Goal: Information Seeking & Learning: Find specific page/section

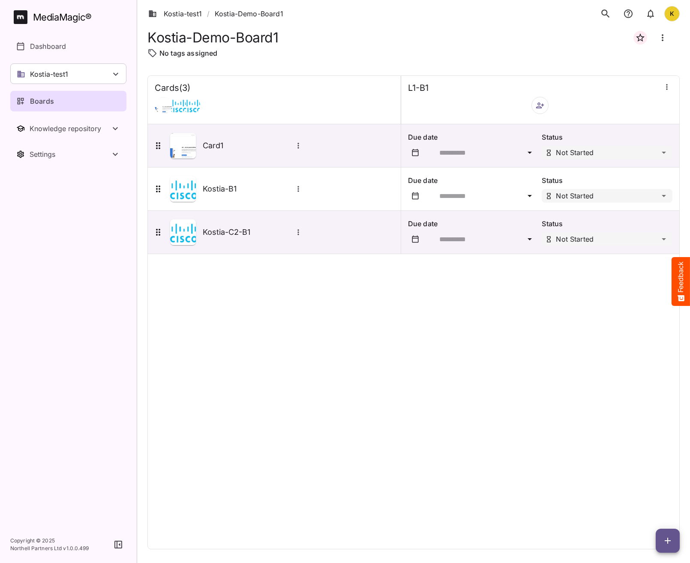
click at [426, 339] on div "Cards ( 3 ) L1-B1 Card1 Due date Status Not Started Kostia-B1 Due date Status N…" at bounding box center [413, 312] width 532 height 474
click at [331, 322] on div "Cards ( 3 ) L1-B1 Card1 Due date Status Not Started Kostia-B1 Due date Status N…" at bounding box center [413, 312] width 532 height 474
click at [270, 421] on div "Cards ( 3 ) L1-B1 Card1 Due date Status Not Started Kostia-B1 Due date Status N…" at bounding box center [413, 312] width 532 height 474
click at [372, 35] on div "Kostia-Demo-Board1" at bounding box center [413, 37] width 532 height 21
click at [510, 423] on div "Cards ( 3 ) L1-B1 Card1 Due date Status Not Started Kostia-B1 Due date Status N…" at bounding box center [413, 312] width 532 height 474
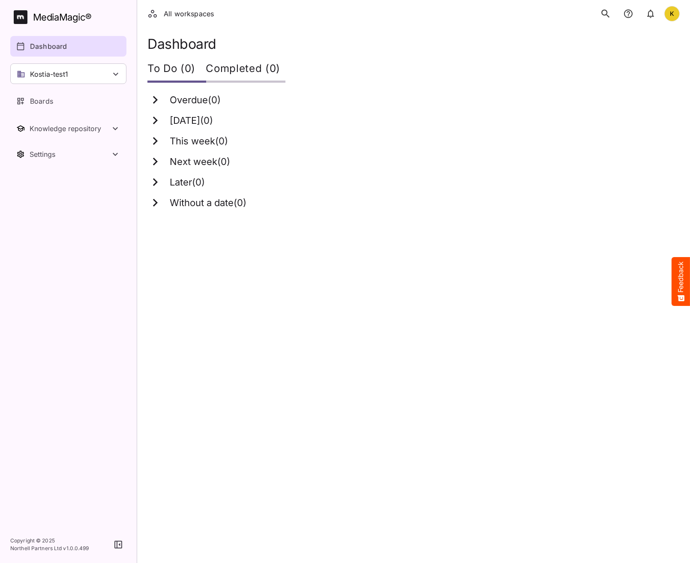
click at [521, 123] on div "Today ( 0 )" at bounding box center [408, 120] width 522 height 15
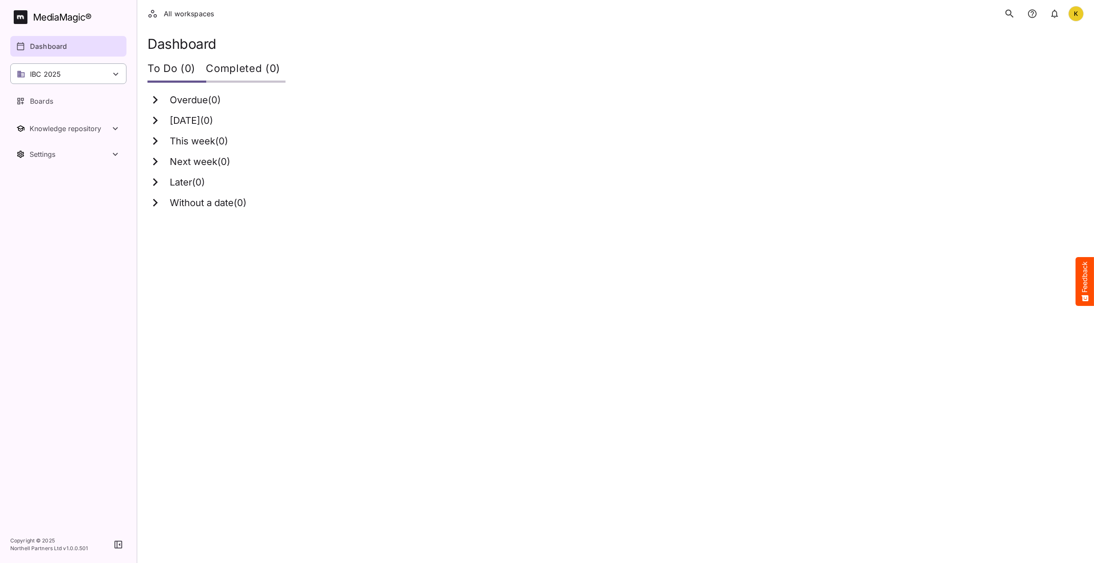
click at [42, 80] on div "IBC 2025" at bounding box center [68, 73] width 116 height 21
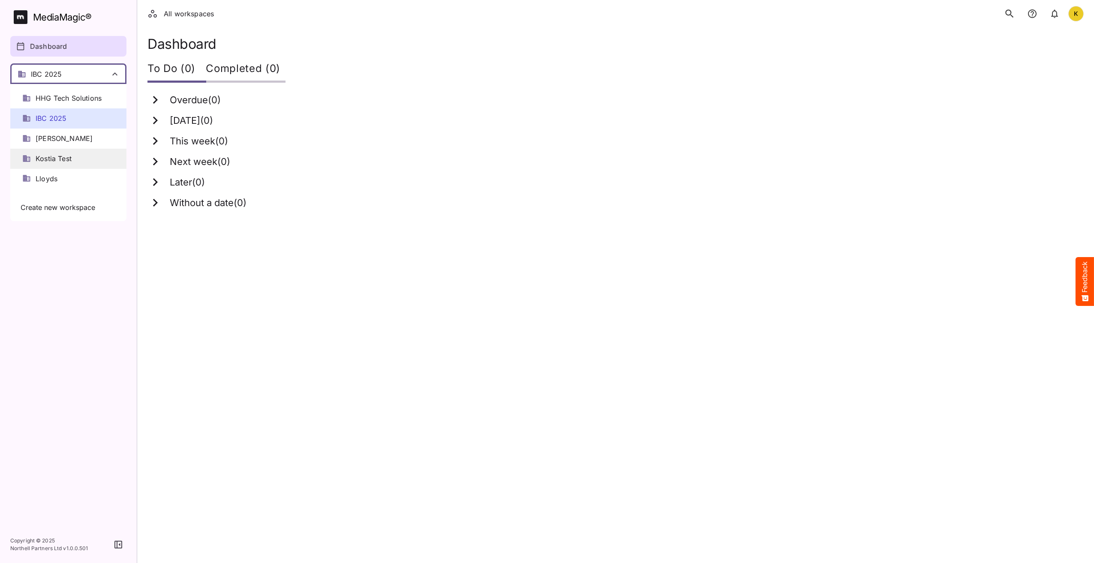
scroll to position [171, 0]
click at [66, 144] on span "Kostia Test" at bounding box center [54, 144] width 36 height 10
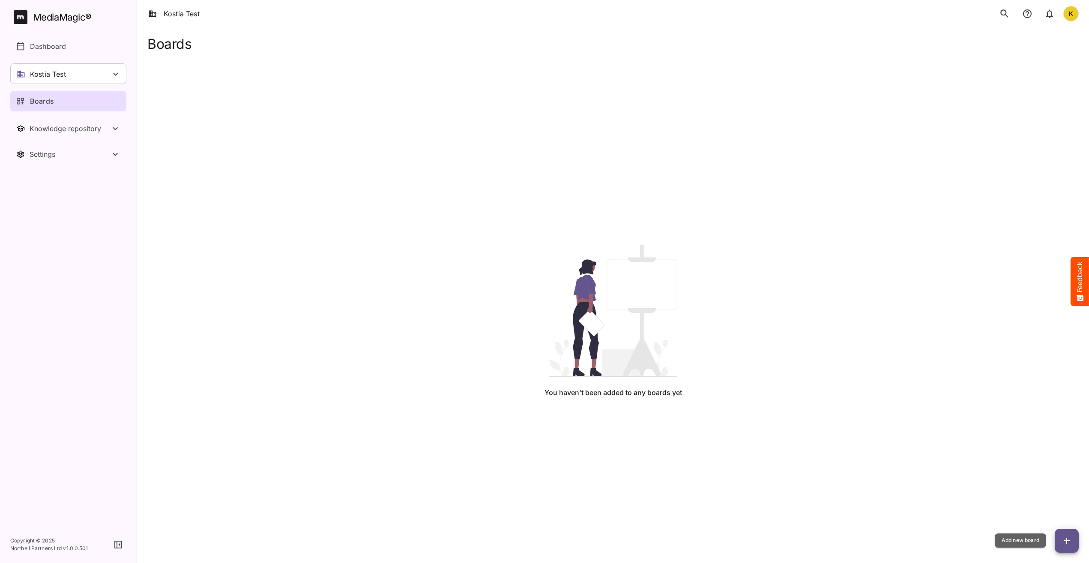
click at [1064, 544] on icon "button" at bounding box center [1067, 541] width 10 height 10
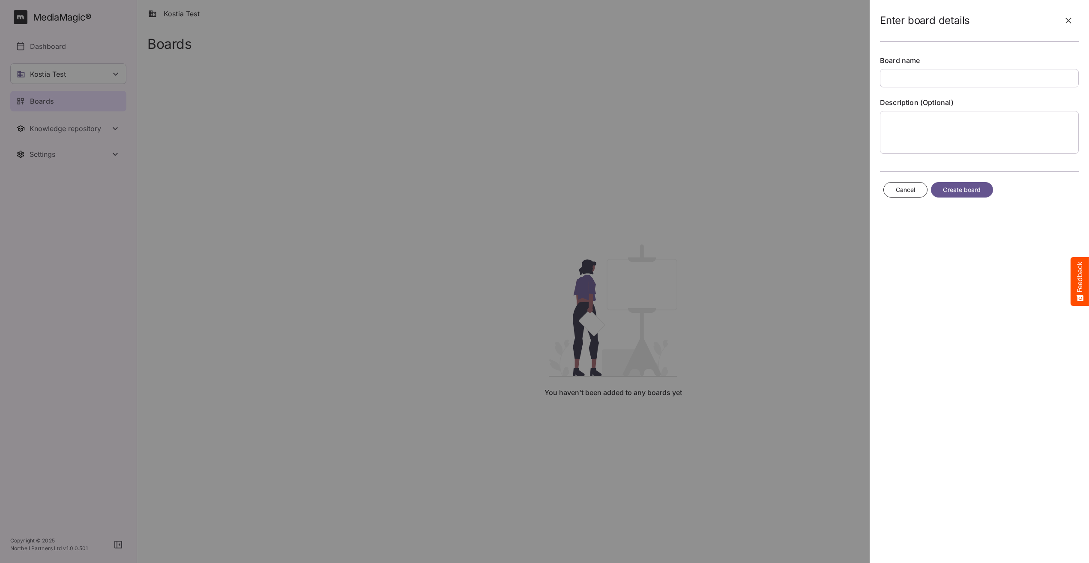
click at [664, 242] on div at bounding box center [544, 281] width 1089 height 563
click at [1070, 22] on icon "button" at bounding box center [1069, 21] width 6 height 6
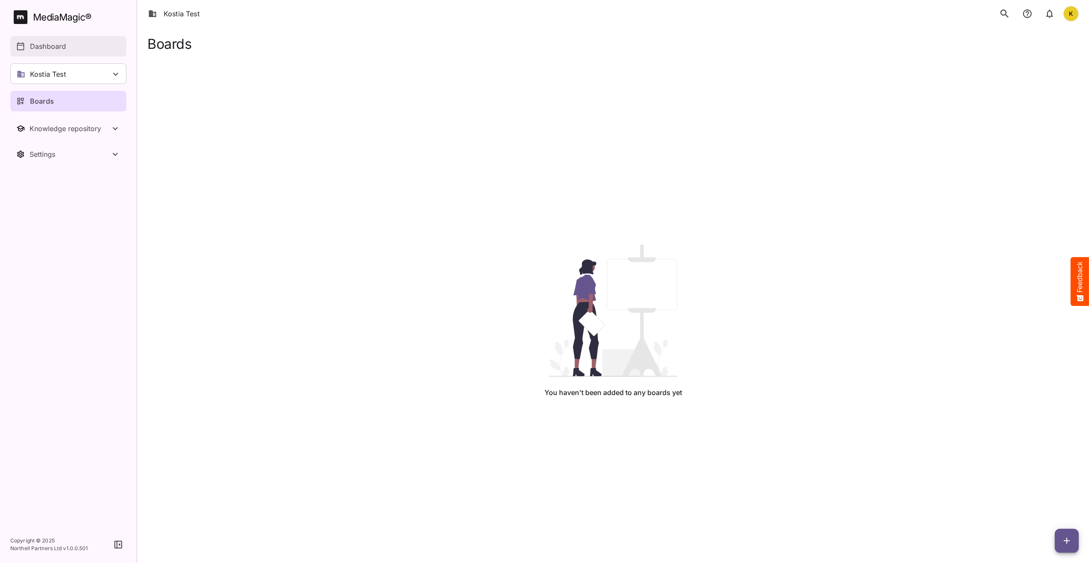
click at [44, 49] on p "Dashboard" at bounding box center [48, 46] width 36 height 10
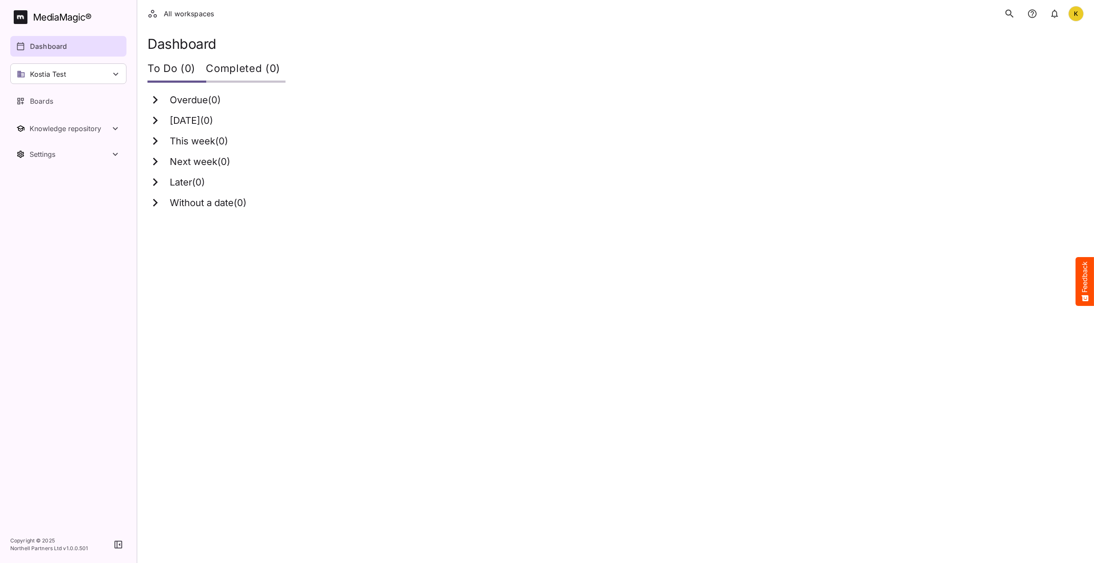
click at [1012, 15] on icon "search" at bounding box center [1009, 13] width 11 height 11
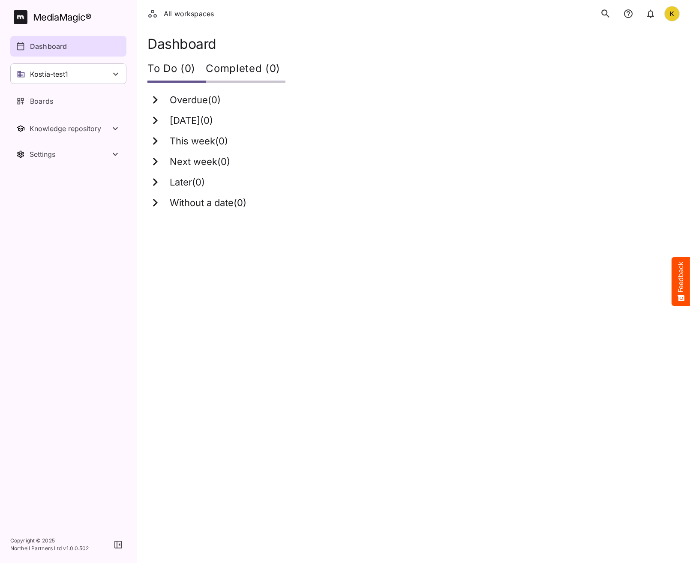
click at [430, 220] on html "All workspaces K MediaMagic ® Dashboard Kostia-test1 BYOD Default DefaultBYOD E…" at bounding box center [345, 110] width 690 height 220
click at [605, 15] on icon "search" at bounding box center [605, 13] width 8 height 8
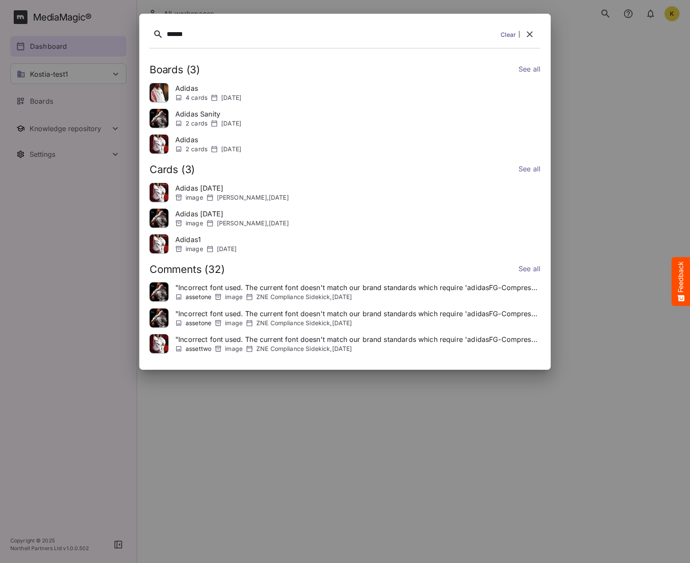
click at [530, 69] on link "See all" at bounding box center [530, 70] width 22 height 12
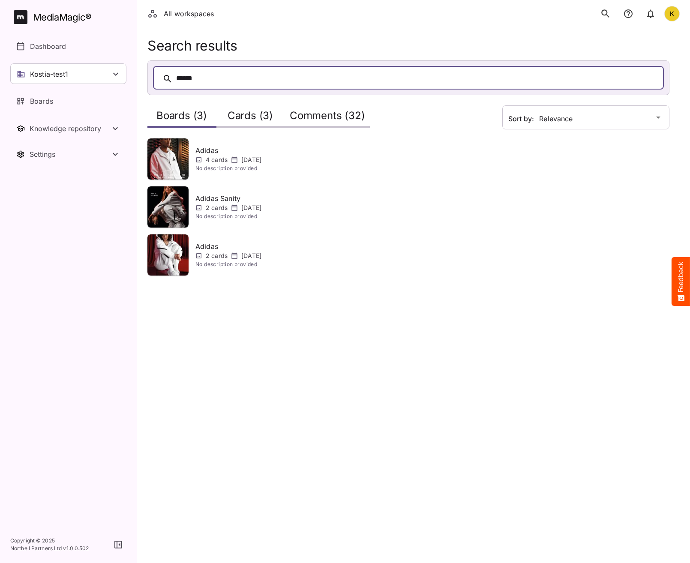
click at [249, 114] on h2 "Cards (3)" at bounding box center [250, 118] width 45 height 16
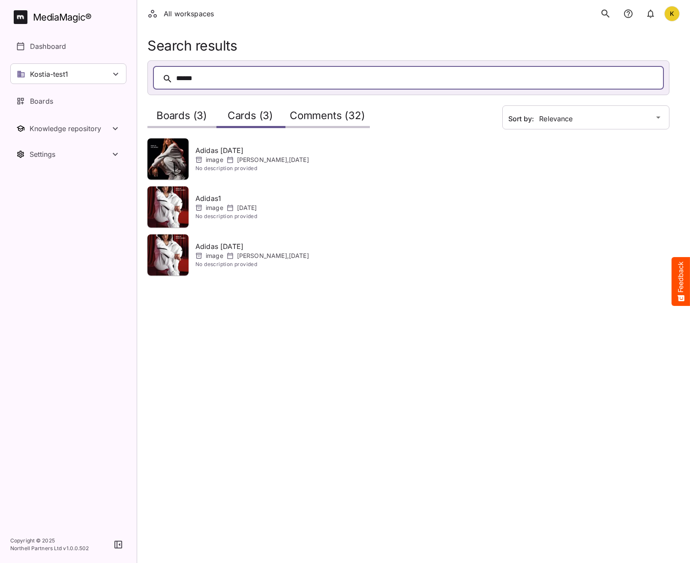
click at [327, 117] on h2 "Comments (32)" at bounding box center [327, 118] width 75 height 16
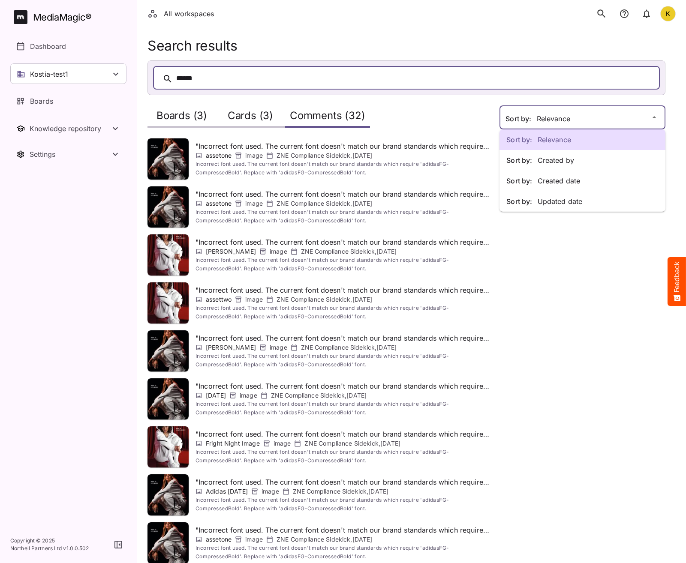
click at [540, 121] on div "Sort by: Relevance Sort by: Created by Sort by: Created date Sort by: Updated d…" at bounding box center [343, 323] width 686 height 646
click at [542, 159] on p "Sort by: Created by" at bounding box center [582, 160] width 152 height 10
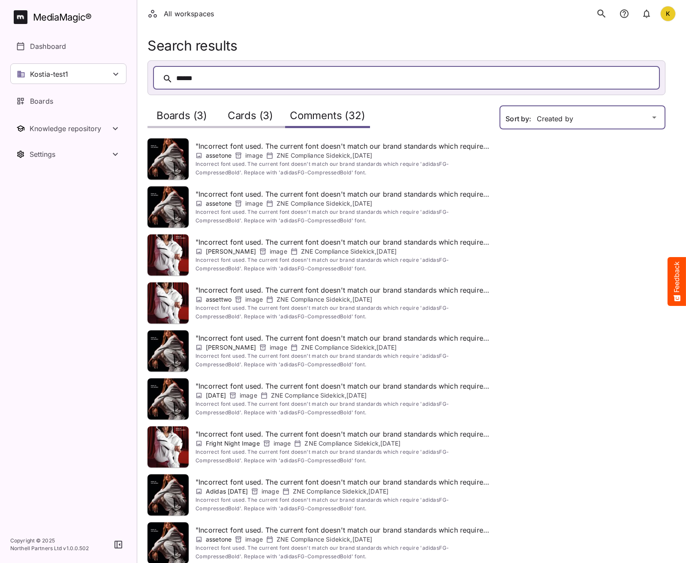
click at [547, 111] on div "All workspaces K MediaMagic ® Dashboard Kostia-test1 BYOD Default DefaultBYOD E…" at bounding box center [343, 323] width 686 height 646
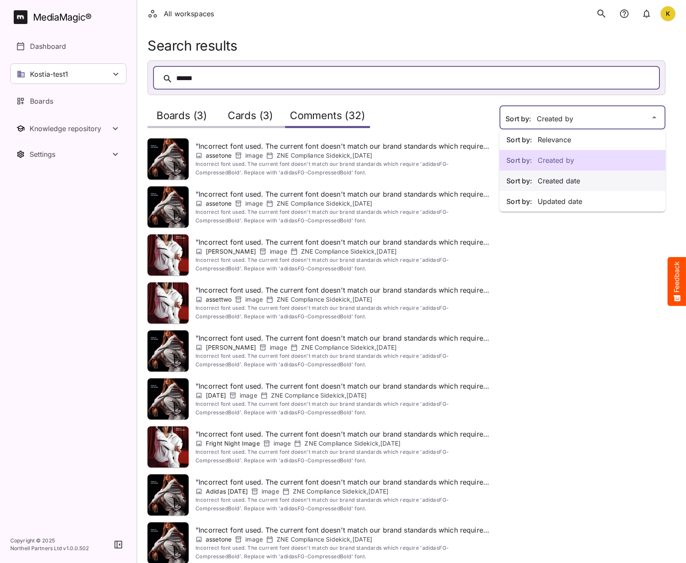
click at [541, 183] on p "Sort by: Created date" at bounding box center [582, 181] width 152 height 10
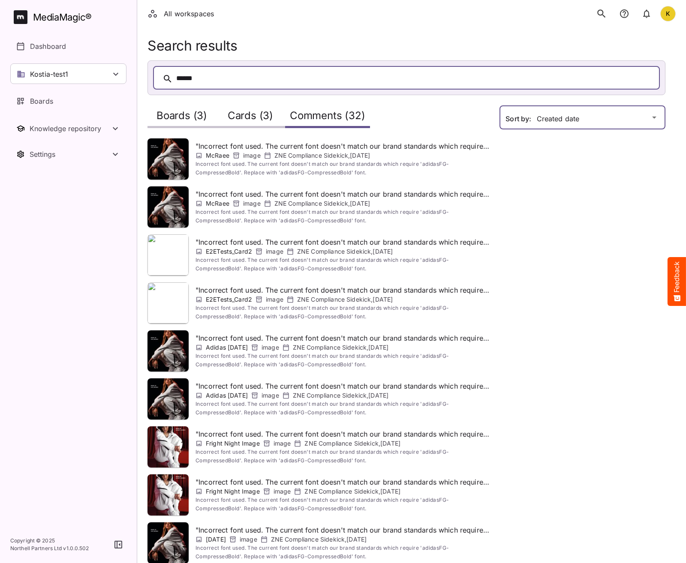
click at [544, 122] on div "All workspaces K MediaMagic ® Dashboard Kostia-test1 BYOD Default DefaultBYOD E…" at bounding box center [343, 323] width 686 height 646
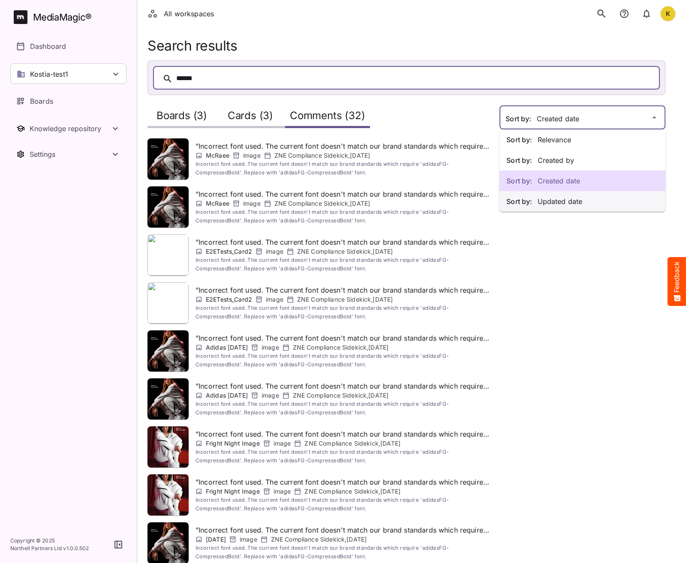
click at [540, 204] on p "Sort by: Updated date" at bounding box center [582, 201] width 152 height 10
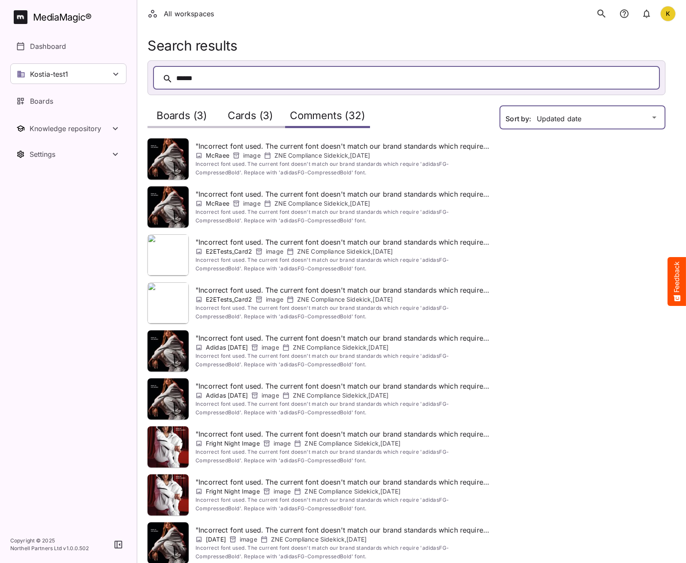
click at [555, 108] on div "All workspaces K MediaMagic ® Dashboard Kostia-test1 BYOD Default DefaultBYOD E…" at bounding box center [343, 323] width 686 height 646
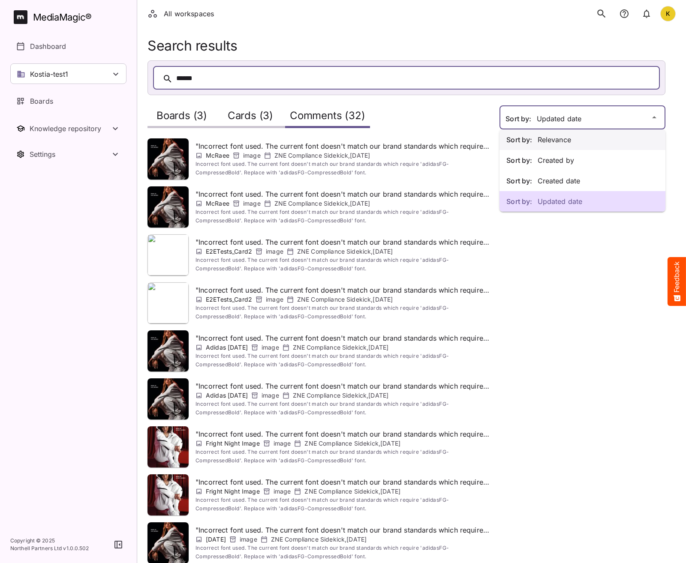
click at [549, 141] on p "Sort by: Relevance" at bounding box center [582, 140] width 152 height 10
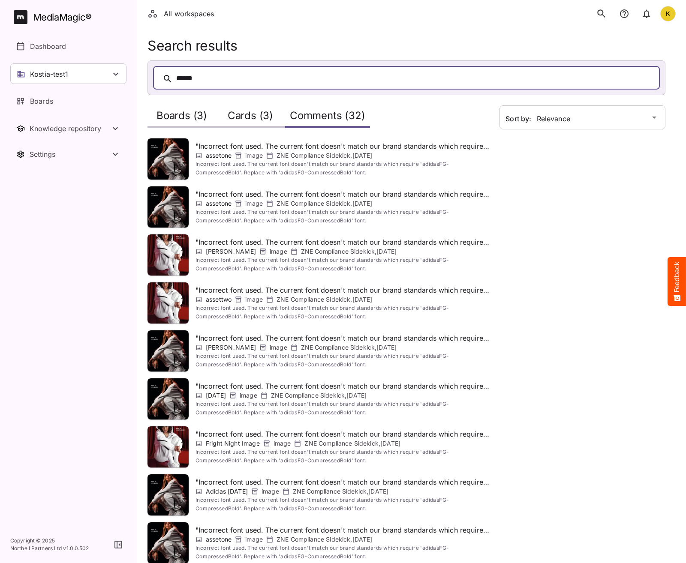
click at [318, 156] on p "ZNE Compliance Sidekick , 7th Aug 2025" at bounding box center [324, 155] width 96 height 9
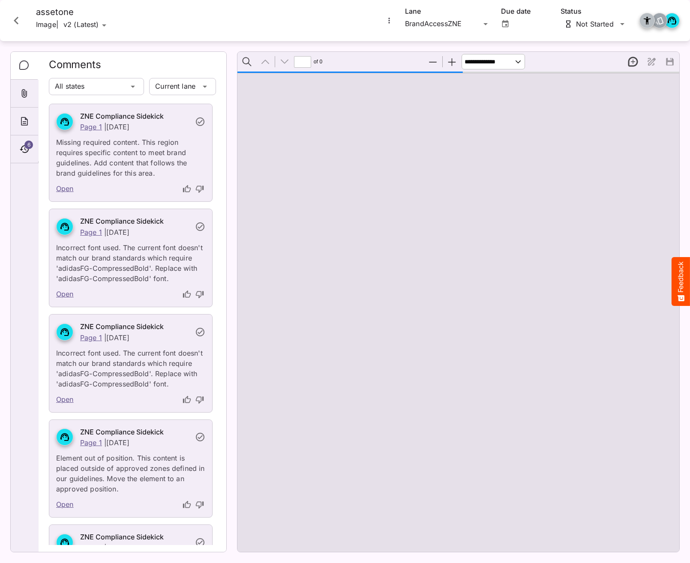
type input "*"
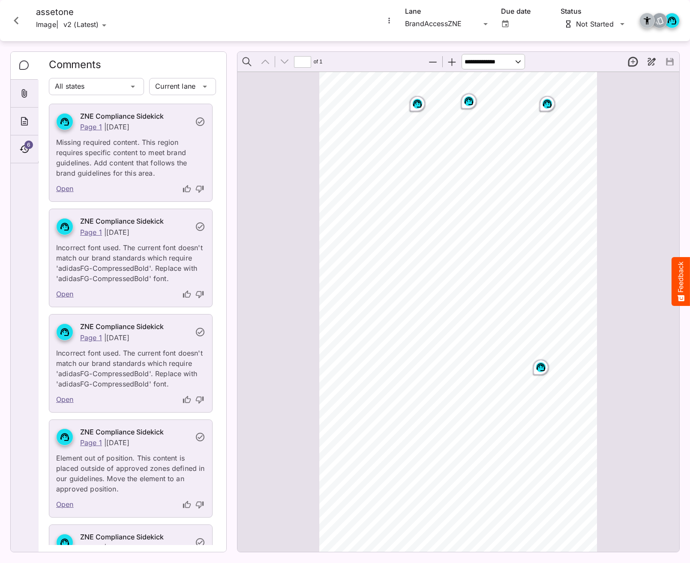
click at [16, 16] on icon "Close card" at bounding box center [16, 20] width 15 height 15
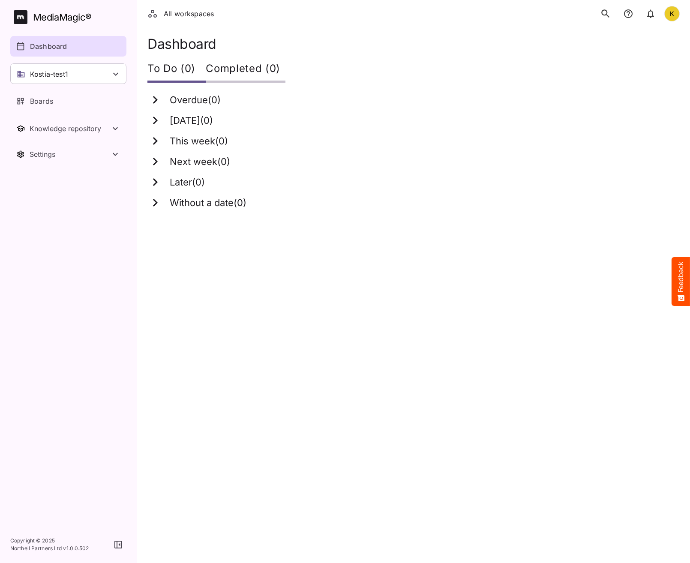
click at [377, 220] on html "All workspaces K MediaMagic ® Dashboard Kostia-test1 BYOD Default DefaultBYOD E…" at bounding box center [345, 110] width 690 height 220
click at [605, 9] on icon "search" at bounding box center [605, 13] width 11 height 11
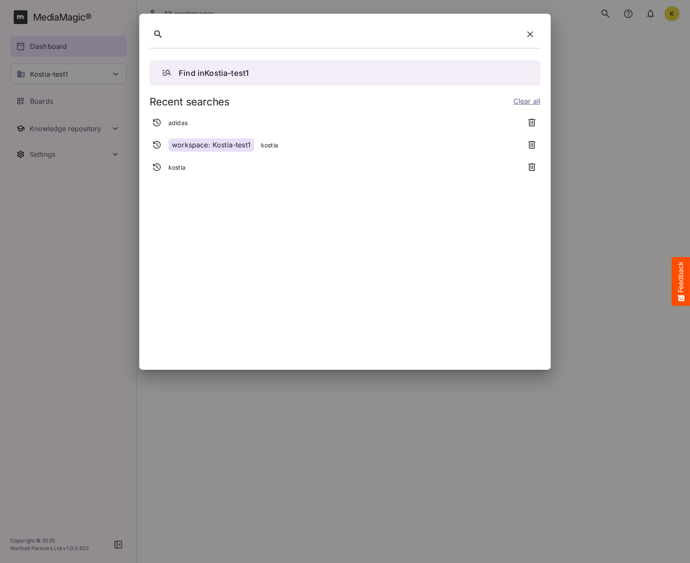
click at [197, 125] on div "adidas" at bounding box center [335, 122] width 370 height 15
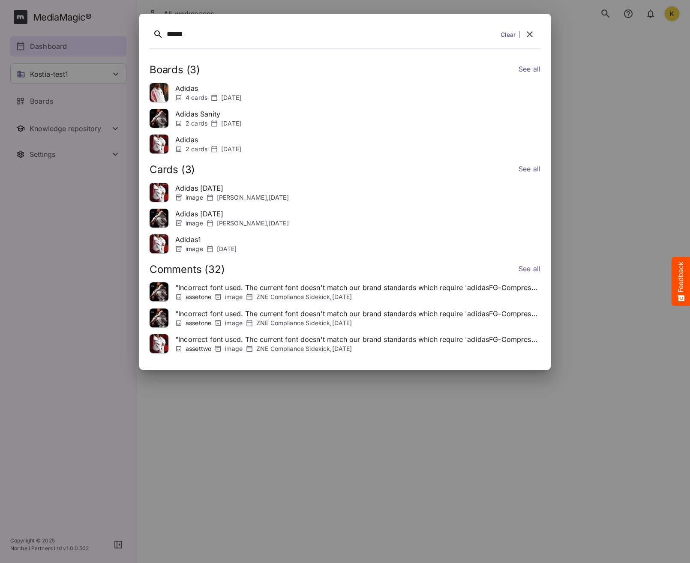
click at [536, 34] on button "button" at bounding box center [529, 34] width 21 height 21
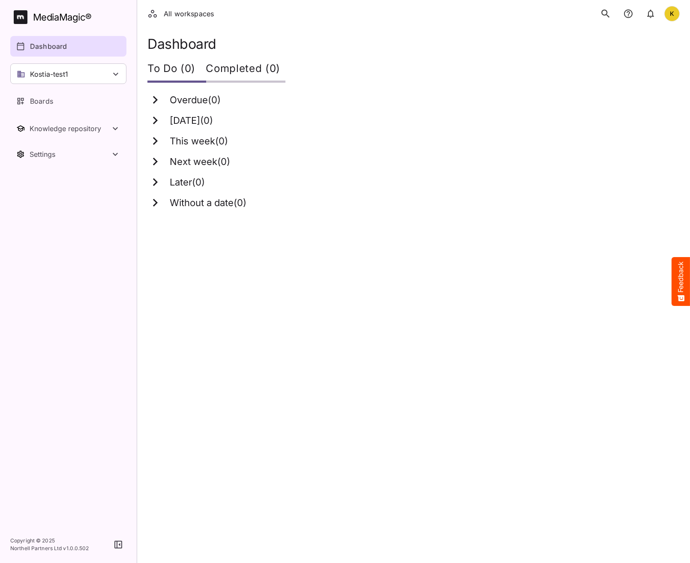
click at [58, 45] on p "Dashboard" at bounding box center [48, 46] width 37 height 10
click at [74, 83] on div "Kostia-test1" at bounding box center [68, 73] width 116 height 21
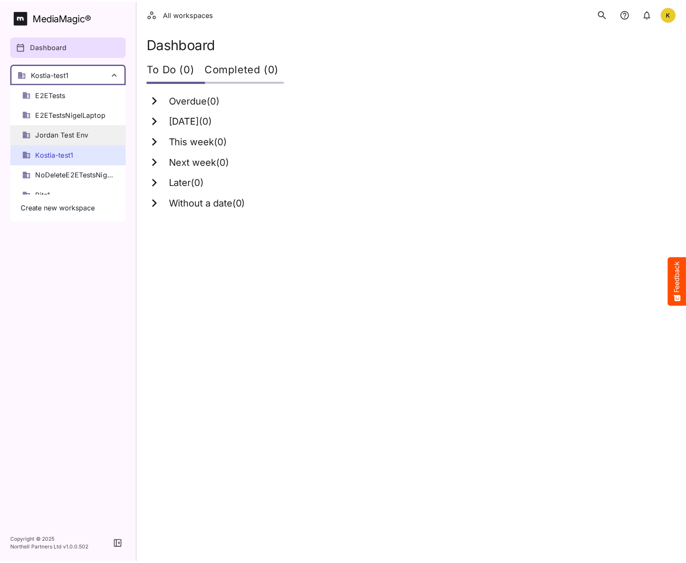
scroll to position [47, 0]
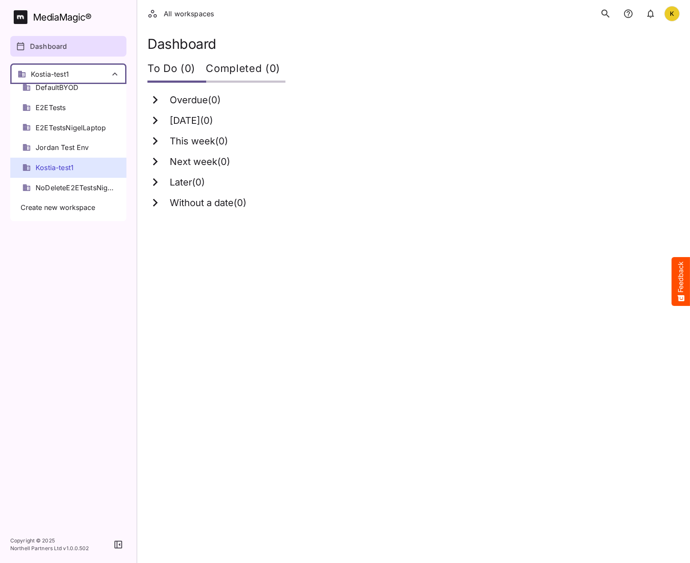
click at [68, 166] on span "Kostia-test1" at bounding box center [55, 168] width 38 height 10
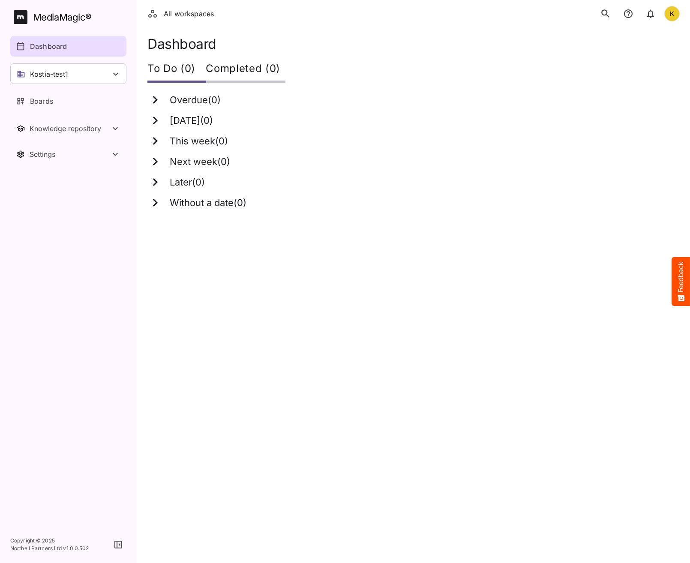
click at [54, 41] on link "Dashboard" at bounding box center [68, 46] width 116 height 21
click at [605, 14] on icon "search" at bounding box center [605, 13] width 11 height 11
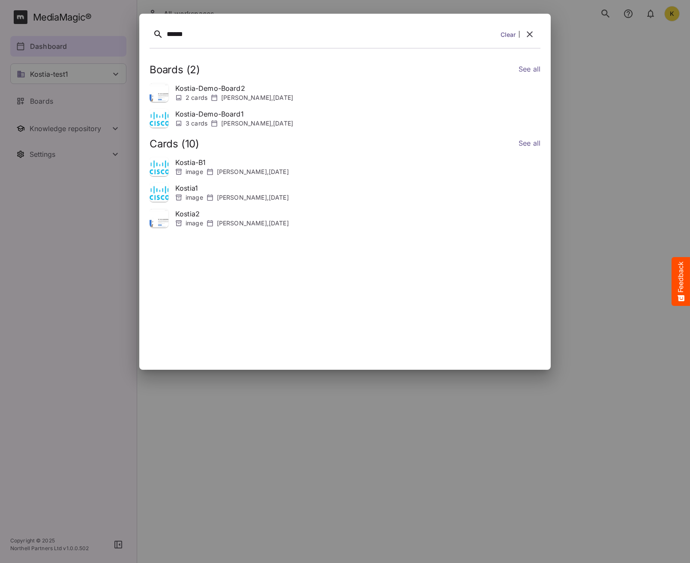
click at [534, 34] on icon "button" at bounding box center [530, 34] width 10 height 10
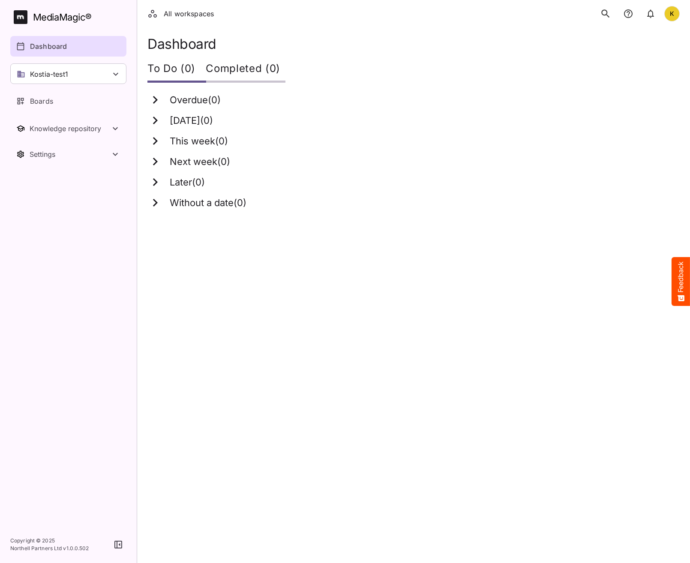
click at [598, 220] on html "All workspaces K MediaMagic ® Dashboard Kostia-test1 BYOD Default DefaultBYOD E…" at bounding box center [345, 110] width 690 height 220
click at [42, 76] on p "Kostia-test1" at bounding box center [49, 74] width 38 height 10
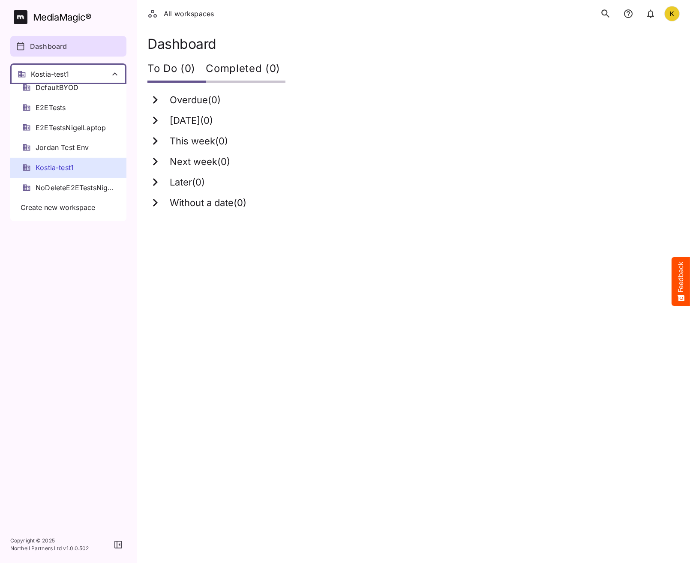
click at [45, 170] on span "Kostia-test1" at bounding box center [55, 168] width 38 height 10
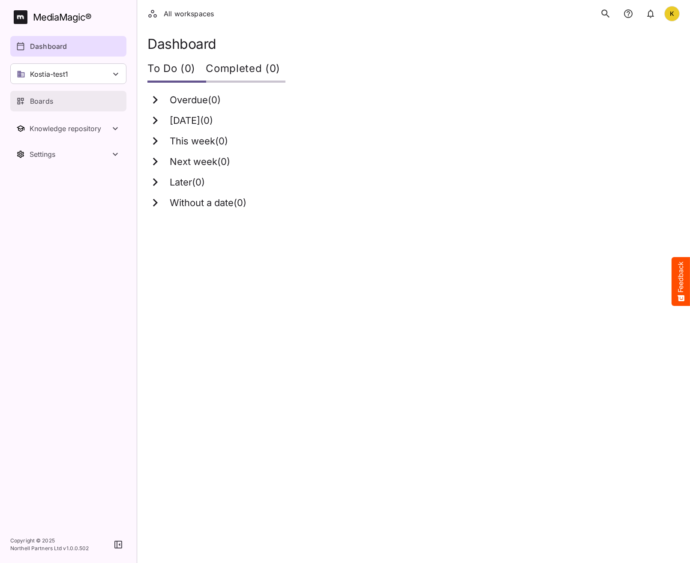
click at [44, 109] on link "Boards" at bounding box center [68, 101] width 116 height 21
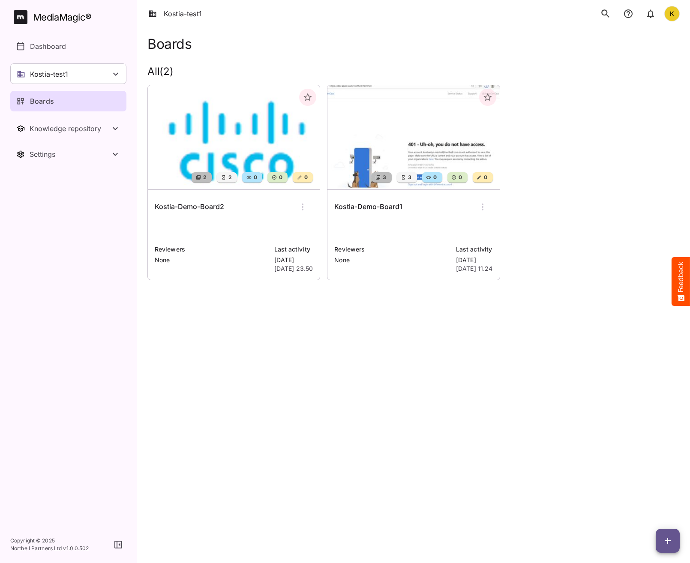
click at [198, 203] on h6 "Kostia-Demo-Board2" at bounding box center [189, 206] width 69 height 11
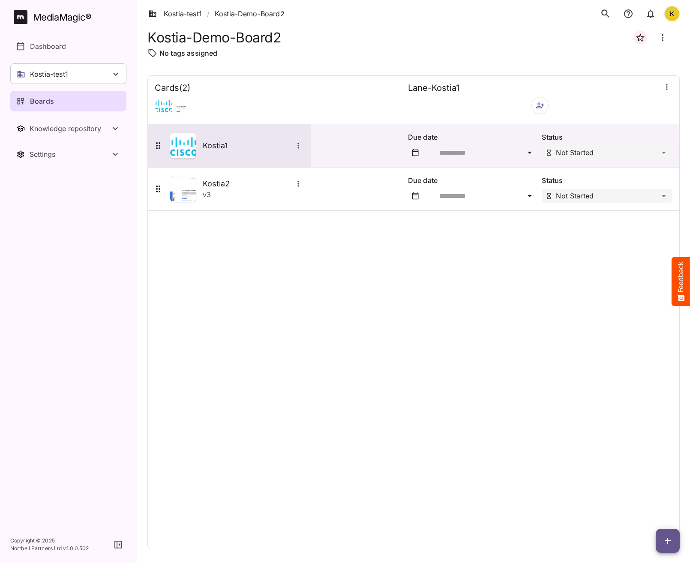
click at [217, 143] on h5 "Kostia1" at bounding box center [248, 146] width 90 height 10
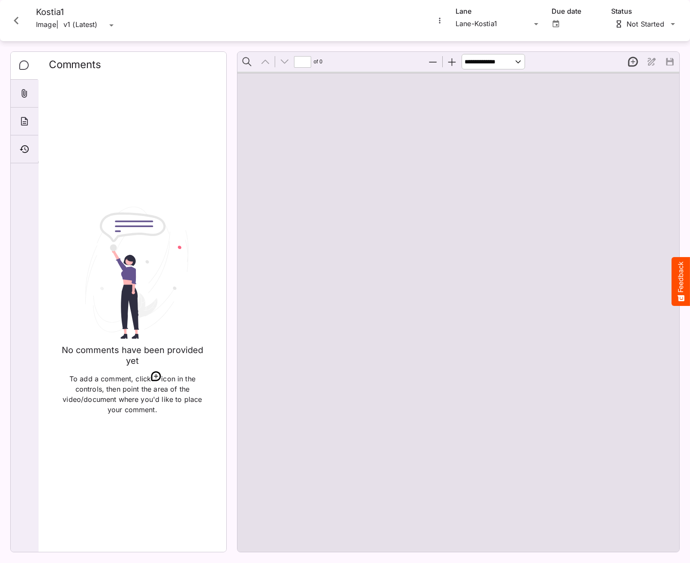
type input "*"
click at [481, 105] on div "Page ⁨1⁩" at bounding box center [462, 97] width 69 height 43
click at [635, 64] on button "New thread" at bounding box center [633, 62] width 18 height 18
click at [486, 78] on div "Page ⁨1⁩" at bounding box center [462, 97] width 69 height 43
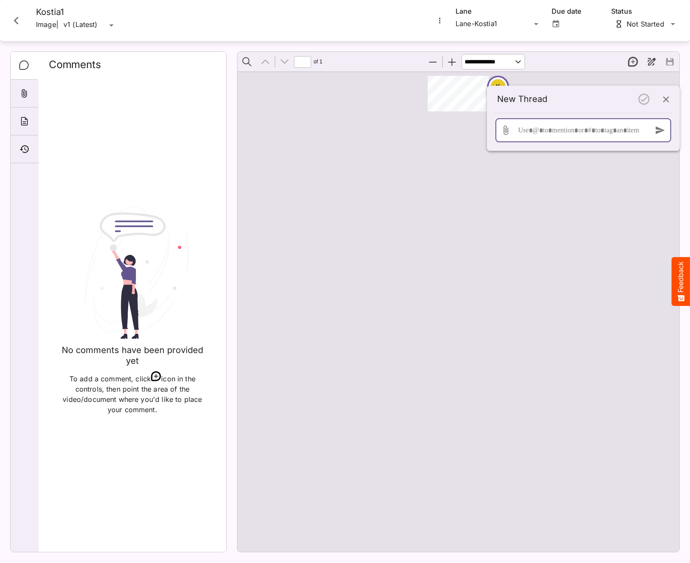
click at [542, 130] on div at bounding box center [581, 130] width 130 height 24
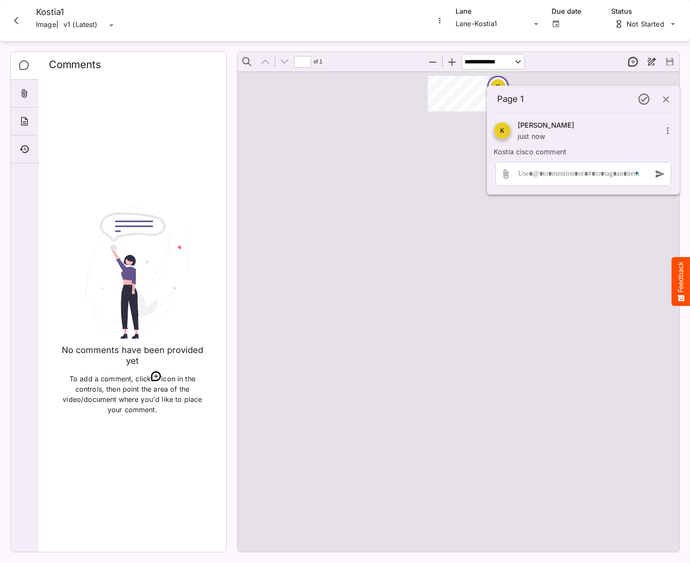
click at [497, 354] on div "K" at bounding box center [458, 312] width 442 height 480
click at [632, 66] on button "New thread" at bounding box center [633, 62] width 18 height 18
click at [371, 217] on div "K" at bounding box center [458, 312] width 442 height 480
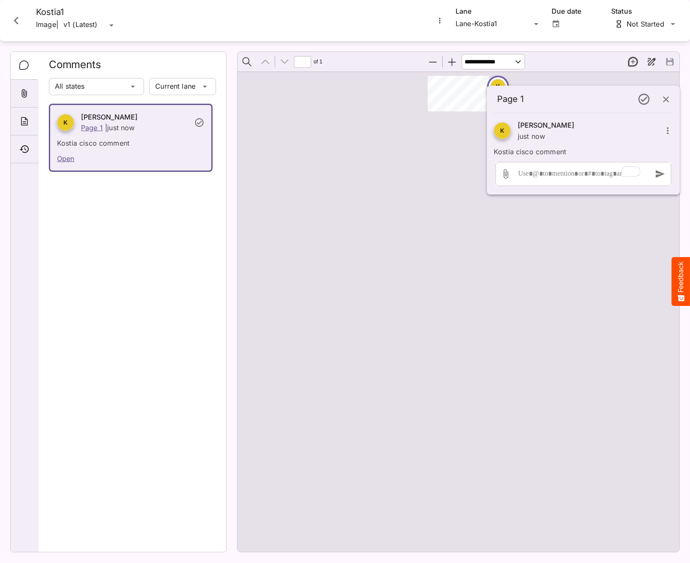
click at [630, 64] on button "New thread" at bounding box center [633, 62] width 18 height 18
click at [439, 93] on div "Page ⁨1⁩" at bounding box center [462, 97] width 69 height 43
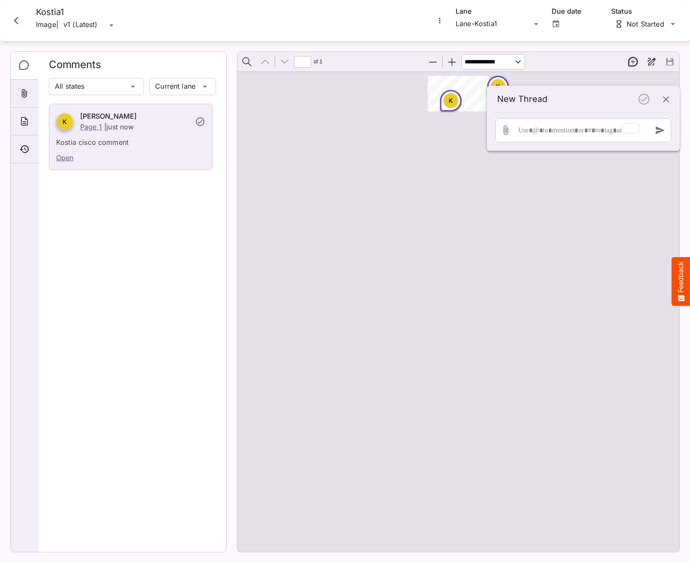
drag, startPoint x: 452, startPoint y: 103, endPoint x: 447, endPoint y: 126, distance: 23.6
click at [447, 126] on div "K K" at bounding box center [458, 312] width 442 height 480
click at [546, 132] on div "To enrich screen reader interactions, please activate Accessibility in Grammarl…" at bounding box center [581, 130] width 130 height 24
click at [670, 131] on button "button" at bounding box center [660, 130] width 21 height 21
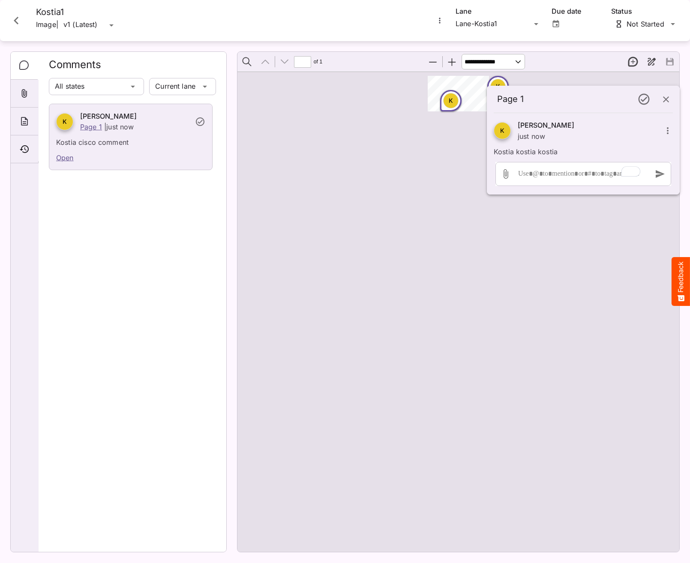
click at [484, 276] on div "K K" at bounding box center [458, 312] width 442 height 480
click at [10, 21] on icon "Close card" at bounding box center [16, 20] width 15 height 15
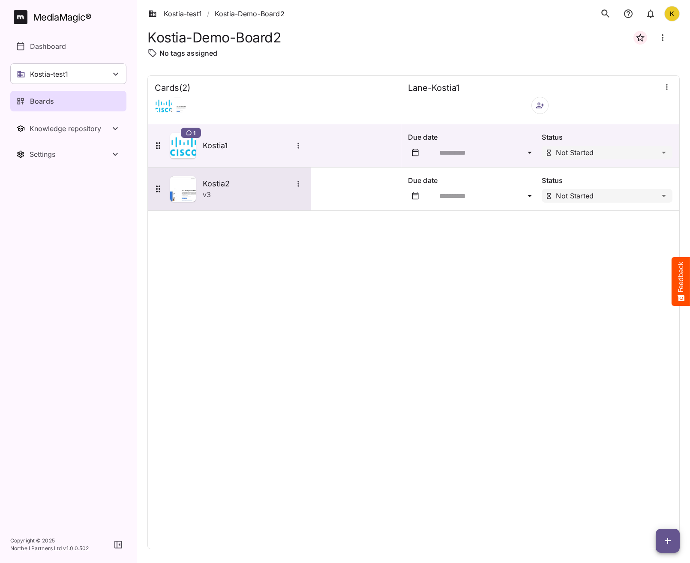
click at [216, 186] on h5 "Kostia2" at bounding box center [248, 184] width 90 height 10
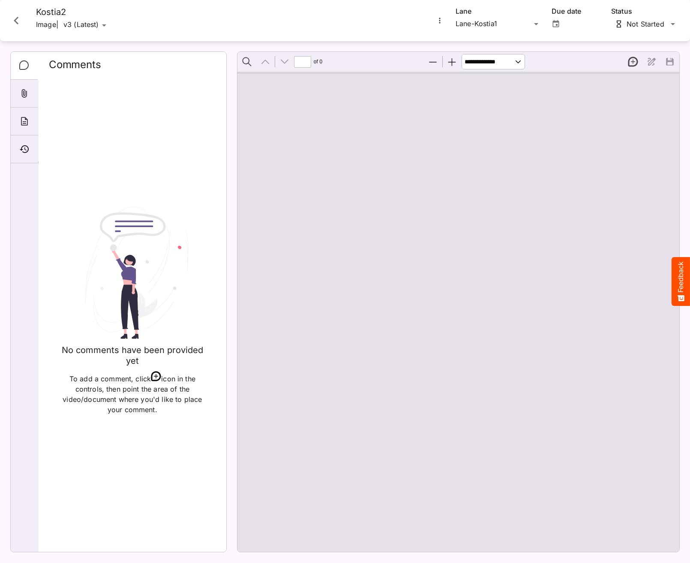
type input "*"
click at [633, 62] on button "New thread" at bounding box center [633, 62] width 18 height 18
click at [461, 78] on div "Page ⁨1⁩" at bounding box center [462, 97] width 69 height 43
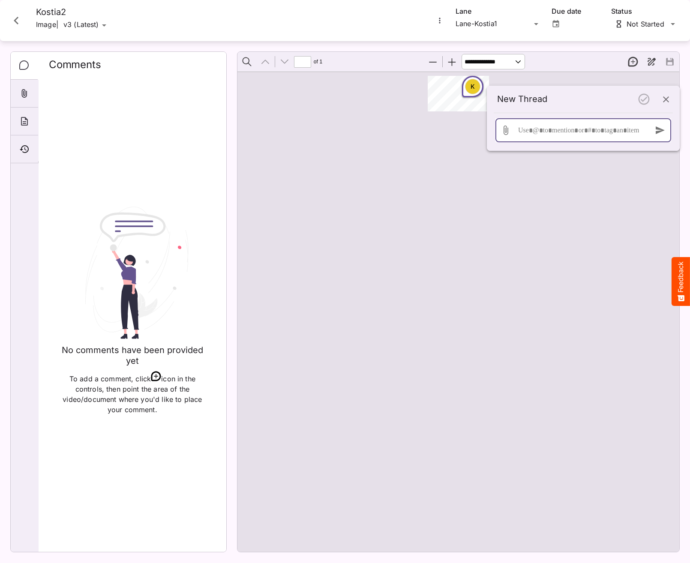
click at [558, 132] on div at bounding box center [581, 130] width 130 height 24
click at [537, 130] on div "**********" at bounding box center [581, 130] width 130 height 24
click at [656, 132] on icon "button" at bounding box center [660, 130] width 9 height 8
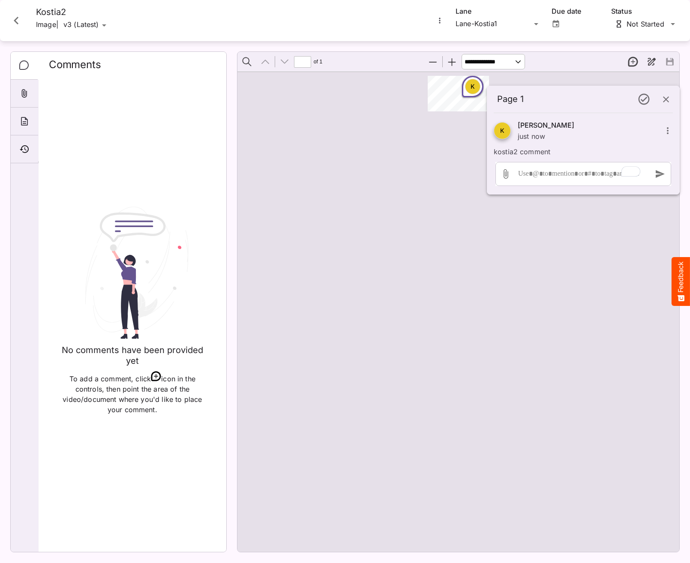
click at [597, 256] on div "K" at bounding box center [458, 312] width 442 height 480
click at [11, 23] on icon "Close card" at bounding box center [16, 20] width 15 height 15
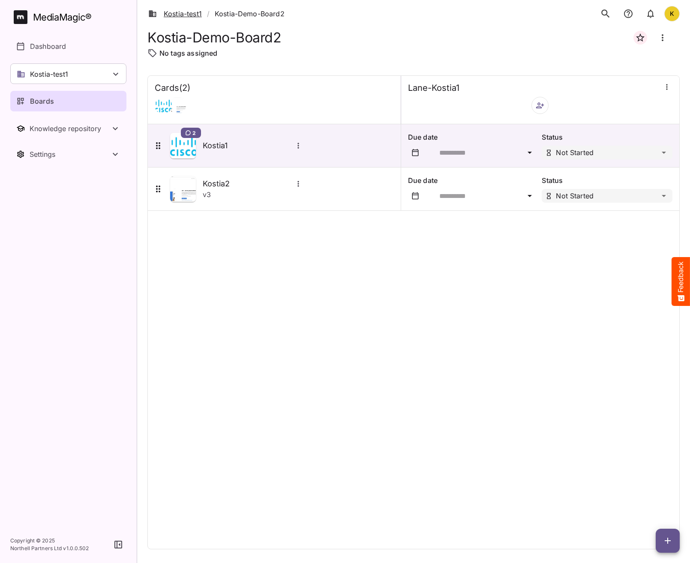
click at [182, 14] on link "Kostia-test1" at bounding box center [175, 14] width 54 height 10
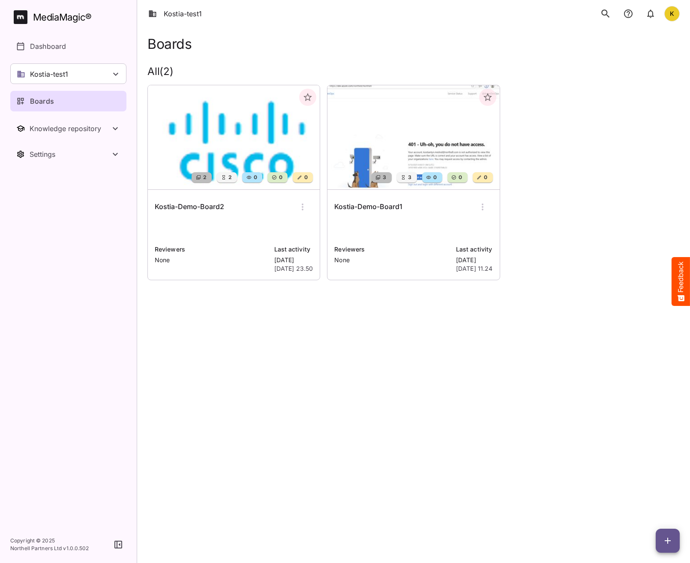
click at [384, 204] on h6 "Kostia-Demo-Board1" at bounding box center [368, 206] width 68 height 11
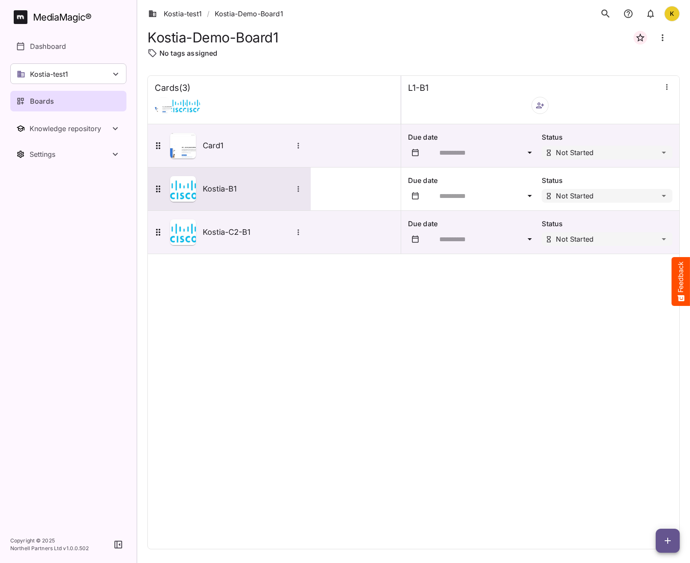
click at [220, 186] on h5 "Kostia-B1" at bounding box center [248, 189] width 90 height 10
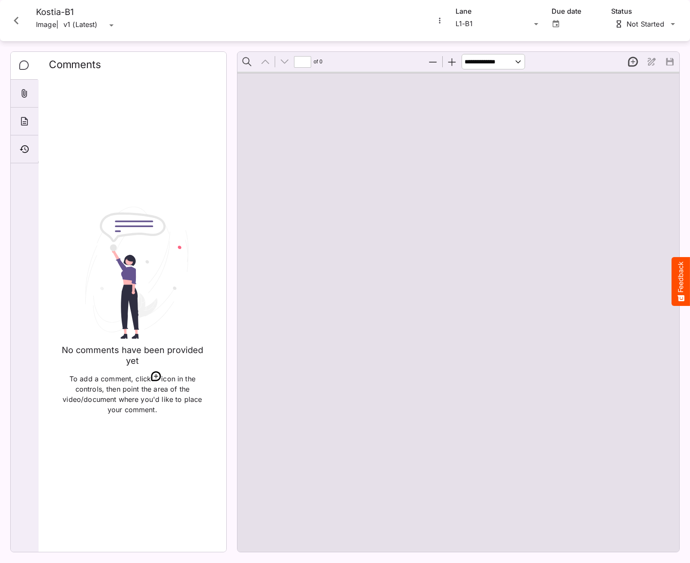
type input "*"
click at [627, 64] on button "New thread" at bounding box center [633, 62] width 18 height 18
click at [476, 72] on div at bounding box center [458, 312] width 442 height 480
click at [478, 85] on div "Page ⁨1⁩" at bounding box center [462, 97] width 69 height 43
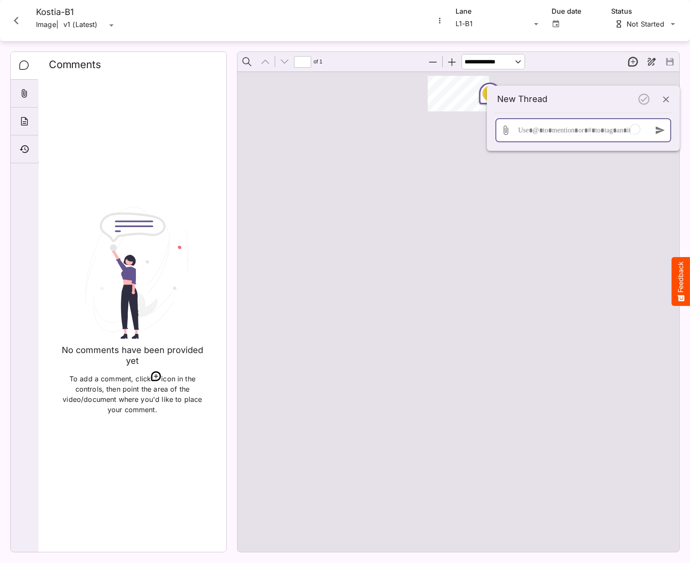
click at [562, 137] on div "To enrich screen reader interactions, please activate Accessibility in Grammarl…" at bounding box center [581, 130] width 130 height 24
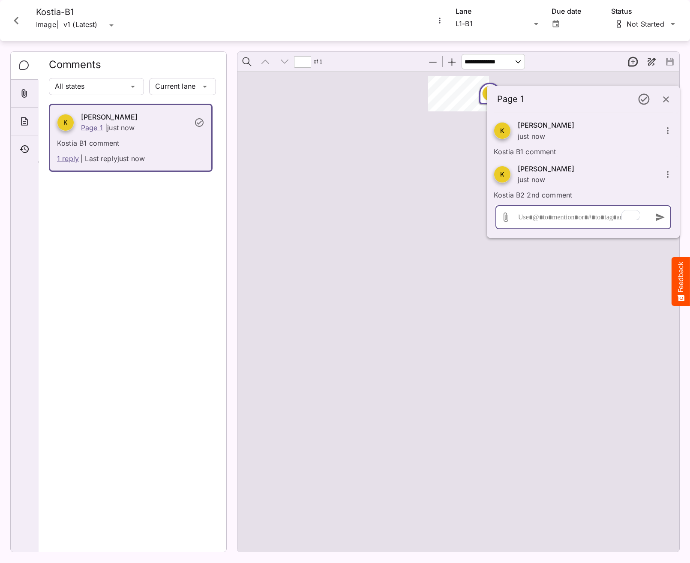
click at [553, 213] on div "To enrich screen reader interactions, please activate Accessibility in Grammarl…" at bounding box center [581, 217] width 130 height 24
click at [546, 273] on div "K" at bounding box center [458, 312] width 442 height 480
click at [637, 61] on button "New thread" at bounding box center [633, 62] width 18 height 18
click at [432, 87] on div "Page ⁨1⁩" at bounding box center [462, 97] width 69 height 43
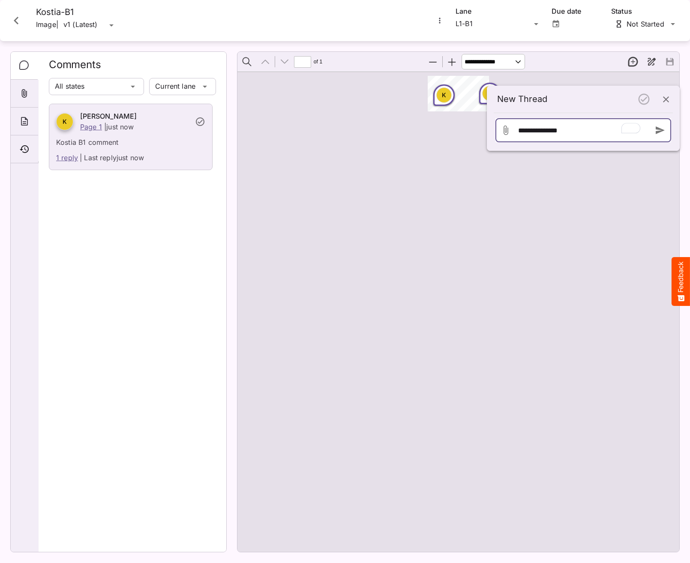
click at [538, 138] on div "**********" at bounding box center [581, 130] width 130 height 24
click at [665, 102] on icon "button" at bounding box center [666, 99] width 10 height 10
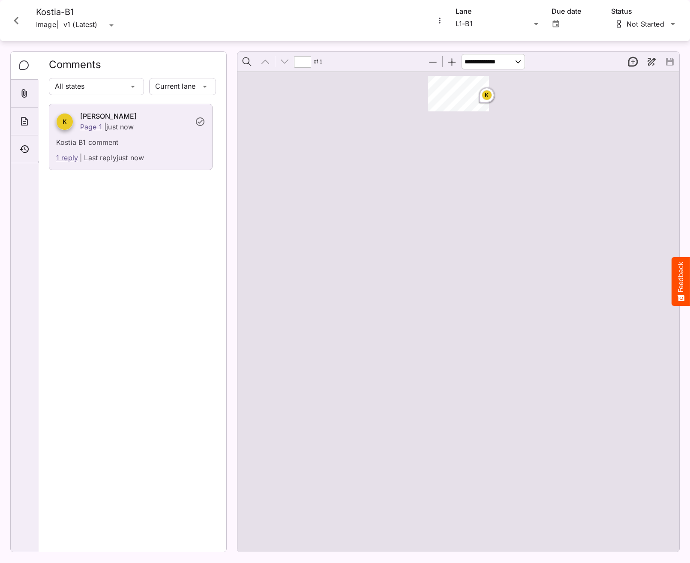
drag, startPoint x: 635, startPoint y: 61, endPoint x: 590, endPoint y: 65, distance: 44.7
click at [634, 61] on button "New thread" at bounding box center [633, 62] width 18 height 18
click at [442, 78] on div "Page ⁨1⁩" at bounding box center [462, 97] width 69 height 43
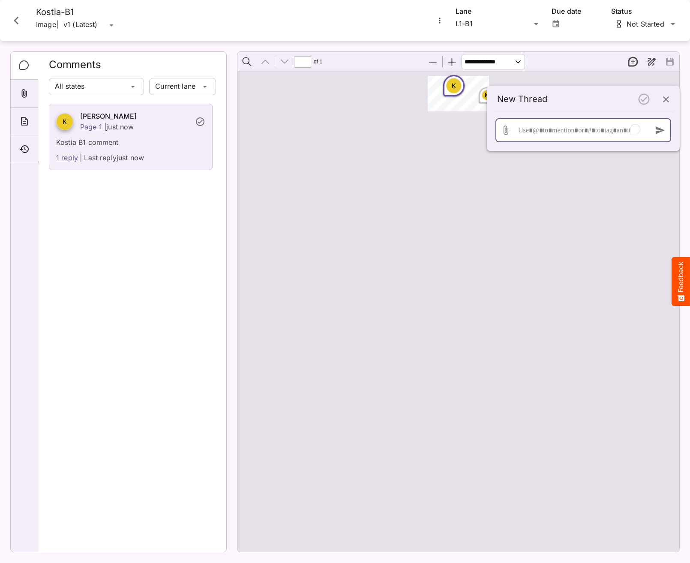
click at [545, 136] on div "To enrich screen reader interactions, please activate Accessibility in Grammarl…" at bounding box center [581, 130] width 130 height 24
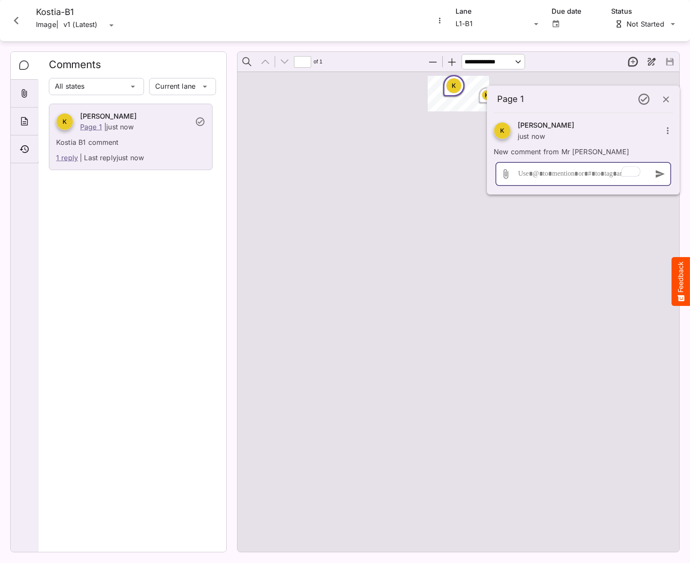
click at [574, 175] on div "To enrich screen reader interactions, please activate Accessibility in Grammarl…" at bounding box center [581, 174] width 130 height 24
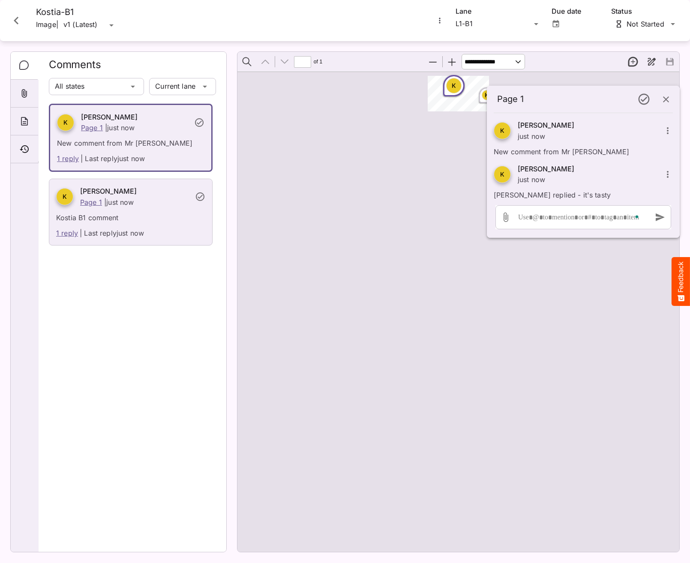
click at [486, 357] on div "K K" at bounding box center [458, 312] width 442 height 480
click at [19, 21] on icon "Close card" at bounding box center [16, 20] width 15 height 15
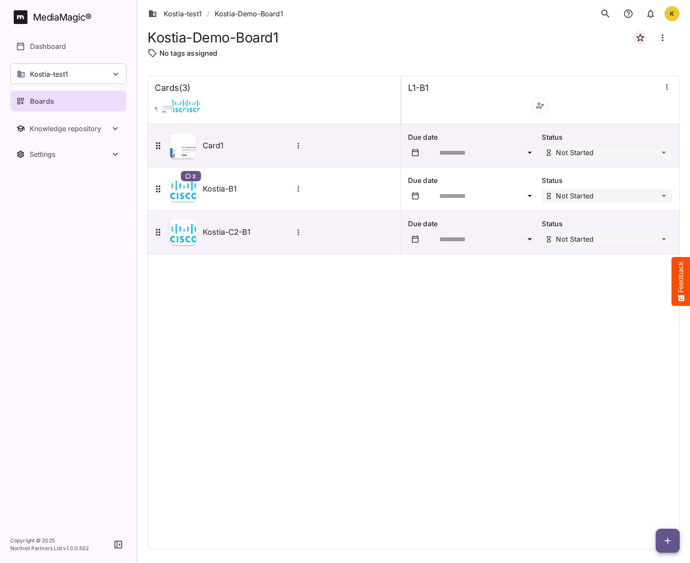
click at [278, 417] on div "Cards ( 3 ) L1-B1 Card1 Due date Status Not Started 2 Kostia-B1 Due date Status…" at bounding box center [413, 312] width 532 height 474
click at [339, 343] on div "Cards ( 3 ) L1-B1 Card1 Due date Status Not Started 2 Kostia-B1 Due date Status…" at bounding box center [413, 312] width 532 height 474
click at [43, 42] on p "Dashboard" at bounding box center [48, 46] width 36 height 10
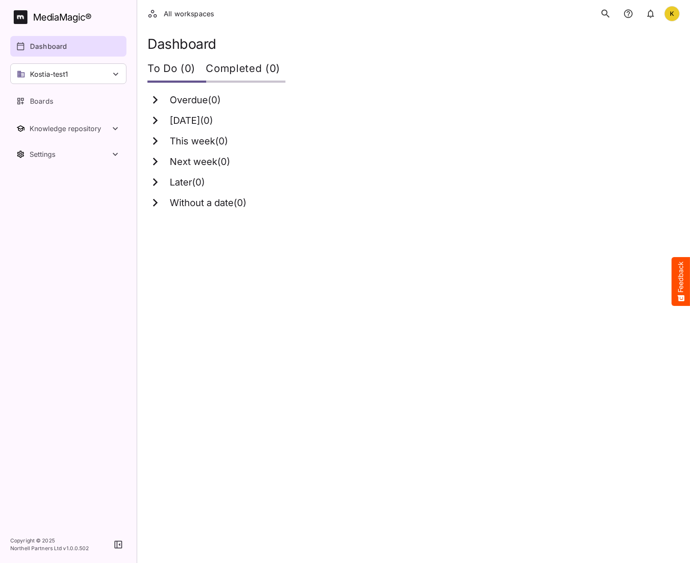
click at [84, 18] on div "MediaMagic ®" at bounding box center [62, 17] width 59 height 14
click at [608, 13] on icon "search" at bounding box center [605, 13] width 11 height 11
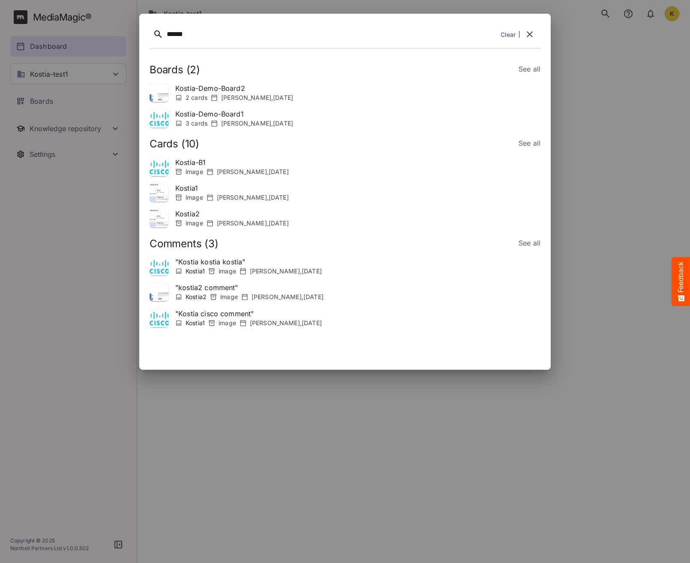
click at [195, 291] on p "" kostia2 comment "" at bounding box center [249, 287] width 148 height 10
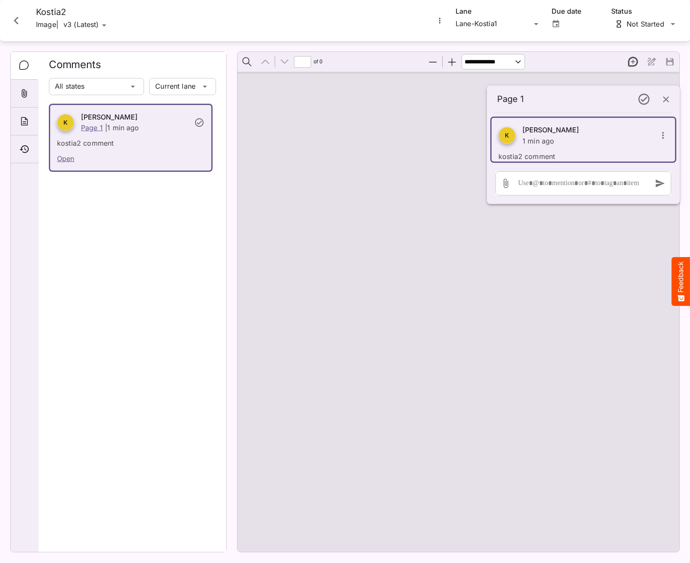
type input "*"
click at [13, 19] on icon "Close card" at bounding box center [16, 20] width 15 height 15
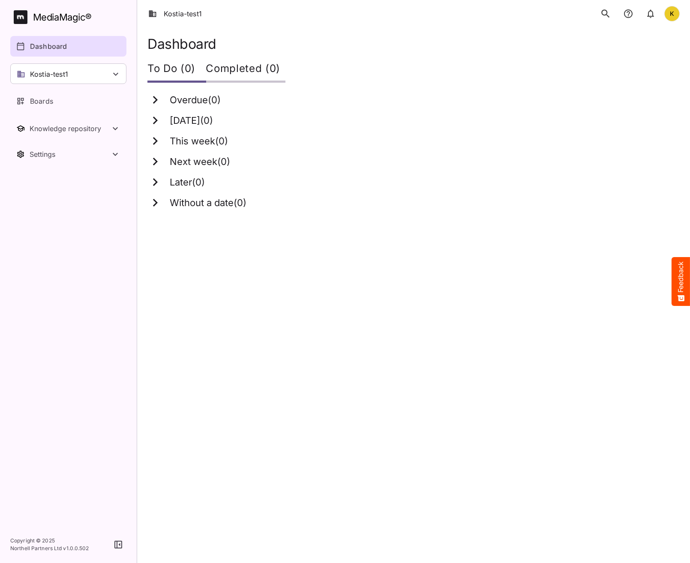
click at [601, 13] on icon "search" at bounding box center [605, 13] width 11 height 11
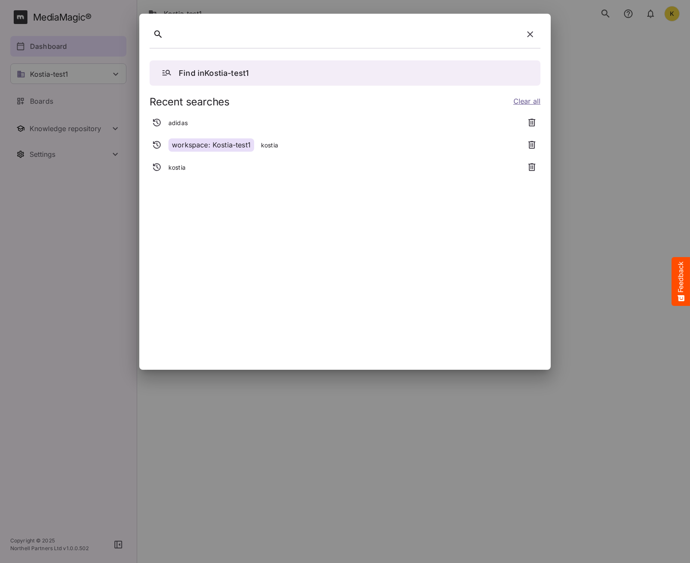
click at [174, 172] on div "kostia" at bounding box center [335, 167] width 370 height 15
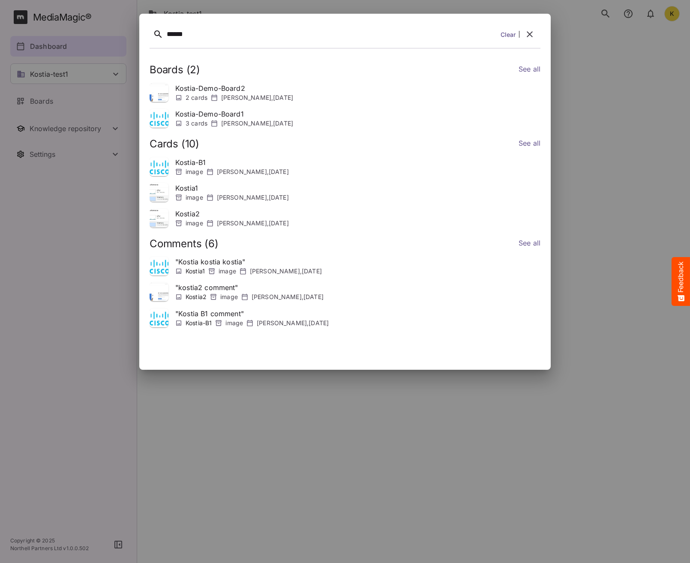
click at [527, 244] on link "See all" at bounding box center [530, 244] width 22 height 12
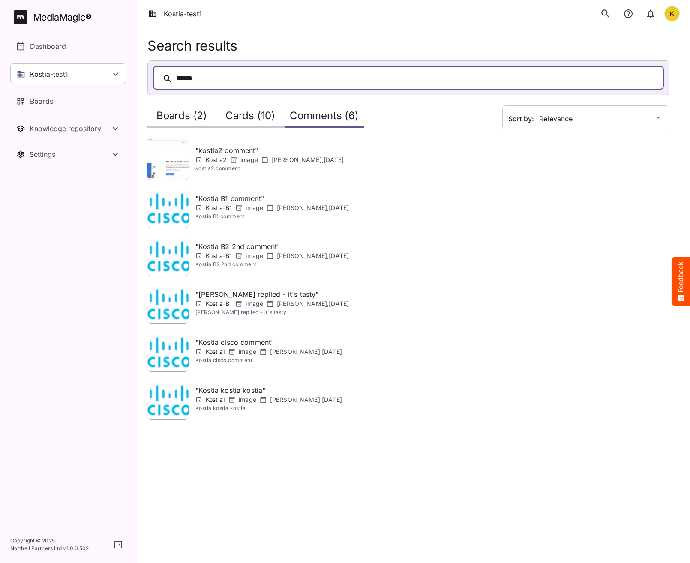
click at [258, 126] on div "Cards (10)" at bounding box center [250, 116] width 69 height 24
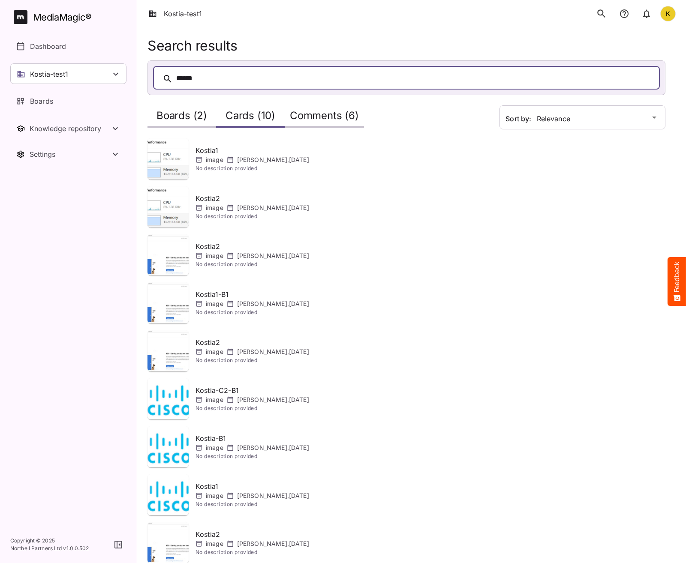
click at [190, 110] on h2 "Boards (2)" at bounding box center [181, 118] width 51 height 16
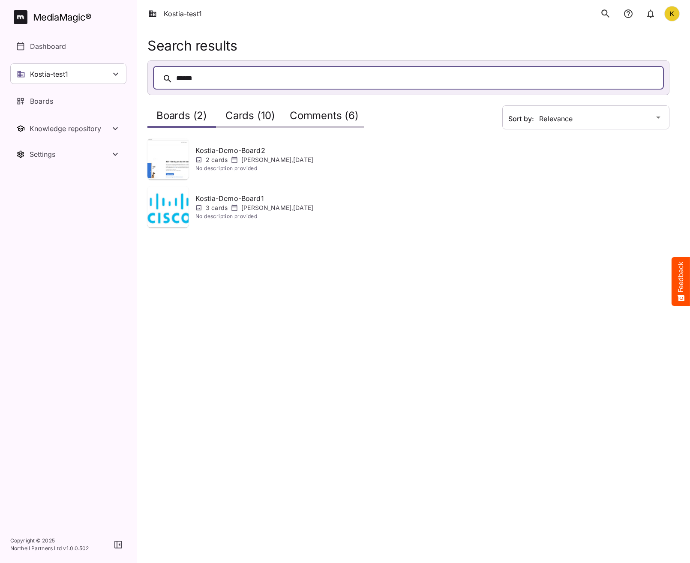
click at [313, 161] on p "Kostiantyn Medvid , 10th Oct 2025" at bounding box center [277, 160] width 72 height 9
click at [224, 208] on p "3 cards" at bounding box center [217, 208] width 22 height 9
click at [252, 116] on h2 "Cards (10)" at bounding box center [250, 118] width 50 height 16
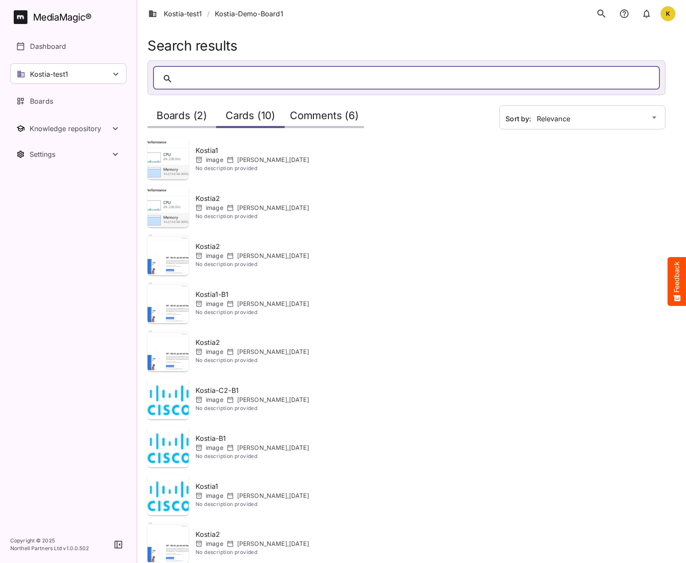
click at [265, 164] on span "No description provided" at bounding box center [252, 168] width 114 height 9
click at [237, 80] on div at bounding box center [414, 78] width 477 height 13
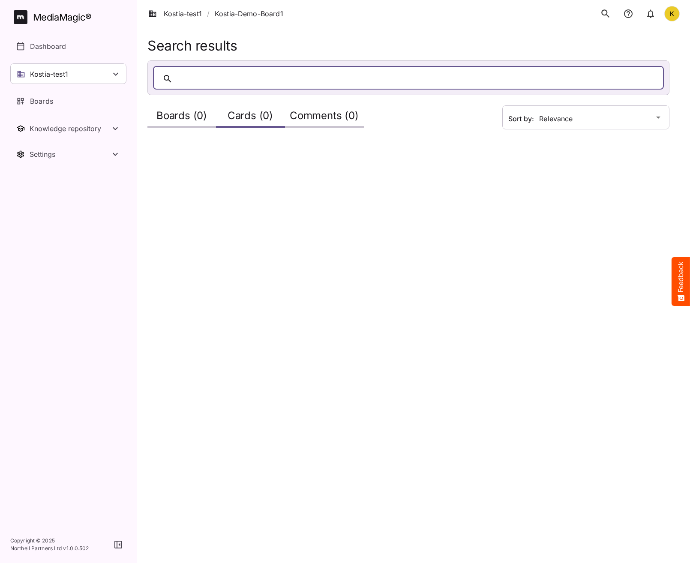
click at [216, 75] on div at bounding box center [417, 78] width 482 height 13
drag, startPoint x: 321, startPoint y: 113, endPoint x: 289, endPoint y: 114, distance: 31.7
click at [320, 113] on h2 "Comments (0)" at bounding box center [324, 118] width 69 height 16
click at [273, 116] on h2 "Cards (0)" at bounding box center [250, 118] width 45 height 16
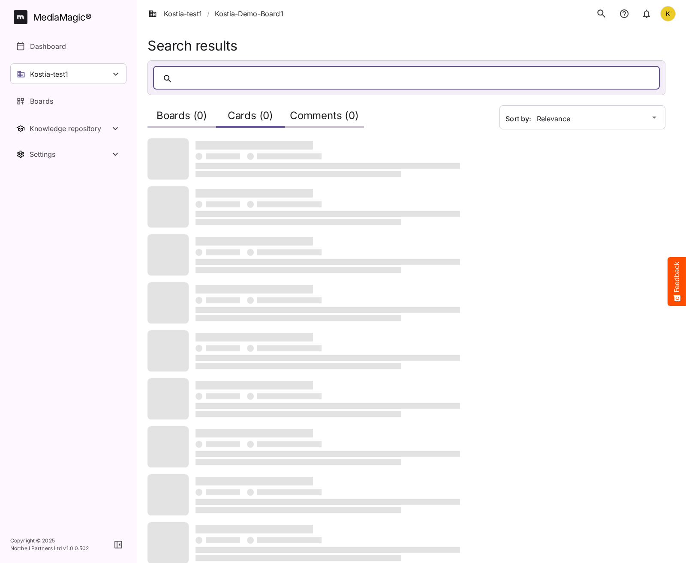
click at [201, 115] on h2 "Boards (0)" at bounding box center [181, 118] width 51 height 16
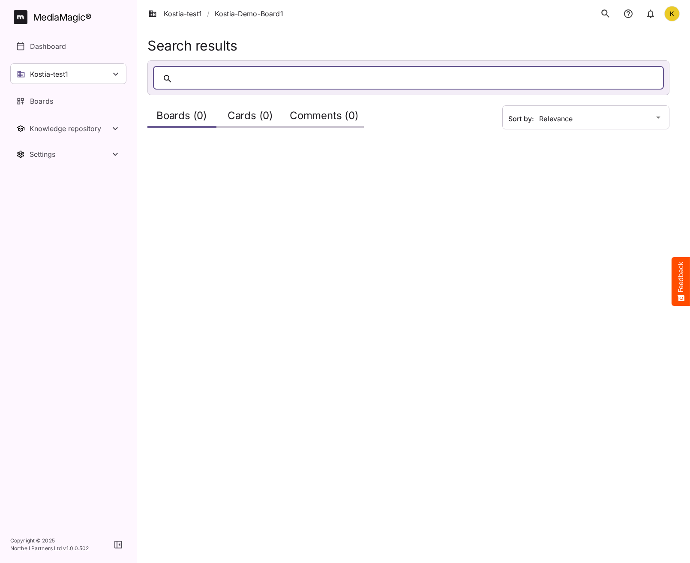
click at [250, 111] on h2 "Cards (0)" at bounding box center [250, 118] width 45 height 16
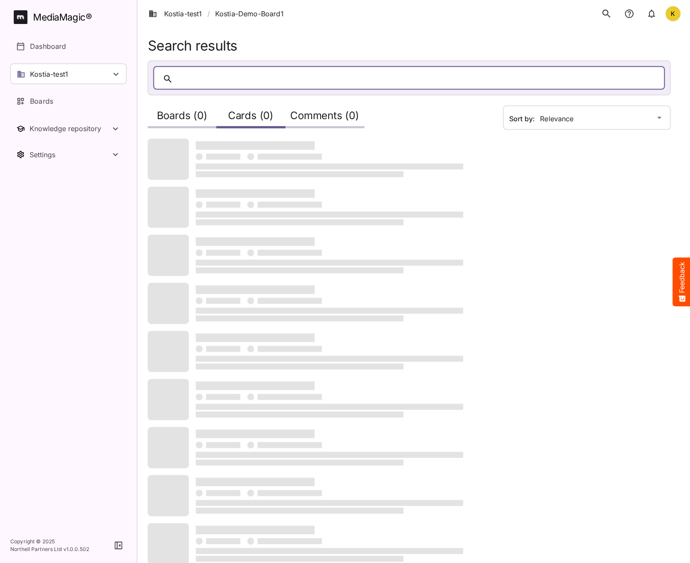
drag, startPoint x: 319, startPoint y: 117, endPoint x: 318, endPoint y: 122, distance: 4.9
click at [318, 117] on h2 "Comments (0)" at bounding box center [324, 118] width 69 height 16
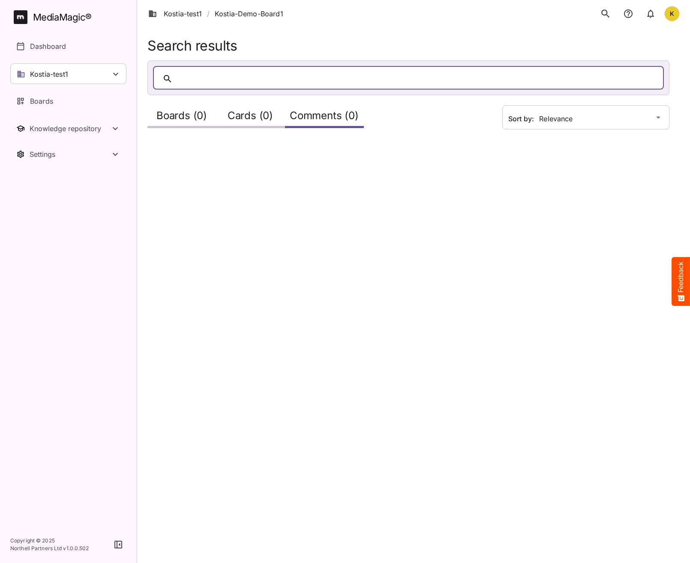
drag, startPoint x: 453, startPoint y: 75, endPoint x: 460, endPoint y: 76, distance: 6.4
click at [460, 76] on div at bounding box center [417, 78] width 482 height 13
click at [162, 115] on h2 "Boards (0)" at bounding box center [181, 118] width 51 height 16
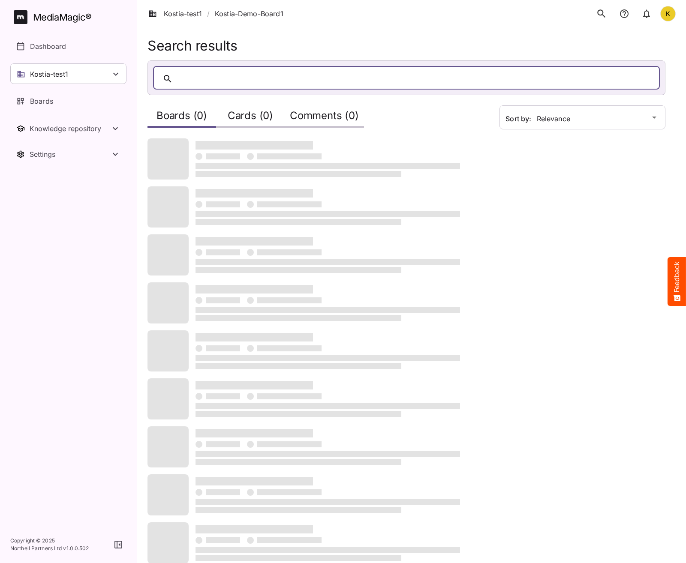
drag, startPoint x: 240, startPoint y: 117, endPoint x: 267, endPoint y: 117, distance: 27.0
click at [240, 117] on h2 "Cards (0)" at bounding box center [250, 118] width 45 height 16
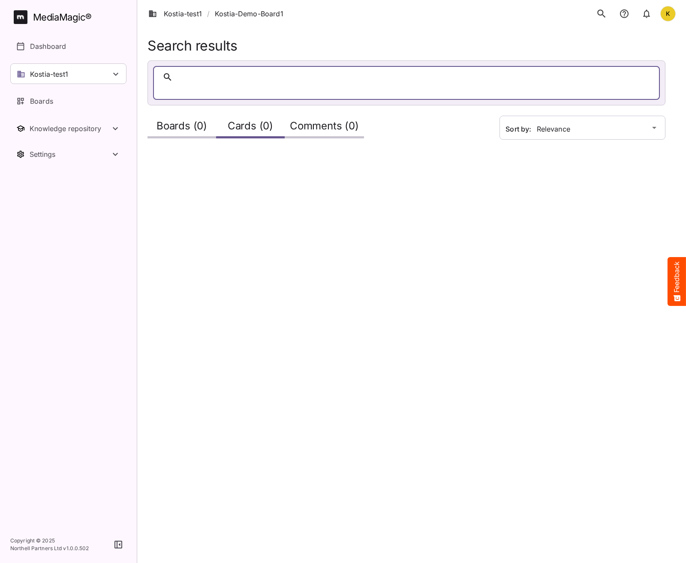
click at [313, 120] on h2 "Comments (0)" at bounding box center [324, 128] width 69 height 16
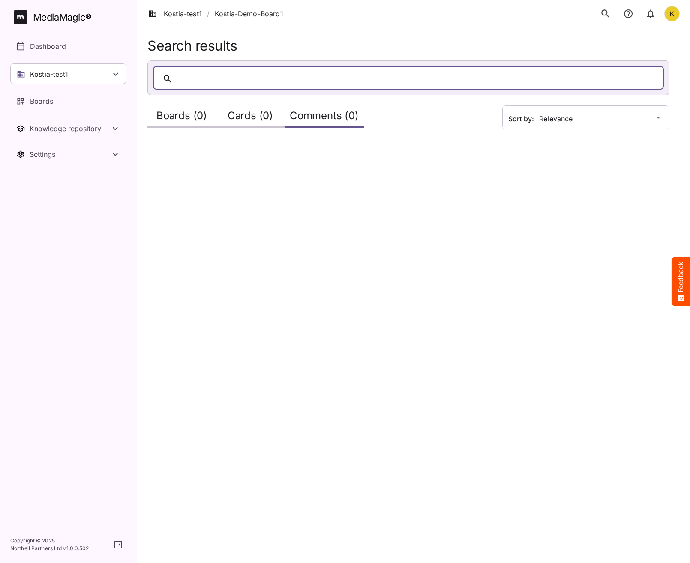
click at [159, 114] on h2 "Boards (0)" at bounding box center [181, 118] width 51 height 16
click at [177, 12] on link "Kostia-test1" at bounding box center [175, 14] width 54 height 10
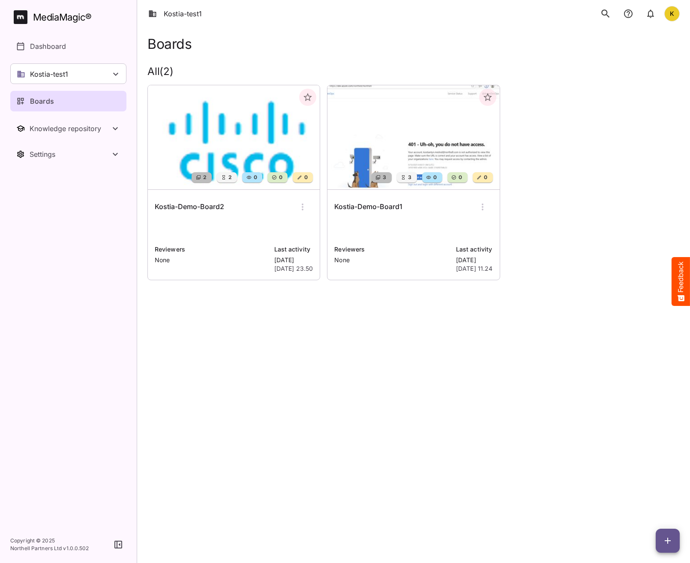
click at [605, 10] on icon "search" at bounding box center [605, 13] width 8 height 8
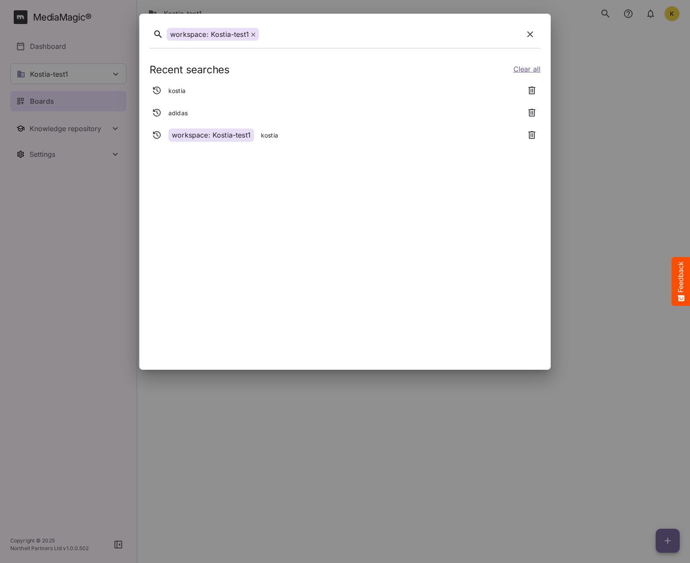
click at [270, 36] on div at bounding box center [391, 34] width 258 height 13
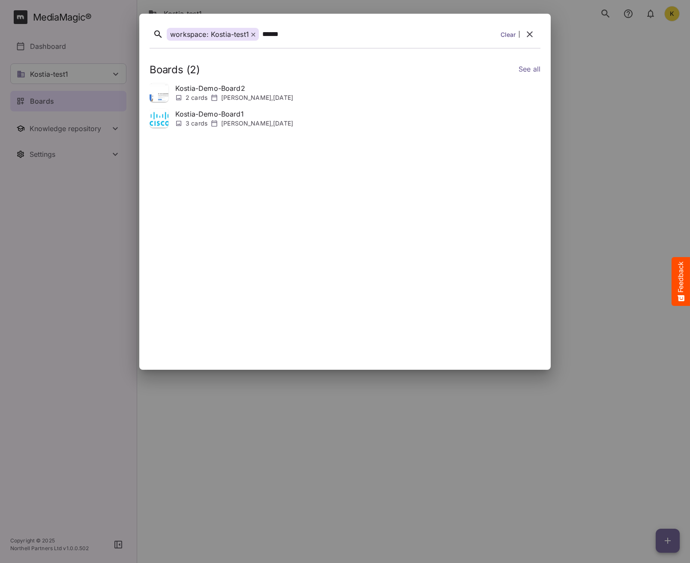
click at [228, 91] on p "Kostia-Demo-Board2" at bounding box center [234, 88] width 118 height 10
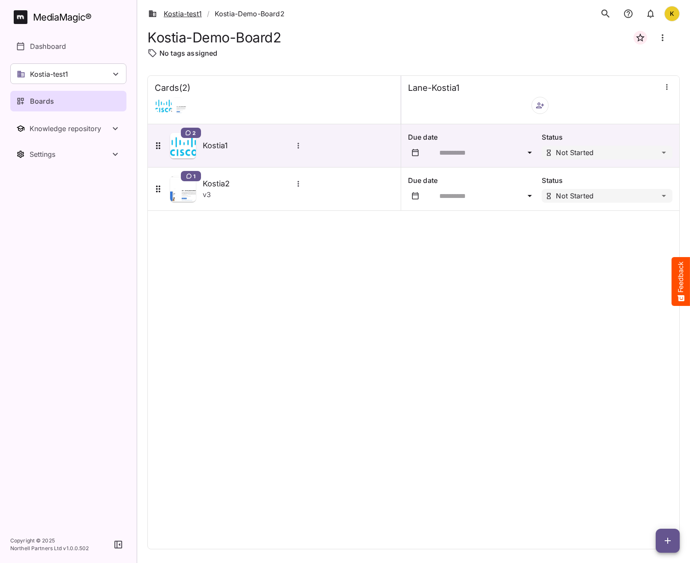
click at [181, 10] on link "Kostia-test1" at bounding box center [175, 14] width 54 height 10
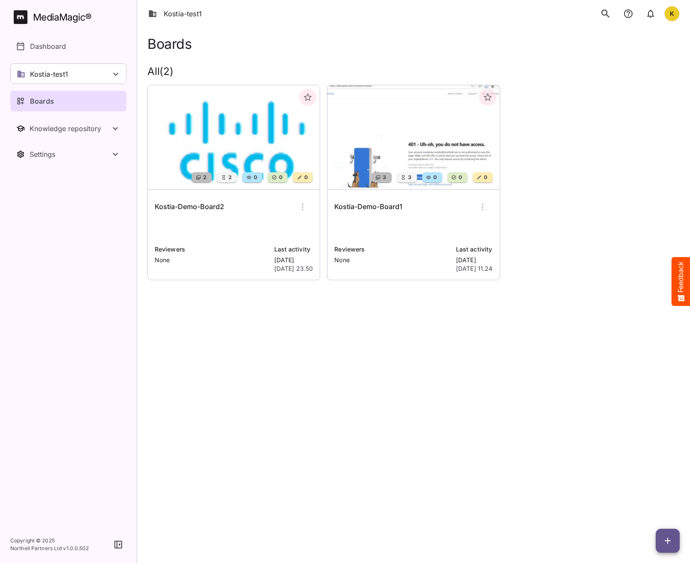
click at [604, 14] on icon "search" at bounding box center [605, 13] width 11 height 11
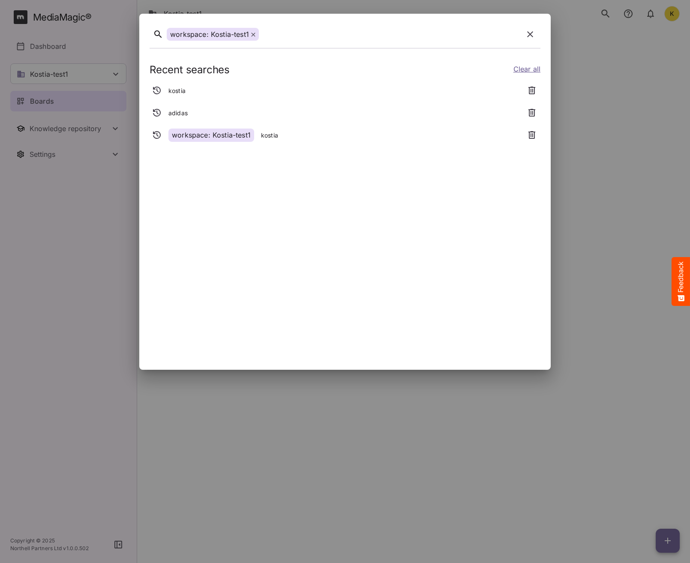
click at [248, 35] on div "workspace: Kostia-test1" at bounding box center [213, 34] width 92 height 13
click at [252, 33] on icon at bounding box center [253, 35] width 4 height 4
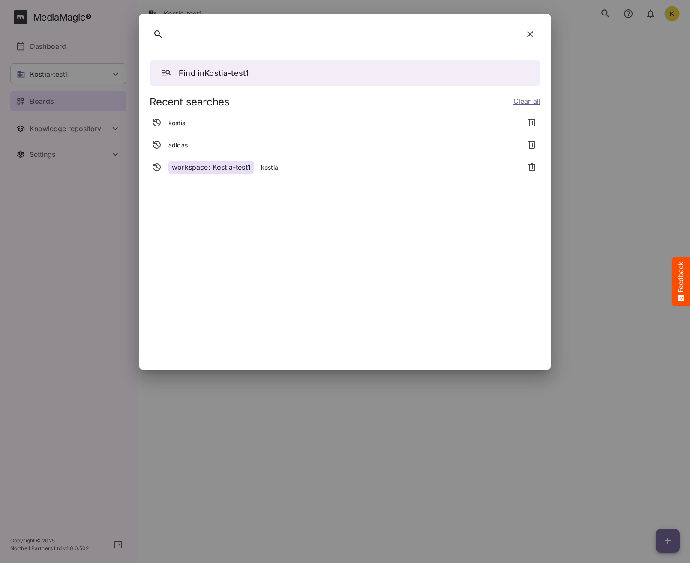
click at [307, 44] on div at bounding box center [345, 36] width 391 height 24
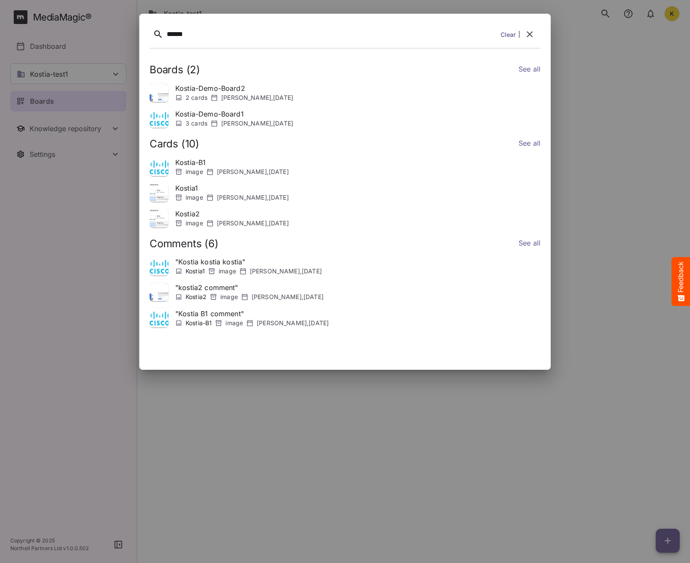
click at [534, 67] on link "See all" at bounding box center [530, 70] width 22 height 12
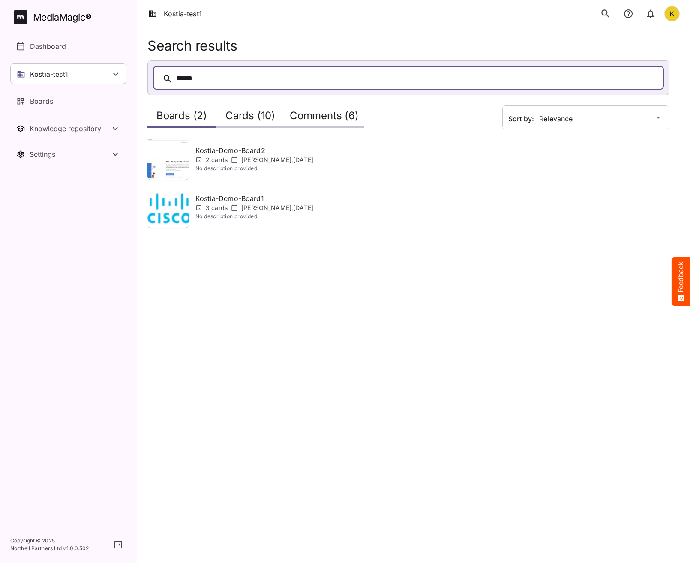
click at [243, 114] on h2 "Cards (10)" at bounding box center [250, 118] width 50 height 16
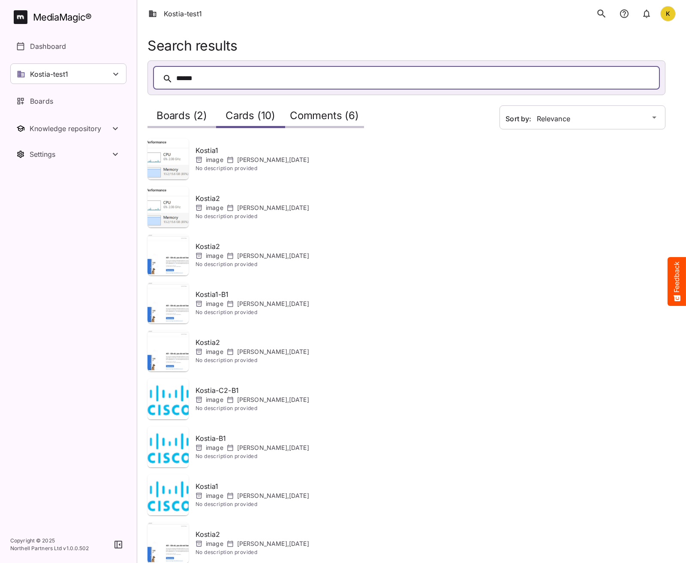
click at [296, 113] on h2 "Comments (6)" at bounding box center [324, 118] width 69 height 16
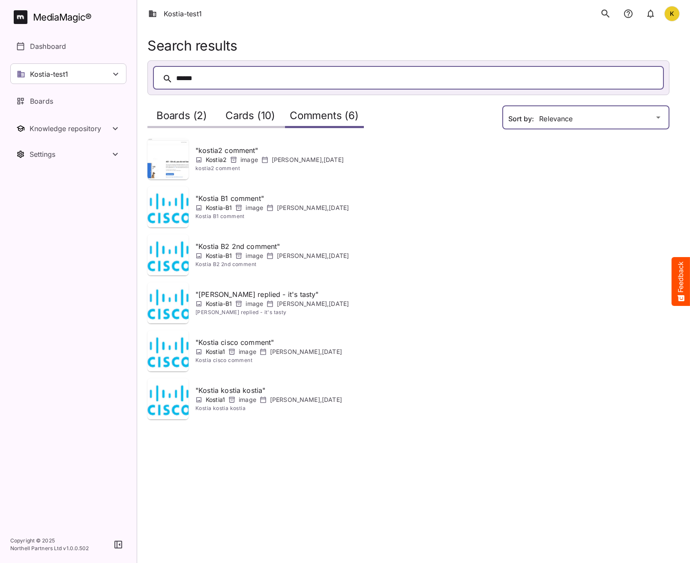
click at [642, 117] on div "Kostia-test1 K MediaMagic ® Dashboard Kostia-test1 BYOD Default DefaultBYOD E2E…" at bounding box center [345, 215] width 690 height 430
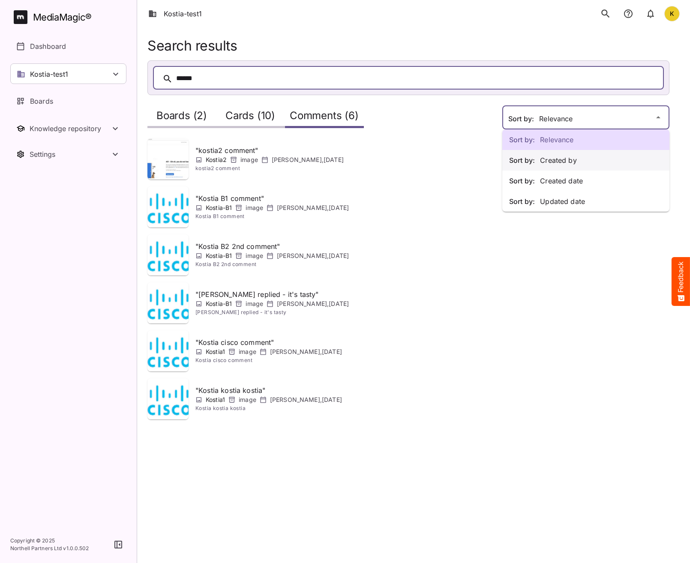
click at [587, 159] on p "Sort by: Created by" at bounding box center [585, 160] width 153 height 10
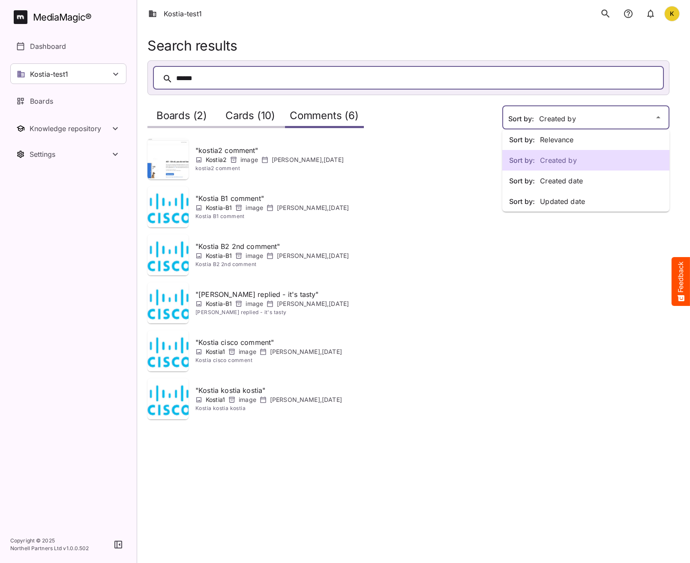
click at [581, 117] on div "Sort by: Relevance Sort by: Created by Sort by: Created date Sort by: Updated d…" at bounding box center [345, 215] width 690 height 430
click at [569, 178] on p "Sort by: Created date" at bounding box center [585, 181] width 153 height 10
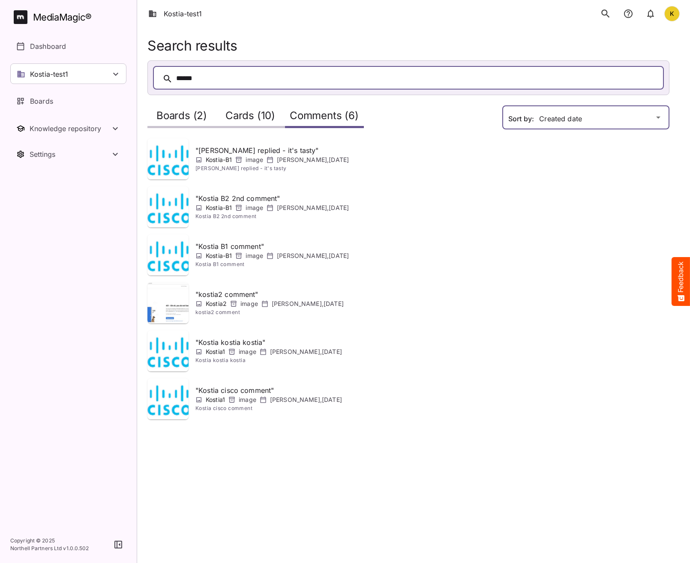
click at [571, 112] on div "Kostia-test1 K MediaMagic ® Dashboard Kostia-test1 BYOD Default DefaultBYOD E2E…" at bounding box center [345, 215] width 690 height 430
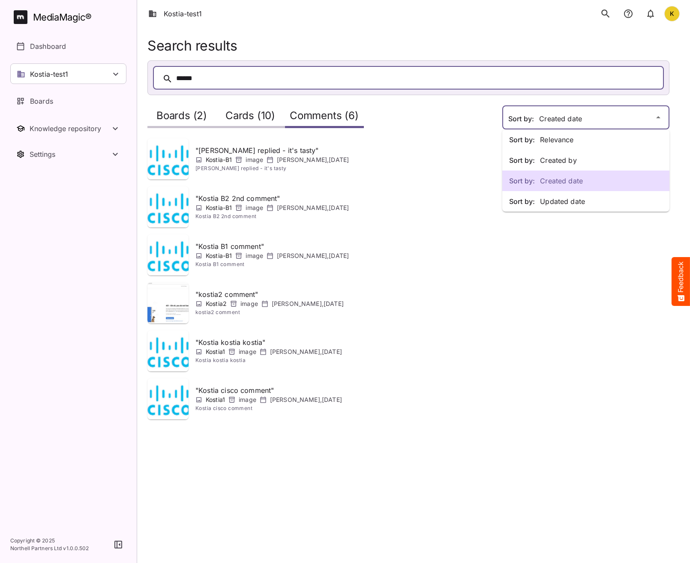
click at [564, 199] on p "Sort by: Updated date" at bounding box center [585, 201] width 153 height 10
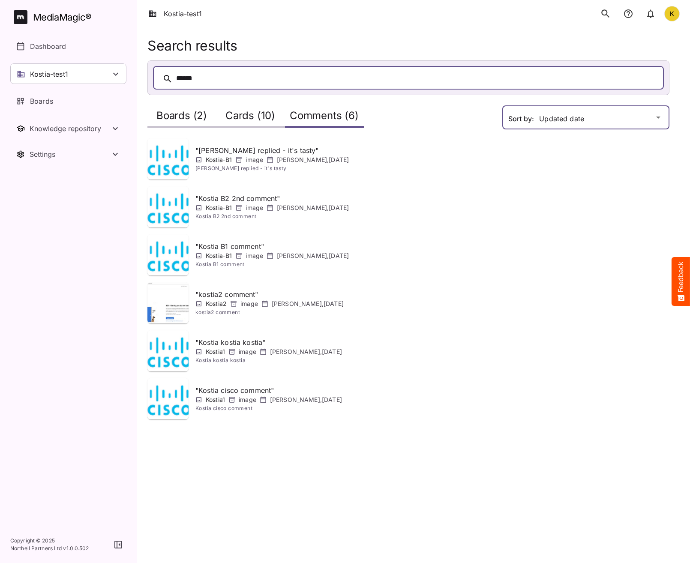
click at [556, 123] on div "Kostia-test1 K MediaMagic ® Dashboard Kostia-test1 BYOD Default DefaultBYOD E2E…" at bounding box center [345, 215] width 690 height 430
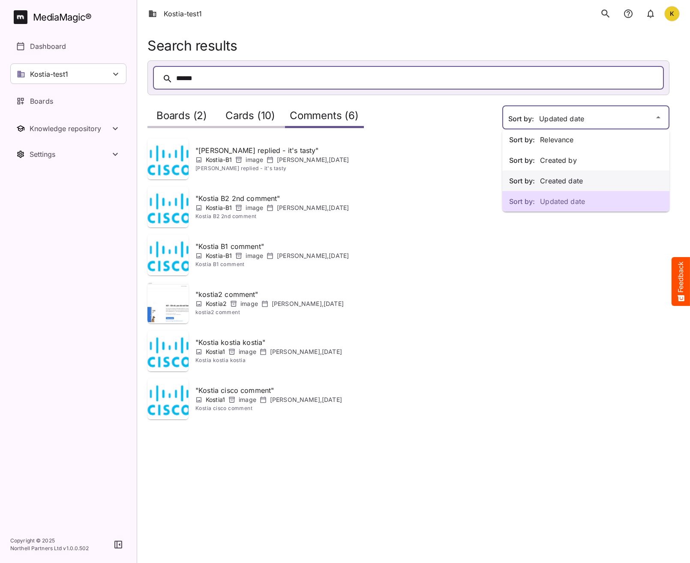
click at [555, 177] on p "Sort by: Created date" at bounding box center [585, 181] width 153 height 10
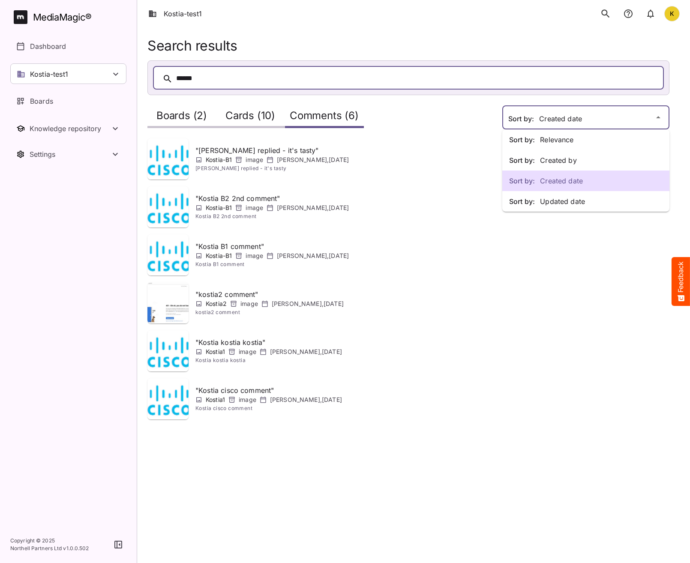
click at [561, 122] on div "Sort by: Relevance Sort by: Created by Sort by: Created date Sort by: Updated d…" at bounding box center [345, 215] width 690 height 430
click at [554, 163] on p "Sort by: Created by" at bounding box center [585, 160] width 153 height 10
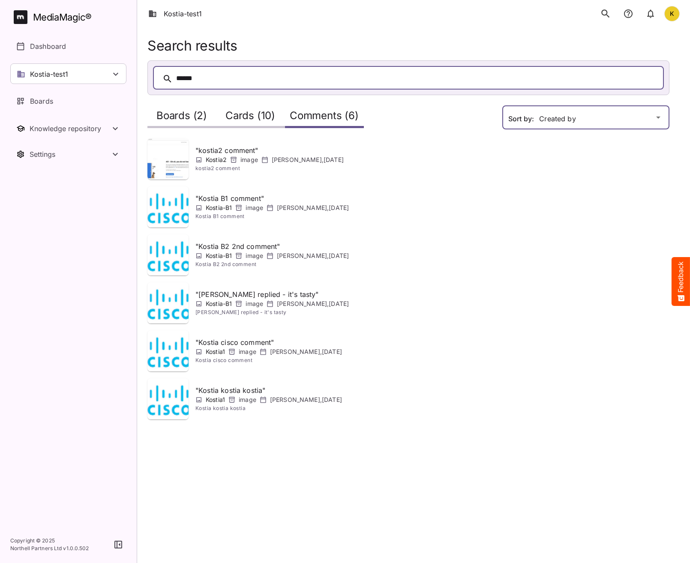
click at [552, 111] on div "Kostia-test1 K MediaMagic ® Dashboard Kostia-test1 BYOD Default DefaultBYOD E2E…" at bounding box center [345, 215] width 690 height 430
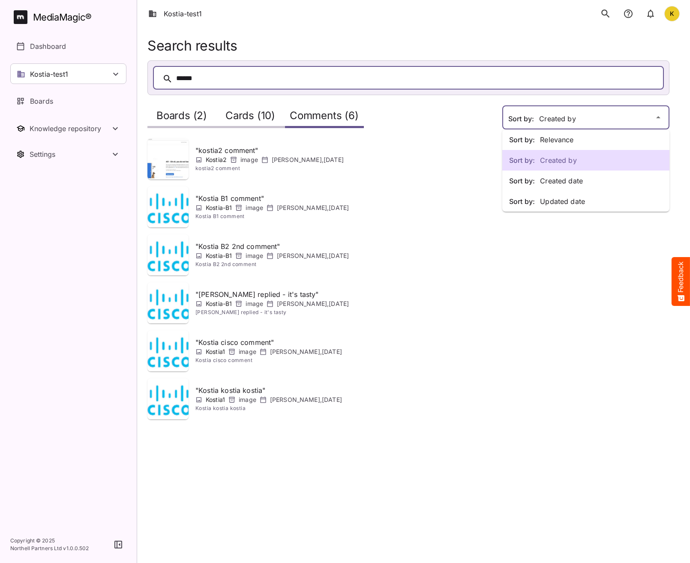
click at [547, 137] on p "Sort by: Relevance" at bounding box center [585, 140] width 153 height 10
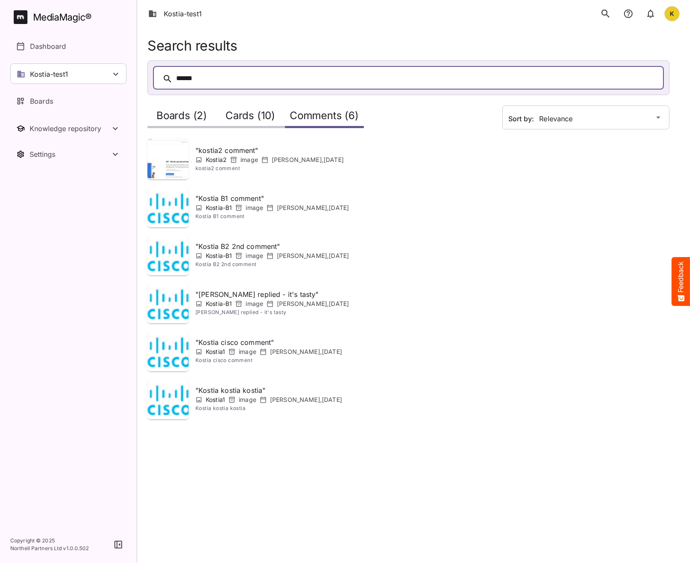
click at [237, 118] on h2 "Cards (10)" at bounding box center [250, 118] width 50 height 16
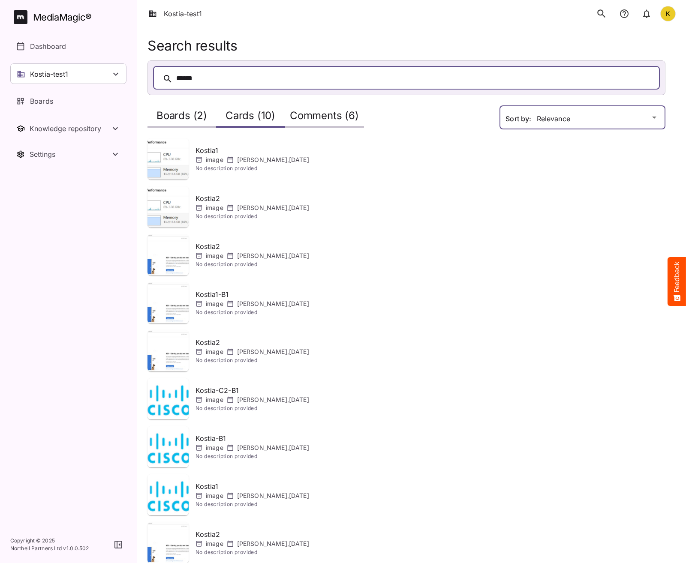
click at [574, 122] on div "Kostia-test1 K MediaMagic ® Dashboard Kostia-test1 BYOD Default DefaultBYOD E2E…" at bounding box center [343, 311] width 686 height 622
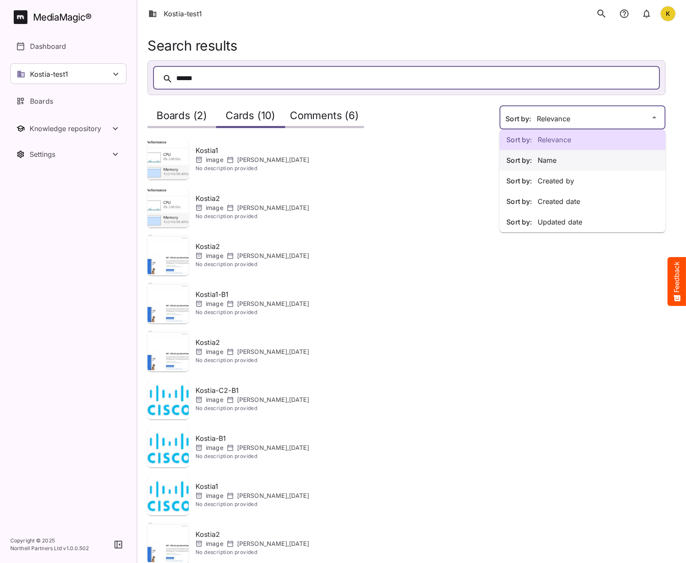
click at [551, 165] on p "Sort by: Name" at bounding box center [582, 160] width 152 height 10
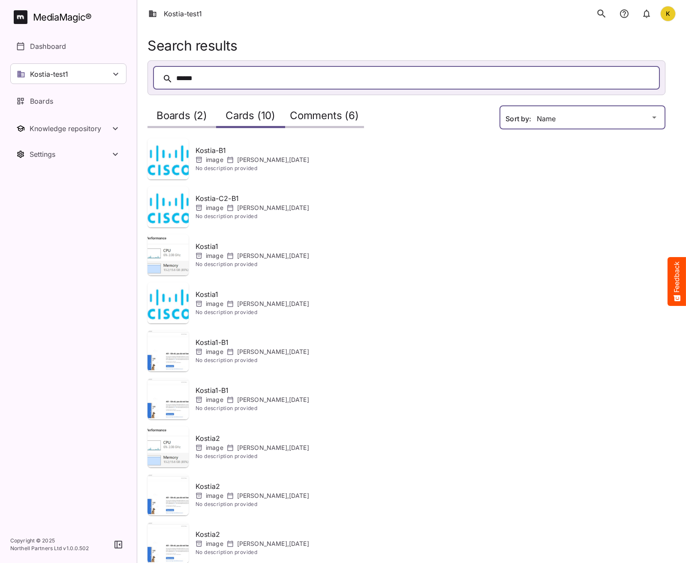
click at [544, 117] on div "Kostia-test1 K MediaMagic ® Dashboard Kostia-test1 BYOD Default DefaultBYOD E2E…" at bounding box center [343, 311] width 686 height 622
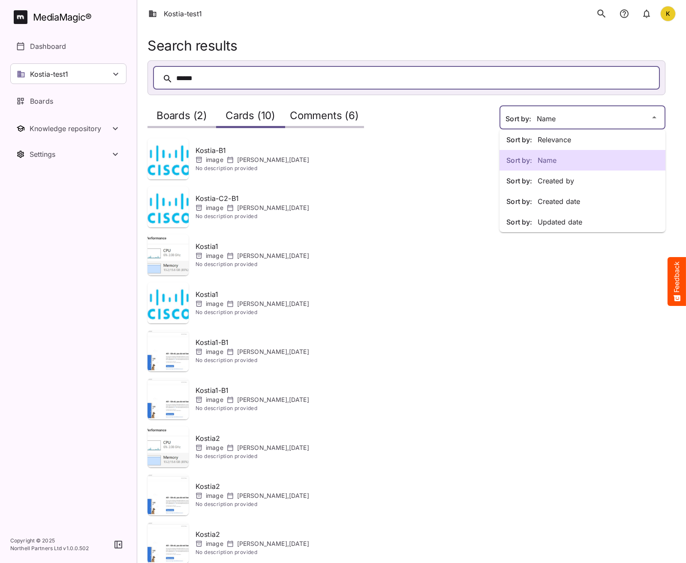
click at [535, 139] on p "Sort by:" at bounding box center [521, 139] width 31 height 9
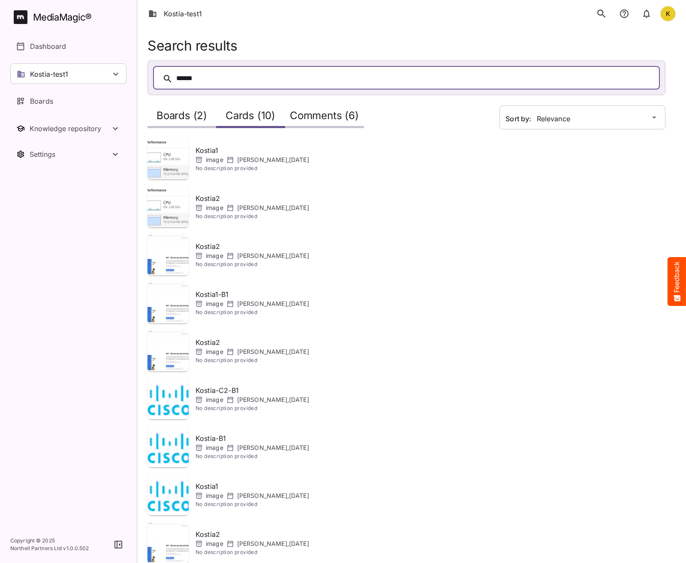
click at [177, 110] on h2 "Boards (2)" at bounding box center [181, 118] width 51 height 16
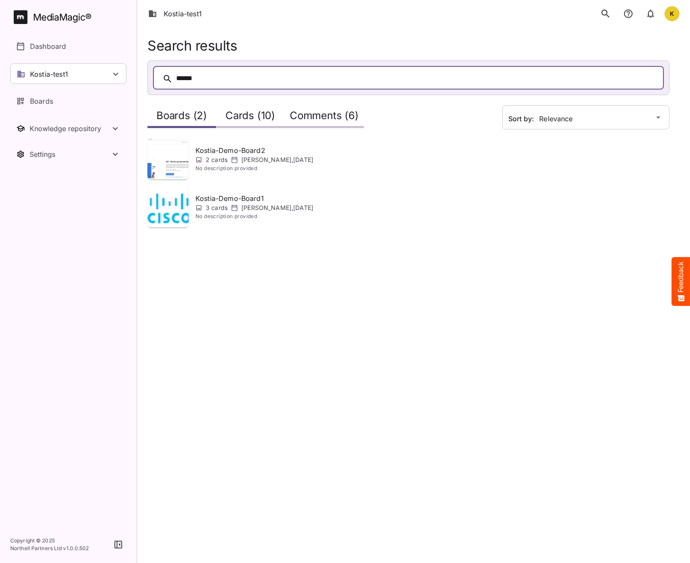
click at [250, 121] on div "Cards (10)" at bounding box center [250, 116] width 69 height 24
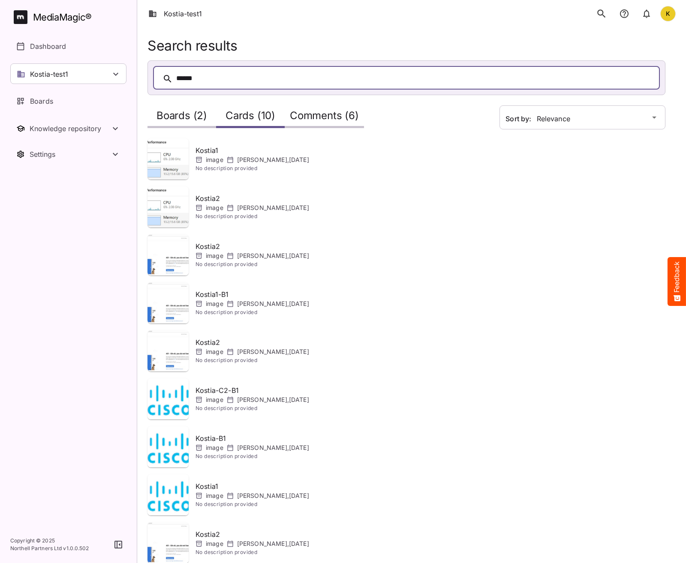
click at [224, 158] on div "image Kostiantyn Medvid , 10th Oct 2025" at bounding box center [252, 160] width 114 height 9
click at [225, 159] on div "image Kostiantyn Medvid , 10th Oct 2025" at bounding box center [252, 160] width 114 height 9
click at [225, 213] on span "No description provided" at bounding box center [252, 216] width 114 height 9
click at [214, 257] on p "image" at bounding box center [215, 256] width 18 height 9
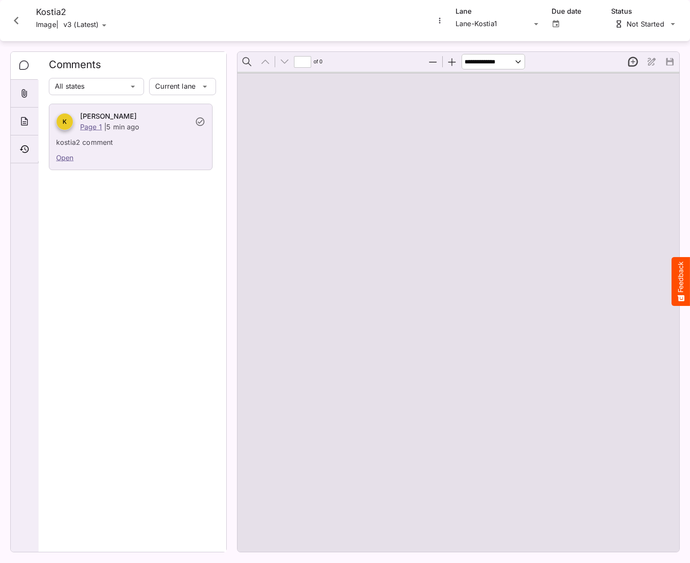
type input "*"
click at [15, 22] on icon "Close card" at bounding box center [16, 21] width 5 height 8
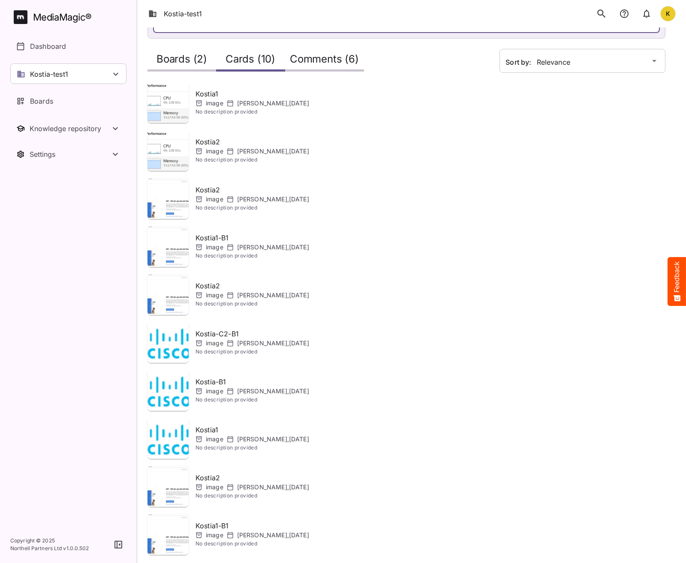
scroll to position [59, 0]
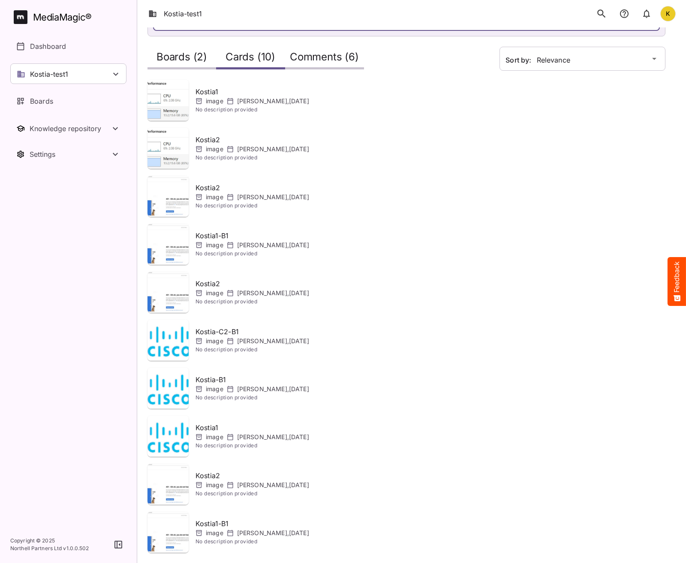
click at [199, 89] on p "Kostia1" at bounding box center [252, 92] width 114 height 10
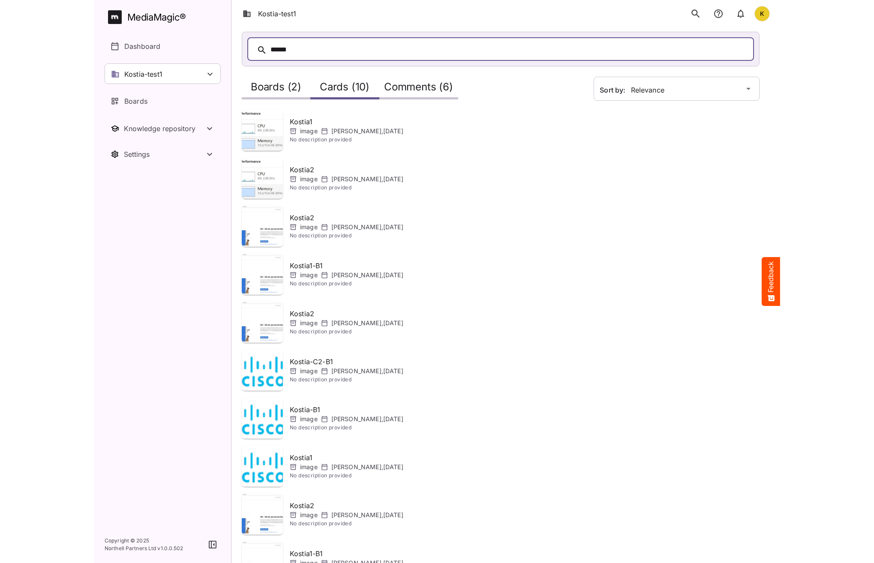
scroll to position [0, 0]
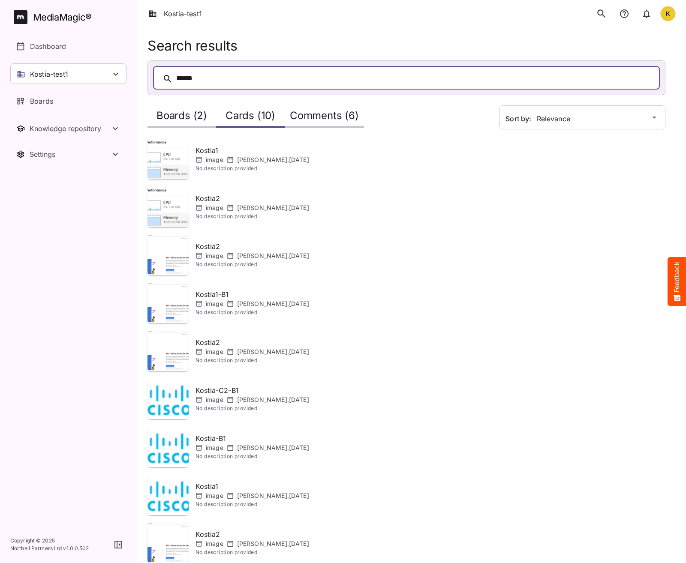
click at [258, 209] on p "Kostiantyn Medvid , 10th Oct 2025" at bounding box center [273, 208] width 72 height 9
click at [274, 255] on p "Kostiantyn Medvid , 12th Oct 2025" at bounding box center [273, 256] width 72 height 9
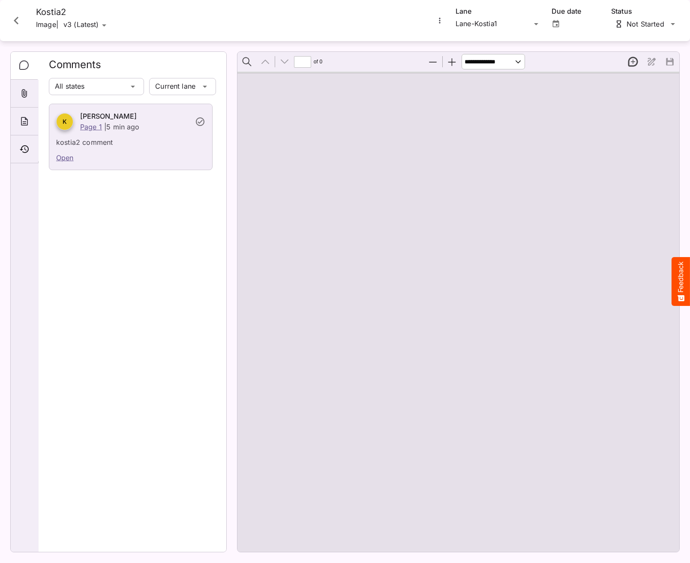
type input "*"
click at [21, 18] on icon "Close card" at bounding box center [16, 20] width 15 height 15
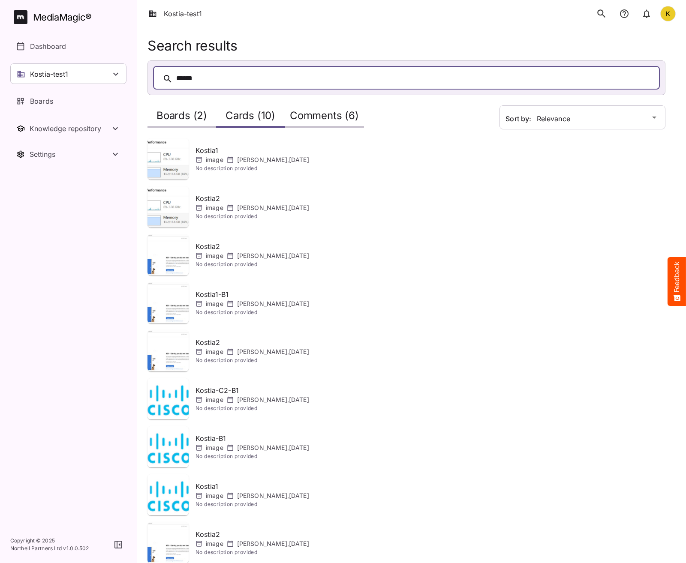
click at [226, 158] on div "image Kostiantyn Medvid , 10th Oct 2025" at bounding box center [252, 160] width 114 height 9
click at [231, 220] on span "No description provided" at bounding box center [252, 216] width 114 height 9
click at [222, 261] on span "No description provided" at bounding box center [252, 264] width 114 height 9
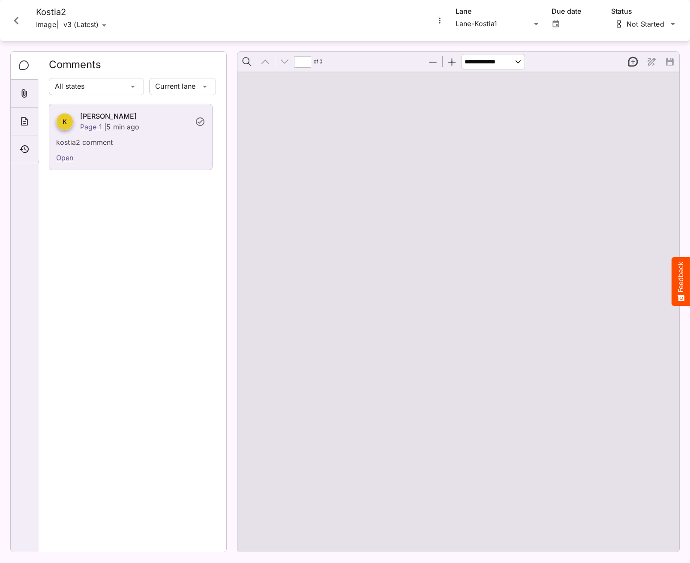
type input "*"
drag, startPoint x: 15, startPoint y: 20, endPoint x: 69, endPoint y: 81, distance: 81.1
click at [15, 20] on icon "Close card" at bounding box center [16, 21] width 5 height 8
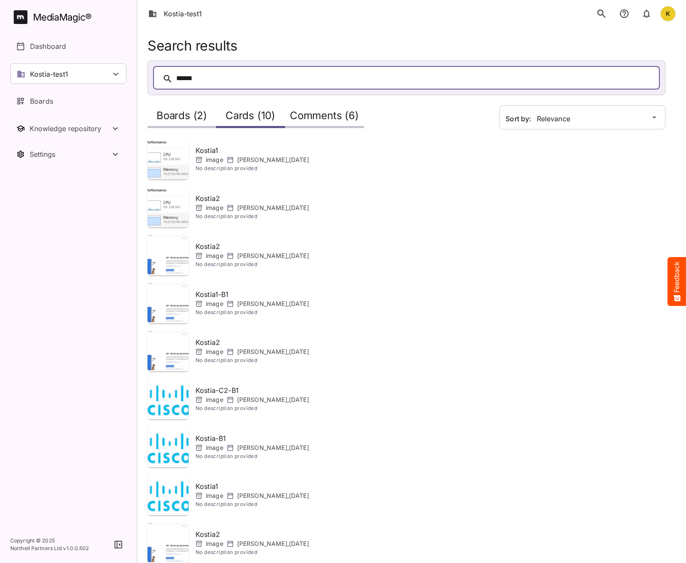
click at [190, 108] on div "Boards (2)" at bounding box center [181, 116] width 69 height 24
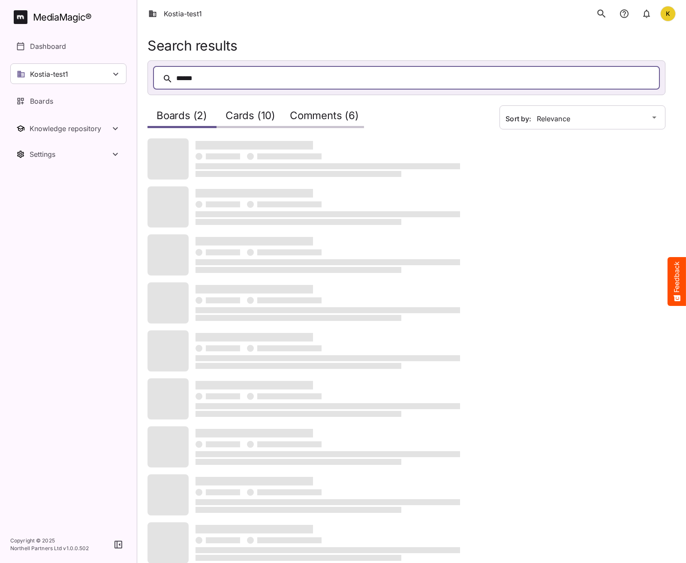
click at [242, 116] on h2 "Cards (10)" at bounding box center [250, 118] width 50 height 16
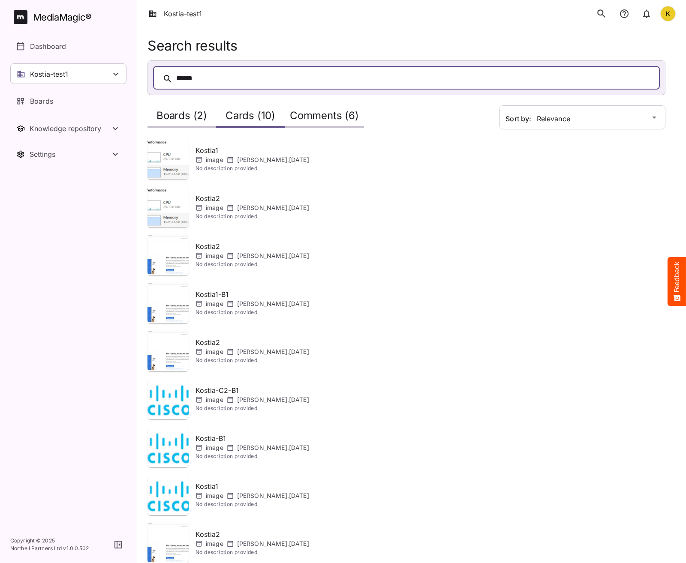
click at [176, 120] on h2 "Boards (2)" at bounding box center [181, 118] width 51 height 16
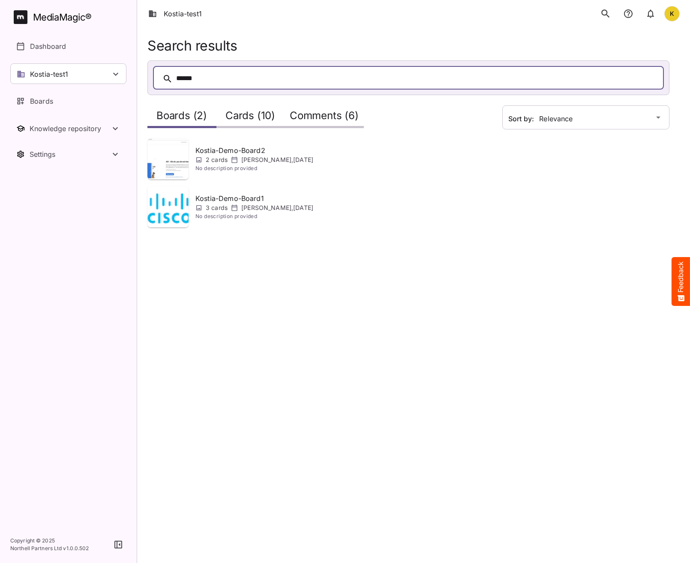
click at [211, 139] on div "Kostia-Demo-Board2 2 cards Kostiantyn Medvid , 10th Oct 2025 No description pro…" at bounding box center [319, 158] width 345 height 41
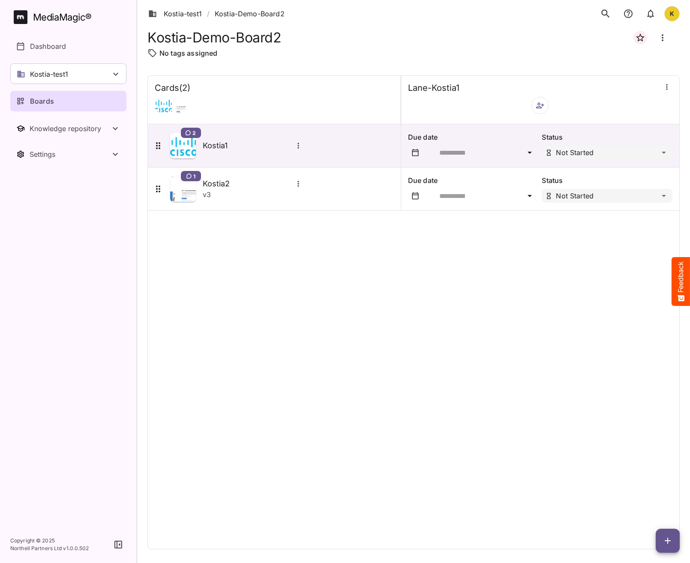
click at [266, 277] on div "Cards ( 2 ) Lane-Kostia1 2 Kostia1 Due date Status Not Started 1 Kostia2 v 3 Du…" at bounding box center [413, 312] width 532 height 474
click at [188, 13] on link "Kostia-test1" at bounding box center [175, 14] width 54 height 10
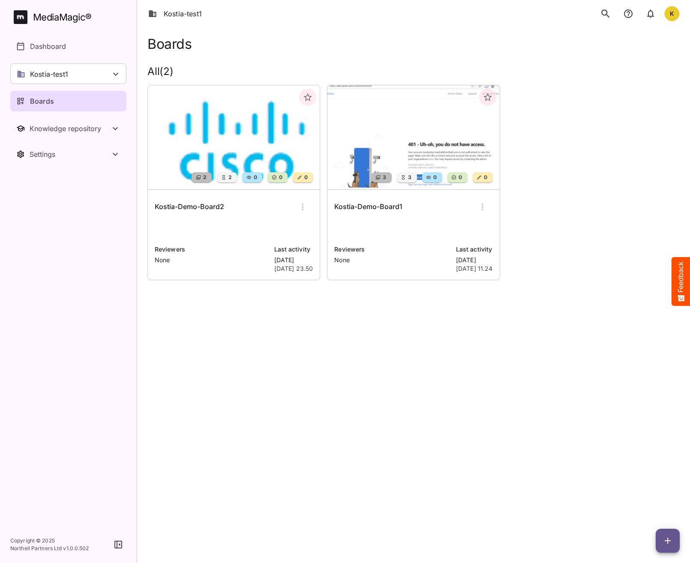
click at [357, 211] on h6 "Kostia-Demo-Board1" at bounding box center [368, 206] width 68 height 11
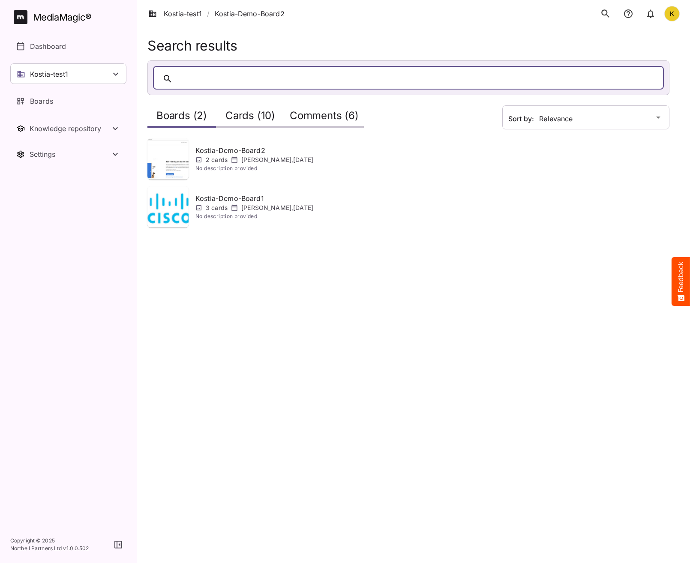
click at [358, 238] on html "Kostia-test1 / Kostia-Demo-Board2 K MediaMagic ® Dashboard Kostia-test1 BYOD De…" at bounding box center [345, 119] width 690 height 238
click at [249, 111] on h2 "Cards (10)" at bounding box center [250, 118] width 50 height 16
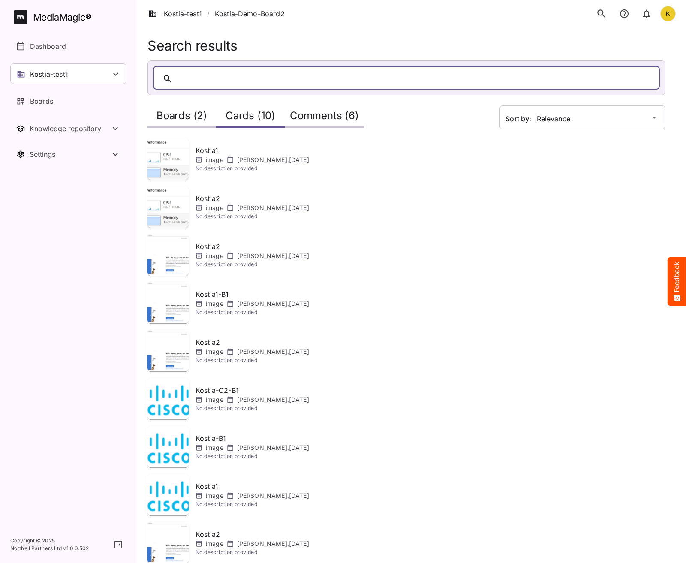
click at [284, 81] on div at bounding box center [414, 78] width 477 height 13
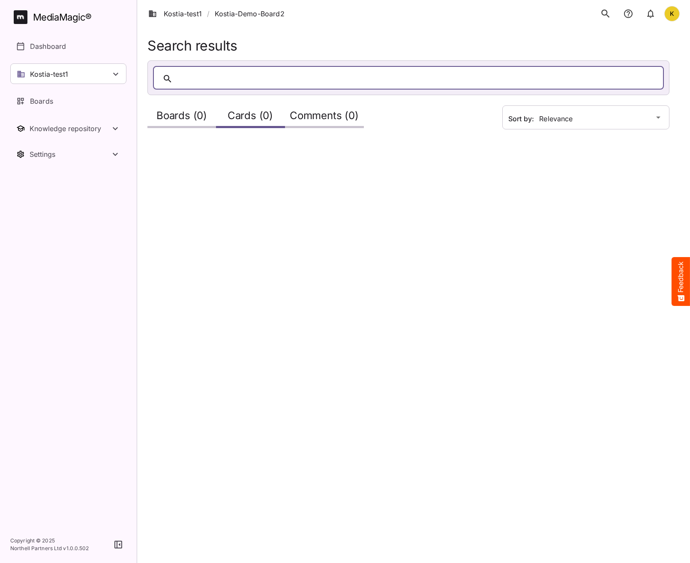
click at [318, 105] on div "Comments (0)" at bounding box center [324, 116] width 79 height 24
click at [253, 109] on div "Cards (0)" at bounding box center [250, 116] width 69 height 24
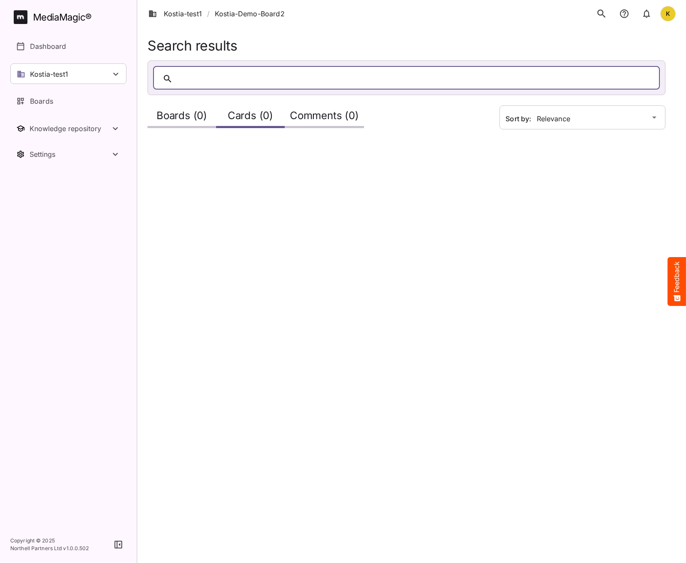
click at [178, 110] on h2 "Boards (0)" at bounding box center [181, 118] width 51 height 16
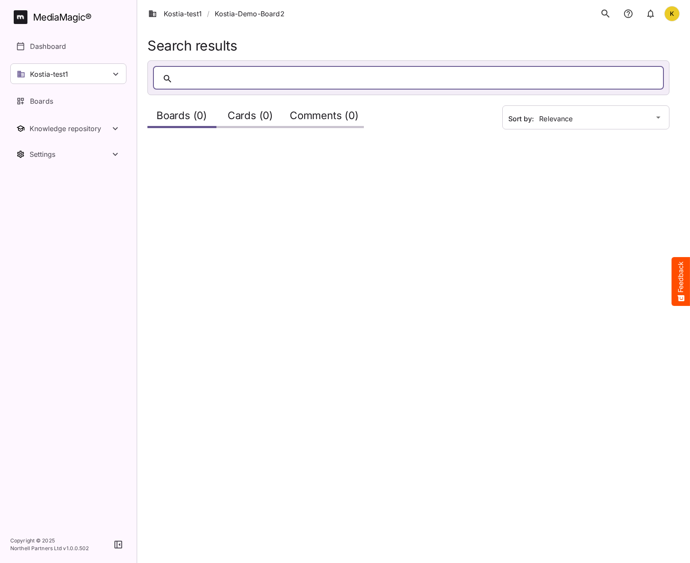
click at [382, 115] on div "Boards (0) Cards (0) Comments (0)" at bounding box center [319, 116] width 345 height 24
click at [176, 13] on link "Kostia-test1" at bounding box center [175, 14] width 54 height 10
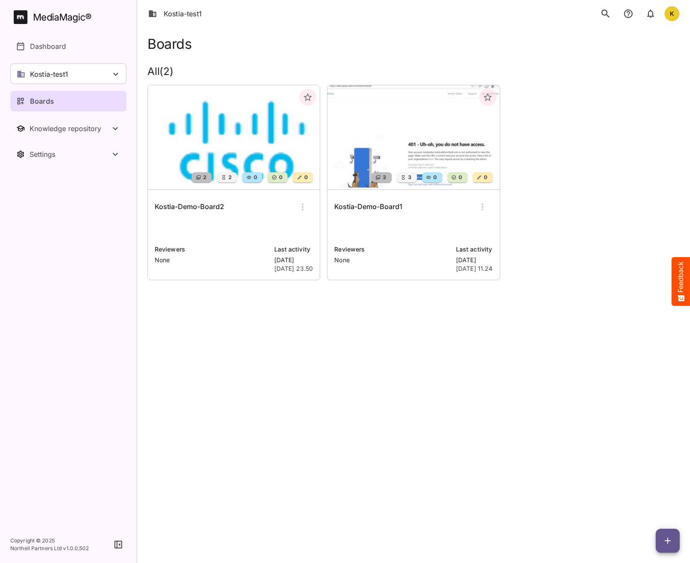
click at [448, 304] on html "Kostia-test1 K MediaMagic ® Dashboard Kostia-test1 BYOD Default DefaultBYOD E2E…" at bounding box center [345, 152] width 690 height 304
click at [378, 304] on html "Kostia-test1 K MediaMagic ® Dashboard Kostia-test1 BYOD Default DefaultBYOD E2E…" at bounding box center [345, 152] width 690 height 304
click at [386, 126] on img at bounding box center [413, 137] width 172 height 104
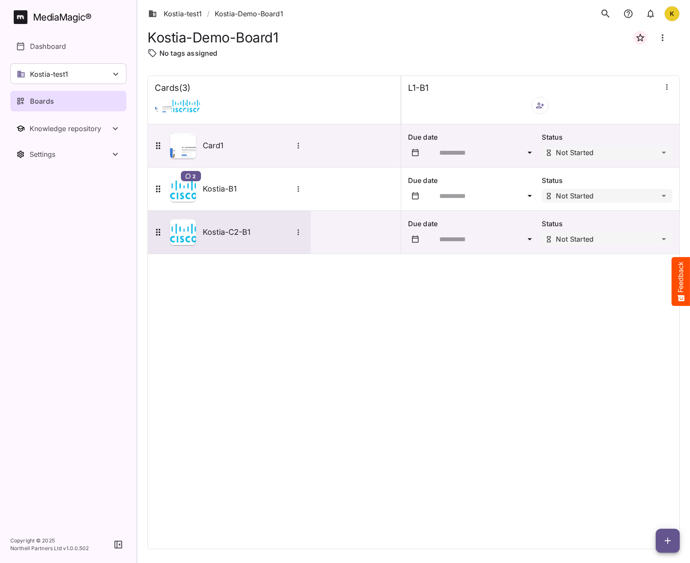
click at [229, 240] on div "Kostia-C2-B1" at bounding box center [228, 232] width 151 height 26
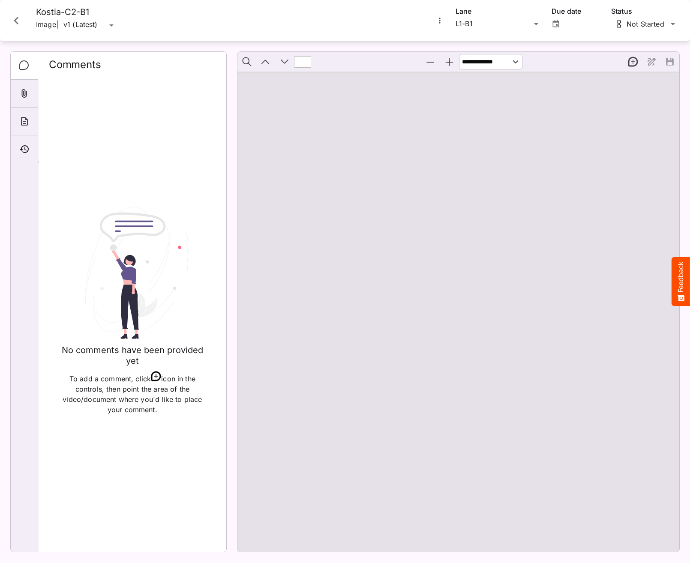
click at [18, 18] on icon "Close card" at bounding box center [16, 21] width 5 height 8
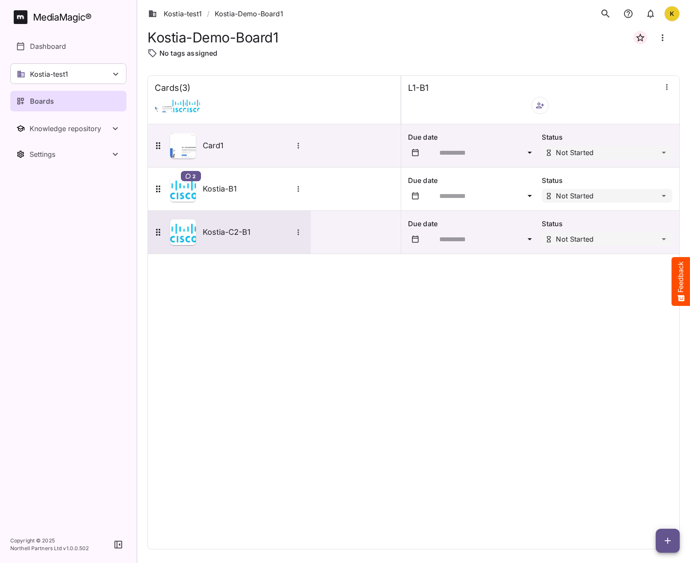
click at [222, 235] on h5 "Kostia-C2-B1" at bounding box center [248, 232] width 90 height 10
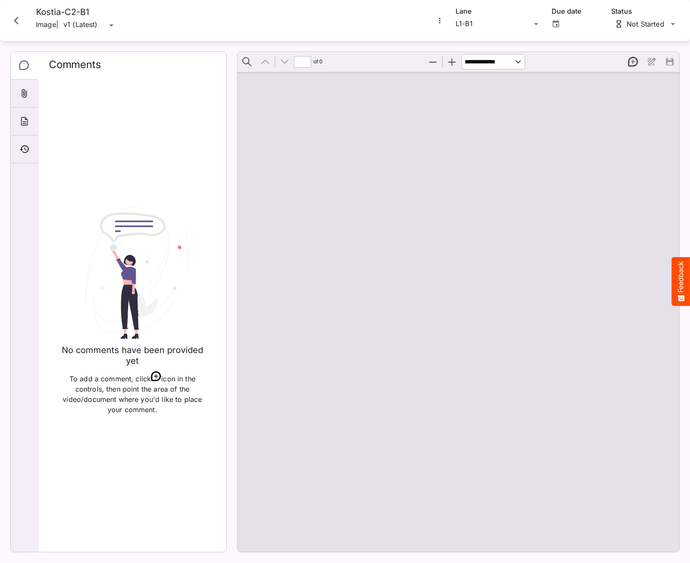
type input "*"
click at [630, 61] on button "New thread" at bounding box center [633, 62] width 18 height 18
click at [456, 91] on div "Page ⁨1⁩" at bounding box center [462, 97] width 69 height 43
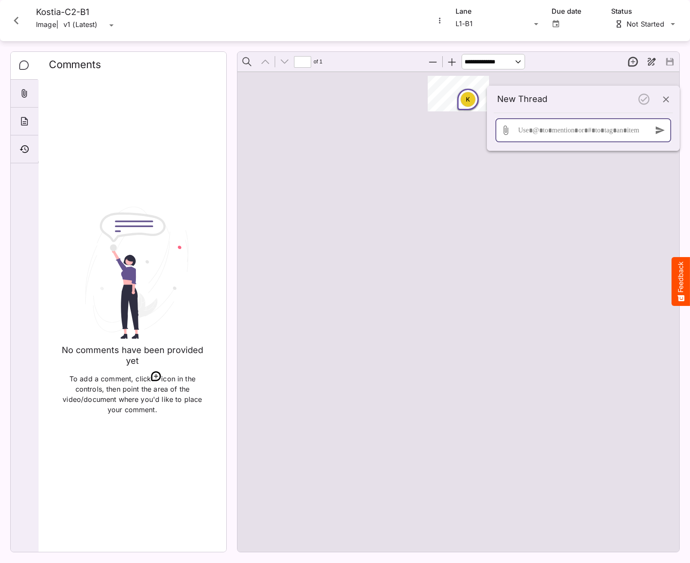
click at [558, 125] on div at bounding box center [581, 130] width 130 height 24
click at [659, 131] on icon "button" at bounding box center [660, 130] width 9 height 8
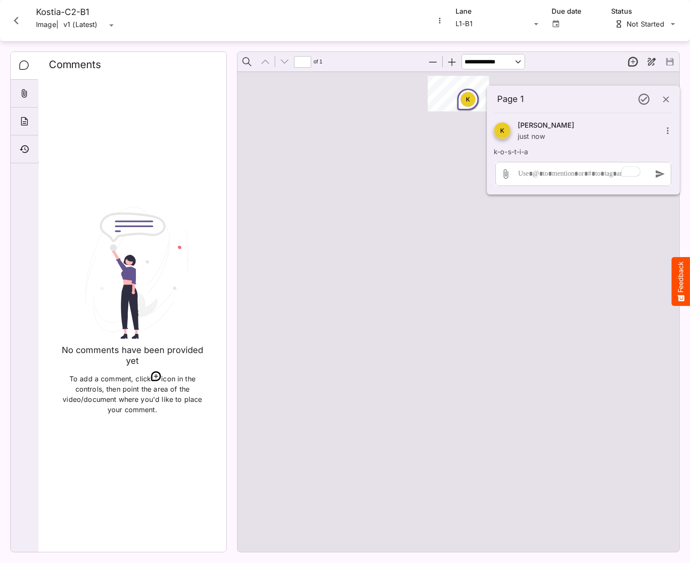
click at [593, 268] on div "K" at bounding box center [458, 312] width 442 height 480
click at [20, 20] on icon "Close card" at bounding box center [16, 20] width 15 height 15
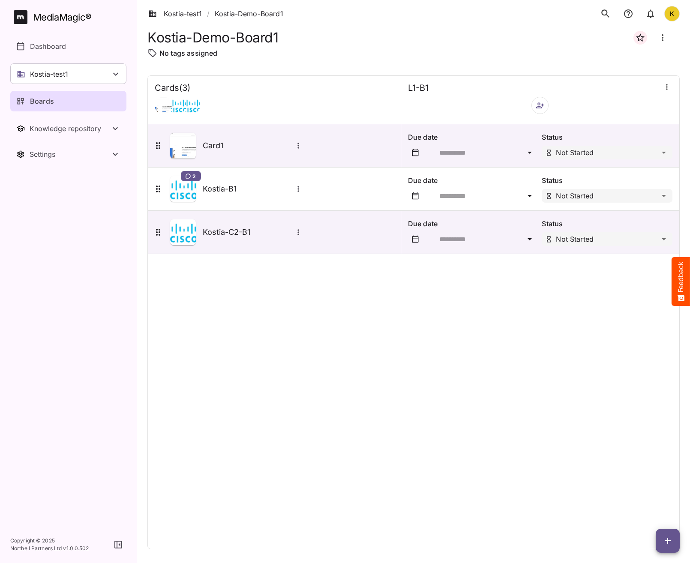
click at [188, 17] on link "Kostia-test1" at bounding box center [175, 14] width 54 height 10
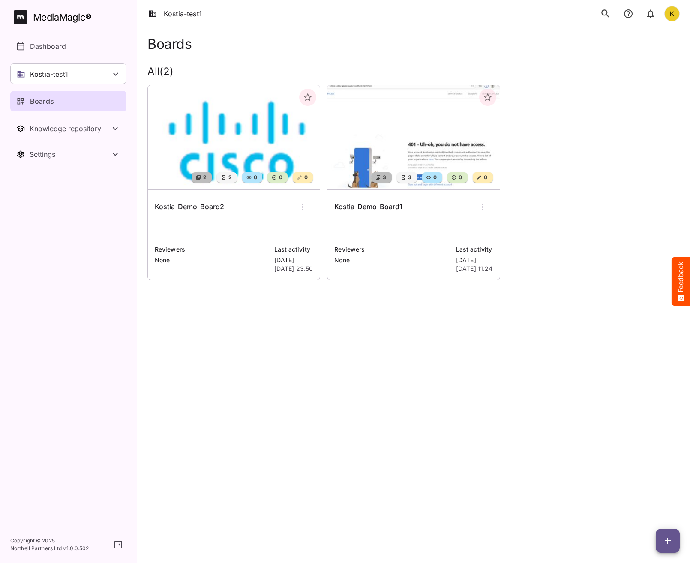
click at [258, 304] on html "Kostia-test1 K MediaMagic ® Dashboard Kostia-test1 BYOD Default DefaultBYOD E2E…" at bounding box center [345, 152] width 690 height 304
click at [214, 38] on div "Boards" at bounding box center [413, 44] width 532 height 16
click at [46, 68] on div "Kostia-test1" at bounding box center [68, 73] width 116 height 21
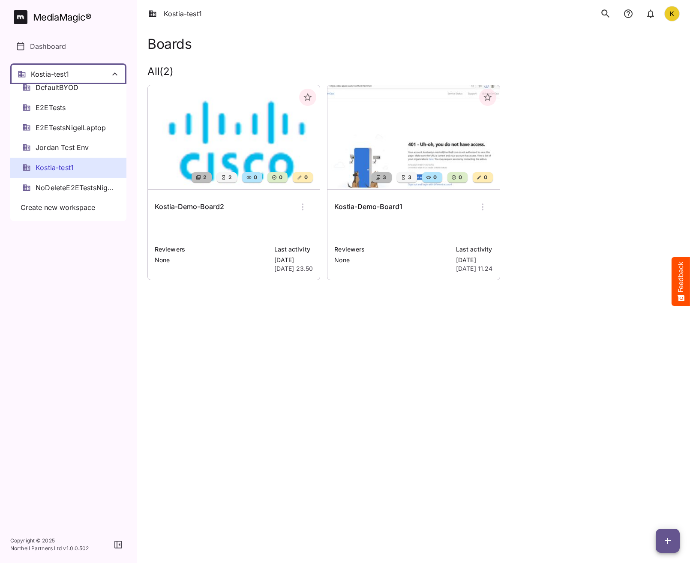
click at [52, 171] on span "Kostia-test1" at bounding box center [55, 168] width 38 height 10
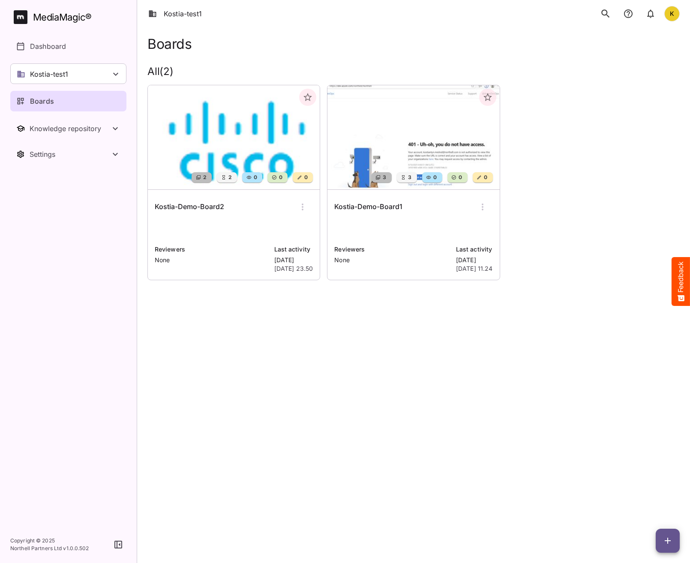
click at [254, 304] on html "Kostia-test1 K MediaMagic ® Dashboard Kostia-test1 BYOD Default DefaultBYOD E2E…" at bounding box center [345, 152] width 690 height 304
click at [605, 15] on icon "search" at bounding box center [605, 13] width 8 height 8
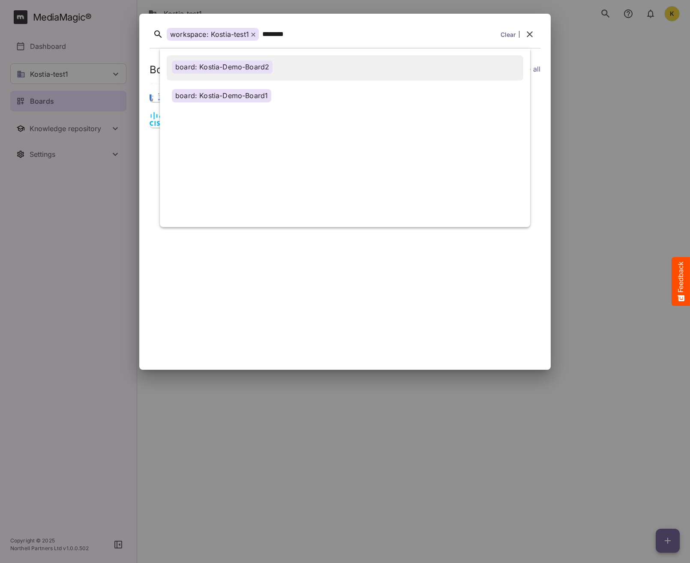
click at [216, 68] on div "board: Kostia-Demo-Board2" at bounding box center [222, 66] width 101 height 13
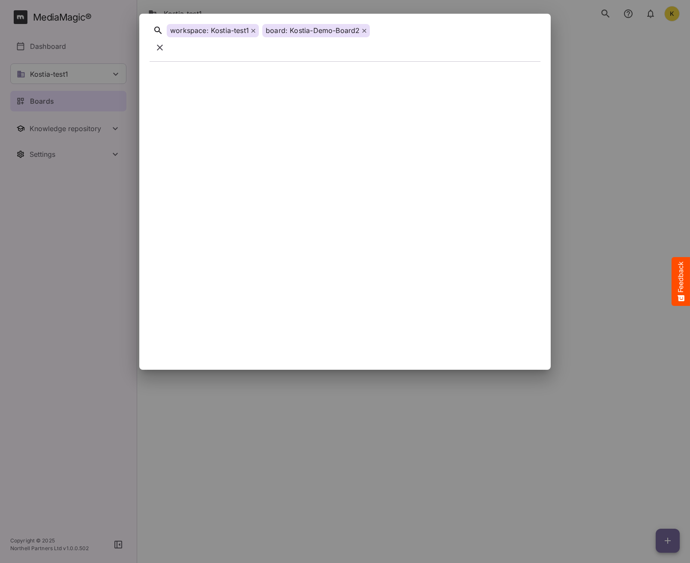
click at [390, 37] on div at bounding box center [447, 30] width 148 height 13
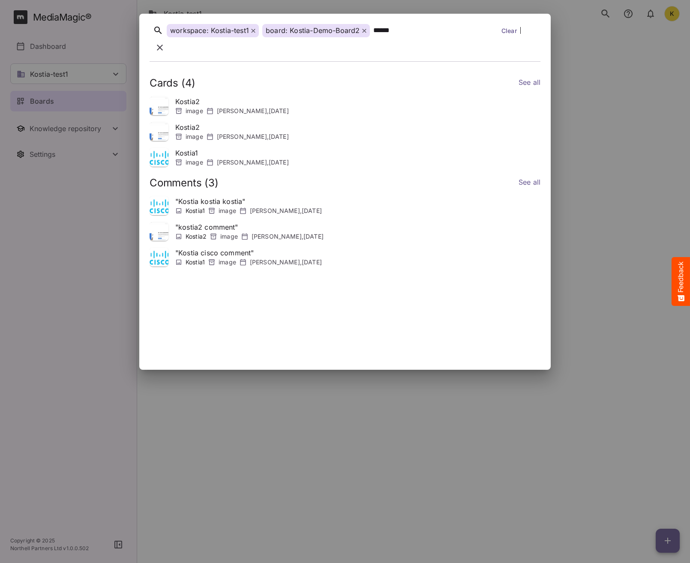
click at [206, 248] on p "" Kostia cisco comment "" at bounding box center [248, 253] width 147 height 10
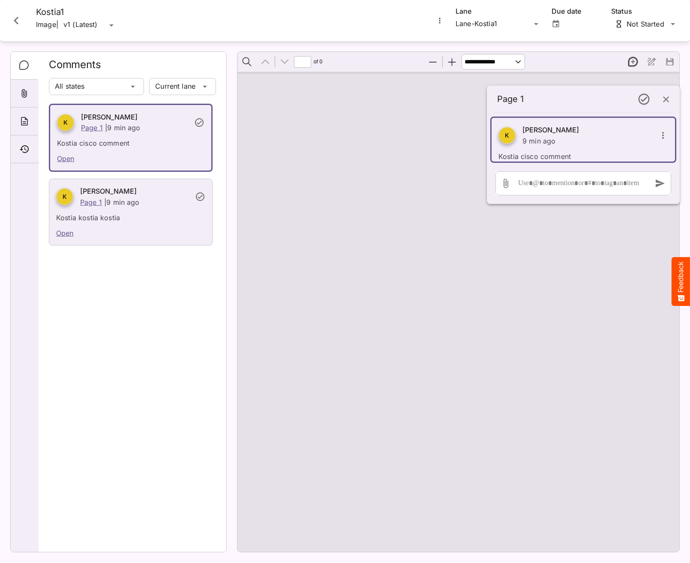
type input "*"
click at [20, 18] on icon "Close card" at bounding box center [16, 20] width 15 height 15
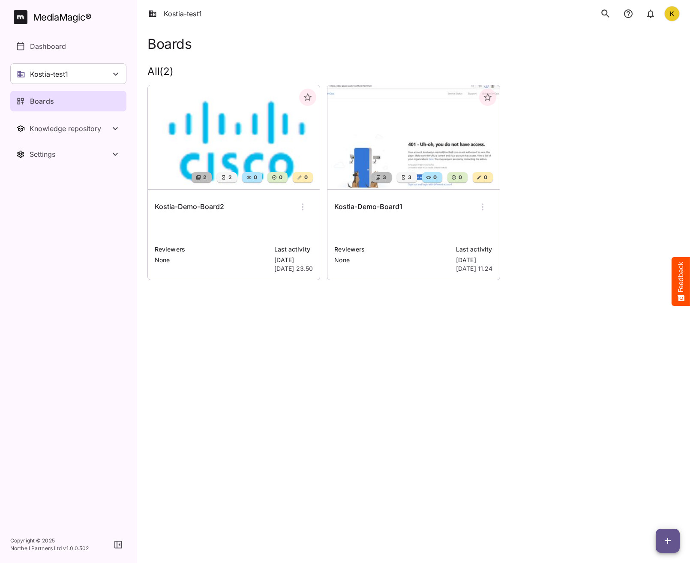
click at [604, 14] on icon "search" at bounding box center [605, 13] width 11 height 11
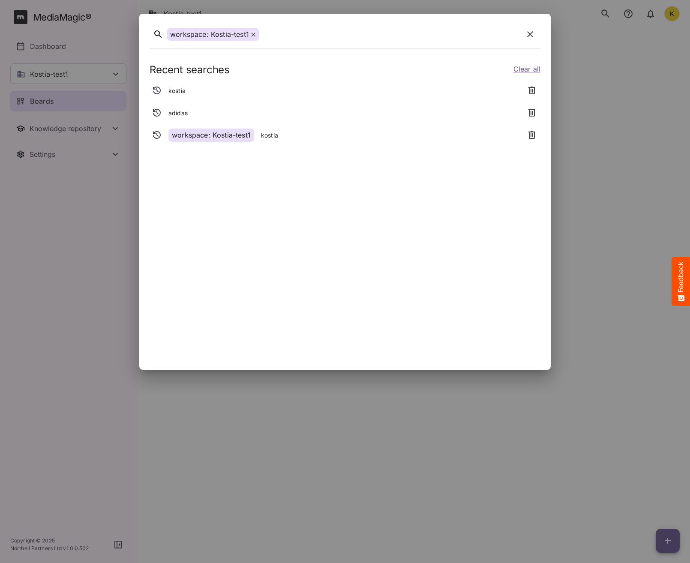
click at [177, 90] on p "kostia" at bounding box center [176, 91] width 17 height 9
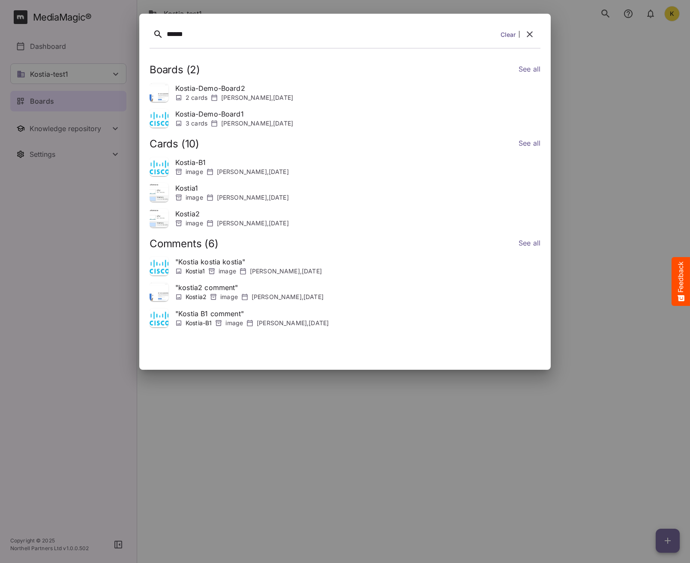
click at [535, 33] on icon "button" at bounding box center [530, 34] width 10 height 10
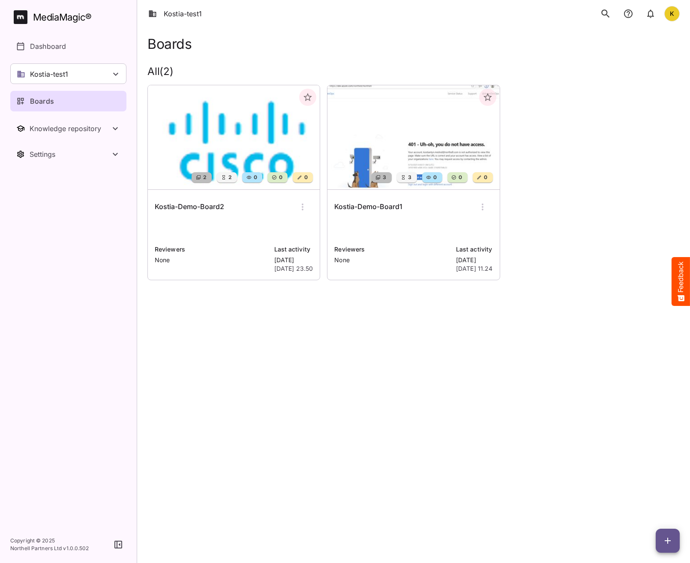
click at [298, 304] on html "Kostia-test1 K MediaMagic ® Dashboard Kostia-test1 BYOD Default DefaultBYOD E2E…" at bounding box center [345, 152] width 690 height 304
click at [228, 304] on html "Kostia-test1 K MediaMagic ® Dashboard Kostia-test1 BYOD Default DefaultBYOD E2E…" at bounding box center [345, 152] width 690 height 304
click at [607, 192] on div "2 2 0 0 0 Kostia-Demo-Board2 Reviewers None Last activity Sunday 12th Oct 2025,…" at bounding box center [410, 179] width 539 height 202
click at [411, 119] on img at bounding box center [413, 137] width 172 height 104
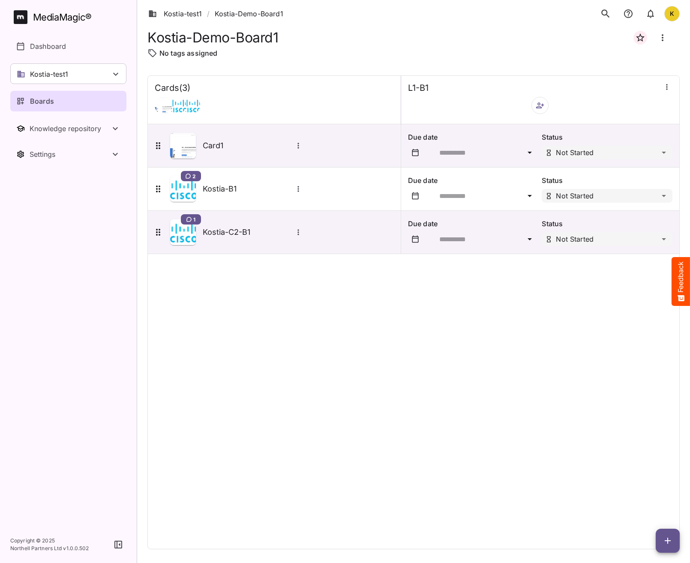
click at [315, 393] on div "Cards ( 3 ) L1-B1 Card1 Due date Status Not Started 2 Kostia-B1 Due date Status…" at bounding box center [413, 312] width 532 height 474
click at [409, 331] on div "Cards ( 3 ) L1-B1 Card1 Due date Status Not Started 2 Kostia-B1 Due date Status…" at bounding box center [413, 312] width 532 height 474
click at [269, 330] on div "Cards ( 3 ) L1-B1 Card1 Due date Status Not Started 2 Kostia-B1 Due date Status…" at bounding box center [413, 312] width 532 height 474
click at [323, 274] on div "Cards ( 3 ) L1-B1 Card1 Due date Status Not Started 2 Kostia-B1 Due date Status…" at bounding box center [413, 312] width 532 height 474
click at [44, 45] on p "Dashboard" at bounding box center [48, 46] width 36 height 10
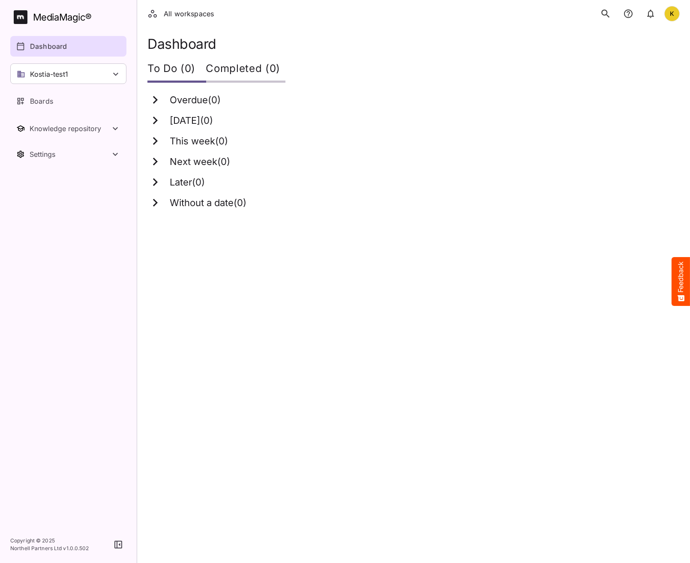
click at [598, 11] on button "search" at bounding box center [605, 14] width 18 height 18
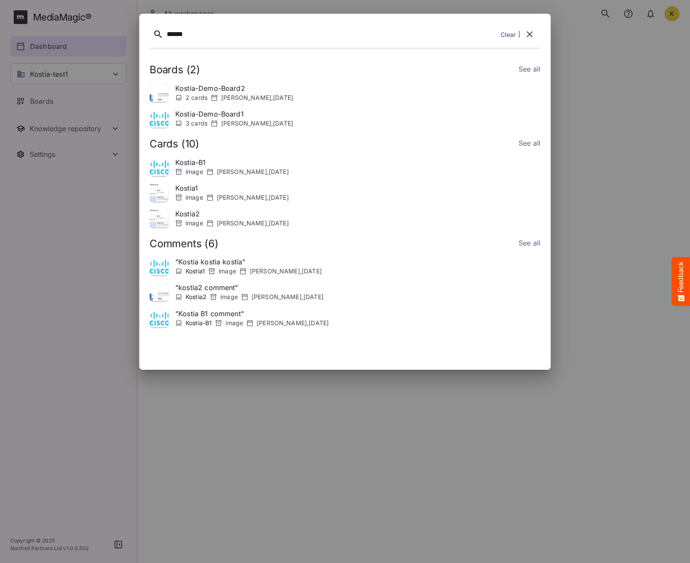
click at [528, 72] on link "See all" at bounding box center [530, 70] width 22 height 12
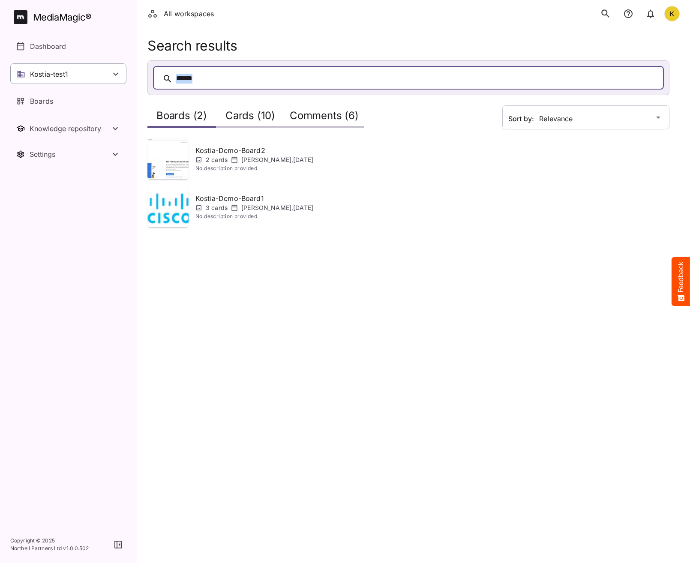
drag, startPoint x: 119, startPoint y: 71, endPoint x: 61, endPoint y: 63, distance: 58.3
click at [54, 65] on div "All workspaces K MediaMagic ® Dashboard Kostia-test1 BYOD Default DefaultBYOD E…" at bounding box center [345, 119] width 690 height 238
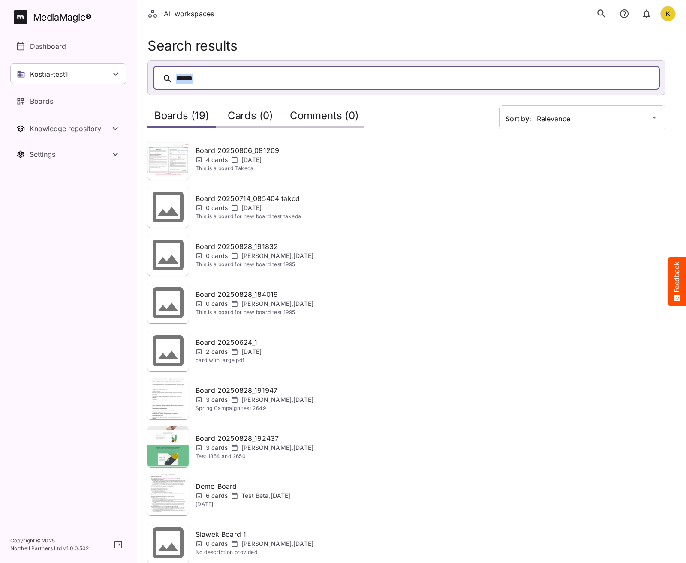
drag, startPoint x: 205, startPoint y: 75, endPoint x: 129, endPoint y: 73, distance: 76.7
click at [129, 73] on div "All workspaces K MediaMagic ® Dashboard Kostia-test1 BYOD Default DefaultBYOD E…" at bounding box center [343, 539] width 686 height 1078
click at [260, 120] on h2 "Cards (0)" at bounding box center [250, 118] width 45 height 16
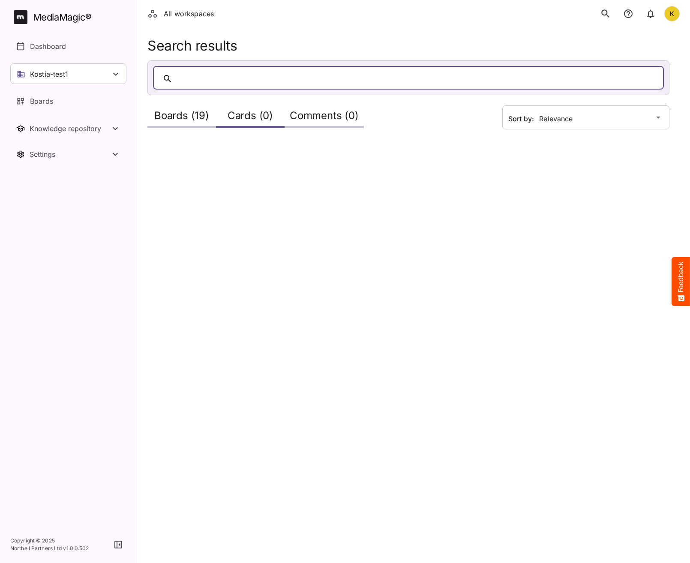
click at [304, 120] on h2 "Comments (0)" at bounding box center [324, 118] width 69 height 16
click at [219, 75] on div at bounding box center [417, 78] width 482 height 13
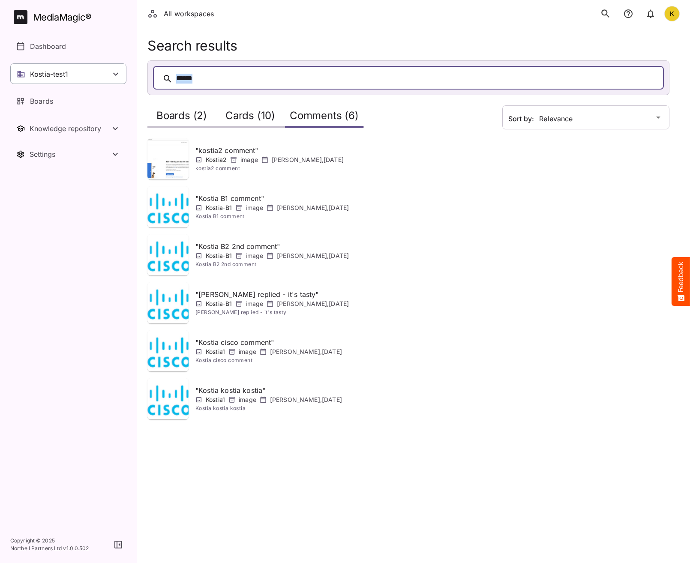
drag, startPoint x: 197, startPoint y: 77, endPoint x: 60, endPoint y: 66, distance: 136.7
click at [60, 67] on div "All workspaces K MediaMagic ® Dashboard Kostia-test1 BYOD Default DefaultBYOD E…" at bounding box center [345, 215] width 690 height 430
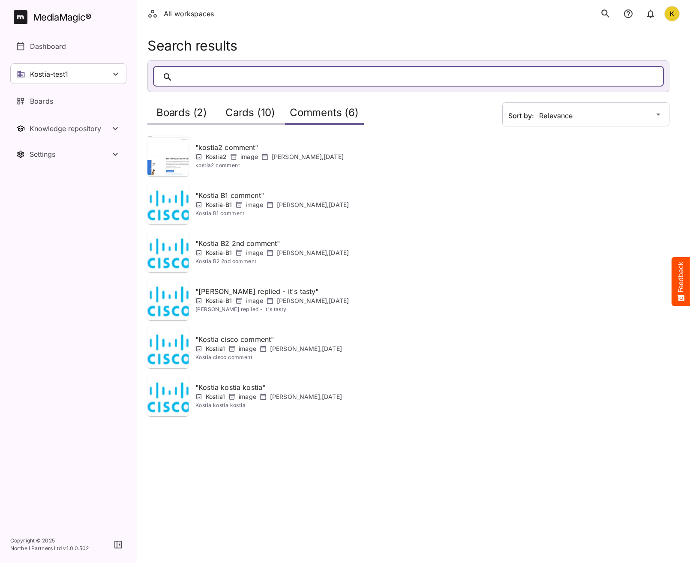
click at [258, 84] on div at bounding box center [408, 76] width 511 height 21
click at [256, 75] on div at bounding box center [417, 76] width 482 height 3
click at [237, 76] on div at bounding box center [417, 76] width 482 height 3
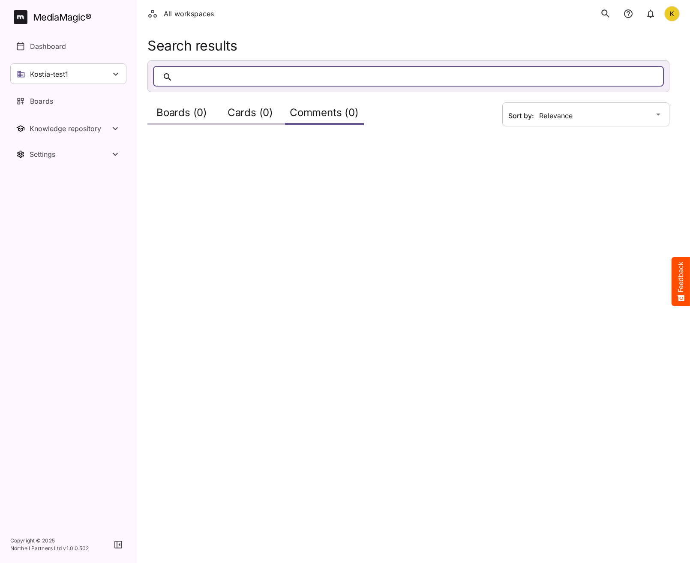
click at [305, 146] on html "All workspaces K MediaMagic ® Dashboard Kostia-test1 BYOD Default DefaultBYOD E…" at bounding box center [345, 73] width 690 height 146
click at [38, 102] on p "Boards" at bounding box center [41, 101] width 23 height 10
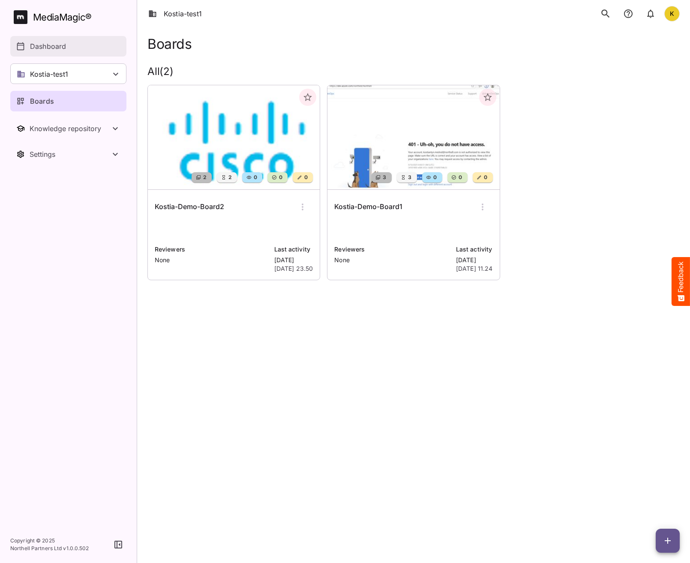
click at [43, 47] on p "Dashboard" at bounding box center [48, 46] width 36 height 10
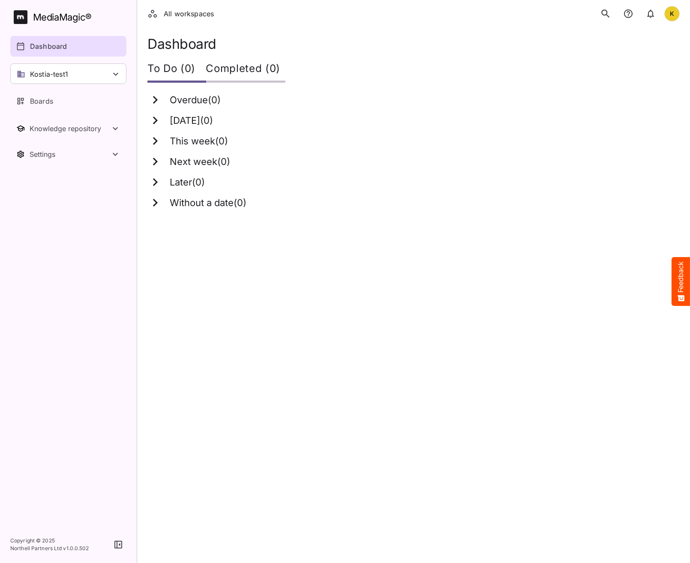
click at [606, 14] on icon "search" at bounding box center [605, 13] width 11 height 11
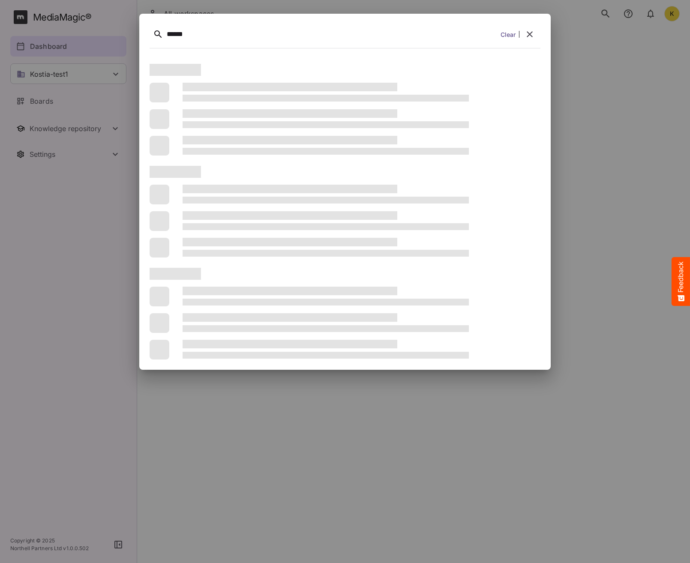
click at [596, 5] on button "search" at bounding box center [605, 14] width 18 height 18
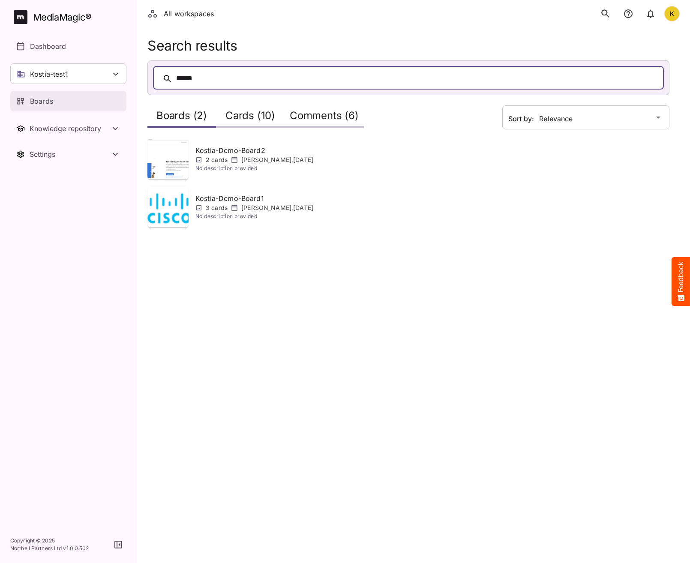
click at [47, 108] on link "Boards" at bounding box center [68, 101] width 116 height 21
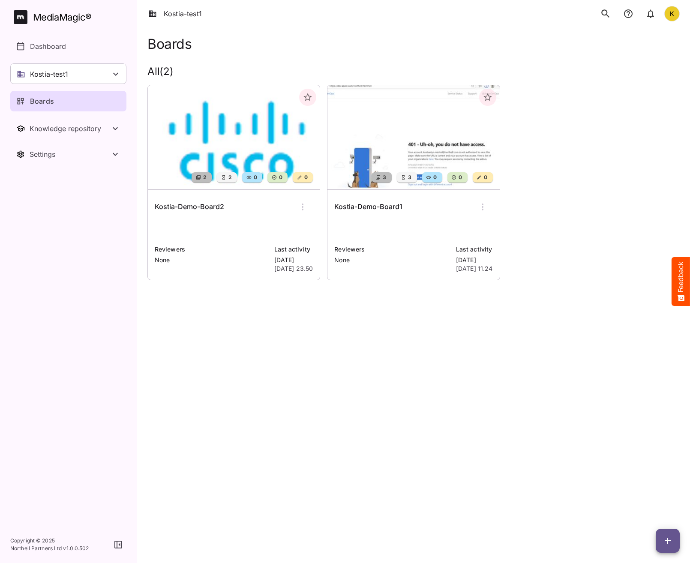
click at [610, 14] on icon "search" at bounding box center [605, 13] width 11 height 11
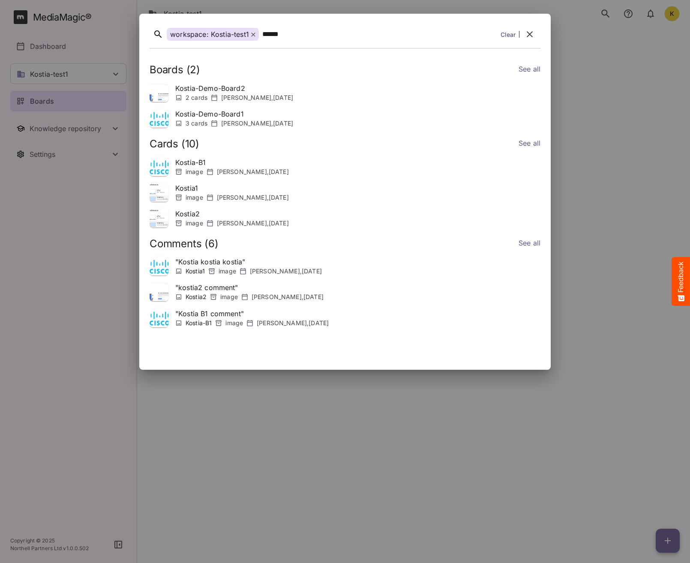
click at [536, 37] on button "button" at bounding box center [529, 34] width 21 height 21
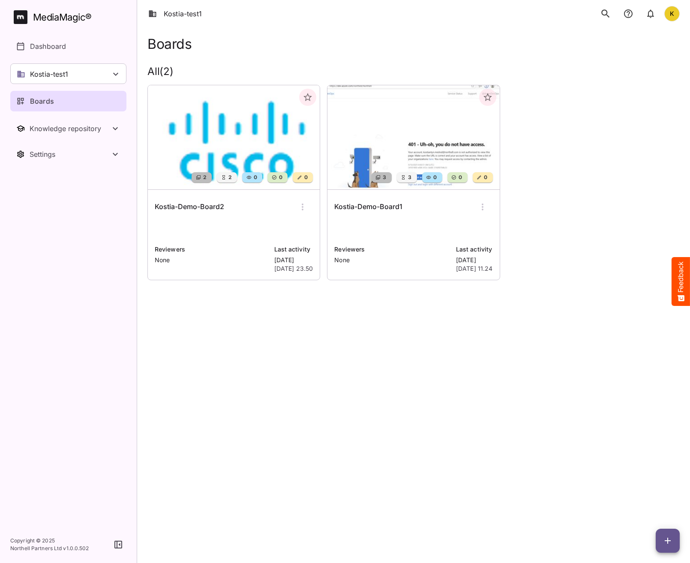
click at [599, 7] on button "search" at bounding box center [605, 14] width 18 height 18
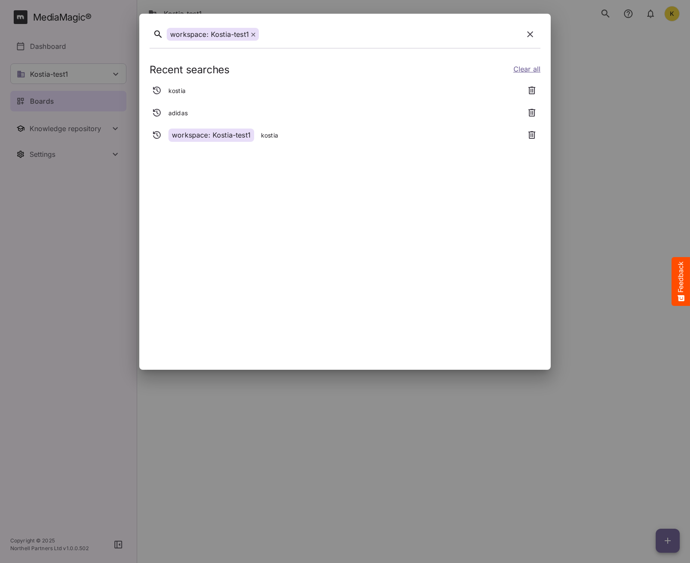
click at [285, 38] on div at bounding box center [391, 34] width 258 height 13
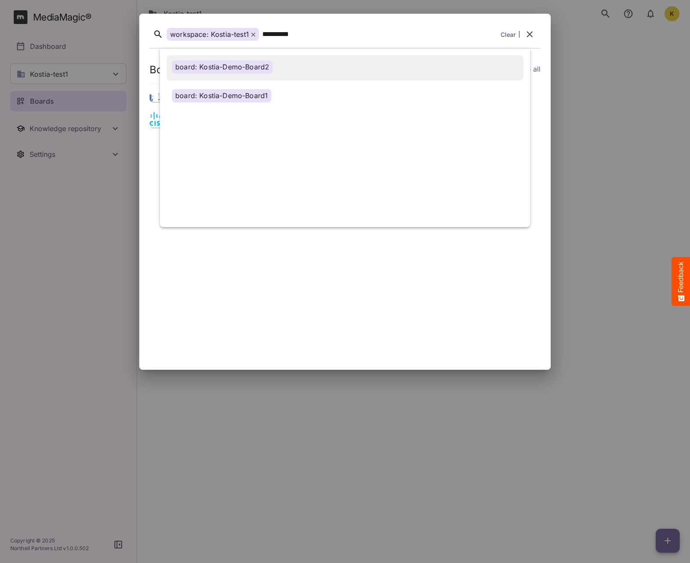
click at [241, 70] on div "board: Kostia-Demo-Board2" at bounding box center [222, 66] width 101 height 13
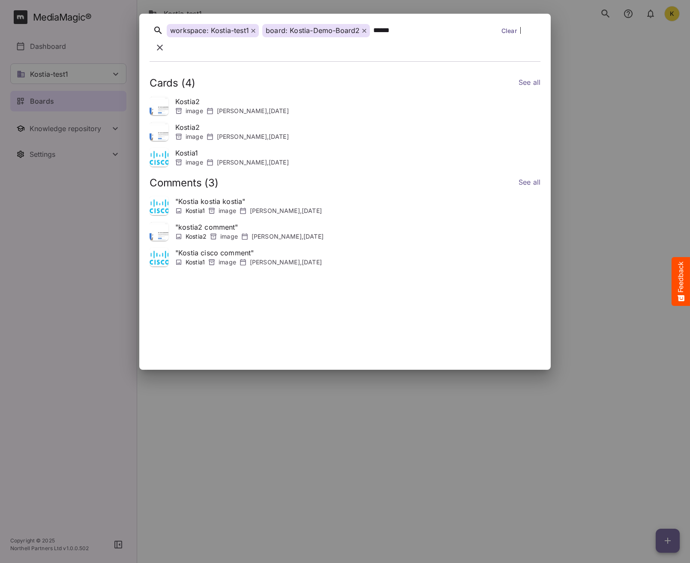
click at [596, 5] on button "search" at bounding box center [605, 14] width 18 height 18
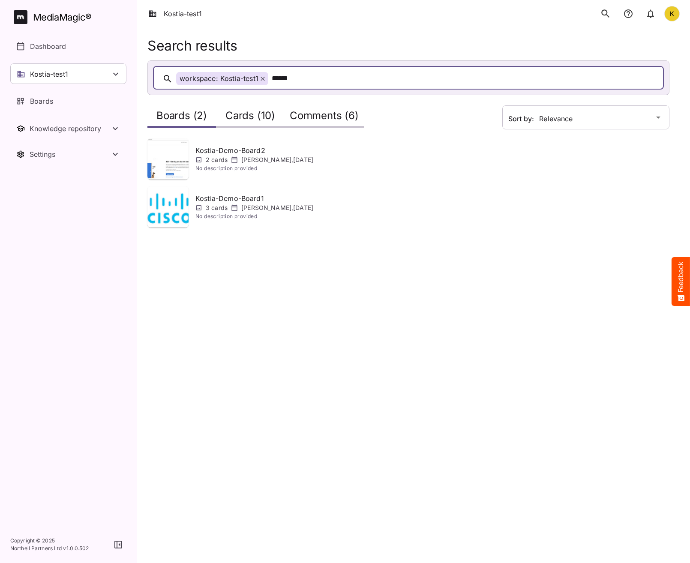
click at [406, 238] on html "Kostia-test1 K MediaMagic ® Dashboard Kostia-test1 BYOD Default DefaultBYOD E2E…" at bounding box center [345, 119] width 690 height 238
click at [39, 48] on p "Dashboard" at bounding box center [48, 46] width 36 height 10
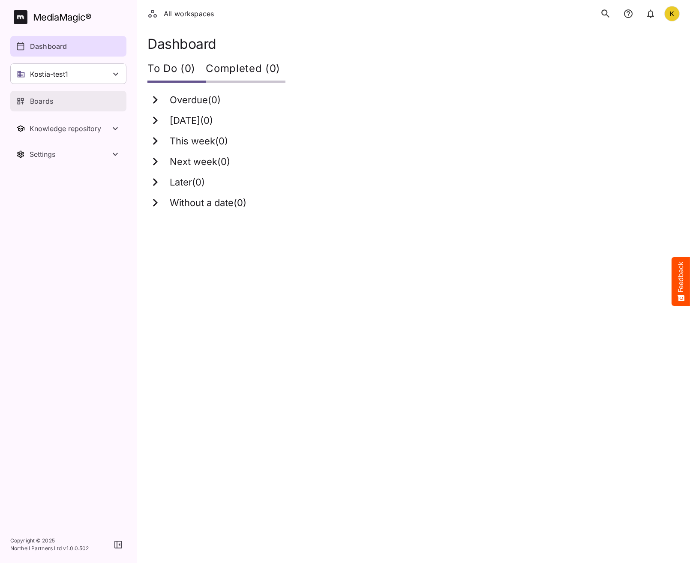
click at [51, 101] on p "Boards" at bounding box center [41, 101] width 23 height 10
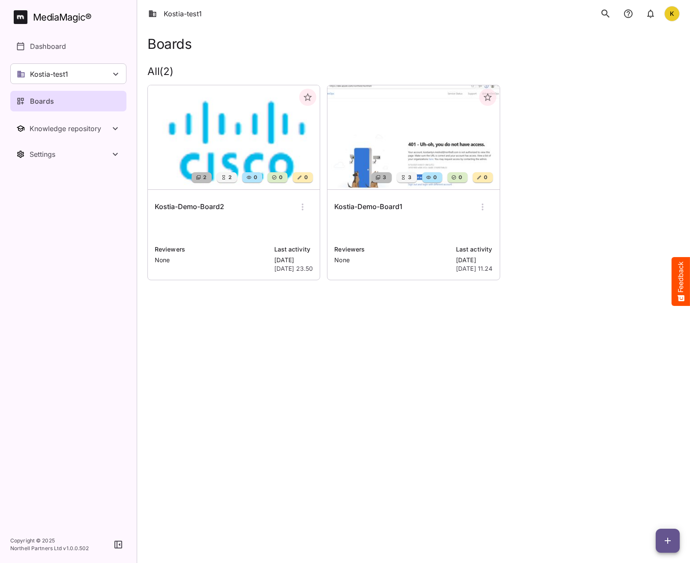
click at [282, 156] on img at bounding box center [234, 137] width 172 height 104
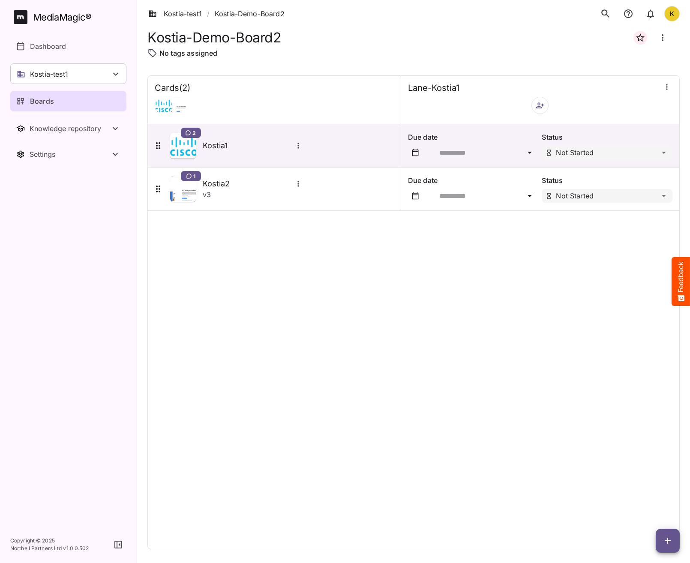
click at [604, 12] on icon "search" at bounding box center [605, 13] width 11 height 11
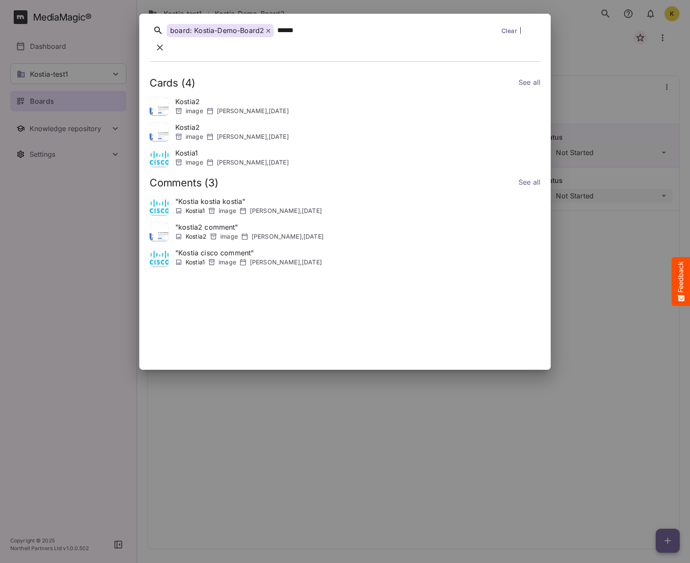
click at [596, 5] on button "search" at bounding box center [605, 14] width 18 height 18
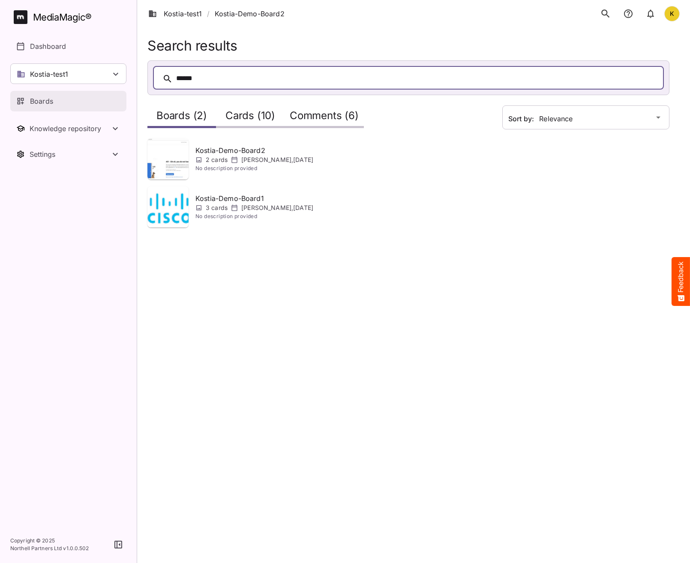
click at [43, 105] on p "Boards" at bounding box center [41, 101] width 23 height 10
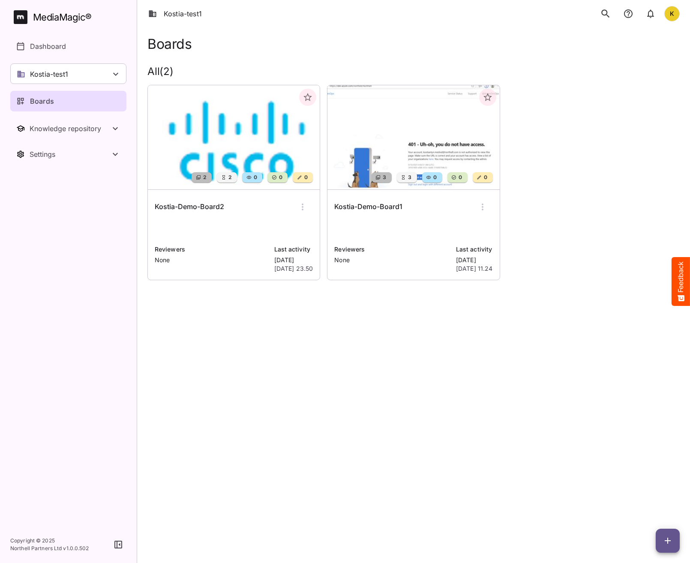
click at [265, 158] on img at bounding box center [234, 137] width 172 height 104
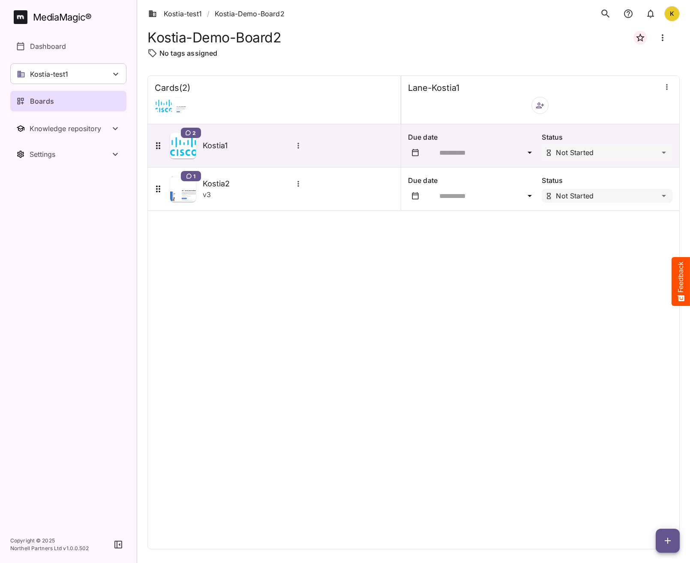
click at [596, 12] on button "search" at bounding box center [605, 14] width 18 height 18
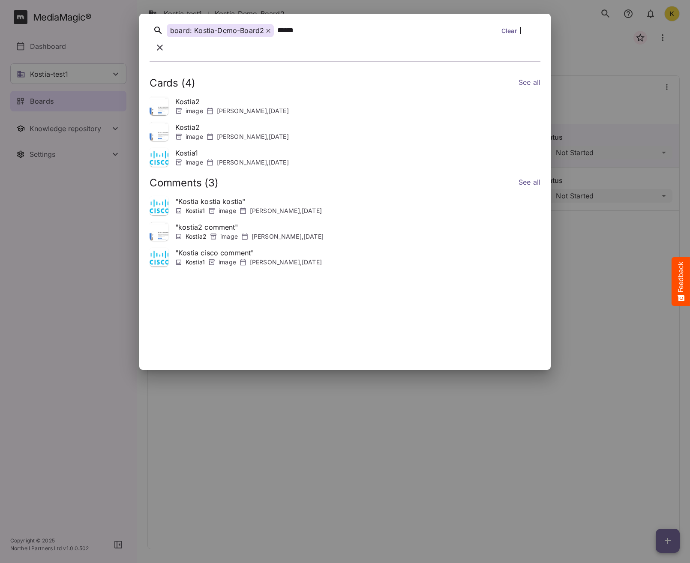
click at [529, 77] on link "See all" at bounding box center [530, 83] width 22 height 12
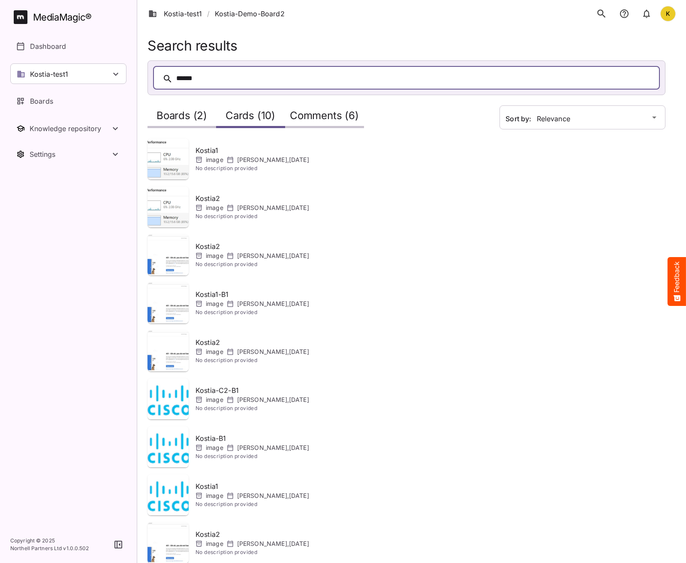
drag, startPoint x: 297, startPoint y: 36, endPoint x: 237, endPoint y: 32, distance: 60.1
click at [297, 36] on div "Search results ****** Sort by: Relevance Boards (2) Cards (10) Comments (6) Kos…" at bounding box center [411, 311] width 549 height 622
click at [178, 15] on link "Kostia-test1" at bounding box center [175, 14] width 54 height 10
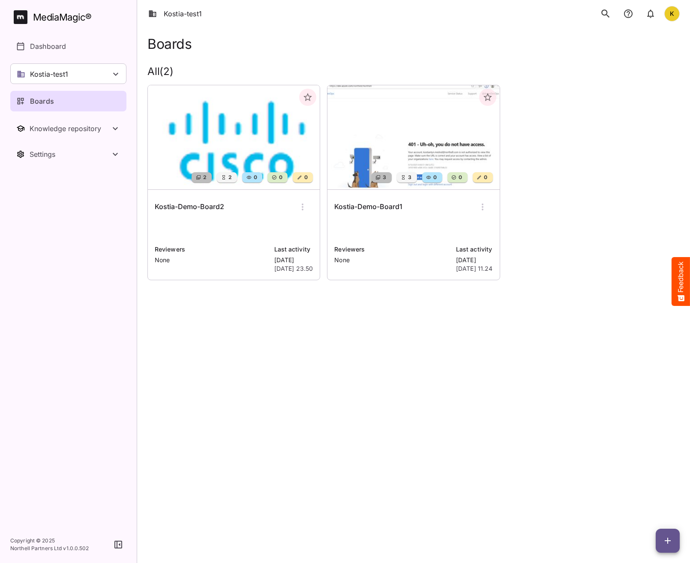
click at [362, 128] on img at bounding box center [413, 137] width 172 height 104
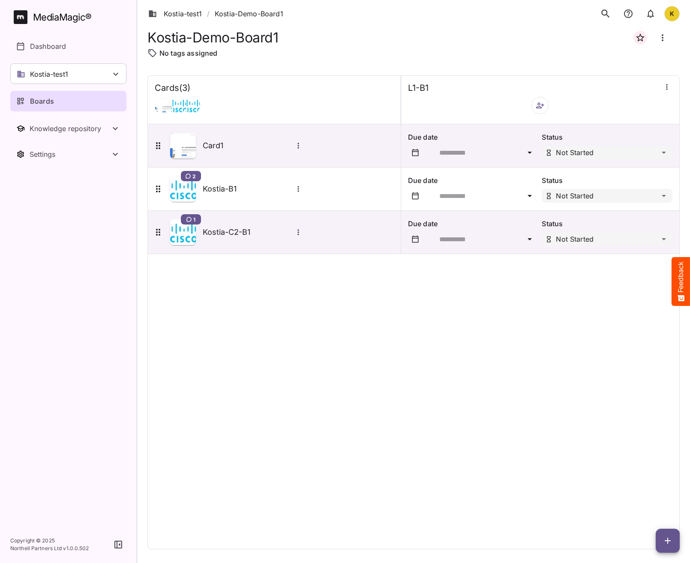
click at [420, 408] on div "Cards ( 3 ) L1-B1 Card1 Due date Status Not Started 2 Kostia-B1 Due date Status…" at bounding box center [413, 312] width 532 height 474
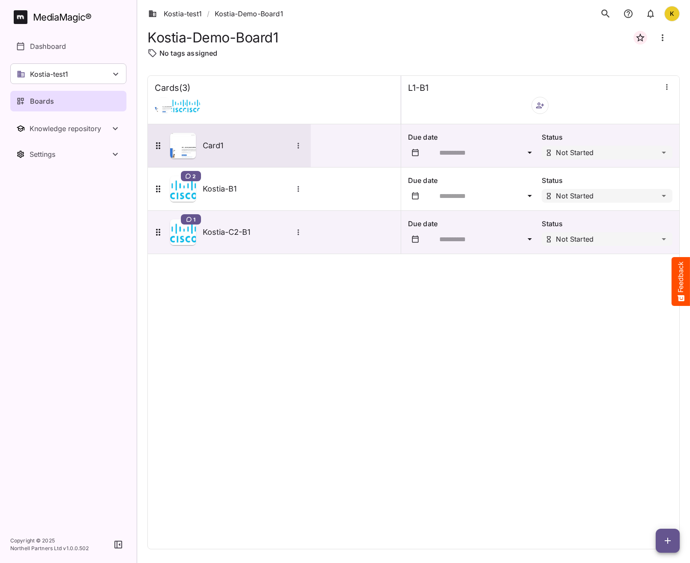
click at [216, 151] on div "Card1" at bounding box center [228, 146] width 151 height 26
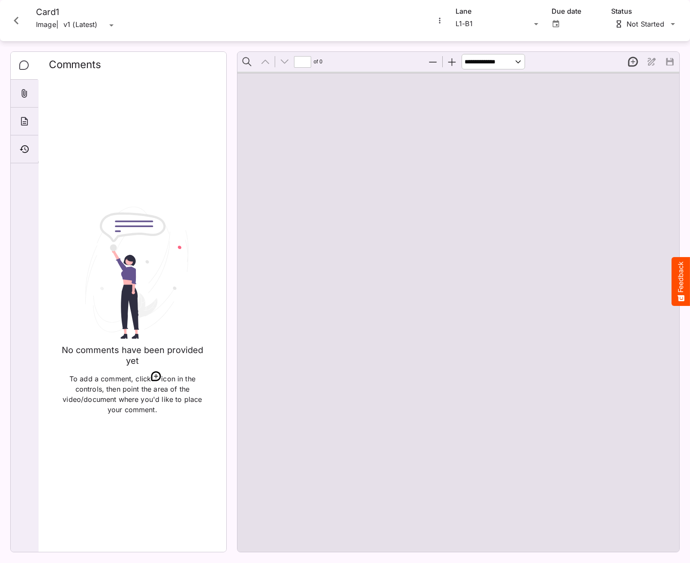
type input "*"
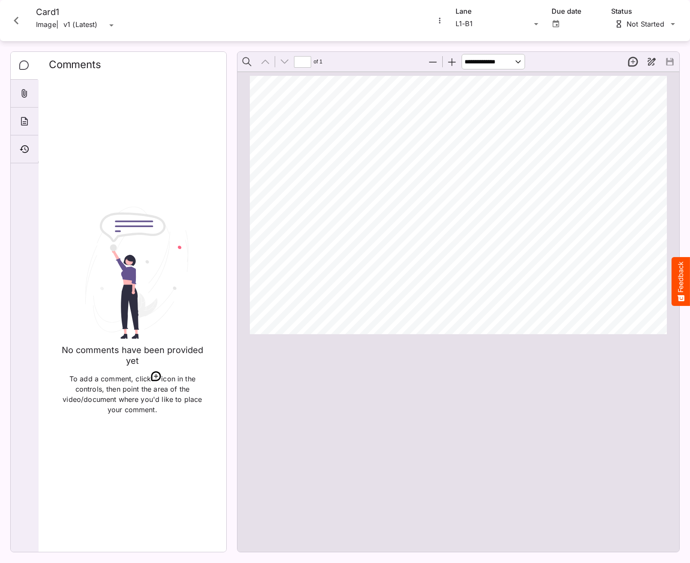
click at [15, 21] on icon "Close card" at bounding box center [16, 21] width 5 height 8
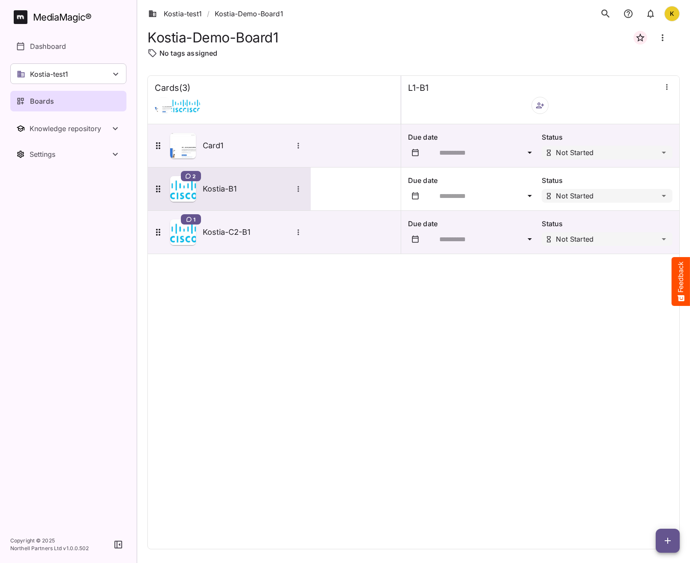
click at [232, 193] on h5 "Kostia-B1" at bounding box center [248, 189] width 90 height 10
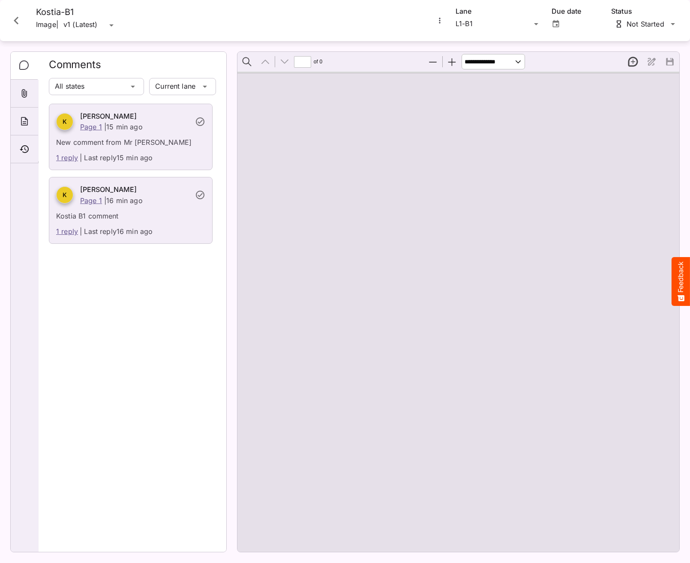
type input "*"
click at [14, 17] on icon "Close card" at bounding box center [16, 20] width 15 height 15
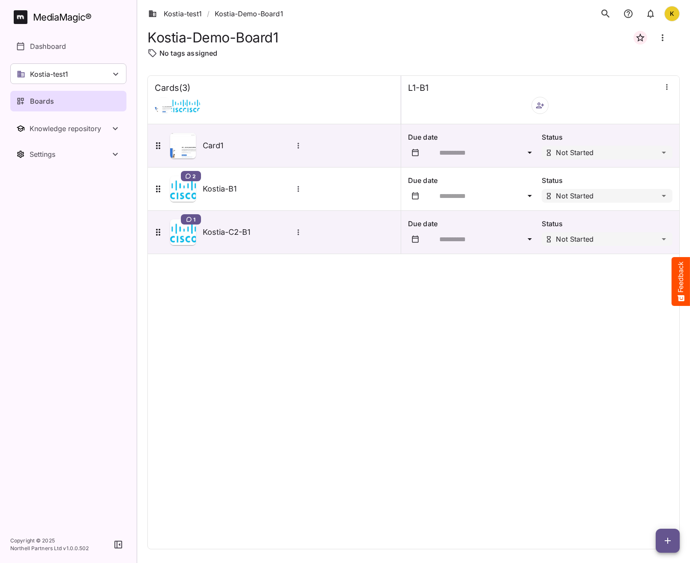
click at [347, 385] on div "Cards ( 3 ) L1-B1 Card1 Due date Status Not Started 2 Kostia-B1 Due date Status…" at bounding box center [413, 312] width 532 height 474
click at [39, 45] on p "Dashboard" at bounding box center [48, 46] width 36 height 10
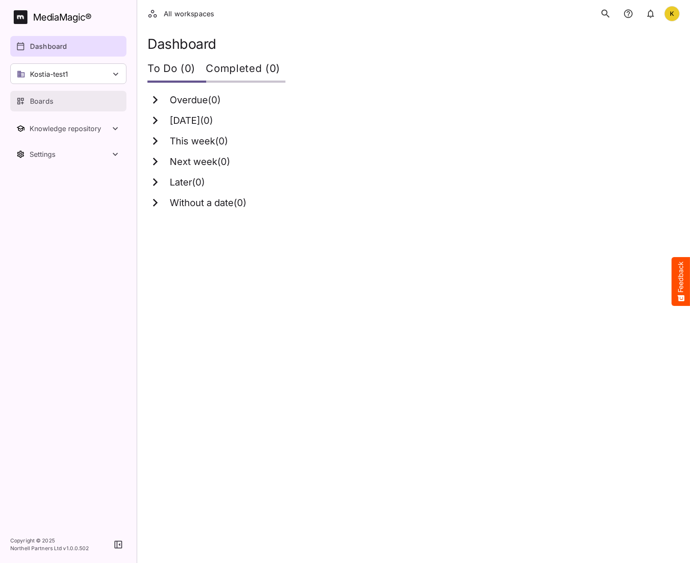
click at [46, 98] on p "Boards" at bounding box center [41, 101] width 23 height 10
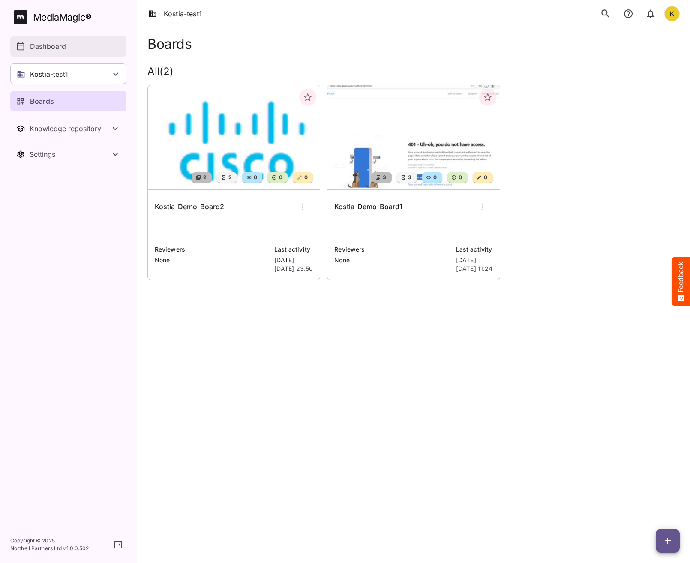
click at [41, 48] on p "Dashboard" at bounding box center [48, 46] width 36 height 10
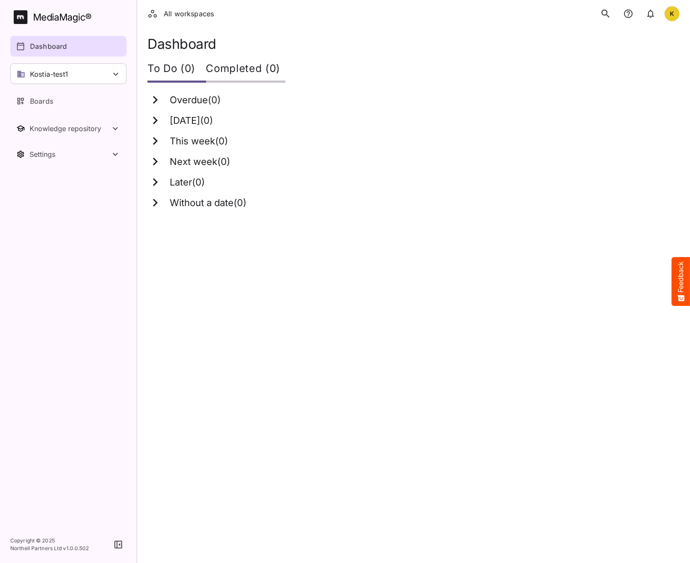
click at [604, 15] on icon "search" at bounding box center [605, 13] width 8 height 8
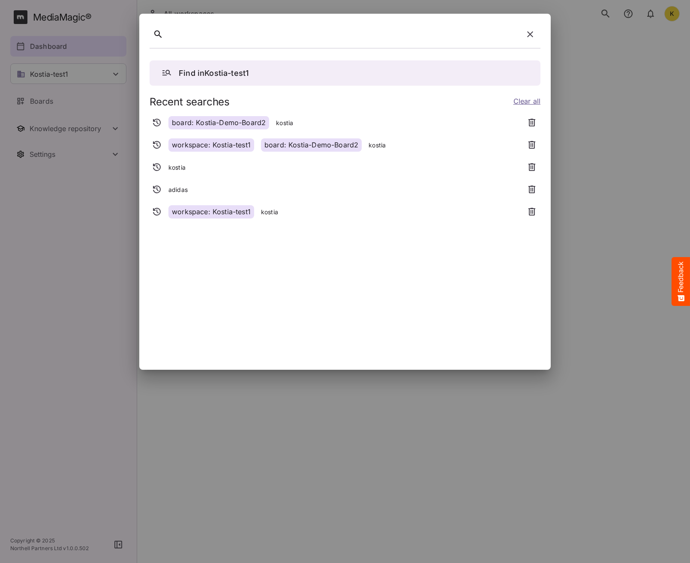
click at [191, 44] on div at bounding box center [345, 36] width 391 height 24
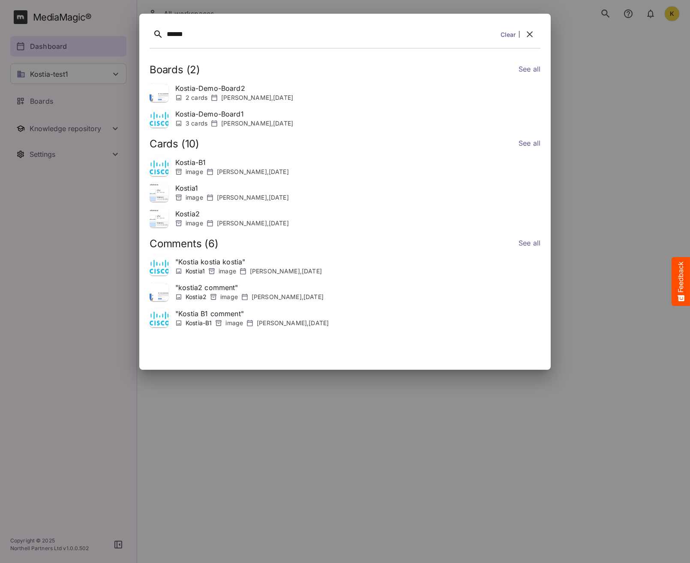
click at [534, 70] on link "See all" at bounding box center [530, 70] width 22 height 12
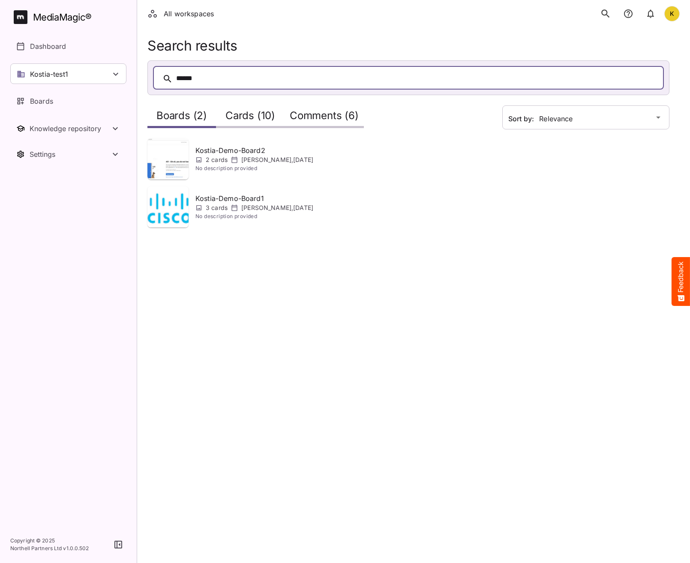
click at [317, 77] on div "******" at bounding box center [417, 78] width 482 height 13
click at [232, 119] on h2 "Cards (10)" at bounding box center [250, 118] width 50 height 16
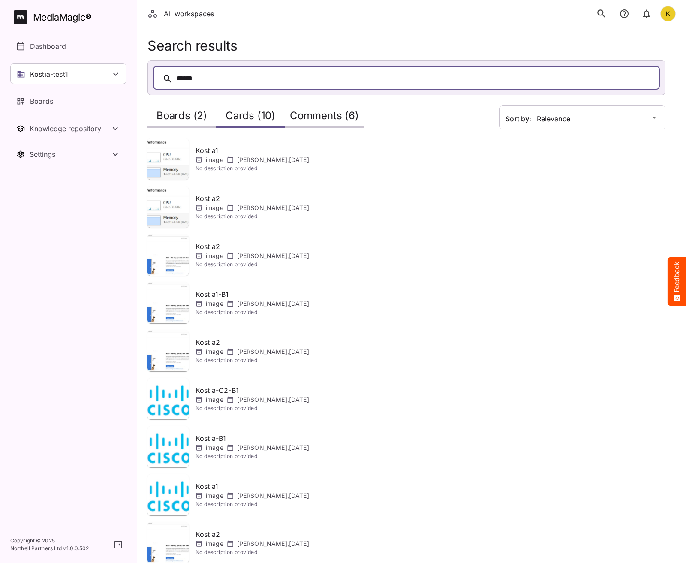
click at [323, 111] on h2 "Comments (6)" at bounding box center [324, 118] width 69 height 16
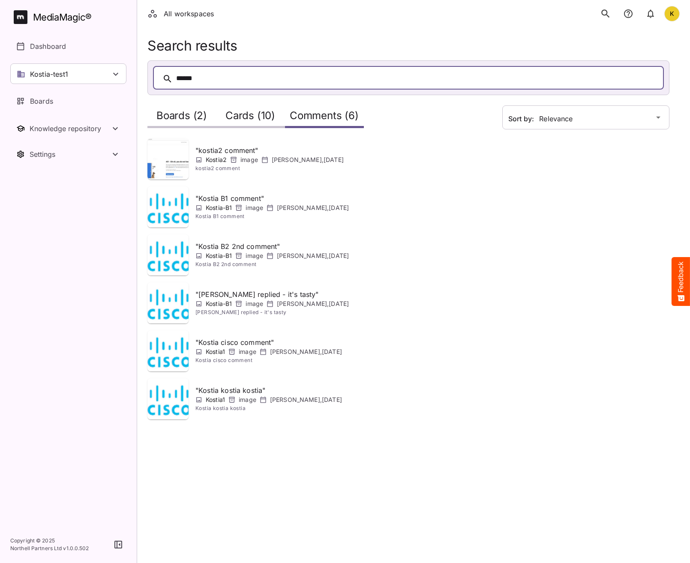
click at [235, 118] on h2 "Cards (10)" at bounding box center [250, 118] width 50 height 16
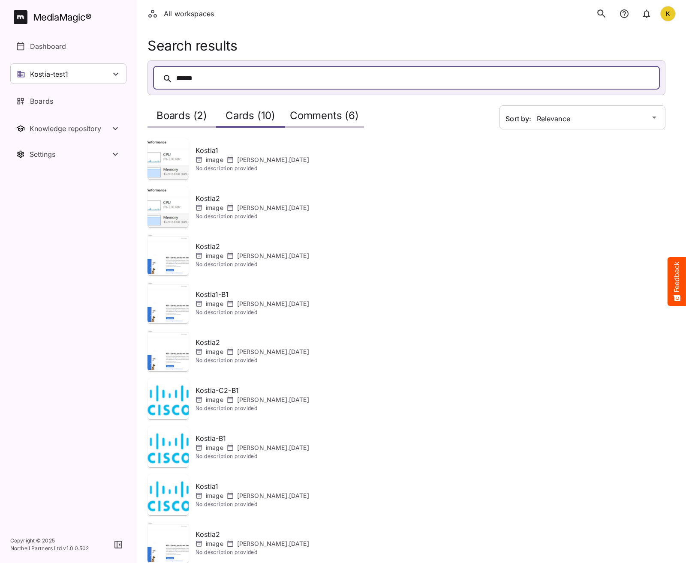
click at [206, 148] on p "Kostia1" at bounding box center [252, 150] width 114 height 10
click at [232, 213] on span "No description provided" at bounding box center [252, 216] width 114 height 9
click at [265, 79] on div "******" at bounding box center [414, 78] width 477 height 13
drag, startPoint x: 145, startPoint y: 45, endPoint x: 235, endPoint y: 47, distance: 89.6
click at [235, 47] on div "Search results ****** Sort by: Relevance Boards (2) Cards (10) Comments (6) Kos…" at bounding box center [411, 330] width 549 height 584
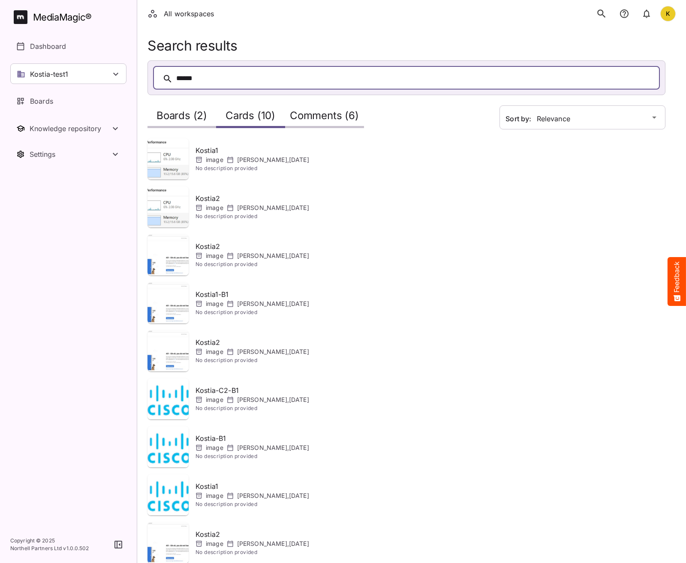
click at [210, 78] on div "******" at bounding box center [414, 78] width 477 height 13
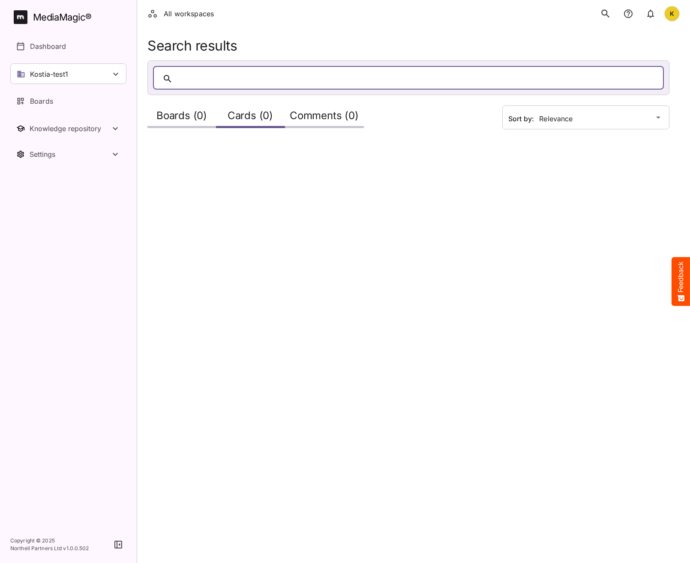
click at [335, 109] on div "Comments (0)" at bounding box center [324, 116] width 79 height 24
click at [270, 115] on h2 "Cards (0)" at bounding box center [250, 118] width 45 height 16
click at [203, 117] on h2 "Boards (0)" at bounding box center [181, 118] width 51 height 16
click at [242, 83] on div at bounding box center [417, 78] width 482 height 13
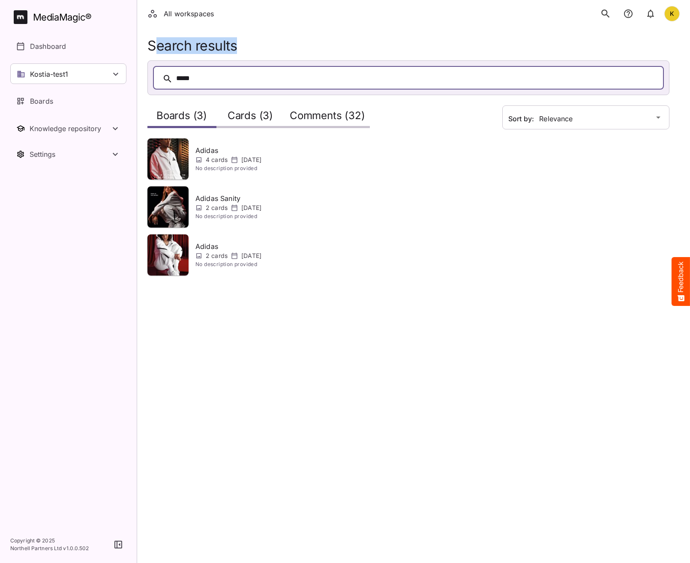
drag, startPoint x: 153, startPoint y: 44, endPoint x: 239, endPoint y: 42, distance: 85.3
click at [239, 42] on h1 "Search results" at bounding box center [408, 46] width 522 height 16
drag, startPoint x: 239, startPoint y: 42, endPoint x: 375, endPoint y: 52, distance: 136.7
click at [375, 52] on h1 "Search results" at bounding box center [408, 46] width 522 height 16
drag, startPoint x: 199, startPoint y: 78, endPoint x: 116, endPoint y: 79, distance: 83.6
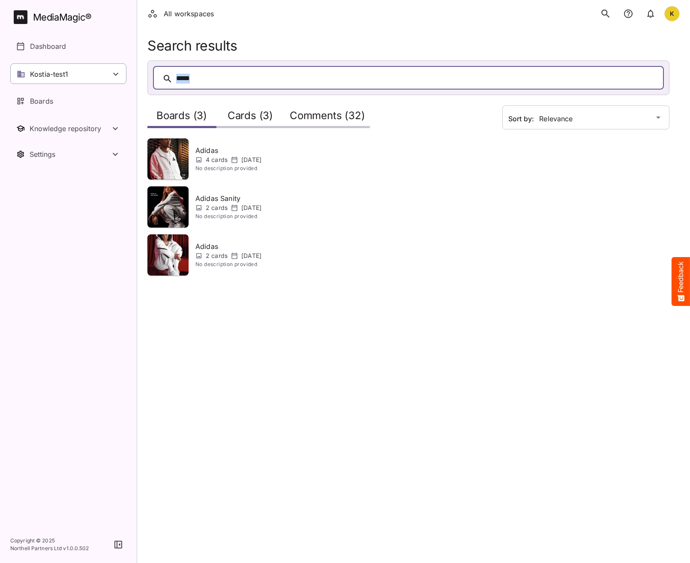
click at [128, 80] on div "All workspaces K MediaMagic ® Dashboard Kostia-test1 BYOD Default DefaultBYOD E…" at bounding box center [345, 143] width 690 height 286
click at [182, 78] on div at bounding box center [417, 78] width 482 height 13
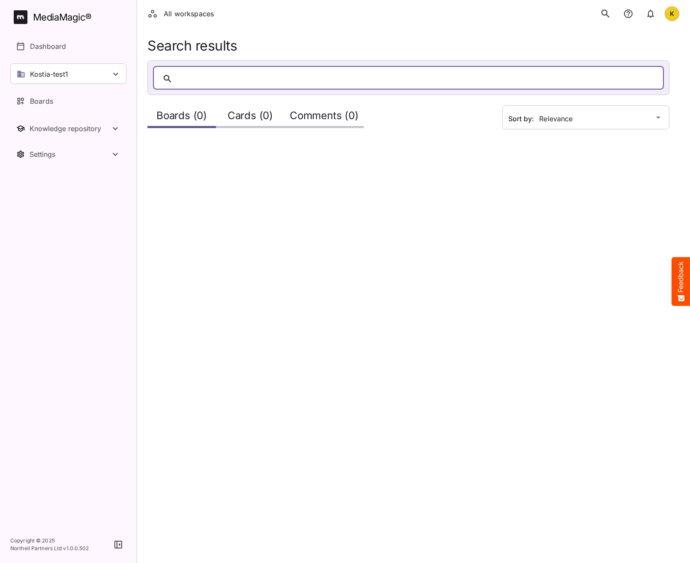
click at [211, 76] on div at bounding box center [417, 78] width 482 height 13
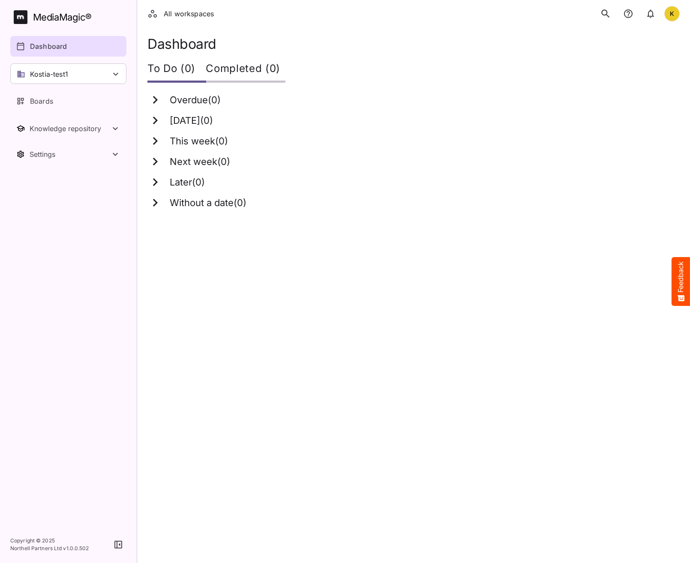
click at [607, 14] on icon "search" at bounding box center [605, 13] width 8 height 8
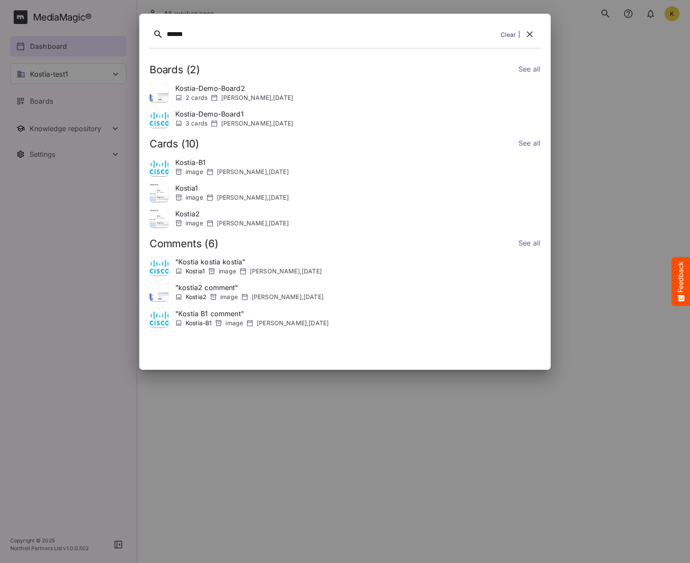
click at [528, 71] on link "See all" at bounding box center [530, 70] width 22 height 12
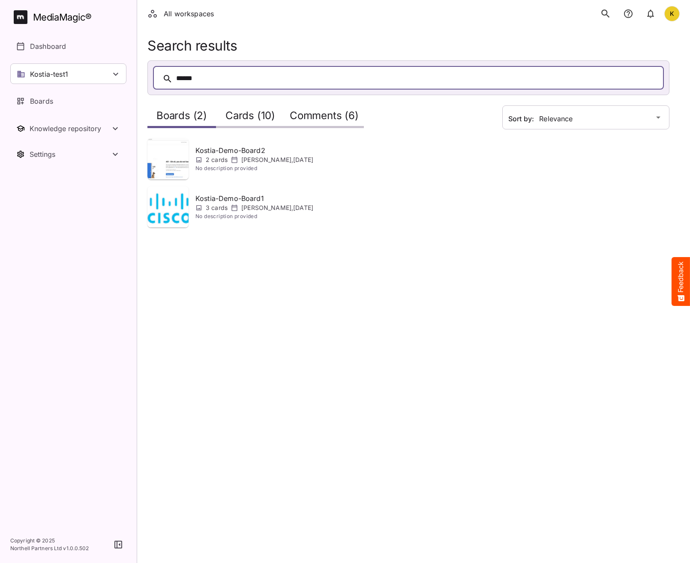
click at [209, 72] on div "******" at bounding box center [417, 78] width 482 height 13
drag, startPoint x: 144, startPoint y: 45, endPoint x: 261, endPoint y: 40, distance: 117.1
click at [261, 40] on div "Search results ****** Sort by: Relevance Boards (2) Cards (10) Comments (6) Kos…" at bounding box center [413, 138] width 553 height 200
drag, startPoint x: 261, startPoint y: 40, endPoint x: 243, endPoint y: 78, distance: 42.2
click at [243, 78] on div "******" at bounding box center [417, 78] width 482 height 13
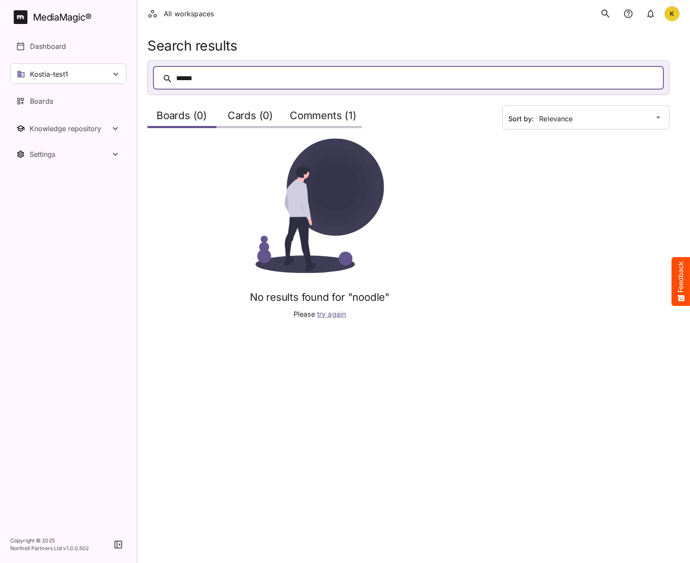
click at [323, 106] on div "Comments (1)" at bounding box center [323, 116] width 77 height 24
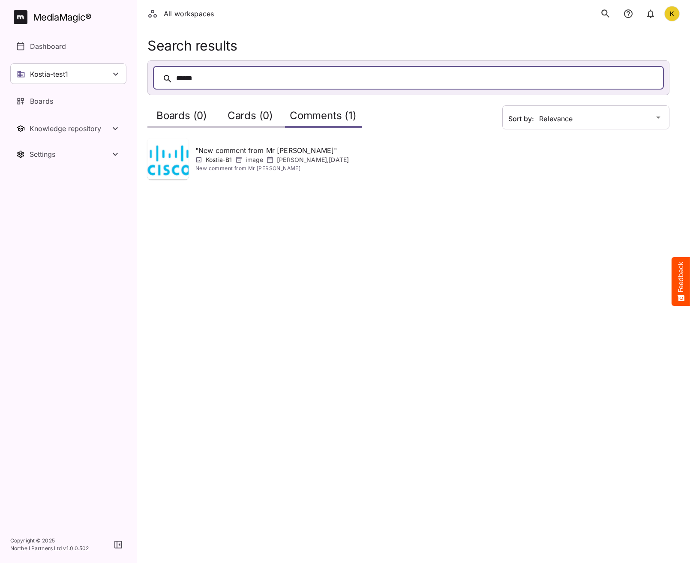
click at [195, 73] on div "******" at bounding box center [417, 78] width 482 height 13
drag, startPoint x: 250, startPoint y: 78, endPoint x: 123, endPoint y: 58, distance: 128.8
click at [124, 59] on div "All workspaces K MediaMagic ® Dashboard Kostia-test1 BYOD Default DefaultBYOD E…" at bounding box center [345, 95] width 690 height 190
click at [252, 73] on div at bounding box center [417, 78] width 482 height 13
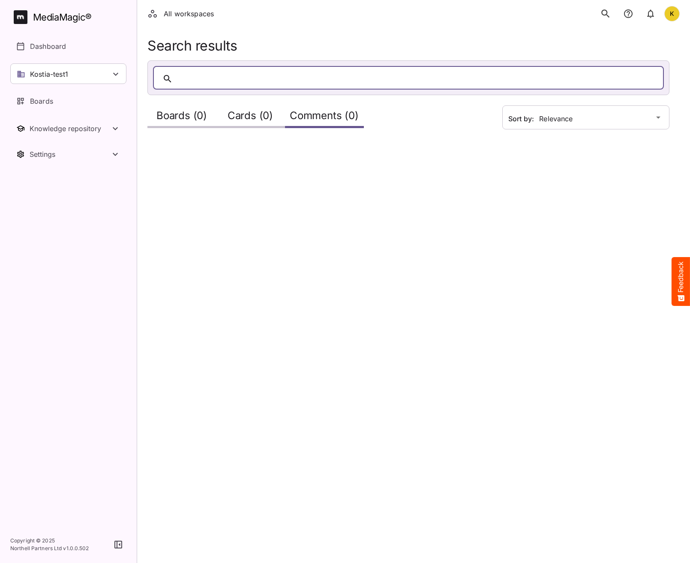
click at [195, 77] on div at bounding box center [417, 78] width 482 height 13
click at [50, 48] on p "Dashboard" at bounding box center [48, 46] width 36 height 10
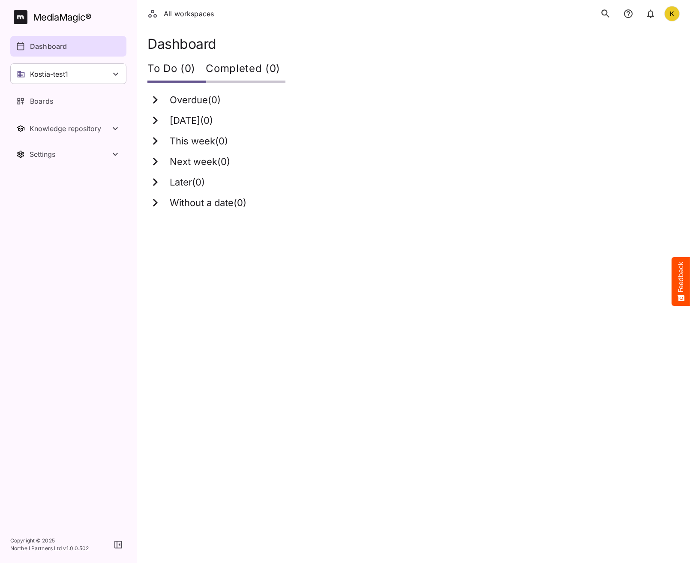
click at [607, 9] on icon "search" at bounding box center [605, 13] width 11 height 11
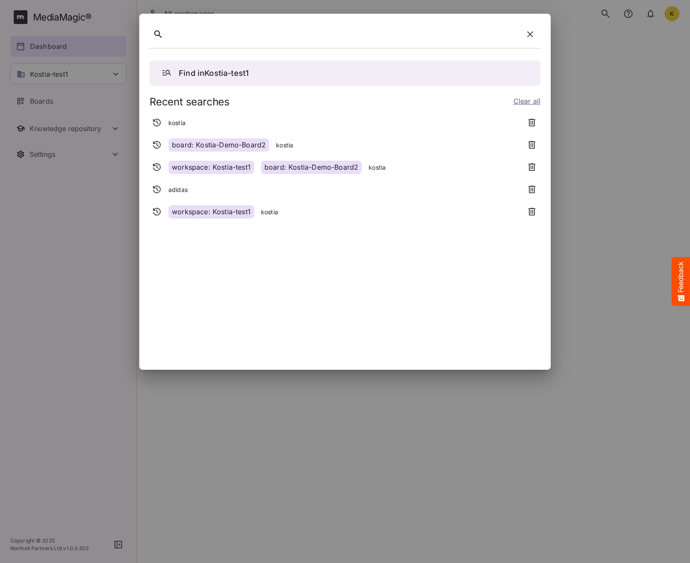
click at [223, 42] on div at bounding box center [345, 36] width 391 height 24
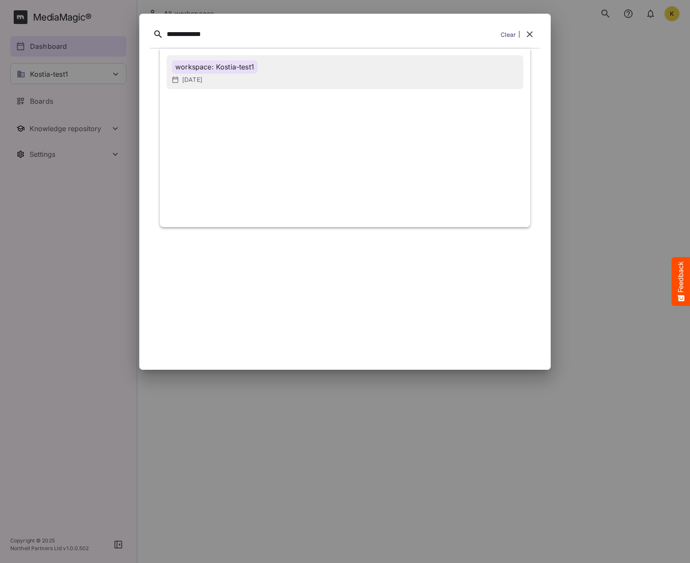
click at [219, 66] on div "workspace: Kostia-test1" at bounding box center [215, 66] width 86 height 13
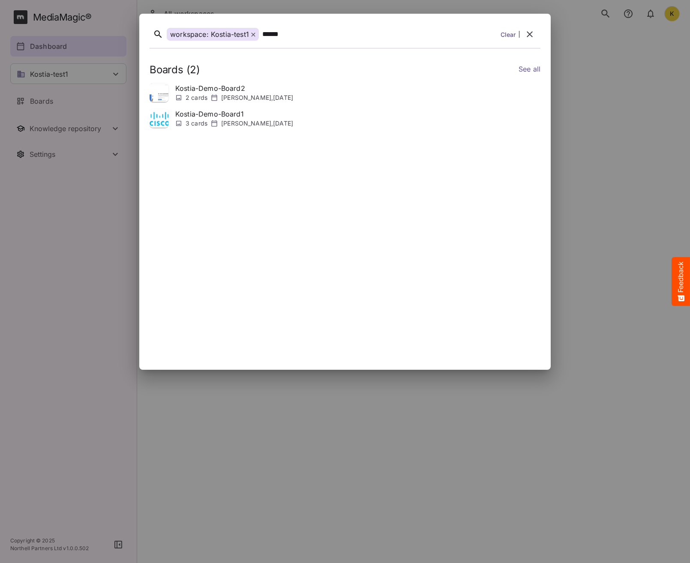
click at [259, 85] on p "Kostia-Demo-Board2" at bounding box center [234, 88] width 118 height 10
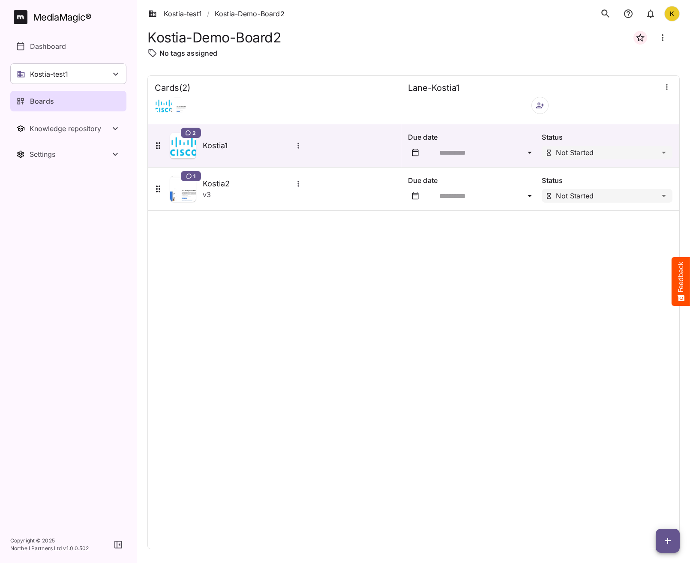
click at [609, 14] on icon "search" at bounding box center [605, 13] width 11 height 11
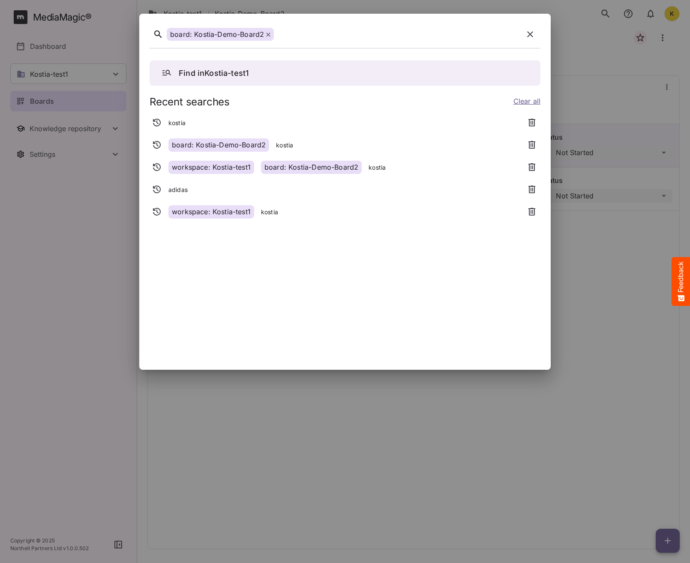
click at [319, 44] on div "board: Kostia-Demo-Board2" at bounding box center [345, 36] width 391 height 24
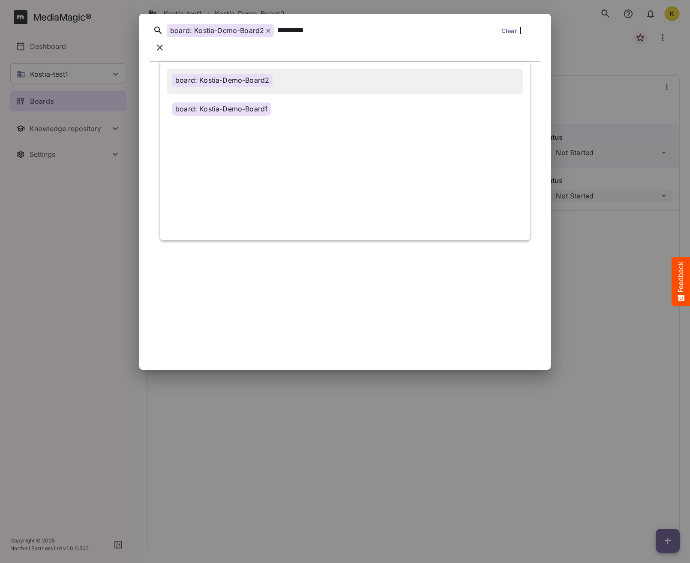
click at [237, 74] on div "board: Kostia-Demo-Board2" at bounding box center [222, 80] width 101 height 13
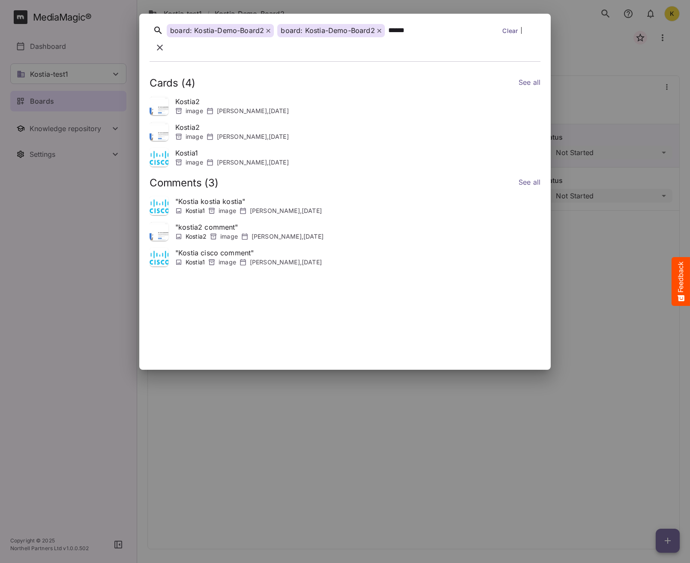
click at [531, 77] on link "See all" at bounding box center [530, 83] width 22 height 12
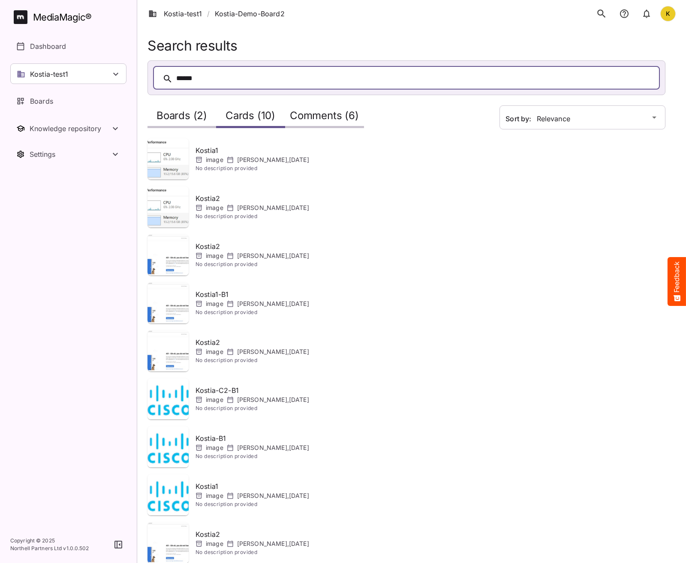
click at [205, 111] on h2 "Boards (2)" at bounding box center [181, 118] width 51 height 16
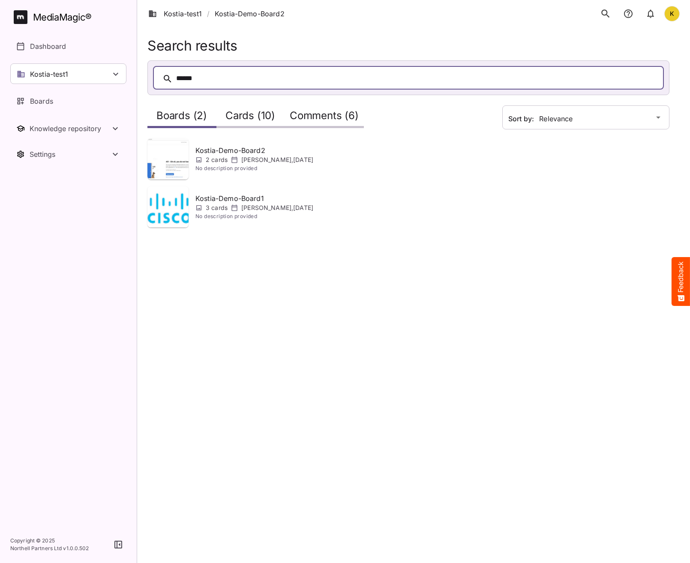
click at [243, 109] on div "Cards (10)" at bounding box center [250, 116] width 69 height 24
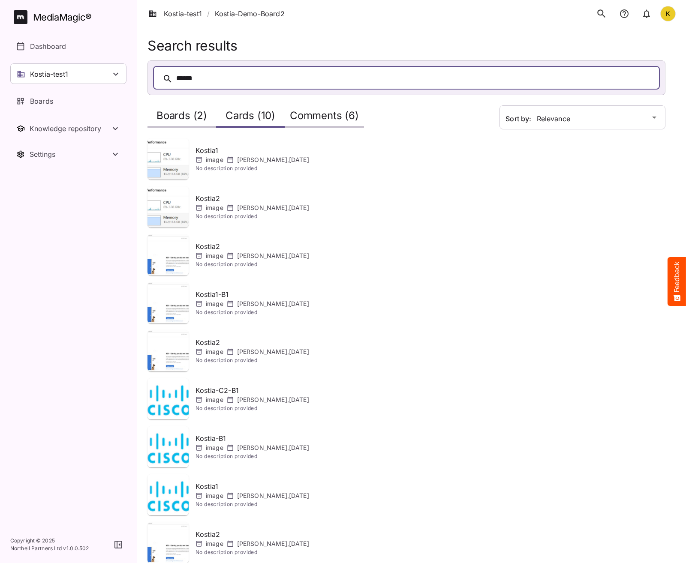
drag, startPoint x: 171, startPoint y: 77, endPoint x: 203, endPoint y: 78, distance: 31.3
click at [203, 78] on div "******" at bounding box center [406, 78] width 507 height 24
drag, startPoint x: 203, startPoint y: 78, endPoint x: 165, endPoint y: 77, distance: 38.1
click at [165, 77] on div "******" at bounding box center [406, 78] width 507 height 24
click at [203, 79] on div "******" at bounding box center [414, 78] width 477 height 13
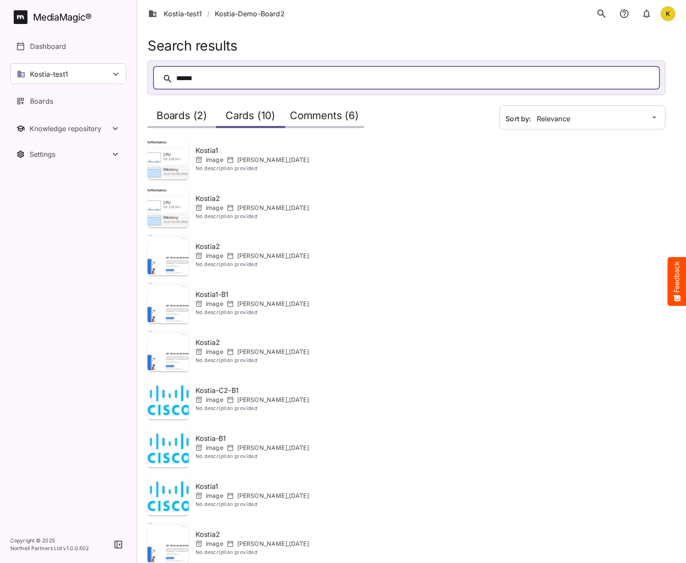
click at [403, 30] on div "Search results ****** Sort by: Relevance Boards (2) Cards (10) Comments (6) Kos…" at bounding box center [411, 311] width 549 height 622
click at [602, 8] on button "search" at bounding box center [601, 14] width 18 height 18
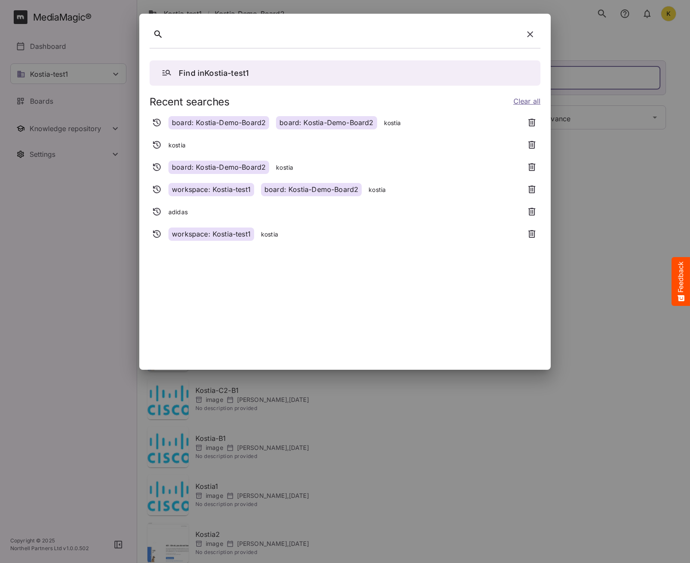
click at [411, 121] on div "board: Kostia-Demo-Board2 board: Kostia-Demo-Board2 kostia" at bounding box center [335, 122] width 370 height 15
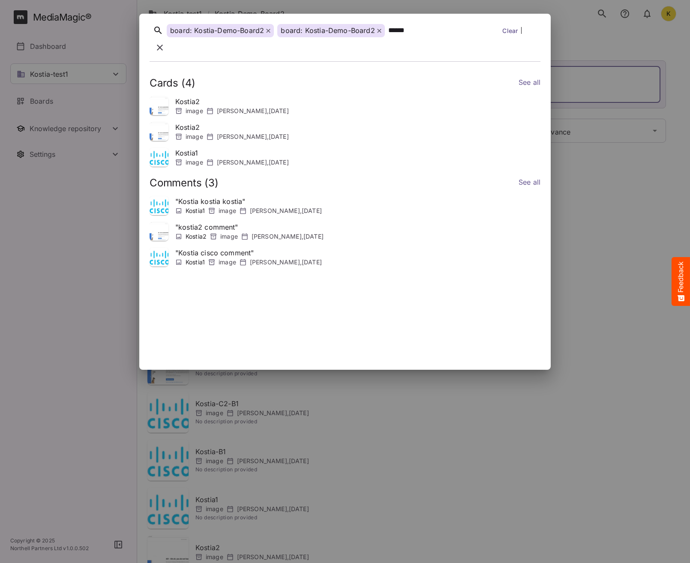
click at [527, 177] on link "See all" at bounding box center [530, 183] width 22 height 12
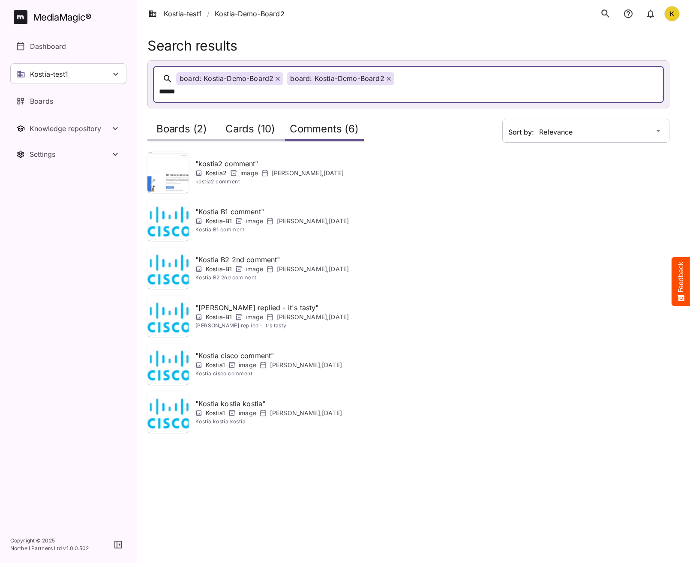
click at [183, 123] on h2 "Boards (2)" at bounding box center [181, 131] width 51 height 16
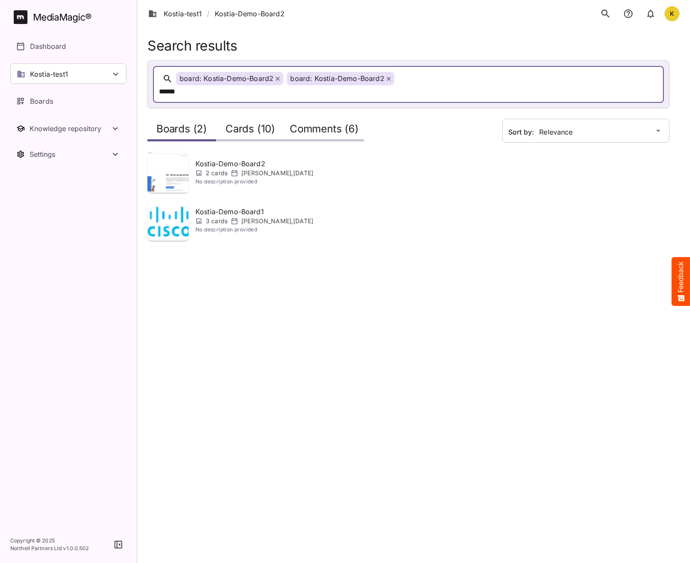
click at [261, 123] on h2 "Cards (10)" at bounding box center [250, 131] width 50 height 16
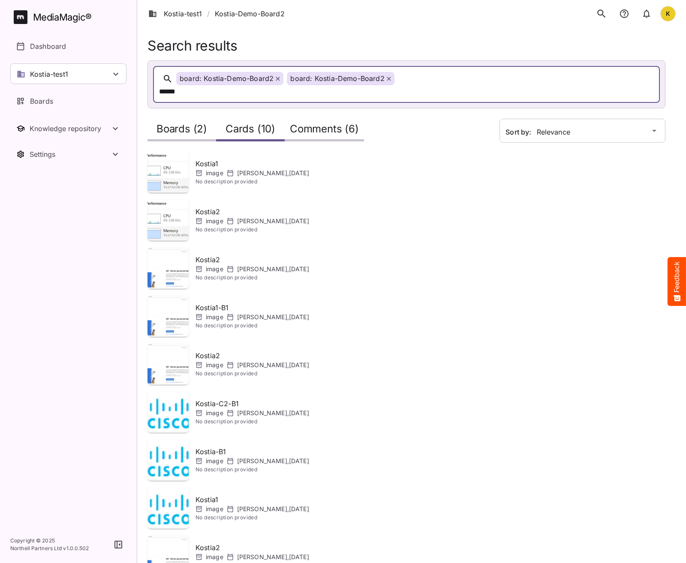
click at [326, 123] on h2 "Comments (6)" at bounding box center [324, 131] width 69 height 16
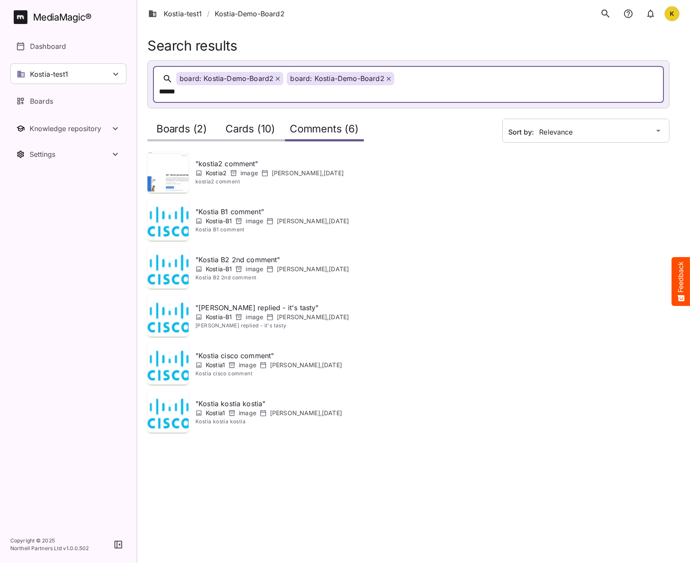
click at [387, 78] on icon at bounding box center [389, 79] width 4 height 4
click at [277, 78] on icon at bounding box center [278, 79] width 4 height 4
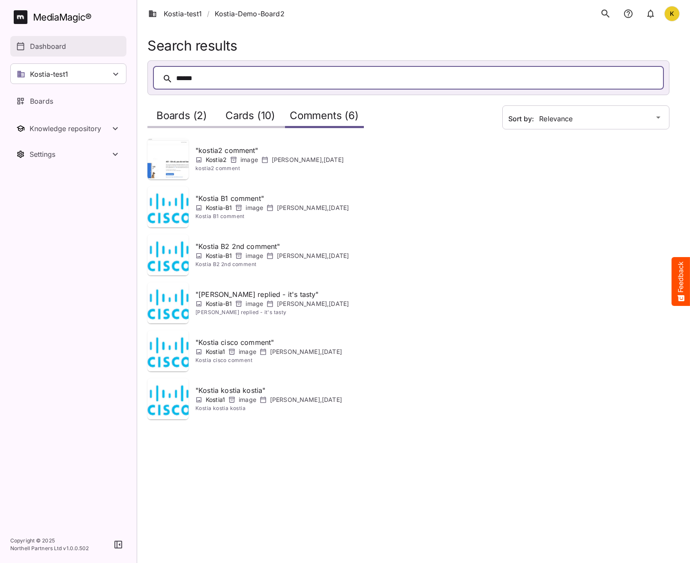
click at [51, 44] on p "Dashboard" at bounding box center [48, 46] width 36 height 10
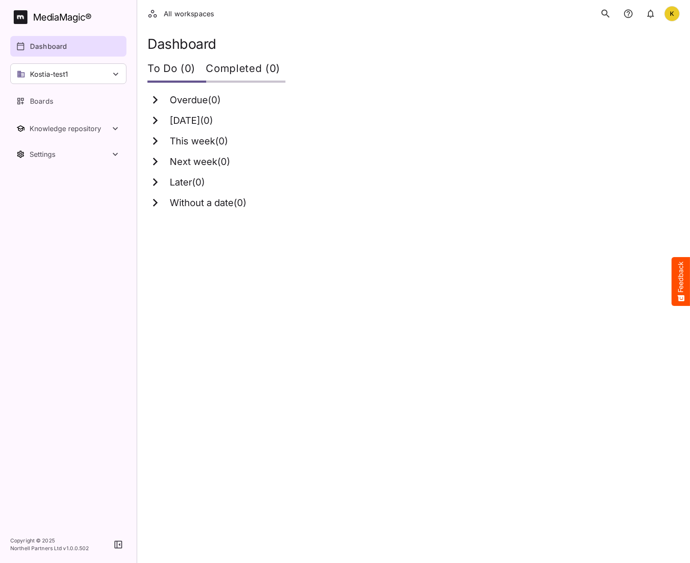
click at [608, 13] on icon "search" at bounding box center [605, 13] width 11 height 11
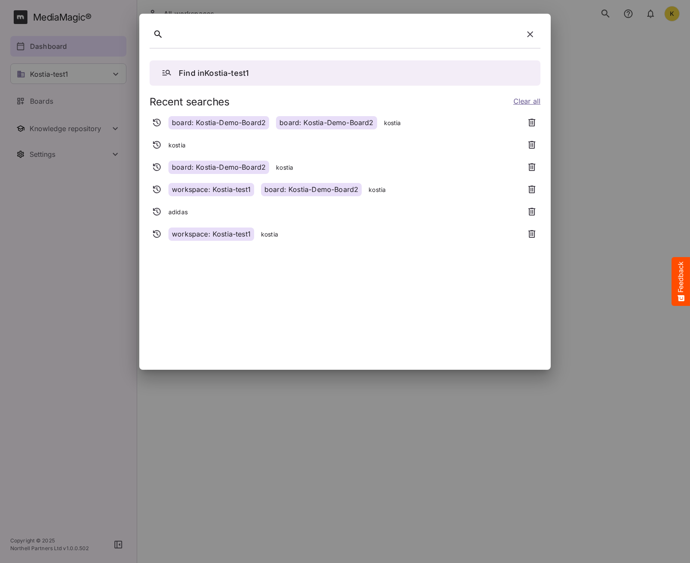
click at [198, 147] on div "kostia" at bounding box center [335, 145] width 370 height 15
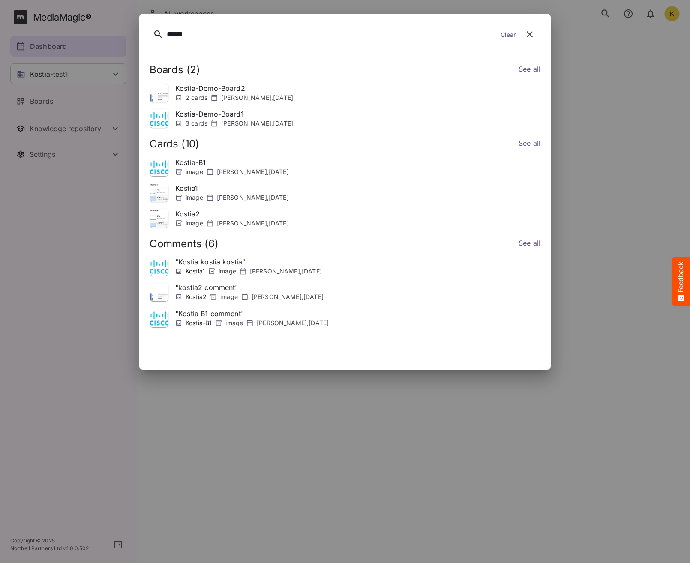
click at [536, 67] on link "See all" at bounding box center [530, 70] width 22 height 12
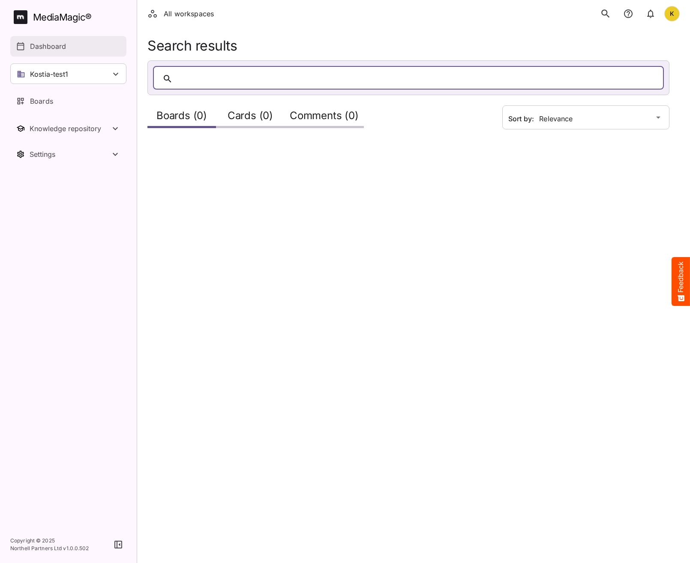
click at [26, 45] on div "Dashboard" at bounding box center [68, 46] width 105 height 10
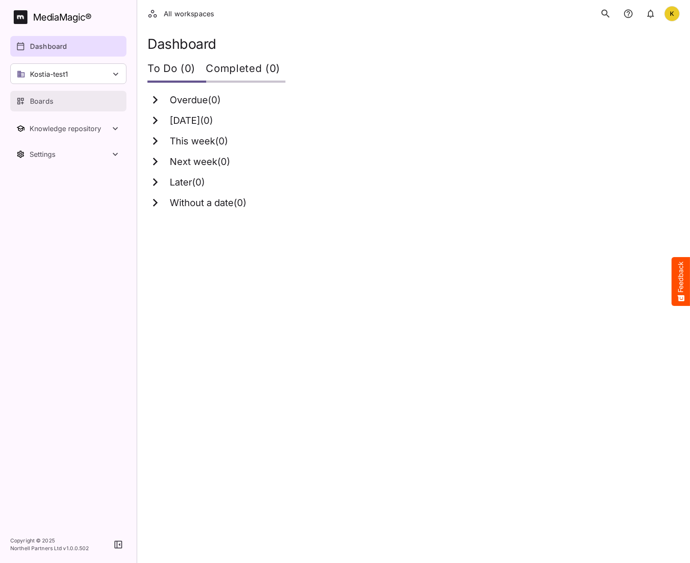
click at [52, 99] on p "Boards" at bounding box center [41, 101] width 23 height 10
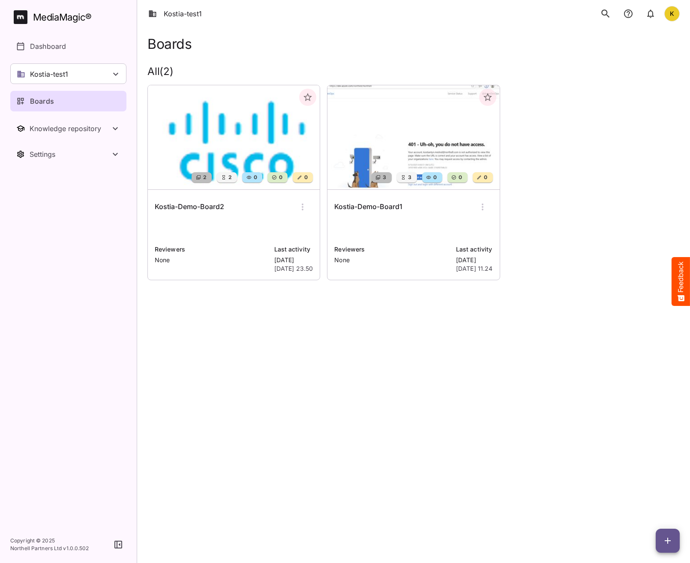
click at [430, 144] on img at bounding box center [413, 137] width 172 height 104
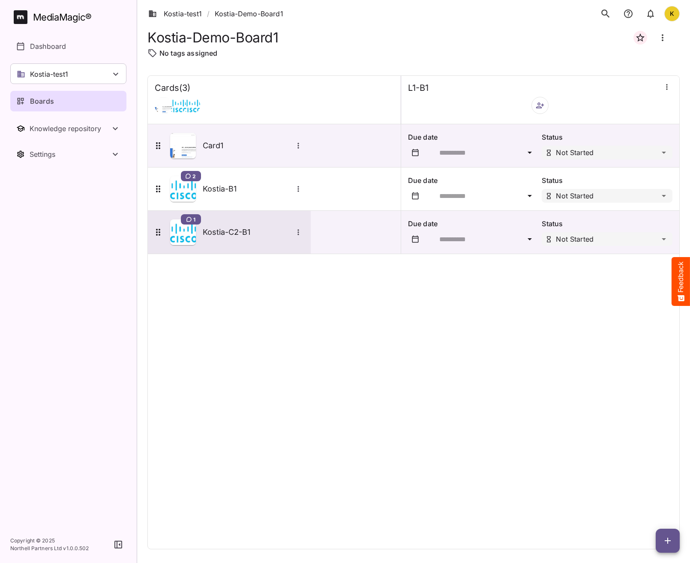
click at [247, 230] on h5 "Kostia-C2-B1" at bounding box center [248, 232] width 90 height 10
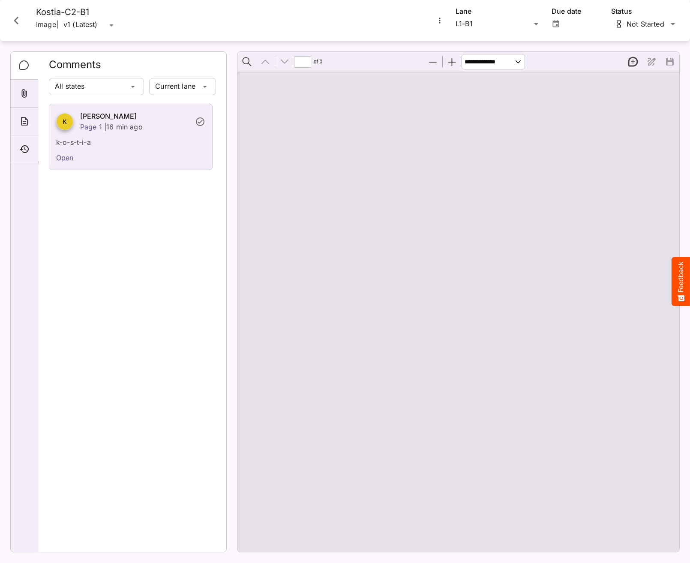
type input "*"
click at [630, 63] on button "New thread" at bounding box center [633, 62] width 18 height 18
click at [481, 93] on div "Page ⁨1⁩" at bounding box center [462, 97] width 69 height 43
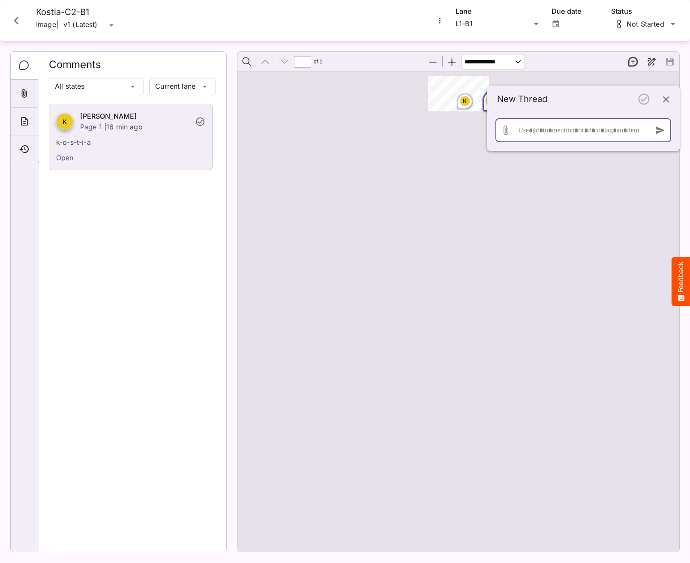
click at [576, 126] on div at bounding box center [581, 130] width 130 height 24
click at [662, 135] on icon "button" at bounding box center [660, 135] width 9 height 8
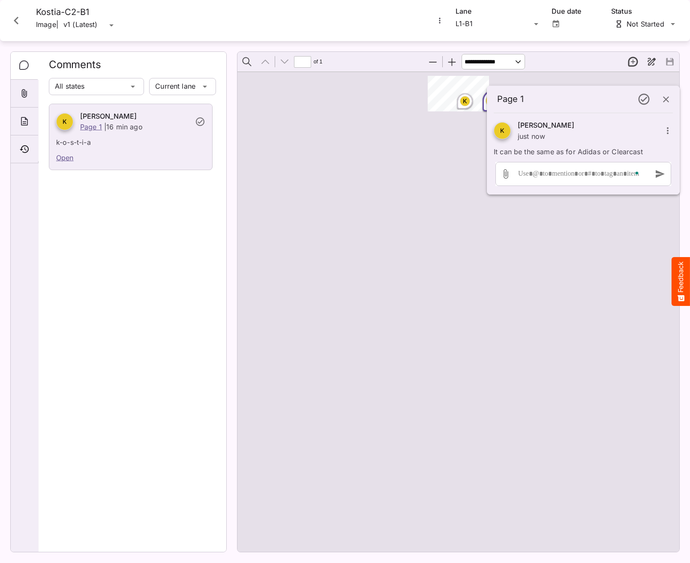
click at [584, 316] on div "K K" at bounding box center [458, 312] width 442 height 480
click at [15, 24] on icon "Close card" at bounding box center [16, 20] width 15 height 15
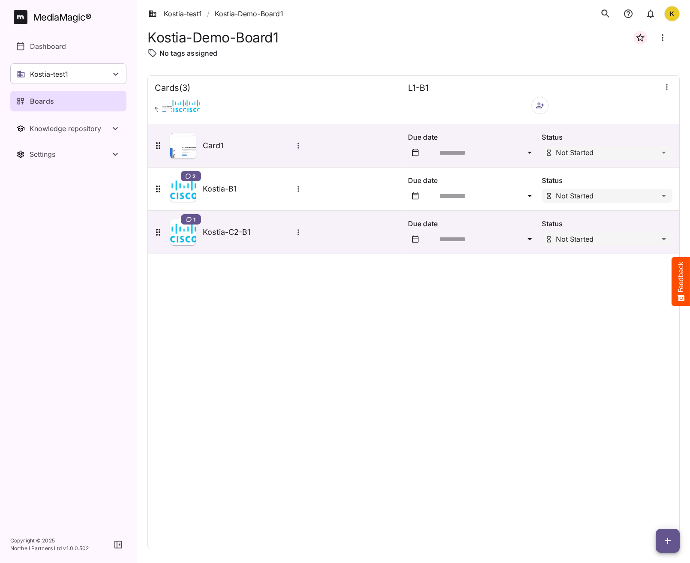
click at [193, 315] on div "Cards ( 3 ) L1-B1 Card1 Due date Status Not Started 2 Kostia-B1 Due date Status…" at bounding box center [413, 312] width 532 height 474
click at [443, 18] on div "Kostia-test1 / Kostia-Demo-Board1 K" at bounding box center [413, 13] width 553 height 27
click at [184, 16] on link "Kostia-test1" at bounding box center [175, 14] width 54 height 10
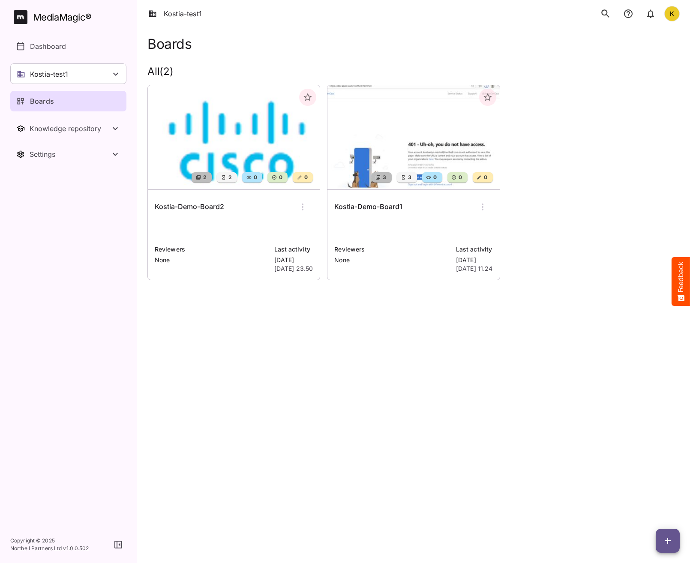
click at [293, 304] on html "Kostia-test1 K MediaMagic ® Dashboard Kostia-test1 BYOD Default DefaultBYOD E2E…" at bounding box center [345, 152] width 690 height 304
click at [35, 42] on p "Dashboard" at bounding box center [48, 46] width 36 height 10
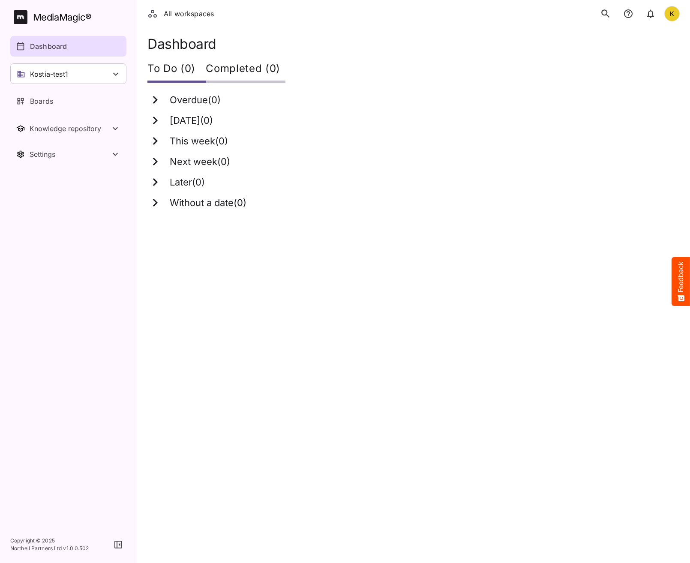
click at [599, 20] on button "search" at bounding box center [605, 14] width 18 height 18
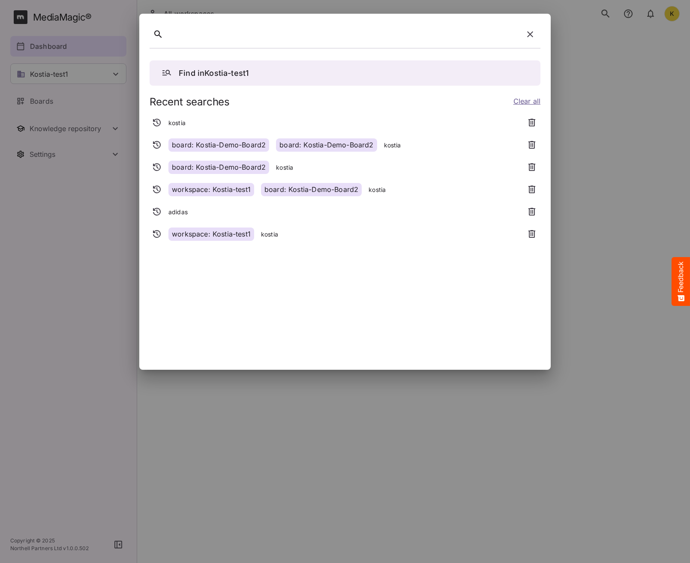
click at [284, 75] on div "Find in Kostia-test1" at bounding box center [345, 73] width 367 height 12
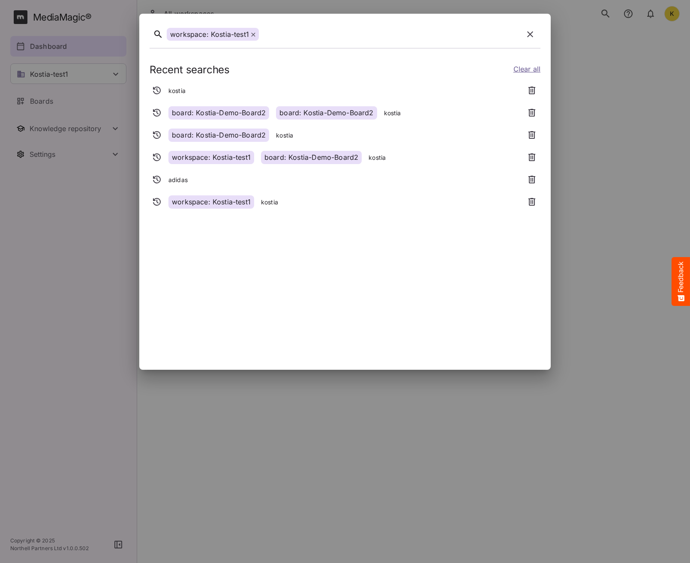
click at [256, 34] on div "workspace: Kostia-test1" at bounding box center [213, 34] width 92 height 13
click at [252, 33] on icon at bounding box center [253, 35] width 4 height 4
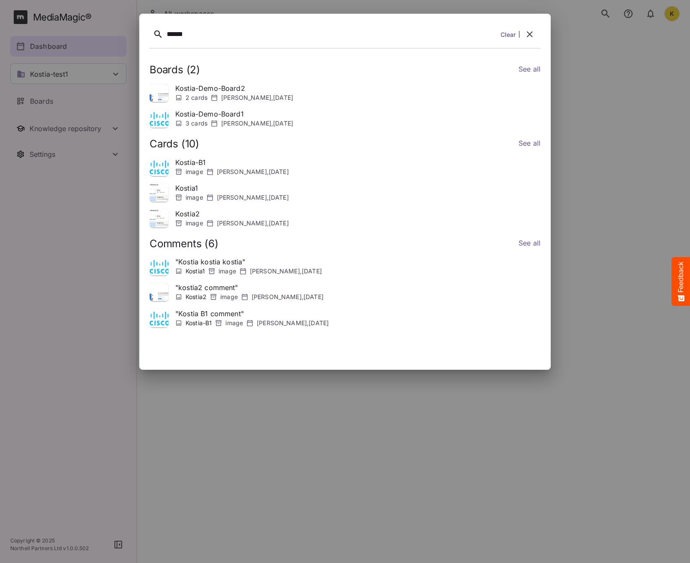
click at [523, 74] on link "See all" at bounding box center [530, 70] width 22 height 12
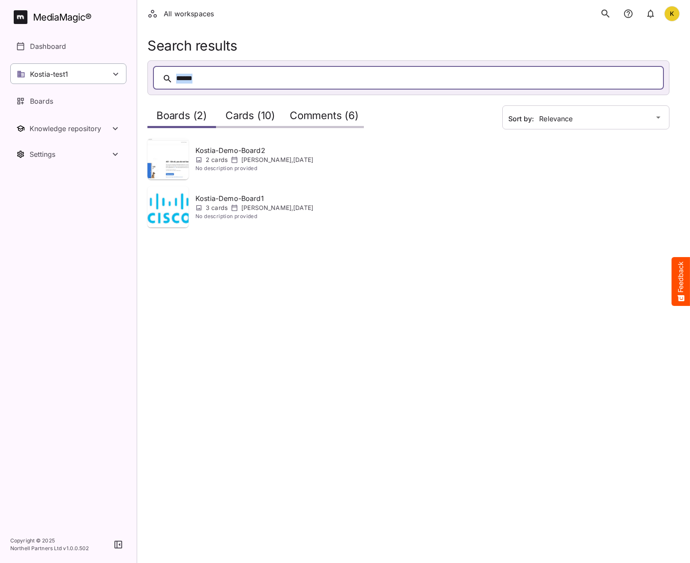
drag, startPoint x: 196, startPoint y: 73, endPoint x: 110, endPoint y: 69, distance: 86.7
click at [117, 71] on div "All workspaces K MediaMagic ® Dashboard Kostia-test1 BYOD Default DefaultBYOD E…" at bounding box center [345, 119] width 690 height 238
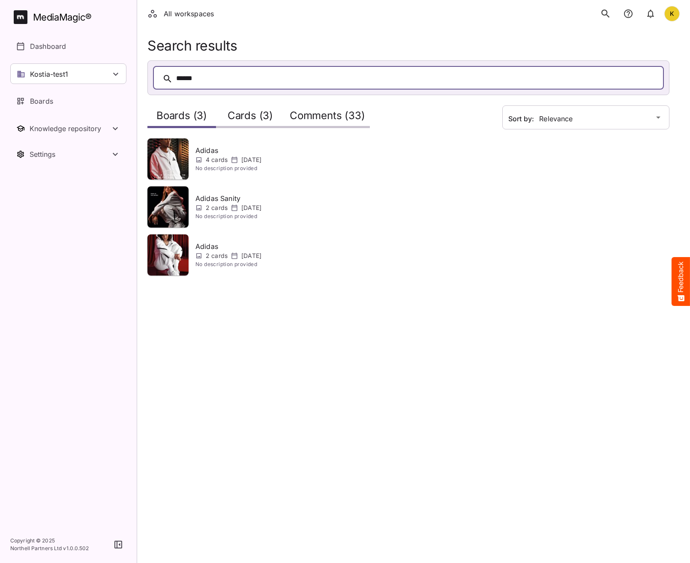
click at [327, 121] on h2 "Comments (33)" at bounding box center [327, 118] width 75 height 16
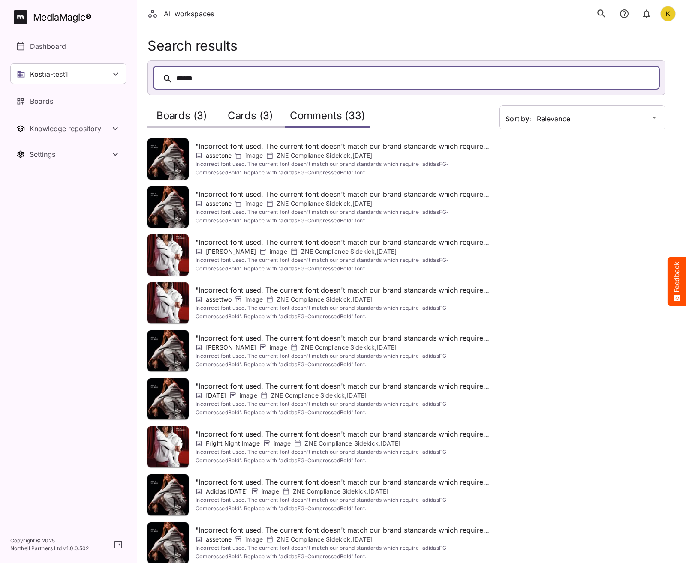
click at [192, 117] on h2 "Boards (3)" at bounding box center [181, 118] width 51 height 16
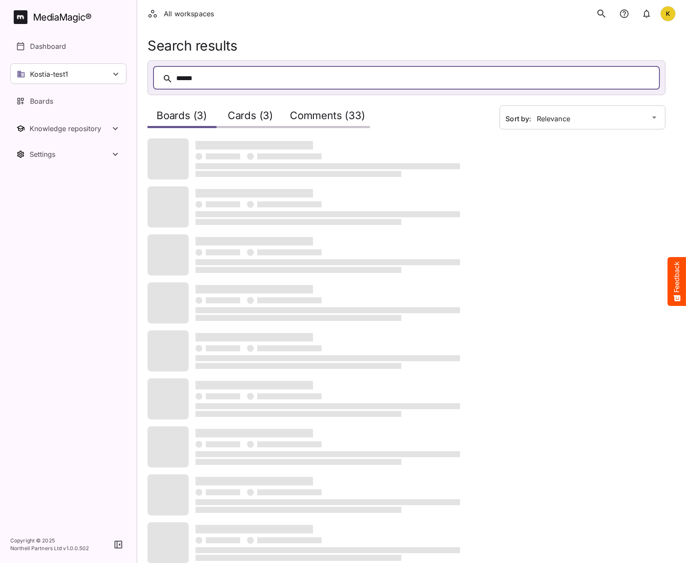
click at [213, 72] on div "******" at bounding box center [406, 78] width 507 height 24
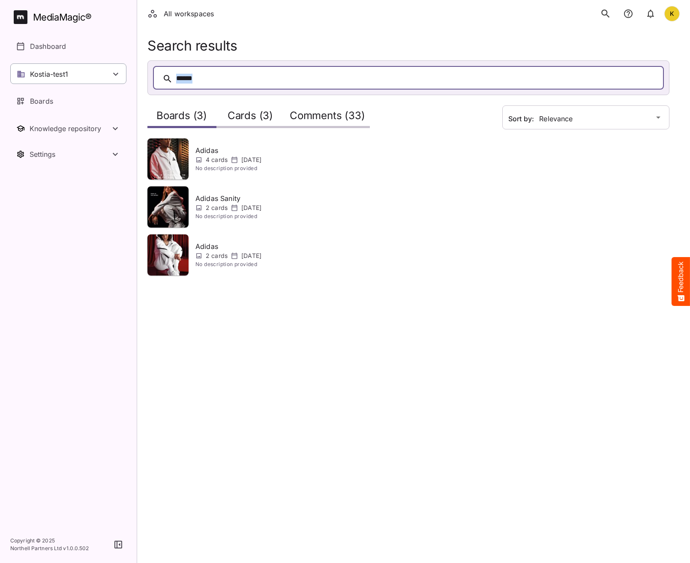
drag, startPoint x: 202, startPoint y: 77, endPoint x: 87, endPoint y: 65, distance: 115.4
click at [97, 69] on div "All workspaces K MediaMagic ® Dashboard Kostia-test1 BYOD Default DefaultBYOD E…" at bounding box center [345, 143] width 690 height 286
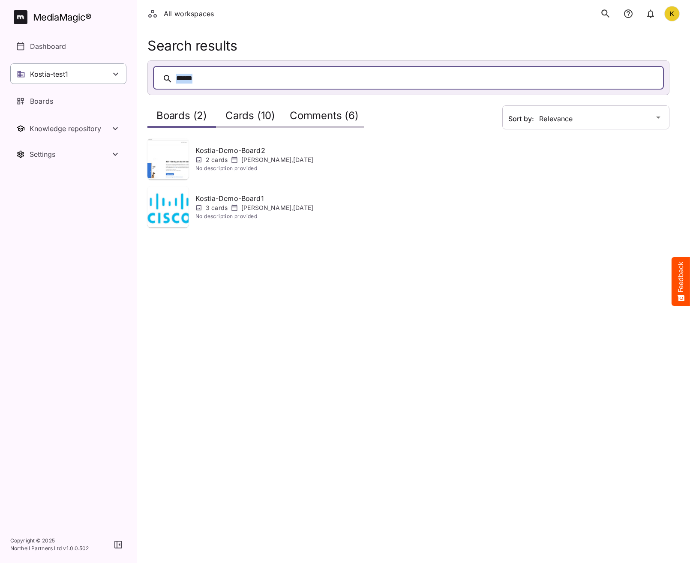
drag, startPoint x: 197, startPoint y: 74, endPoint x: 42, endPoint y: 65, distance: 154.9
click at [44, 65] on div "All workspaces K MediaMagic ® Dashboard Kostia-test1 BYOD Default DefaultBYOD E…" at bounding box center [345, 119] width 690 height 238
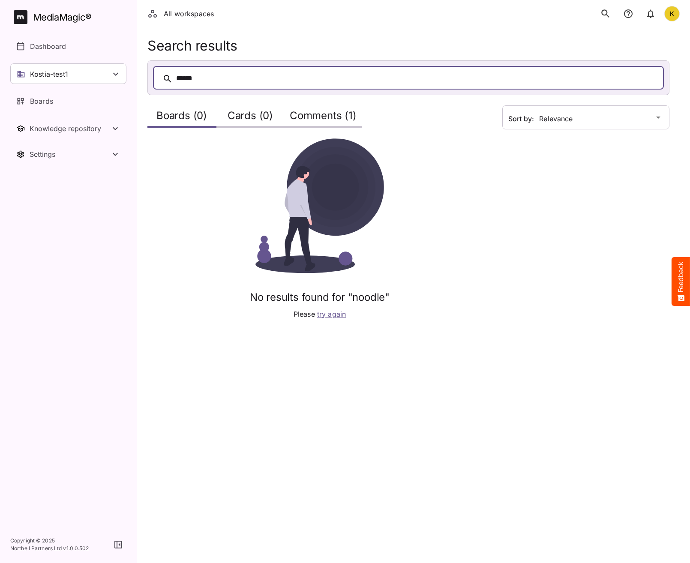
click at [338, 110] on h2 "Comments (1)" at bounding box center [323, 118] width 67 height 16
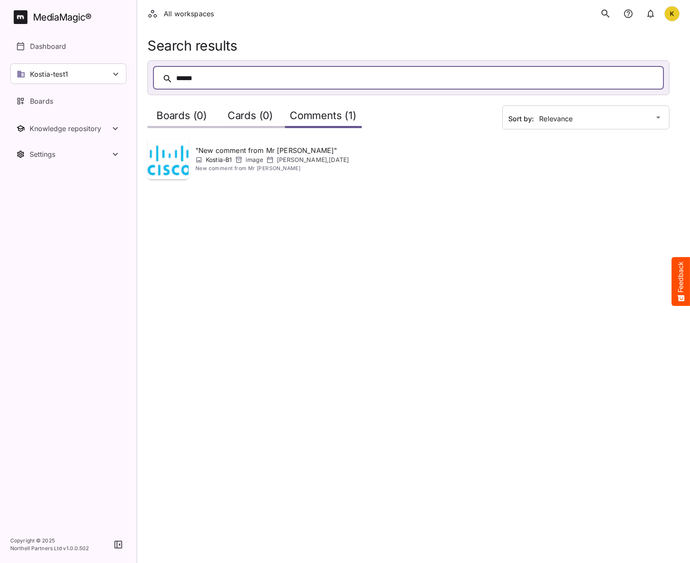
click at [200, 117] on h2 "Boards (0)" at bounding box center [181, 118] width 51 height 16
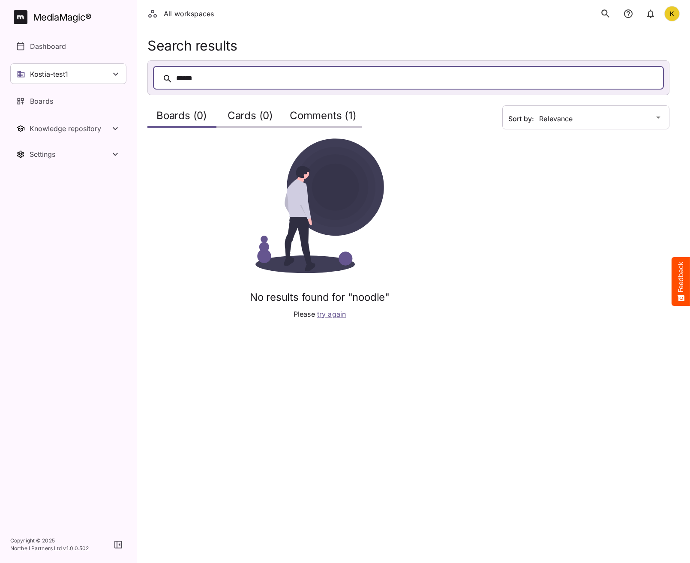
click at [325, 20] on div "All workspaces K" at bounding box center [413, 13] width 553 height 27
drag, startPoint x: 148, startPoint y: 43, endPoint x: 293, endPoint y: 45, distance: 144.8
click at [293, 45] on h1 "Search results" at bounding box center [408, 46] width 522 height 16
drag, startPoint x: 293, startPoint y: 45, endPoint x: 359, endPoint y: 27, distance: 68.7
click at [359, 27] on div "Search results ****** Sort by: Relevance Boards (0) Cards (0) Comments (1) No r…" at bounding box center [413, 165] width 553 height 330
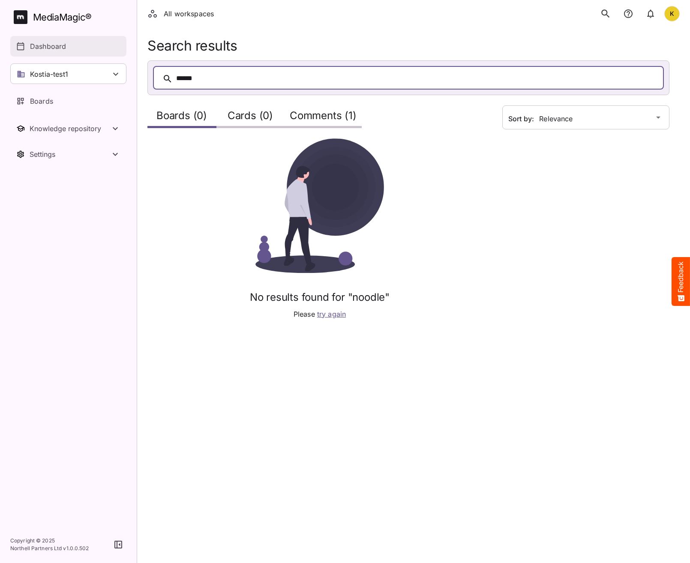
click at [43, 48] on p "Dashboard" at bounding box center [48, 46] width 36 height 10
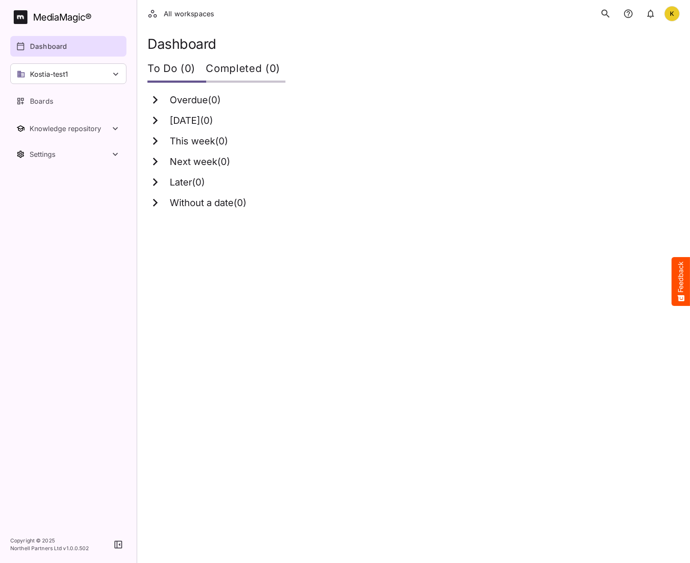
click at [608, 11] on icon "search" at bounding box center [605, 13] width 11 height 11
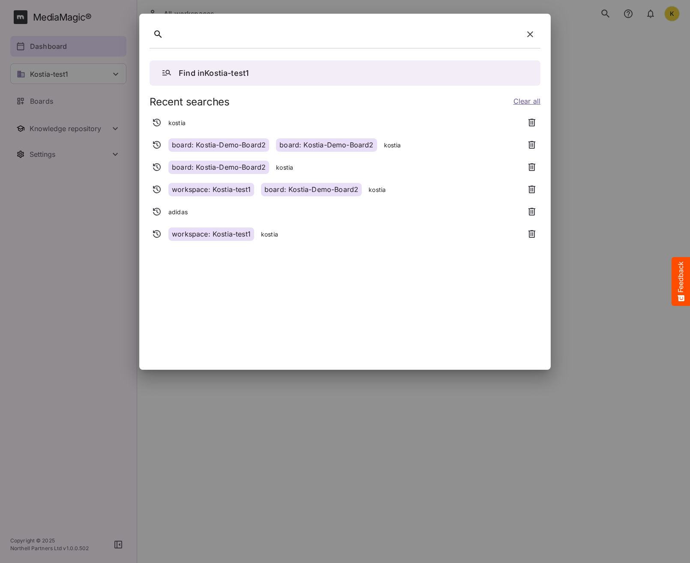
click at [237, 297] on div "Find in Kostia-test1 Recent searches Clear all kostia board: Kostia-Demo-Board2…" at bounding box center [345, 207] width 391 height 306
click at [309, 148] on div "board: Kostia-Demo-Board2" at bounding box center [326, 144] width 101 height 13
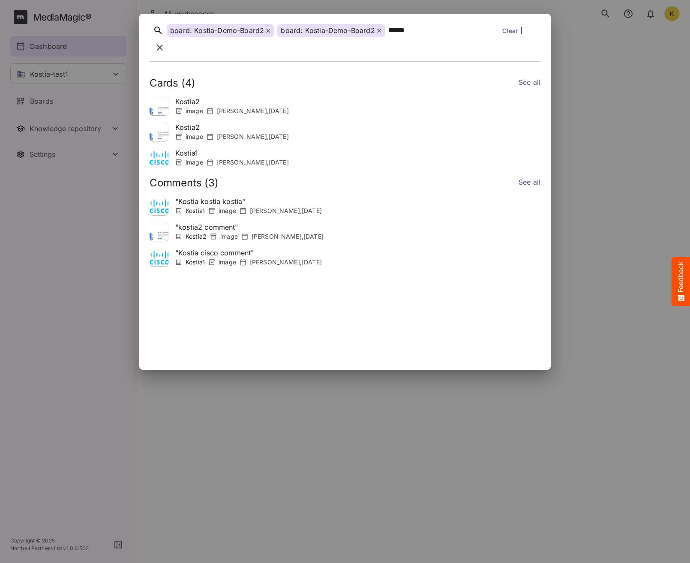
click at [533, 77] on link "See all" at bounding box center [530, 83] width 22 height 12
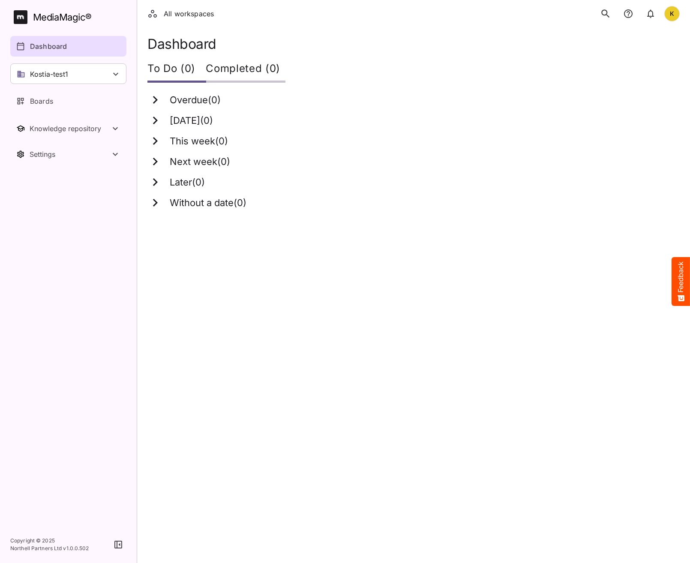
click at [334, 220] on html "All workspaces K MediaMagic ® Dashboard Kostia-test1 BYOD Default DefaultBYOD E…" at bounding box center [345, 110] width 690 height 220
click at [39, 276] on nav "MediaMagic ® Dashboard Kostia-test1 BYOD Default DefaultBYOD E2ETests E2ETestsN…" at bounding box center [68, 263] width 137 height 526
click at [608, 14] on icon "search" at bounding box center [605, 13] width 11 height 11
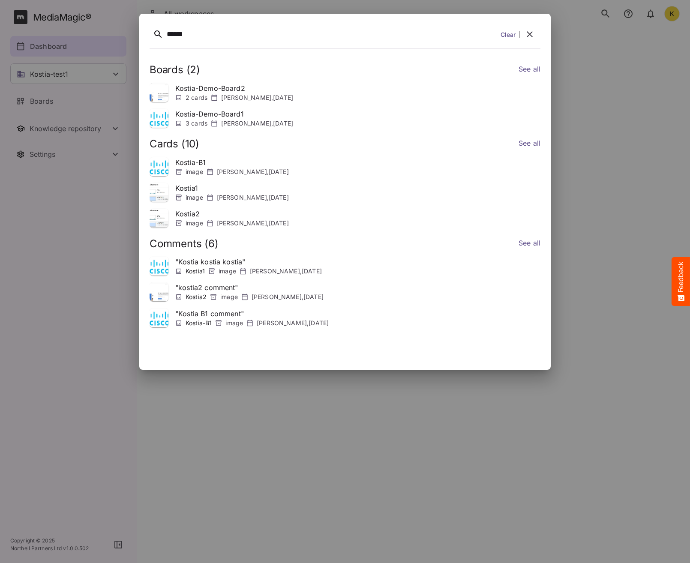
click at [265, 90] on p "Kostia-Demo-Board2" at bounding box center [234, 88] width 118 height 10
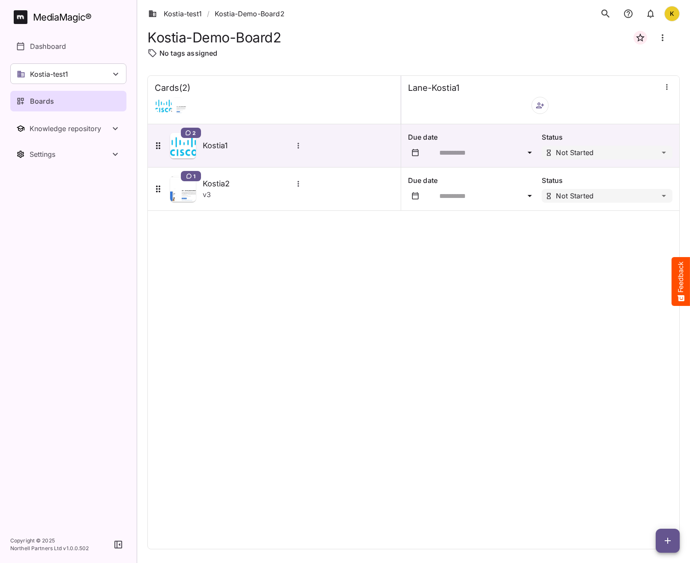
click at [600, 18] on icon "search" at bounding box center [605, 13] width 11 height 11
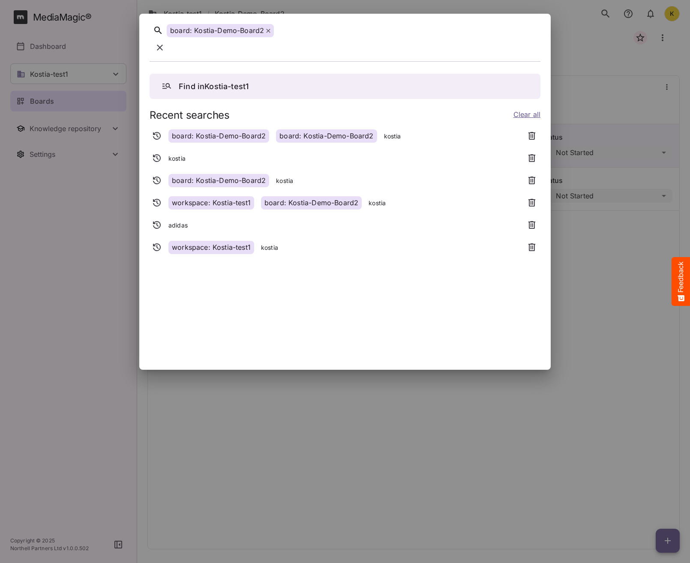
click at [269, 33] on icon at bounding box center [268, 31] width 4 height 4
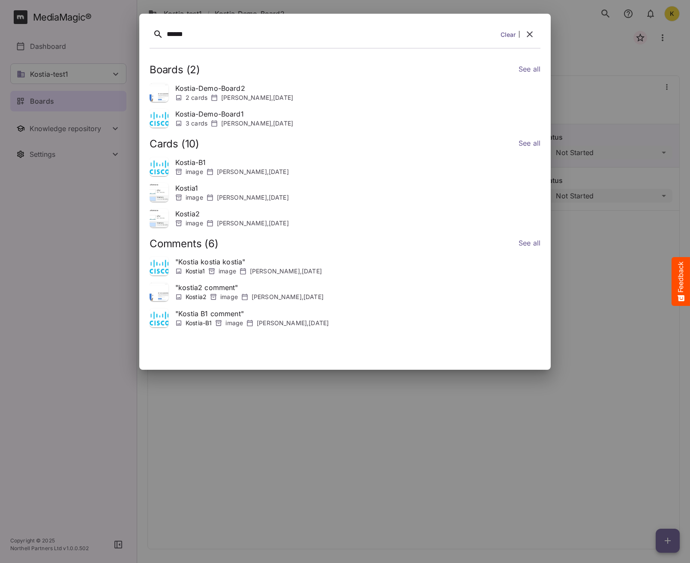
click at [525, 72] on link "See all" at bounding box center [530, 70] width 22 height 12
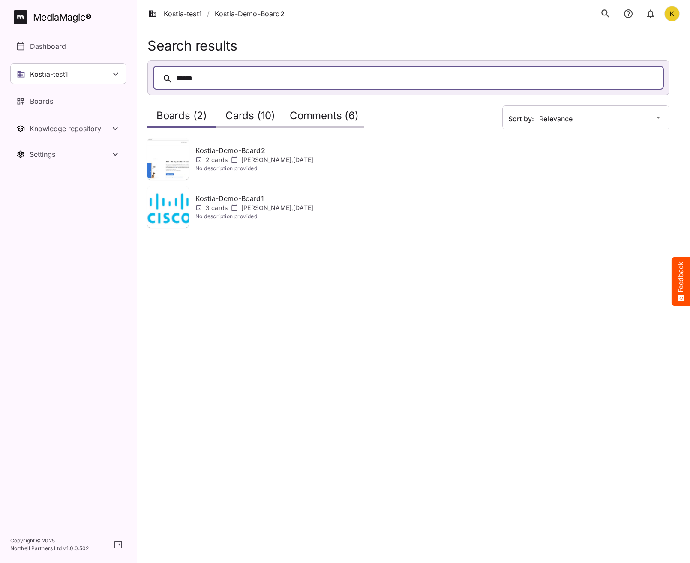
click at [266, 116] on h2 "Cards (10)" at bounding box center [250, 118] width 50 height 16
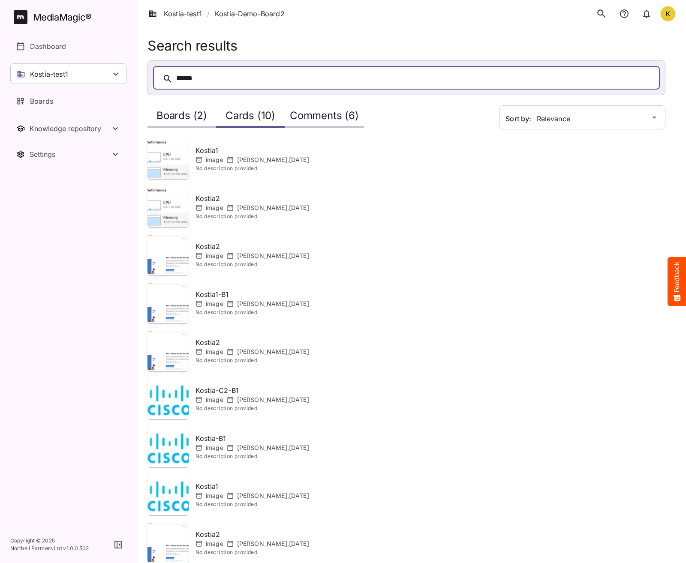
click at [248, 161] on p "Kostiantyn Medvid , 10th Oct 2025" at bounding box center [273, 160] width 72 height 9
click at [244, 162] on p "Kostiantyn Medvid , 10th Oct 2025" at bounding box center [273, 160] width 72 height 9
click at [234, 170] on span "No description provided" at bounding box center [252, 168] width 114 height 9
click at [246, 153] on p "Kostia1" at bounding box center [252, 150] width 114 height 10
click at [240, 206] on p "Kostiantyn Medvid , 10th Oct 2025" at bounding box center [273, 208] width 72 height 9
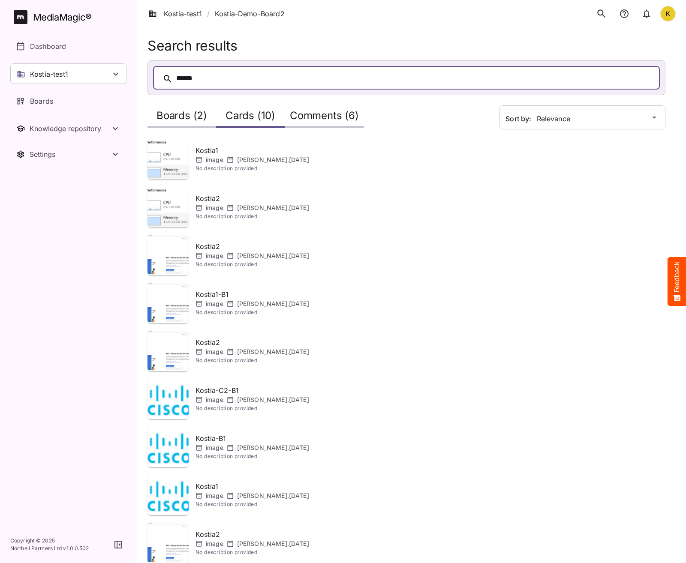
click at [230, 167] on span "No description provided" at bounding box center [252, 168] width 114 height 9
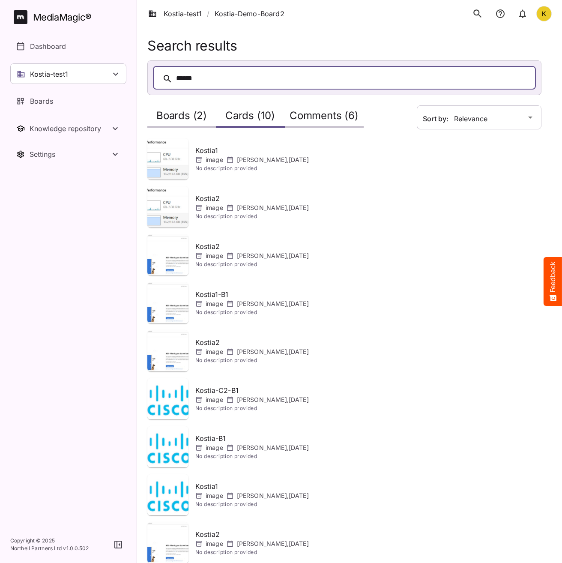
click at [100, 294] on nav "MediaMagic ® Dashboard Kostia-test1 BYOD Default DefaultBYOD E2ETests E2ETestsN…" at bounding box center [68, 263] width 137 height 526
click at [86, 294] on nav "MediaMagic ® Dashboard Kostia-test1 BYOD Default DefaultBYOD E2ETests E2ETestsN…" at bounding box center [68, 263] width 137 height 526
click at [245, 259] on p "Kostiantyn Medvid , 12th Oct 2025" at bounding box center [273, 256] width 72 height 9
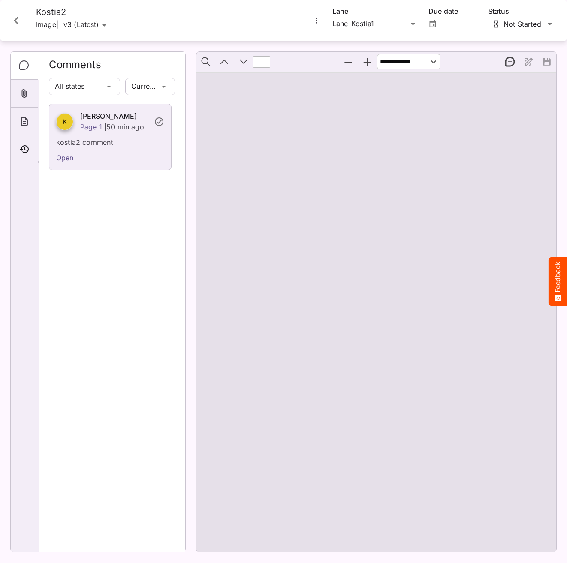
click at [303, 159] on div at bounding box center [376, 312] width 360 height 480
click at [22, 90] on icon "Attachments" at bounding box center [25, 93] width 6 height 9
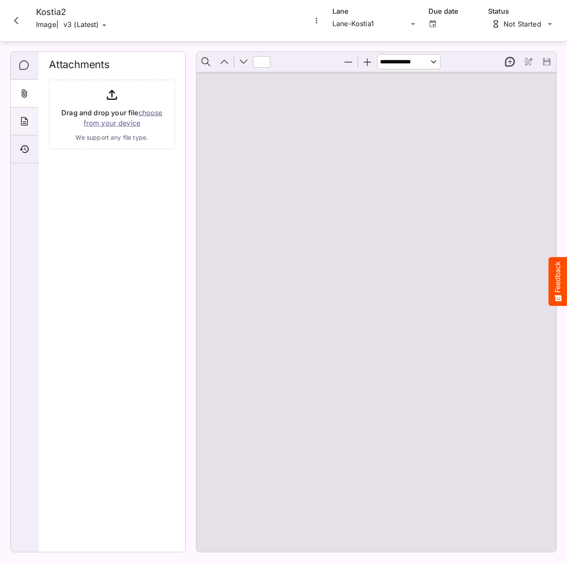
click at [22, 128] on div "About" at bounding box center [24, 122] width 27 height 28
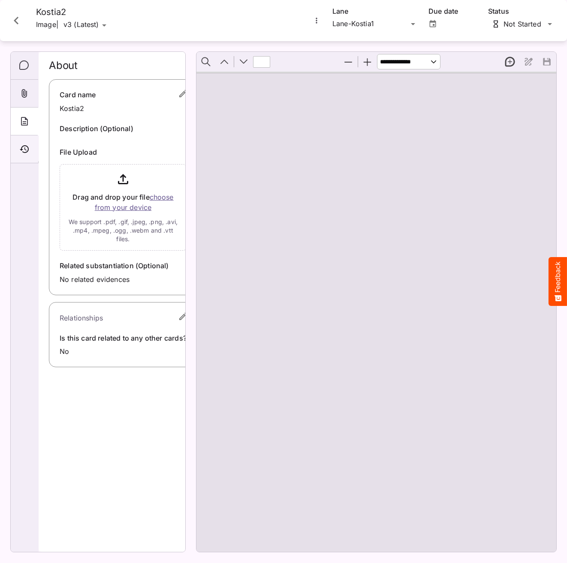
click at [22, 150] on icon "Timeline" at bounding box center [24, 149] width 9 height 8
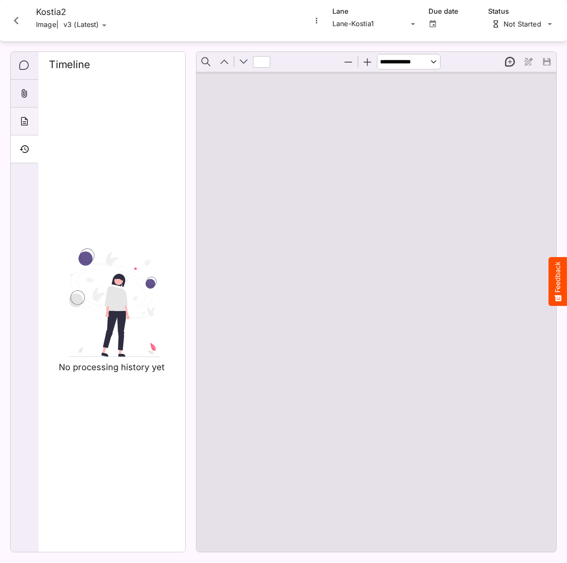
click at [28, 119] on icon "About" at bounding box center [24, 121] width 10 height 10
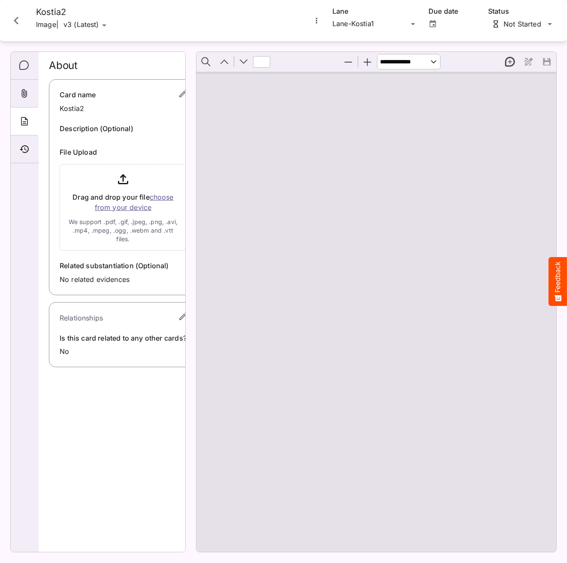
click at [184, 64] on div "About" at bounding box center [123, 65] width 148 height 27
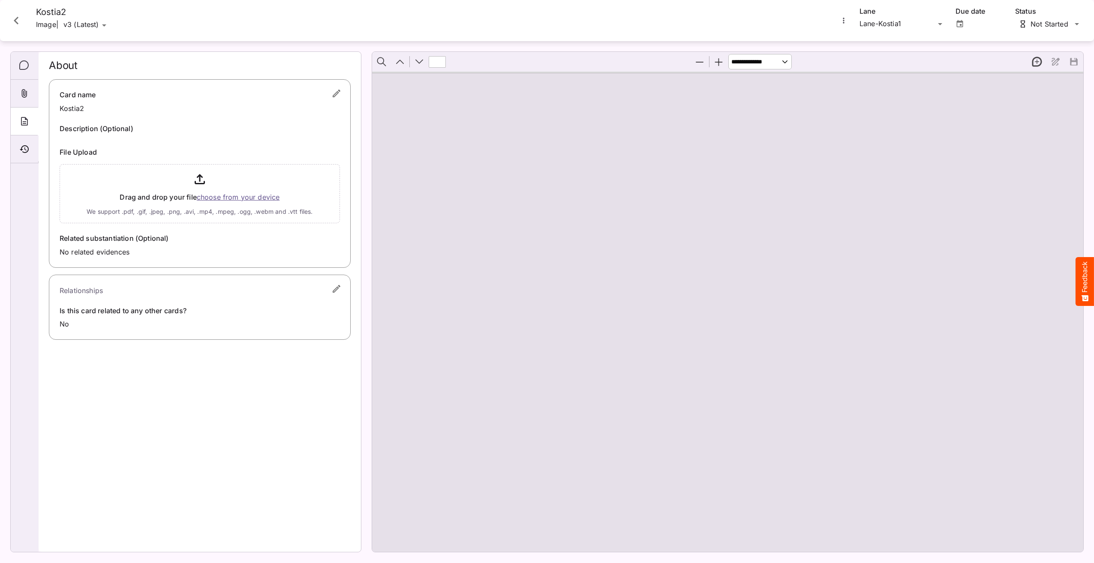
click at [689, 103] on div at bounding box center [727, 312] width 711 height 480
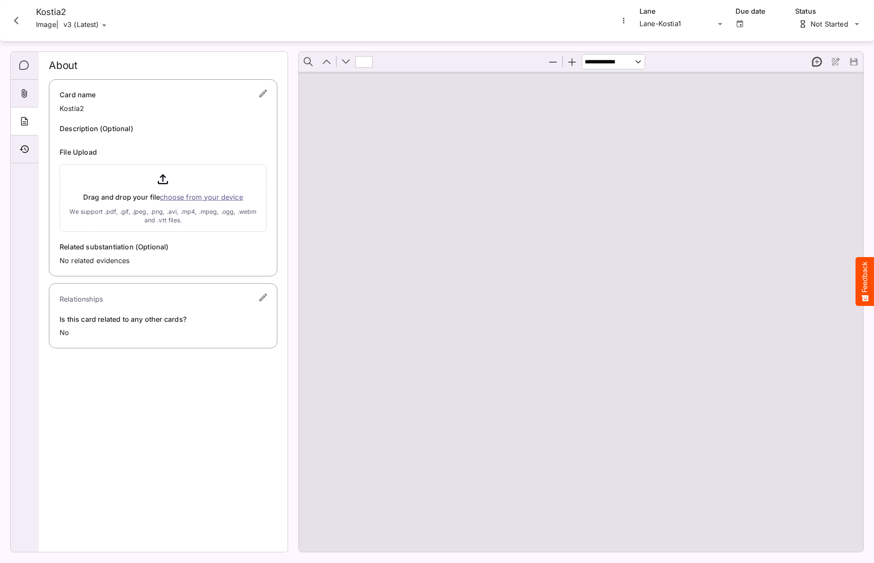
click at [492, 180] on div at bounding box center [581, 312] width 564 height 480
click at [645, 256] on div at bounding box center [581, 312] width 564 height 480
click at [16, 19] on icon "Close card" at bounding box center [16, 21] width 5 height 8
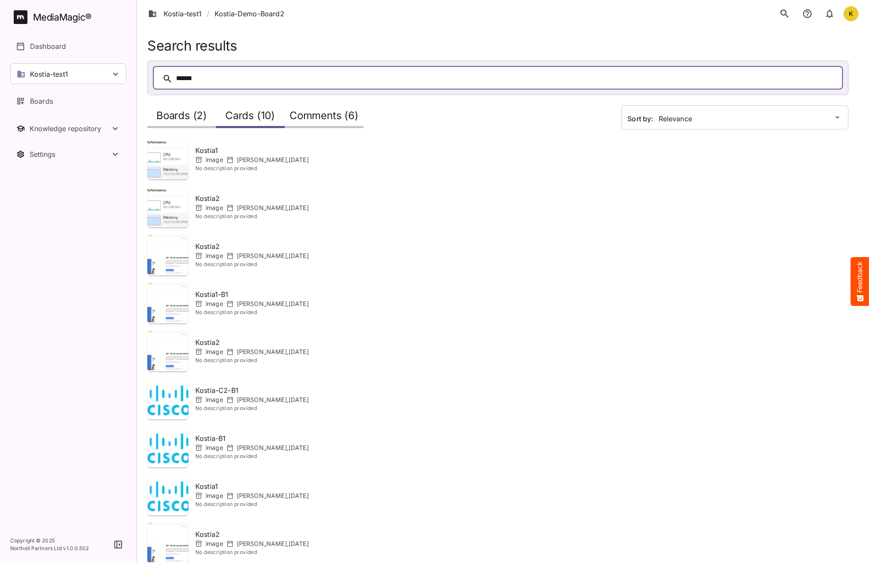
click at [328, 107] on div "Comments (6)" at bounding box center [324, 116] width 79 height 24
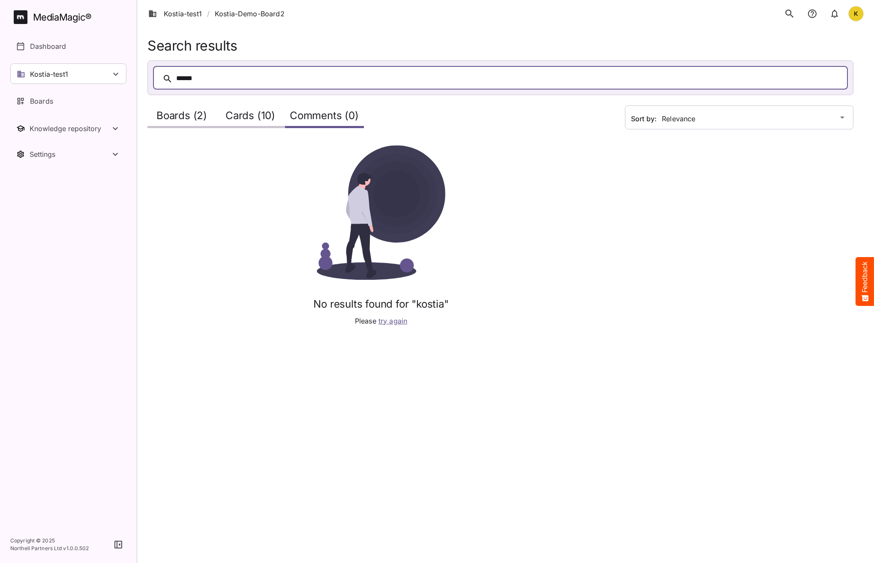
click at [227, 75] on div "******" at bounding box center [508, 78] width 665 height 13
click at [242, 232] on div "No results found for "kostia" Please try again" at bounding box center [380, 235] width 467 height 181
click at [340, 20] on div "Kostia-test1 / Kostia-Demo-Board2 K" at bounding box center [505, 13] width 737 height 27
click at [80, 210] on nav "MediaMagic ® Dashboard Kostia-test1 BYOD Default DefaultBYOD E2ETests E2ETestsN…" at bounding box center [68, 263] width 137 height 526
click at [39, 18] on div "MediaMagic ®" at bounding box center [62, 17] width 59 height 14
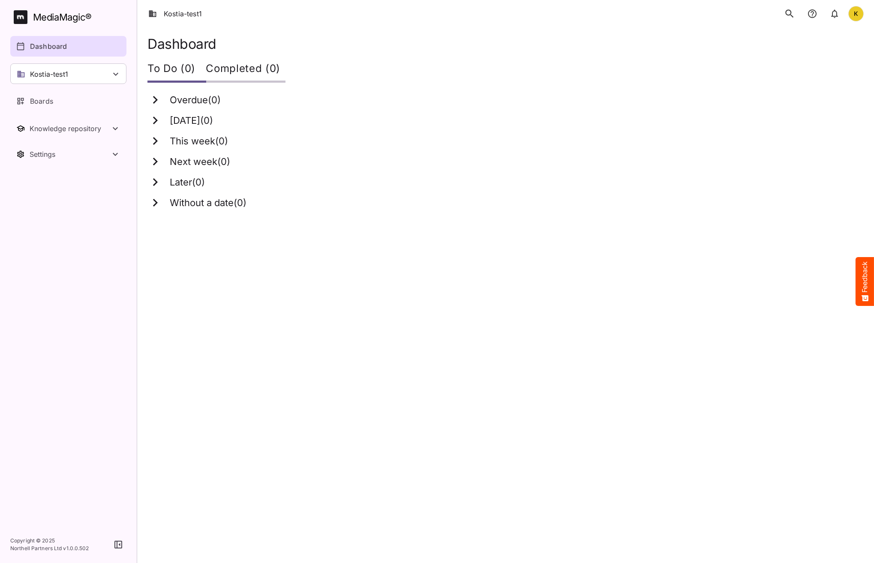
click at [350, 220] on html "Kostia-test1 K MediaMagic ® Dashboard Kostia-test1 BYOD Default DefaultBYOD E2E…" at bounding box center [437, 110] width 874 height 220
click at [72, 129] on div "Knowledge repository" at bounding box center [70, 128] width 81 height 9
click at [27, 151] on icon "Knowledge repository" at bounding box center [25, 154] width 10 height 10
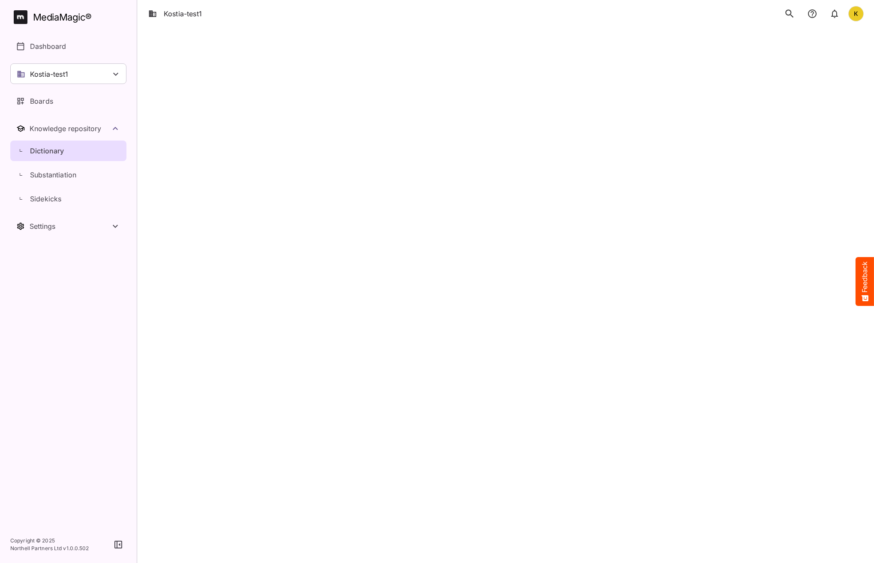
click at [689, 11] on icon "search" at bounding box center [789, 13] width 8 height 8
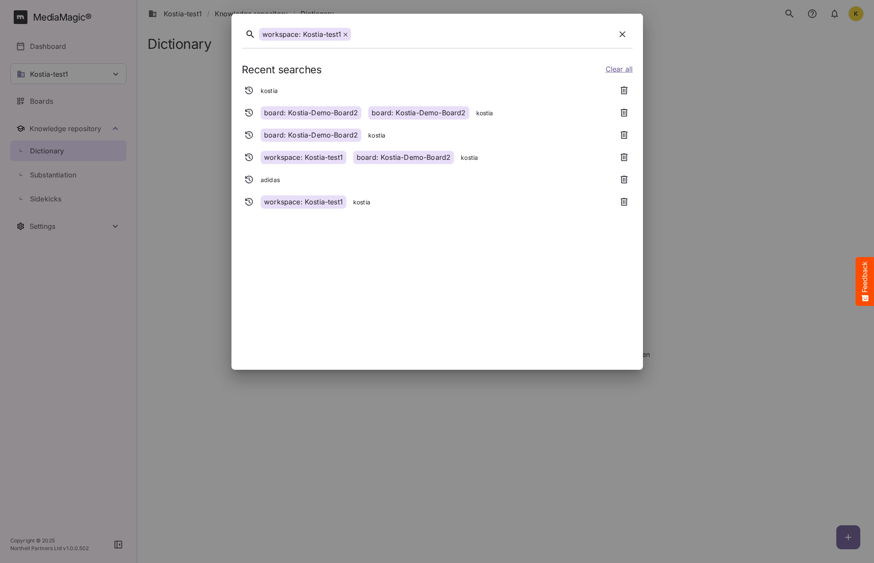
click at [343, 34] on icon at bounding box center [345, 35] width 4 height 4
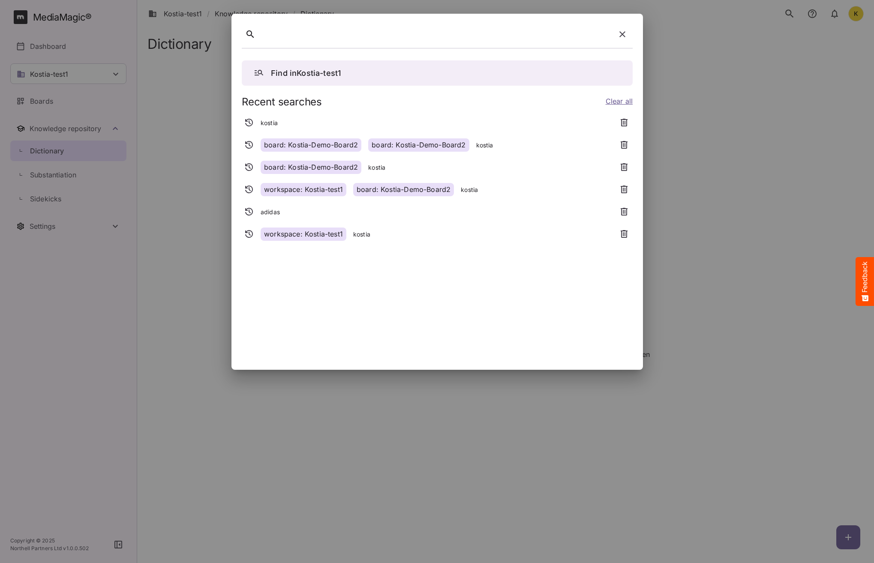
click at [384, 39] on div at bounding box center [435, 34] width 353 height 13
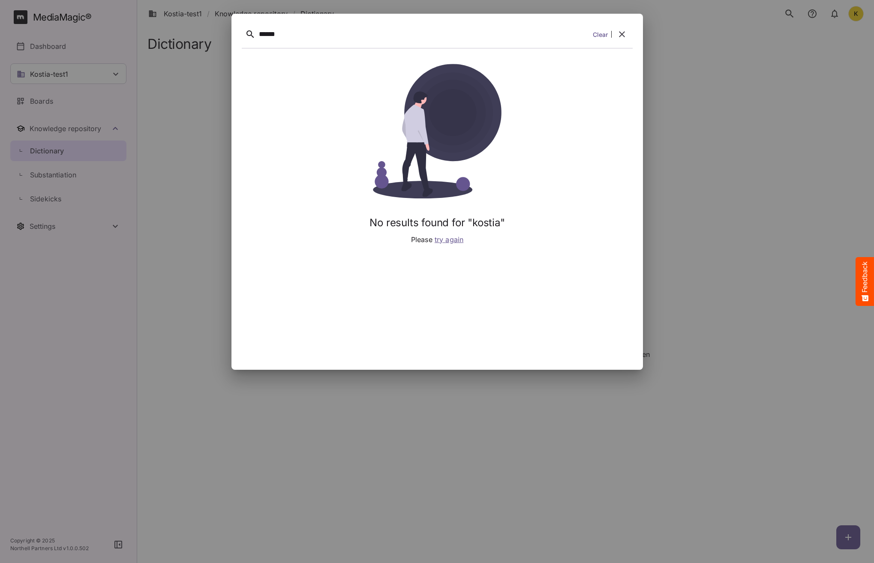
click at [456, 238] on span "try again" at bounding box center [448, 239] width 29 height 9
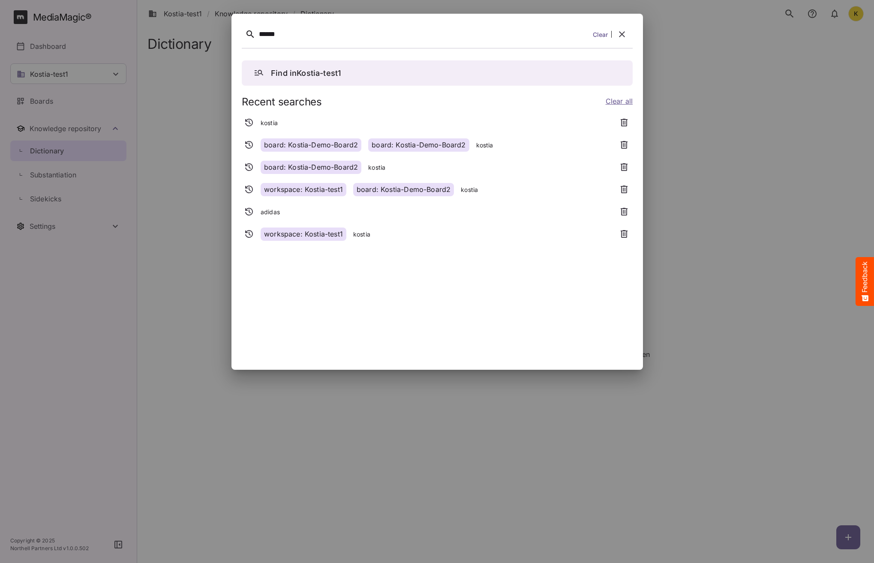
click at [293, 33] on div "******" at bounding box center [424, 34] width 330 height 13
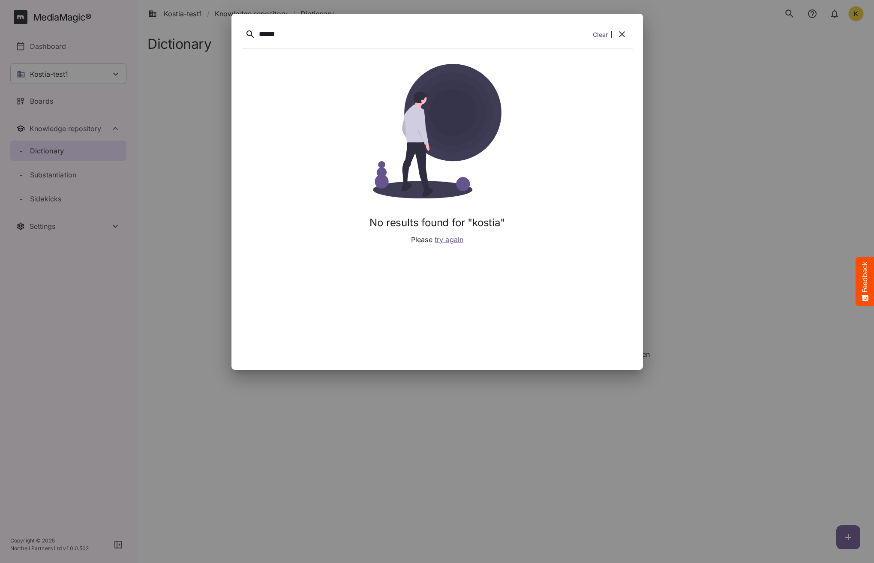
click at [449, 238] on span "try again" at bounding box center [448, 239] width 29 height 9
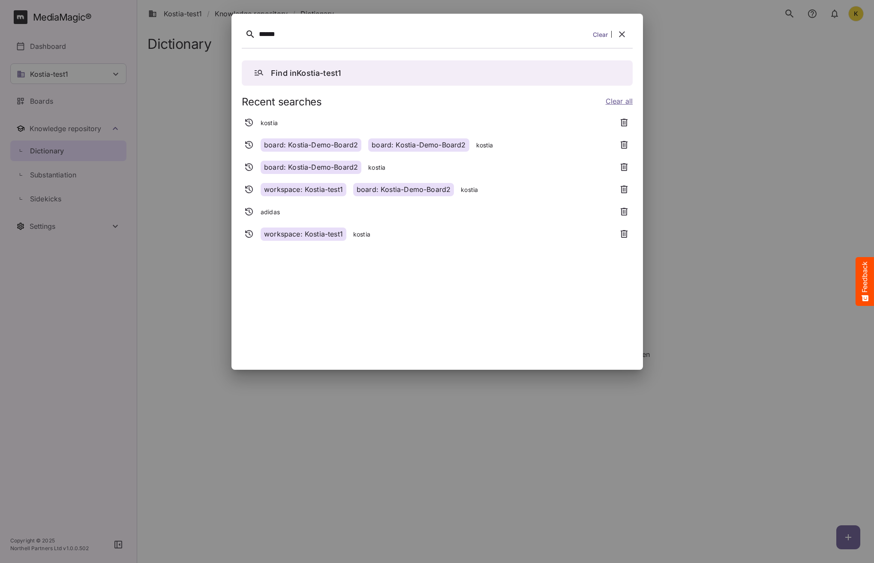
click at [439, 279] on div "Find in Kostia-test1 Recent searches Clear all kostia board: Kostia-Demo-Board2…" at bounding box center [437, 207] width 391 height 306
click at [600, 37] on link "Clear" at bounding box center [599, 34] width 15 height 9
click at [277, 140] on div "board: Kostia-Demo-Board2" at bounding box center [311, 144] width 101 height 13
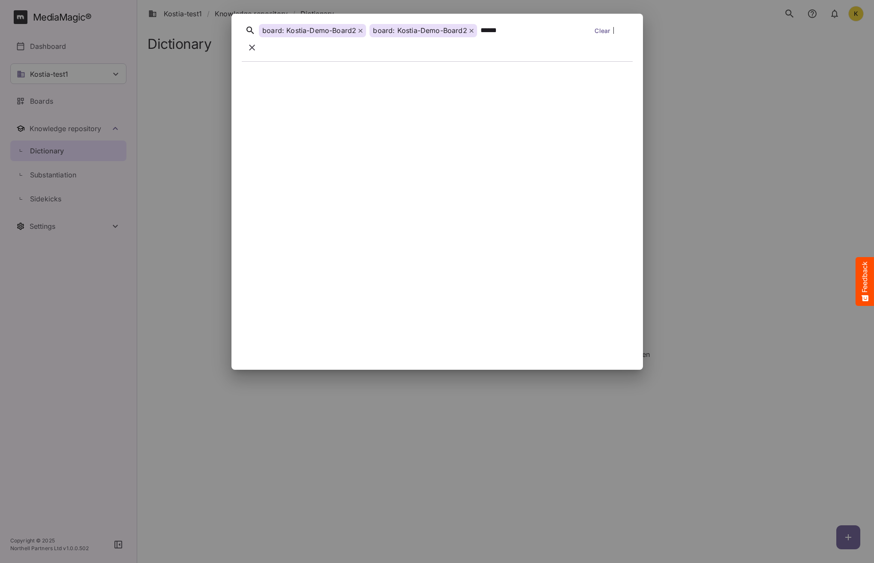
click at [257, 42] on icon "button" at bounding box center [252, 47] width 10 height 10
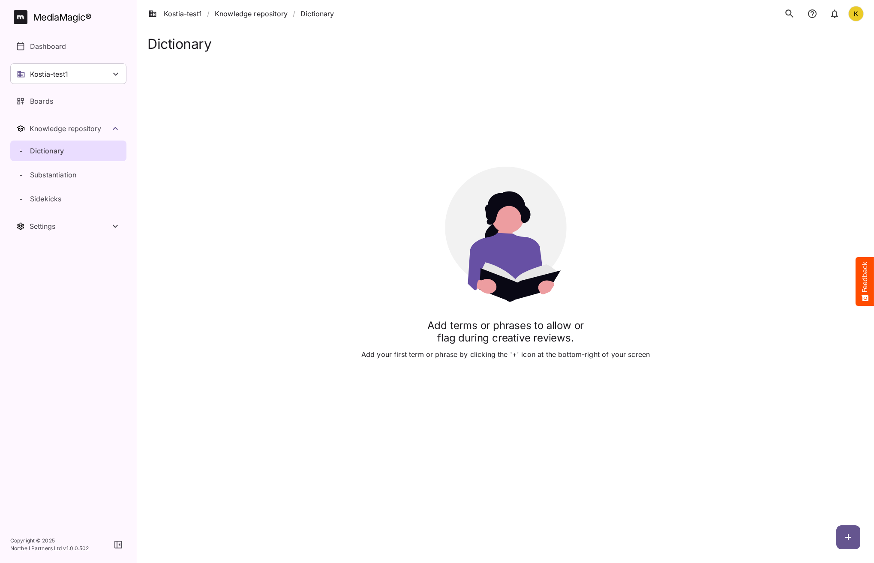
click at [269, 288] on div "Add terms or phrases to allow or flag during creative reviews. Add your first t…" at bounding box center [505, 263] width 716 height 423
click at [300, 159] on div "Add terms or phrases to allow or flag during creative reviews. Add your first t…" at bounding box center [505, 263] width 716 height 423
click at [34, 181] on link "Substantiation" at bounding box center [68, 175] width 116 height 21
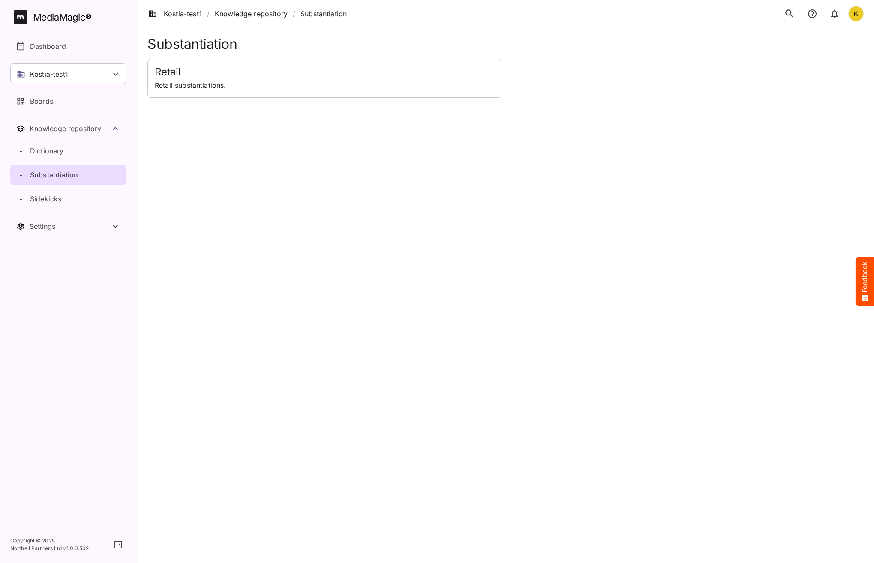
click at [689, 13] on icon "search" at bounding box center [789, 13] width 8 height 8
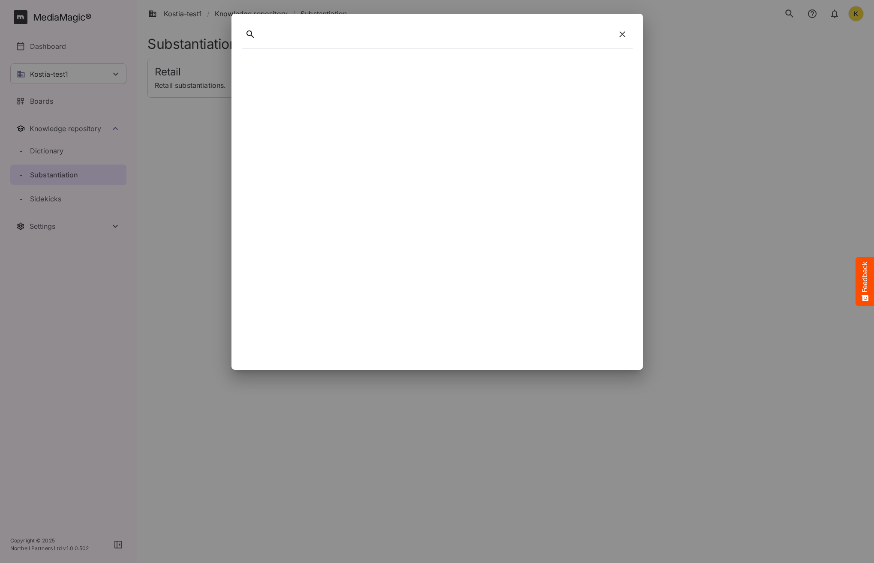
click at [309, 36] on div at bounding box center [435, 34] width 353 height 13
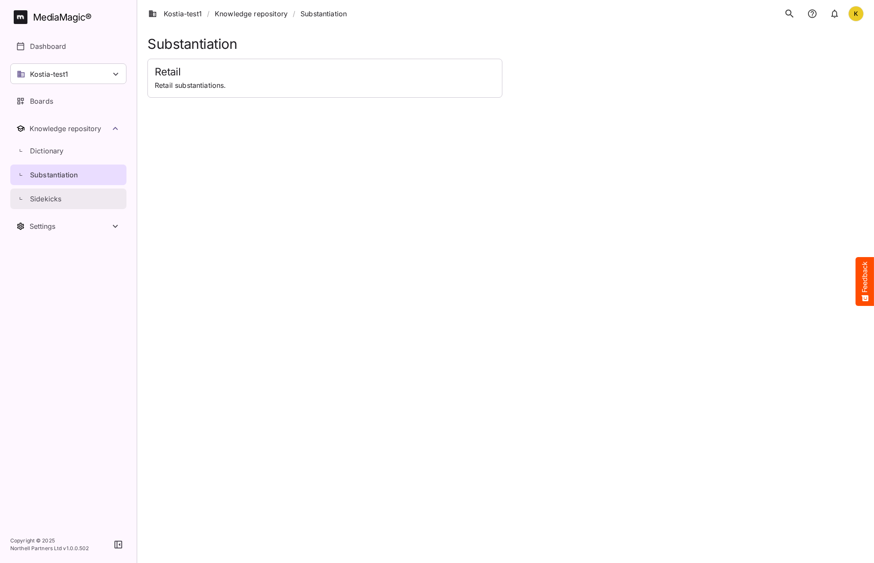
click at [68, 201] on div "Sidekicks" at bounding box center [73, 199] width 107 height 10
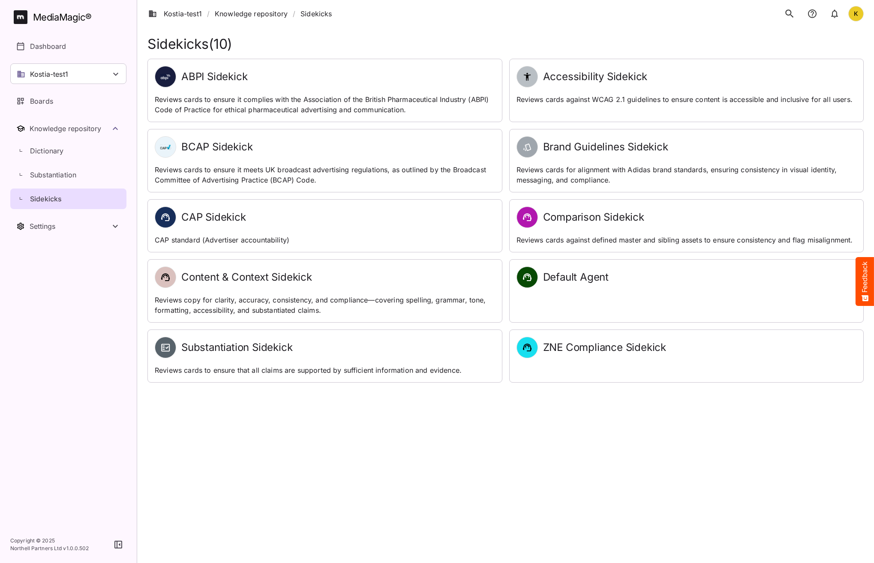
click at [282, 383] on html "Kostia-test1 / Knowledge repository / Sidekicks K MediaMagic ® Dashboard Kostia…" at bounding box center [437, 191] width 874 height 383
click at [43, 144] on link "Dictionary" at bounding box center [68, 151] width 116 height 21
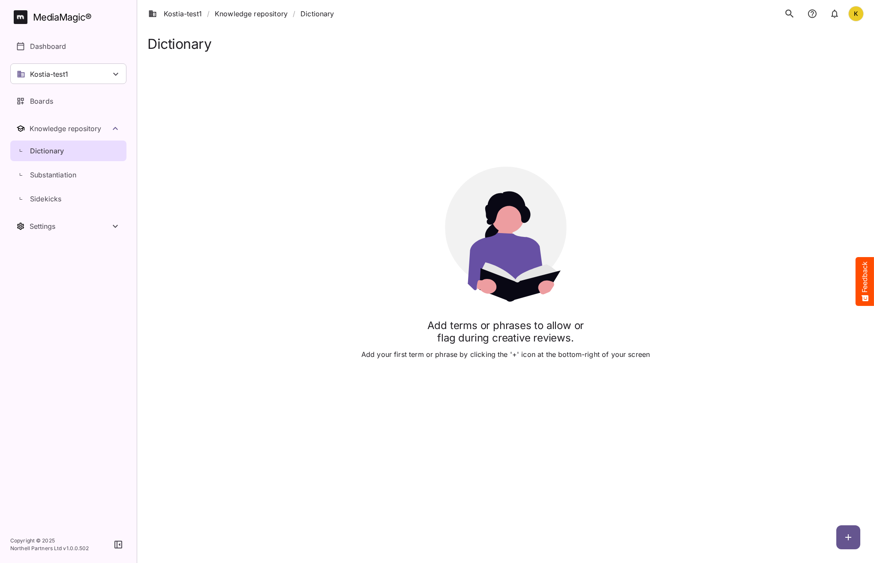
click at [689, 12] on button "search" at bounding box center [789, 14] width 18 height 18
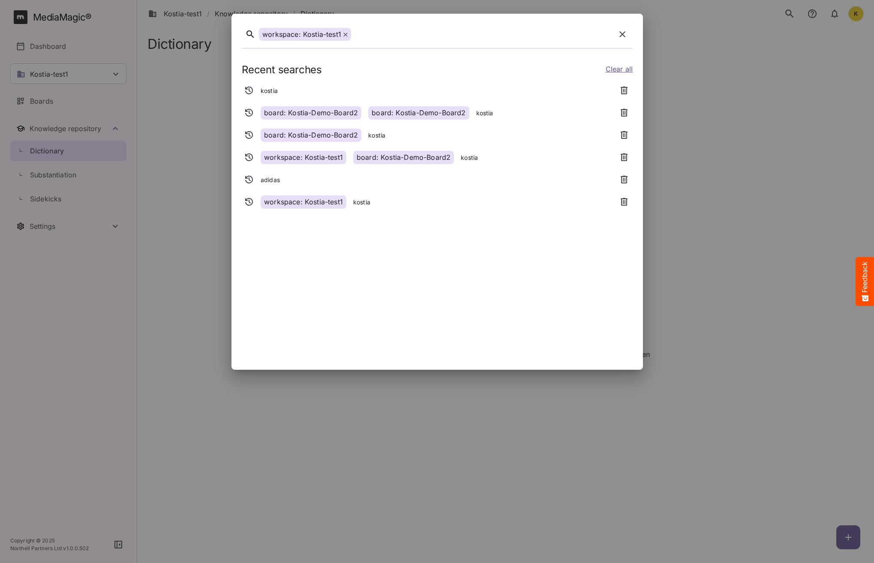
click at [349, 35] on div "workspace: Kostia-test1" at bounding box center [305, 34] width 92 height 13
click at [345, 34] on icon at bounding box center [345, 35] width 4 height 4
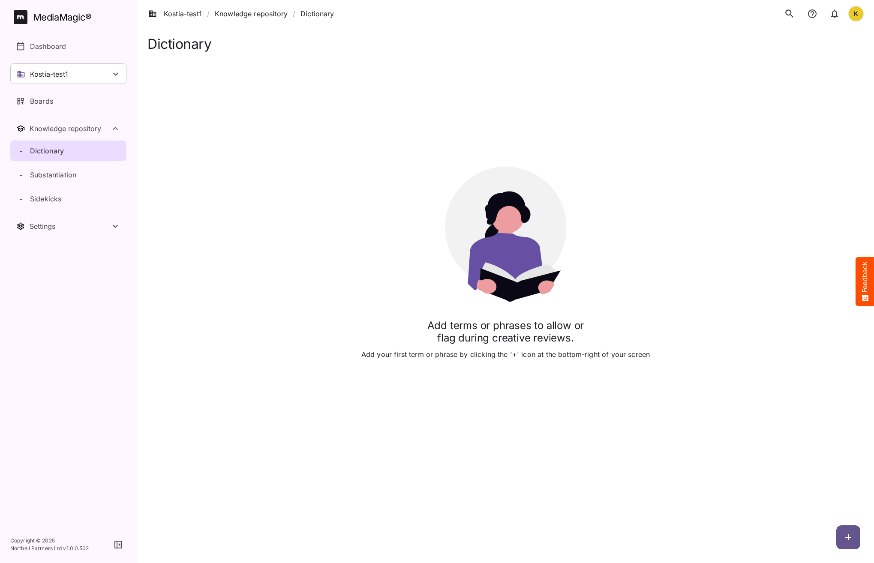
click at [689, 442] on div "Add terms or phrases to allow or flag during creative reviews. Add your first t…" at bounding box center [505, 263] width 716 height 423
click at [580, 450] on div "Add terms or phrases to allow or flag during creative reviews. Add your first t…" at bounding box center [505, 263] width 716 height 423
click at [49, 206] on link "Sidekicks" at bounding box center [68, 199] width 116 height 21
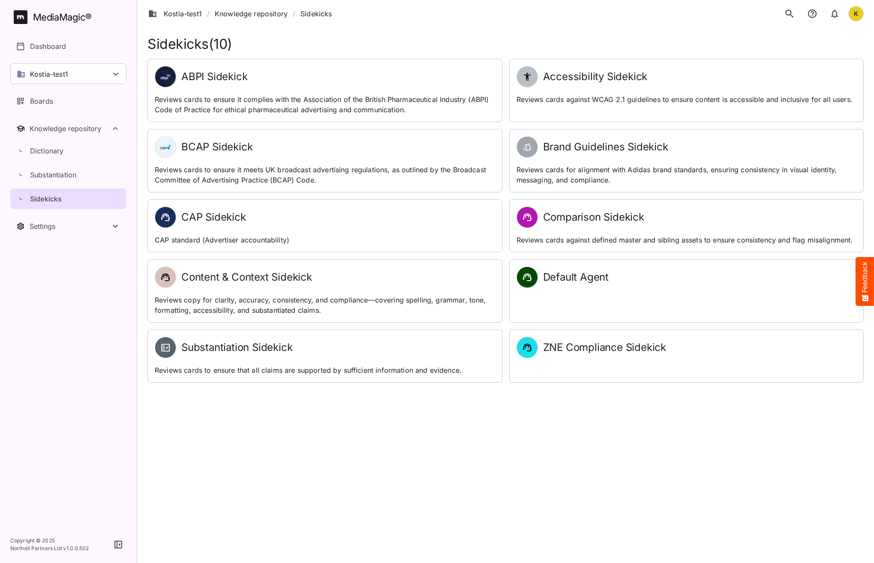
click at [294, 383] on html "Kostia-test1 / Knowledge repository / Sidekicks K MediaMagic ® Dashboard Kostia…" at bounding box center [437, 191] width 874 height 383
click at [65, 128] on div "Knowledge repository" at bounding box center [70, 128] width 81 height 9
click at [65, 129] on div "Knowledge repository" at bounding box center [70, 128] width 81 height 9
click at [689, 383] on html "Kostia-test1 / Knowledge repository / Sidekicks K MediaMagic ® Dashboard Kostia…" at bounding box center [437, 191] width 874 height 383
click at [375, 383] on html "Kostia-test1 / Knowledge repository / Sidekicks K MediaMagic ® Dashboard Kostia…" at bounding box center [437, 191] width 874 height 383
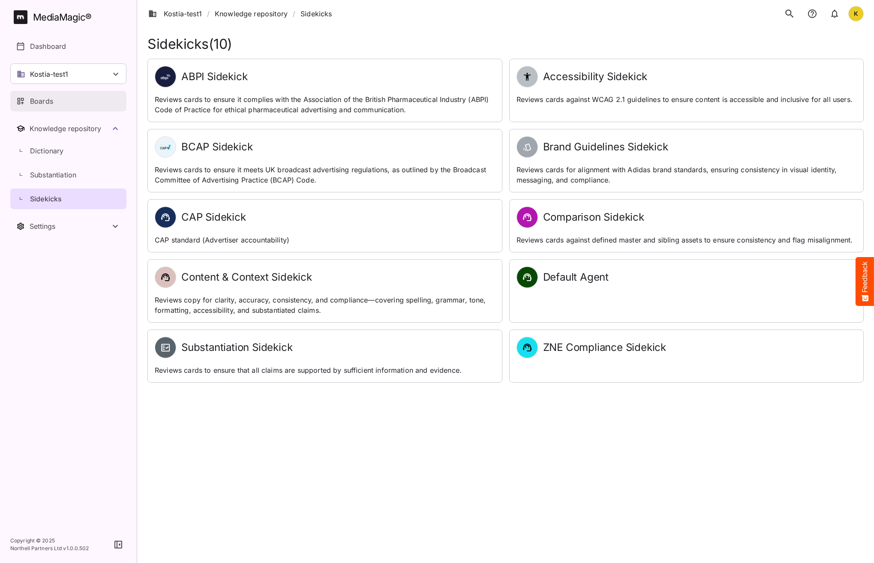
click at [42, 104] on p "Boards" at bounding box center [41, 101] width 23 height 10
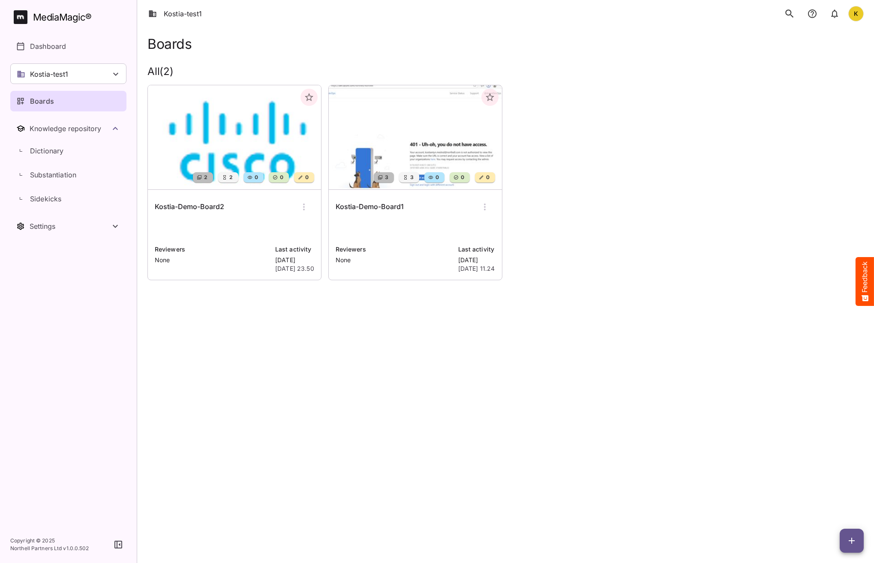
click at [16, 15] on rect at bounding box center [20, 16] width 11 height 9
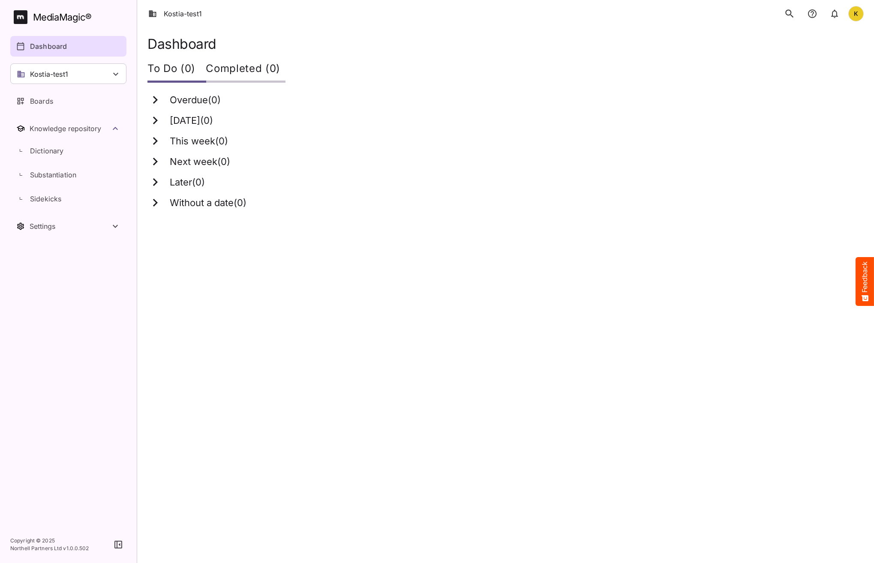
click at [689, 11] on icon "search" at bounding box center [789, 13] width 11 height 11
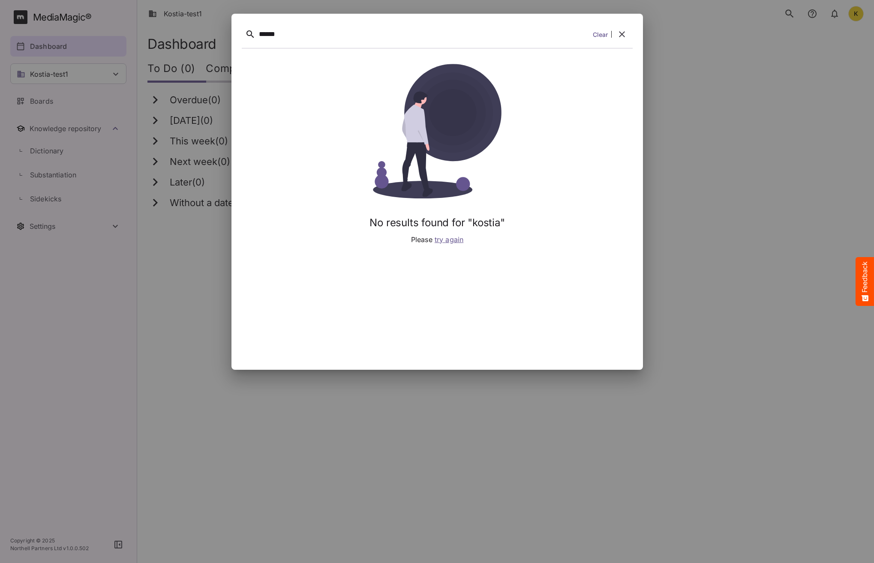
click at [446, 241] on span "try again" at bounding box center [448, 239] width 29 height 9
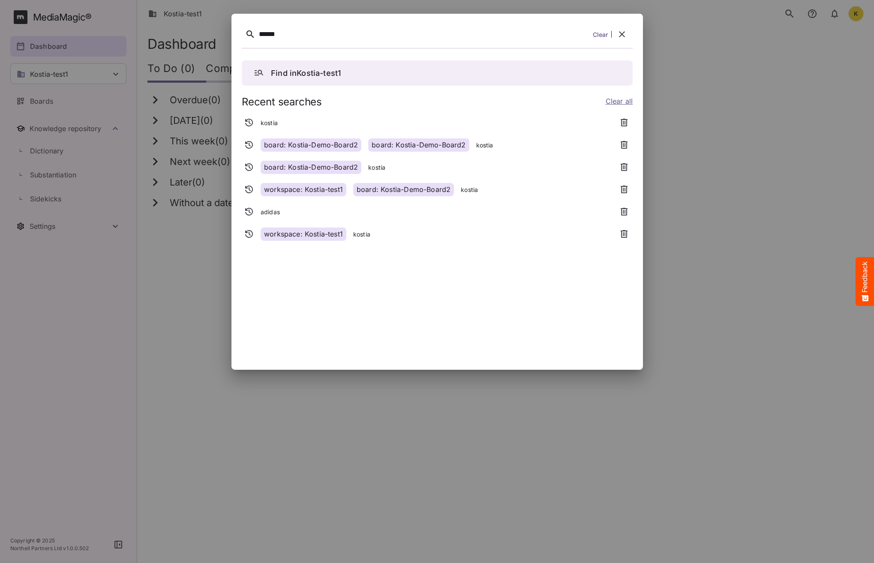
click at [271, 122] on p "kostia" at bounding box center [269, 123] width 17 height 9
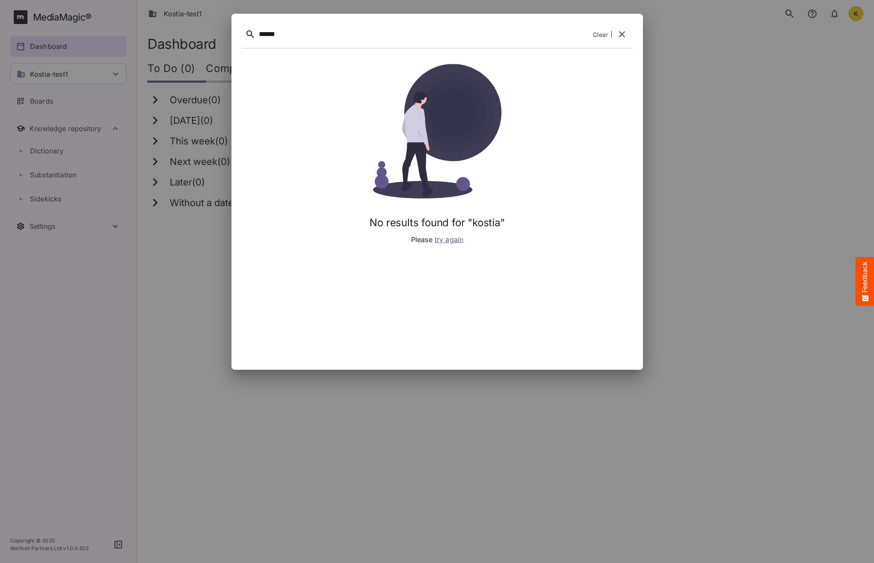
click at [444, 241] on span "try again" at bounding box center [448, 239] width 29 height 9
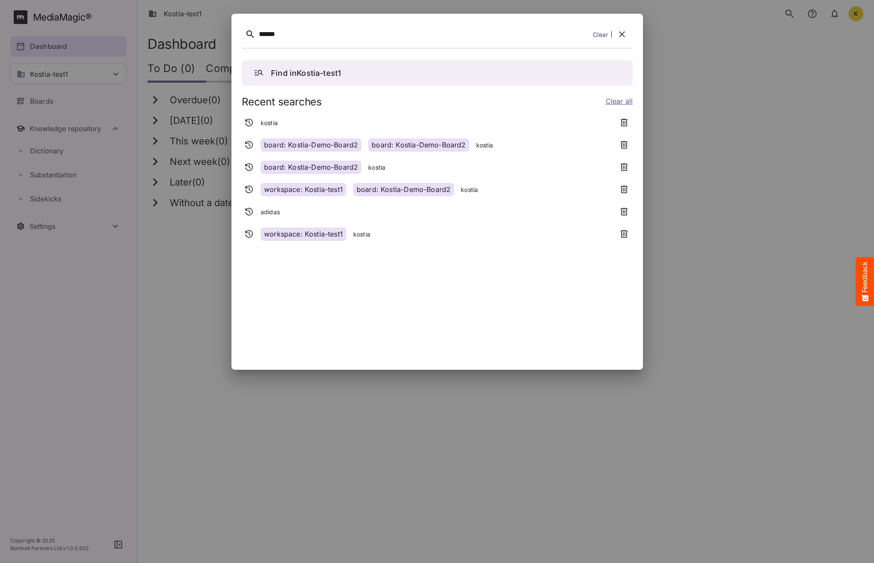
click at [321, 143] on div "board: Kostia-Demo-Board2" at bounding box center [311, 144] width 101 height 13
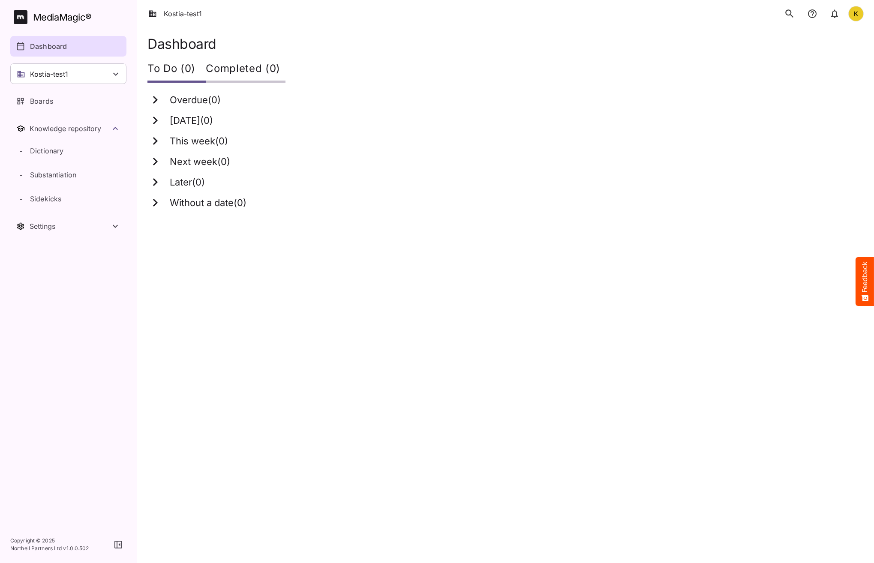
click at [689, 10] on icon "search" at bounding box center [789, 13] width 11 height 11
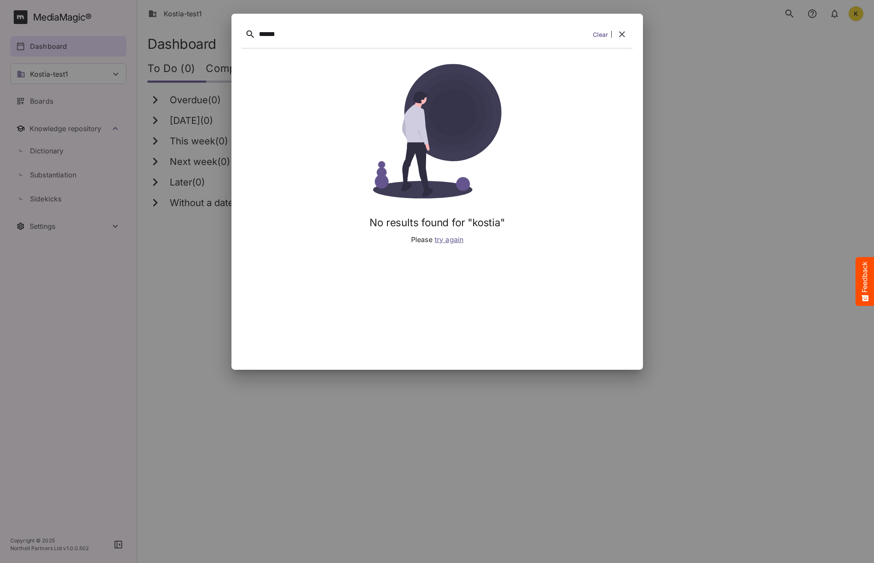
click at [442, 242] on span "try again" at bounding box center [448, 239] width 29 height 9
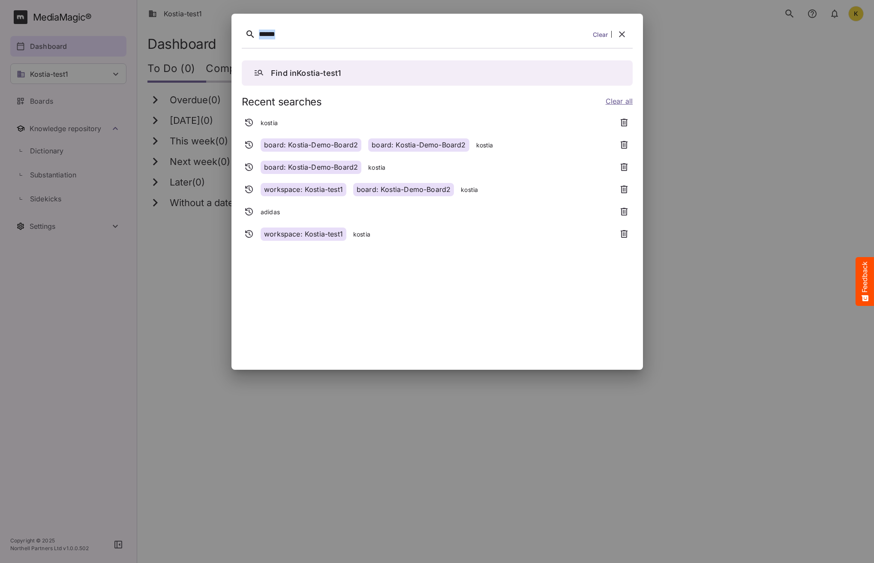
drag, startPoint x: 297, startPoint y: 37, endPoint x: 159, endPoint y: 31, distance: 139.0
click at [165, 32] on div "****** Clear Find in Kostia-test1 Recent searches Clear all kostia board: Kosti…" at bounding box center [437, 281] width 874 height 563
click at [271, 211] on p "adidas" at bounding box center [270, 212] width 19 height 9
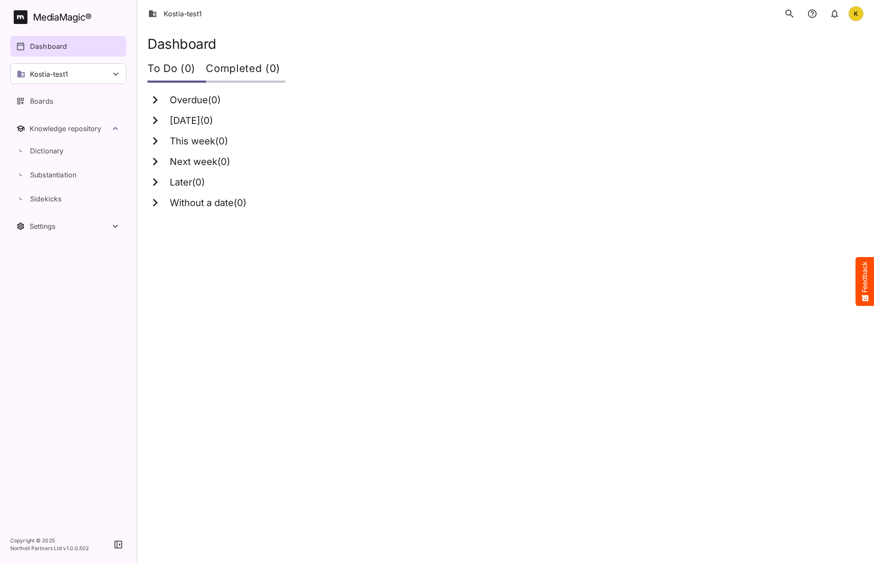
click at [370, 220] on html "Kostia-test1 K MediaMagic ® Dashboard Kostia-test1 BYOD Default DefaultBYOD E2E…" at bounding box center [437, 110] width 874 height 220
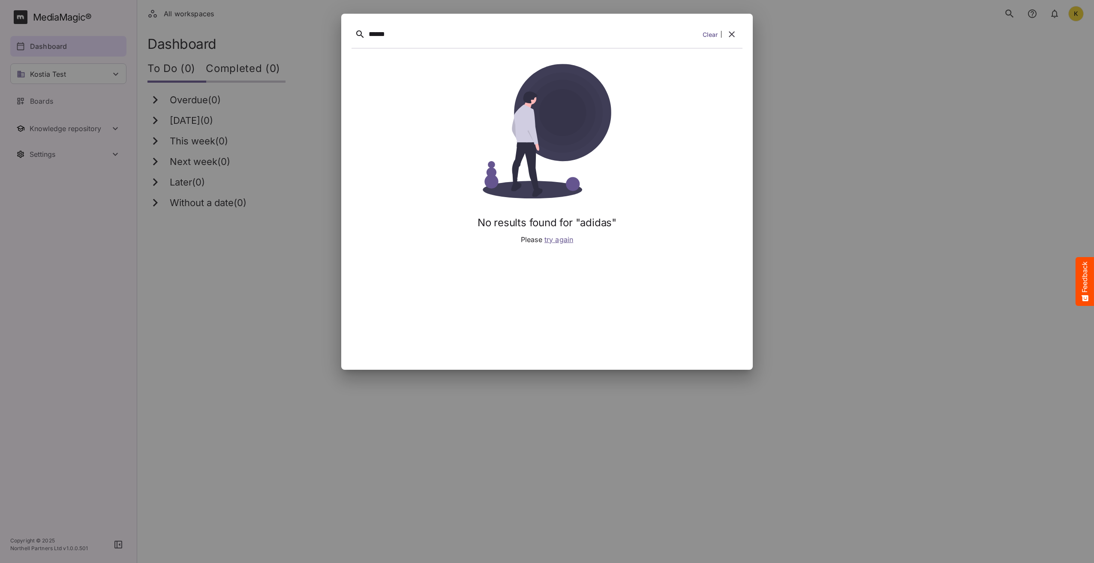
scroll to position [171, 0]
click at [736, 34] on icon "button" at bounding box center [731, 34] width 10 height 10
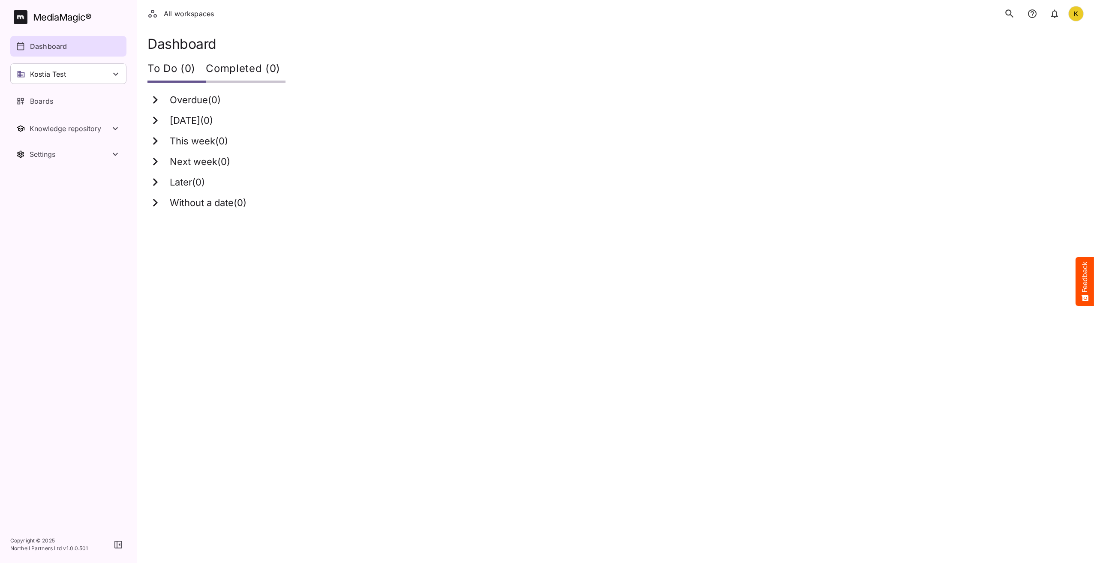
click at [636, 220] on html "All workspaces K MediaMagic ® Dashboard Kostia Test Clearcast Dan Daria David D…" at bounding box center [547, 110] width 1094 height 220
click at [48, 50] on p "Dashboard" at bounding box center [48, 46] width 37 height 10
click at [1009, 10] on icon "search" at bounding box center [1009, 13] width 8 height 8
click at [528, 220] on html "All workspaces K MediaMagic ® Dashboard Kostia Test Clearcast Dan Daria David D…" at bounding box center [547, 110] width 1094 height 220
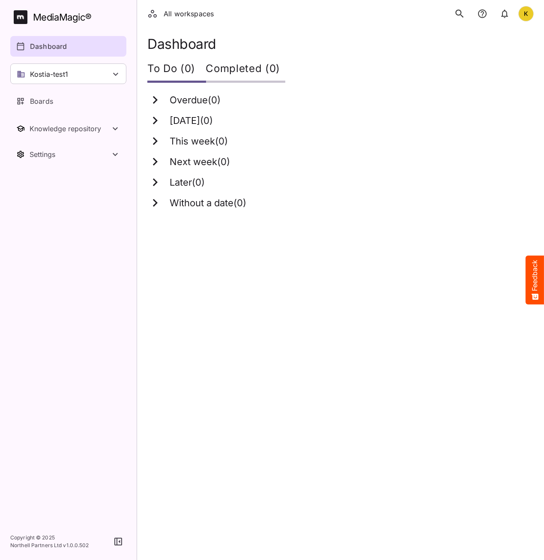
click at [351, 220] on html "All workspaces K MediaMagic ® Dashboard Kostia-test1 BYOD Default DefaultBYOD E…" at bounding box center [272, 110] width 544 height 220
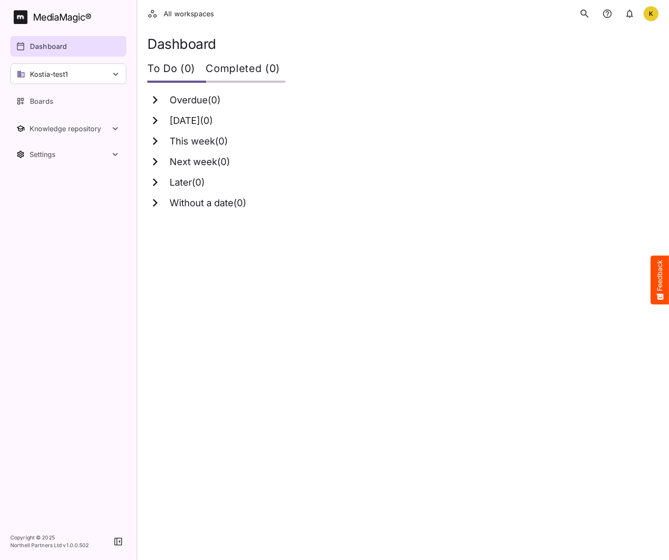
click at [491, 220] on html "All workspaces K MediaMagic ® Dashboard Kostia-test1 BYOD Default DefaultBYOD E…" at bounding box center [334, 110] width 669 height 220
click at [544, 14] on icon "search" at bounding box center [584, 13] width 11 height 11
click at [544, 4] on div "All workspaces K" at bounding box center [403, 13] width 532 height 27
click at [544, 15] on div "K" at bounding box center [651, 13] width 15 height 15
click at [544, 158] on div at bounding box center [334, 280] width 669 height 560
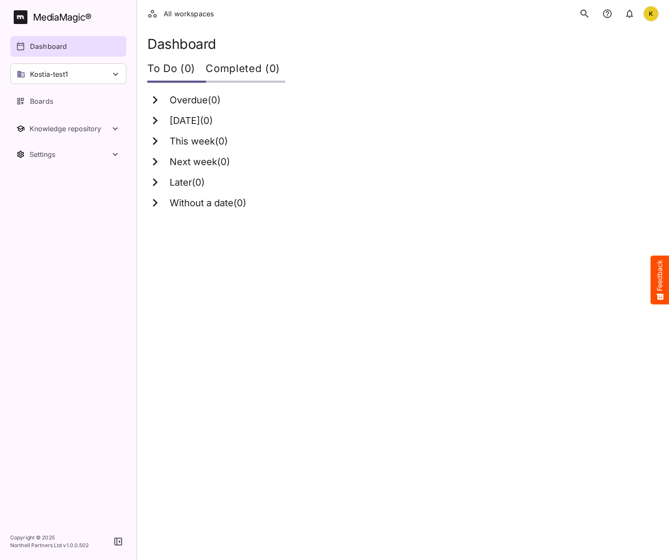
click at [544, 14] on div "K" at bounding box center [651, 13] width 15 height 15
click at [544, 86] on p "Sign out" at bounding box center [608, 83] width 49 height 10
click at [325, 220] on html "All workspaces K MediaMagic ® Dashboard Kostia-test1 BYOD Default DefaultBYOD E…" at bounding box center [334, 110] width 669 height 220
click at [582, 17] on icon "search" at bounding box center [584, 13] width 11 height 11
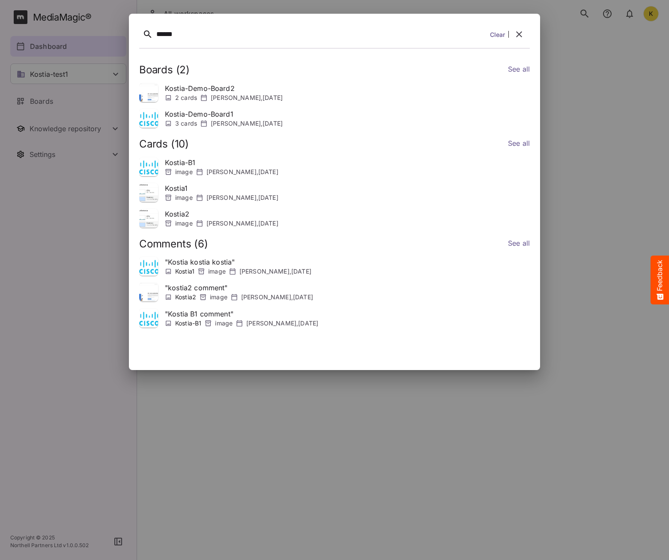
click at [576, 5] on button "search" at bounding box center [585, 14] width 18 height 18
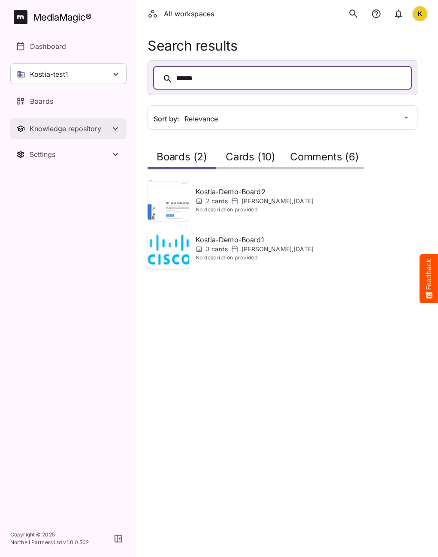
click at [70, 127] on div "Knowledge repository" at bounding box center [70, 128] width 81 height 9
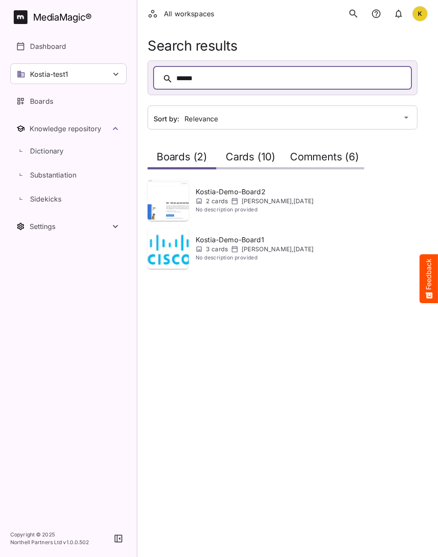
click at [296, 77] on div "******" at bounding box center [290, 78] width 229 height 13
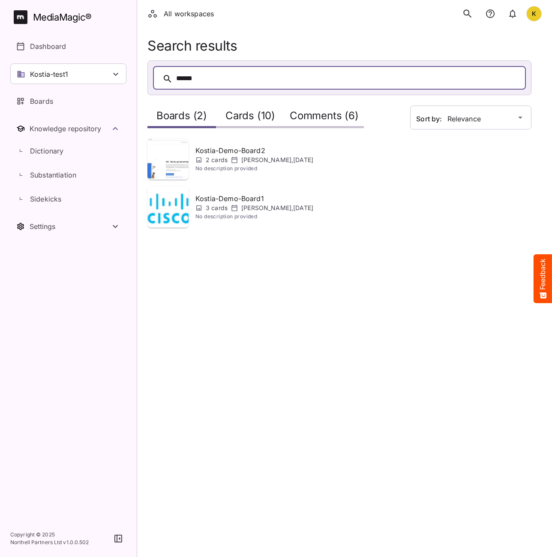
click at [327, 238] on html "All workspaces K MediaMagic ® Dashboard Kostia-test1 BYOD Default DefaultBYOD E…" at bounding box center [276, 119] width 552 height 238
click at [248, 77] on div "******" at bounding box center [348, 78] width 344 height 13
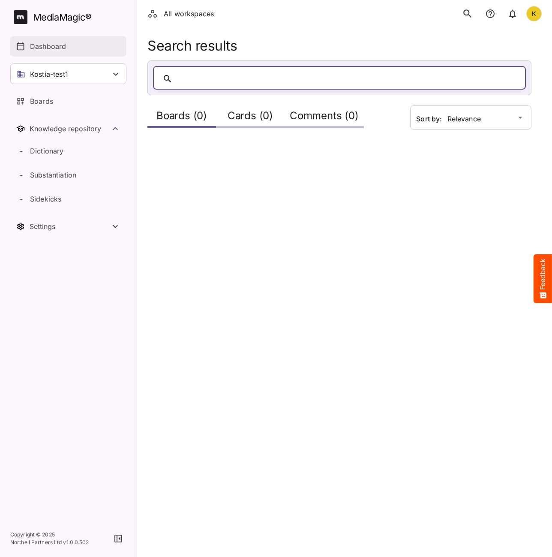
click at [40, 49] on p "Dashboard" at bounding box center [48, 46] width 36 height 10
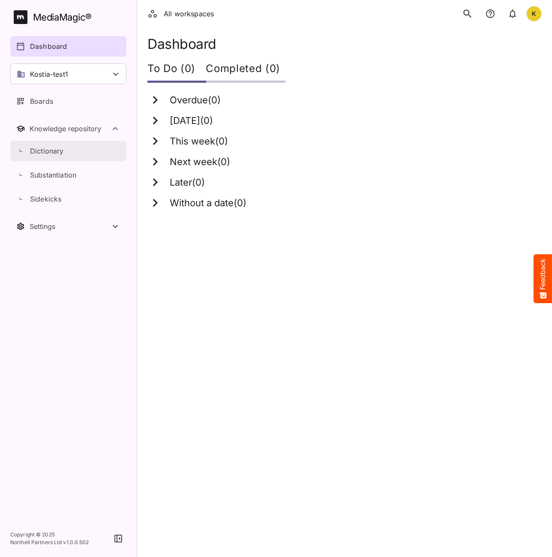
click at [49, 155] on p "Dictionary" at bounding box center [47, 151] width 34 height 10
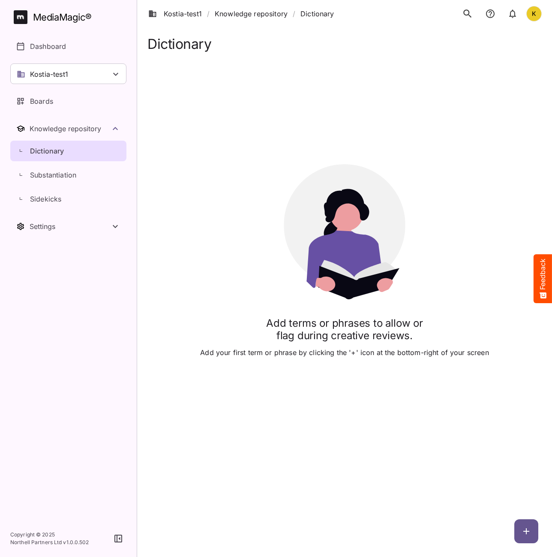
click at [465, 10] on icon "search" at bounding box center [467, 13] width 8 height 8
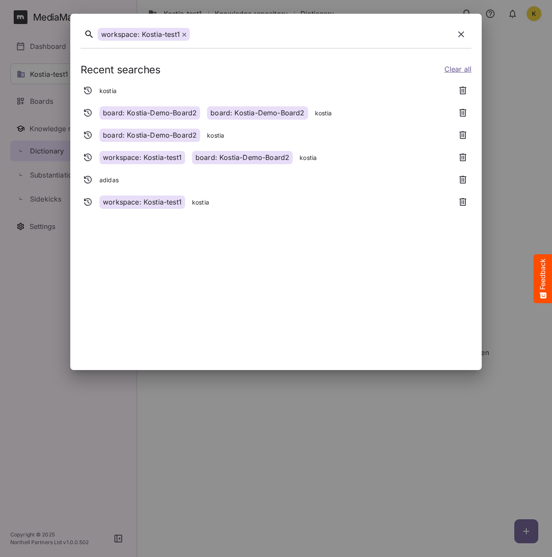
click at [183, 35] on icon at bounding box center [184, 35] width 4 height 4
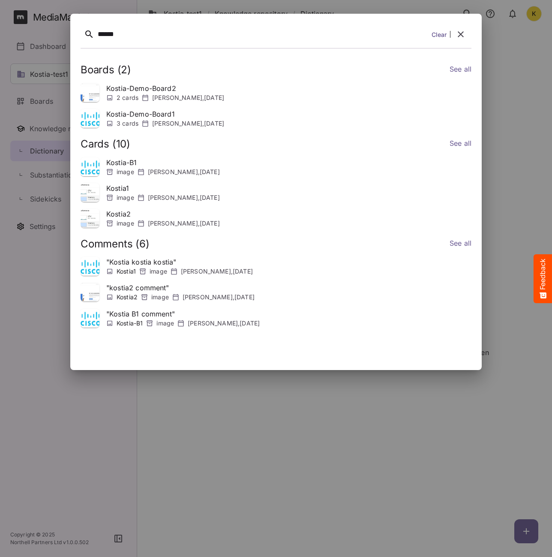
click at [445, 33] on link "Clear" at bounding box center [439, 34] width 15 height 9
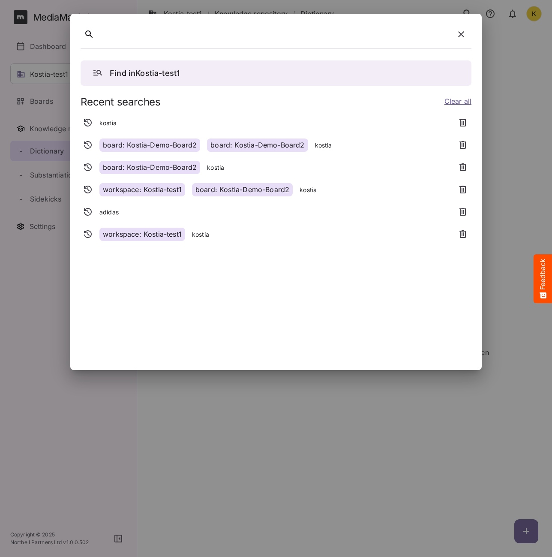
click at [123, 148] on div "board: Kostia-Demo-Board2" at bounding box center [149, 144] width 101 height 13
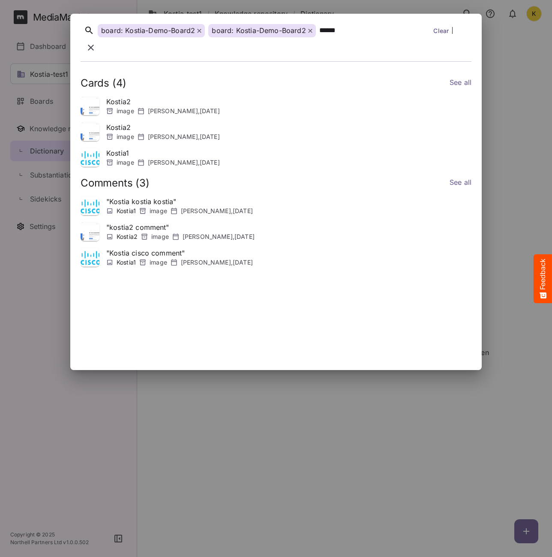
click at [112, 96] on p "Kostia2" at bounding box center [163, 101] width 114 height 10
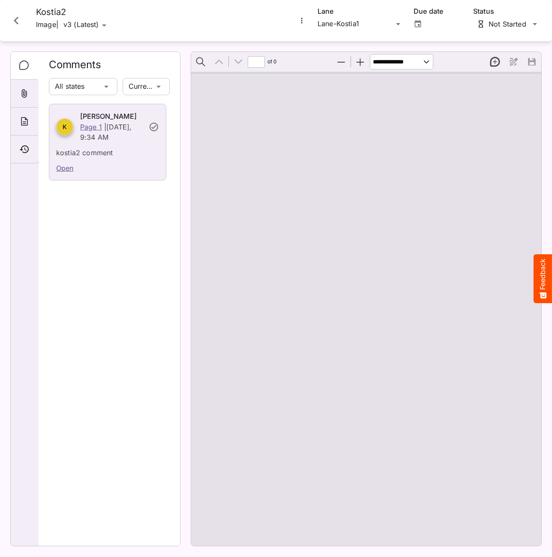
type input "*"
click at [404, 249] on div "K" at bounding box center [366, 309] width 350 height 474
click at [10, 16] on icon "Close card" at bounding box center [16, 20] width 15 height 15
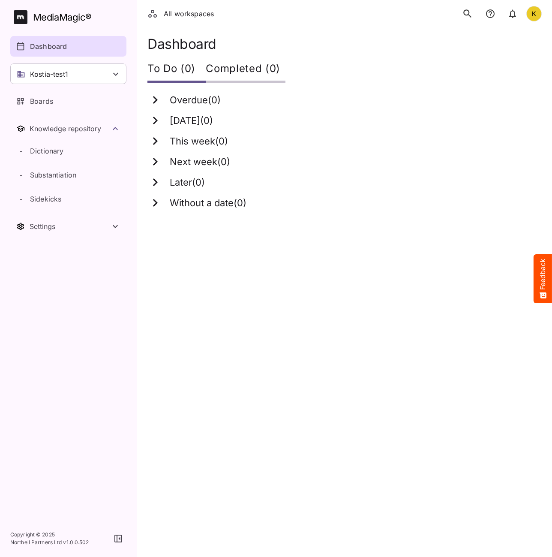
click at [465, 12] on icon "search" at bounding box center [467, 13] width 11 height 11
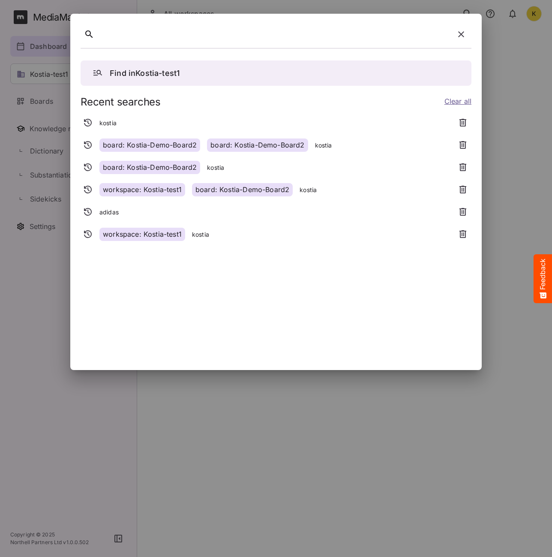
click at [293, 189] on div "workspace: Kostia-test1 board: Kostia-Demo-Board2 kostia" at bounding box center [266, 189] width 370 height 15
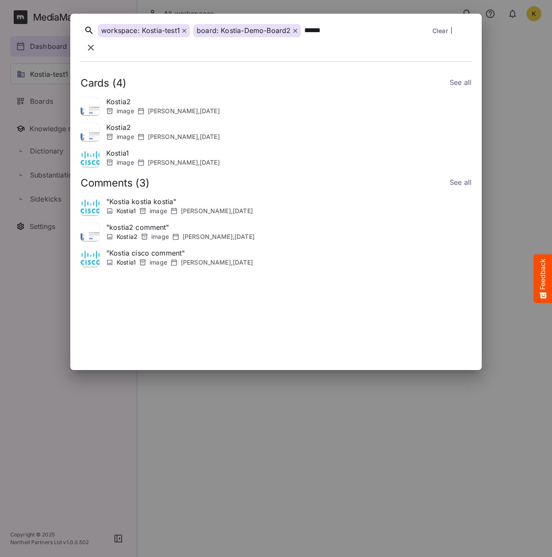
click at [464, 77] on link "See all" at bounding box center [461, 83] width 22 height 12
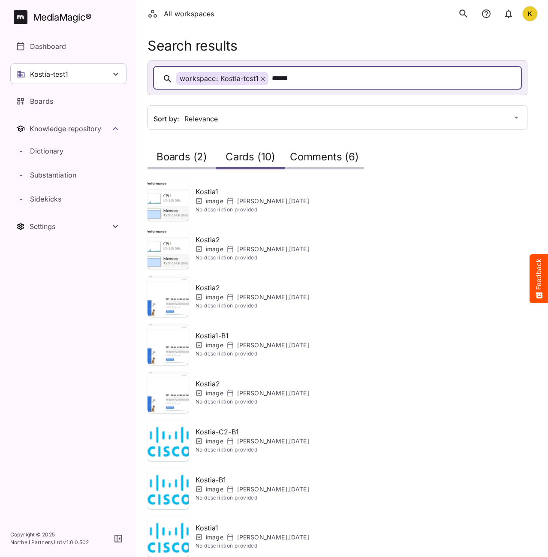
click at [314, 151] on h2 "Comments (6)" at bounding box center [324, 159] width 69 height 16
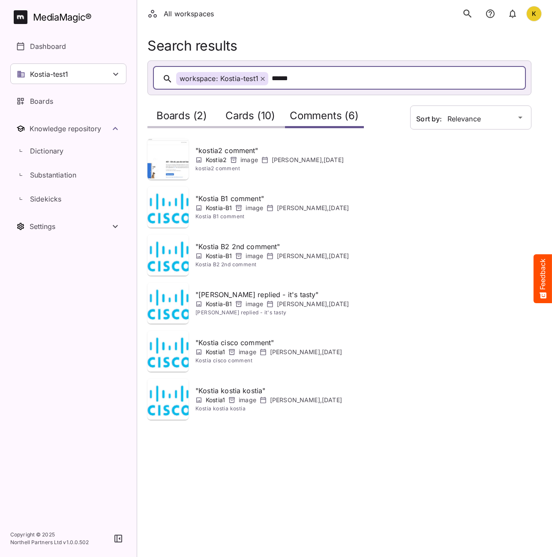
click at [343, 79] on div "******" at bounding box center [396, 78] width 248 height 13
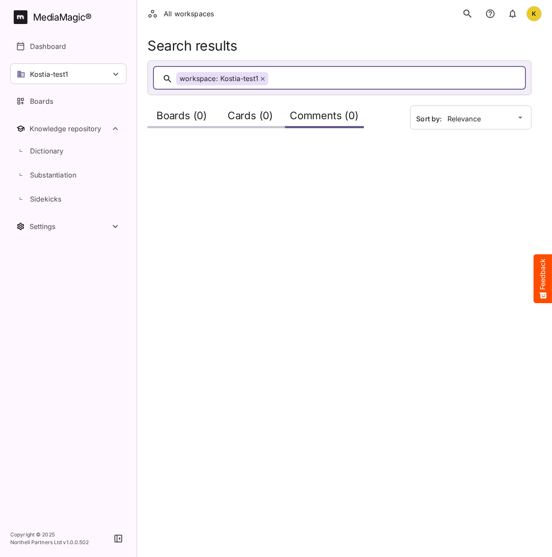
click at [261, 79] on icon at bounding box center [263, 79] width 4 height 4
click at [261, 80] on div at bounding box center [348, 78] width 344 height 13
click at [54, 154] on p "Dictionary" at bounding box center [47, 151] width 34 height 10
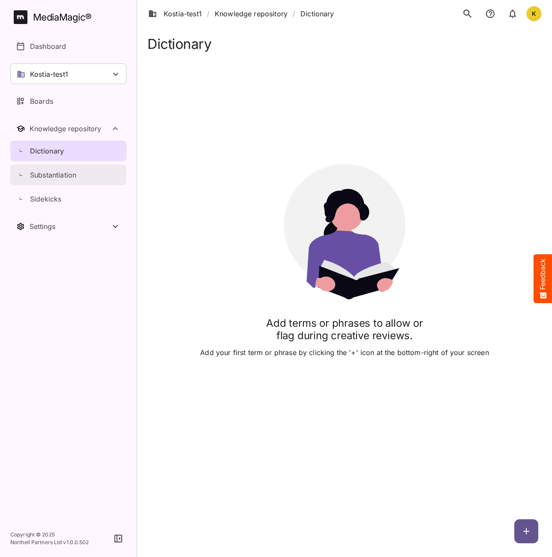
click at [51, 178] on p "Substantiation" at bounding box center [53, 175] width 46 height 10
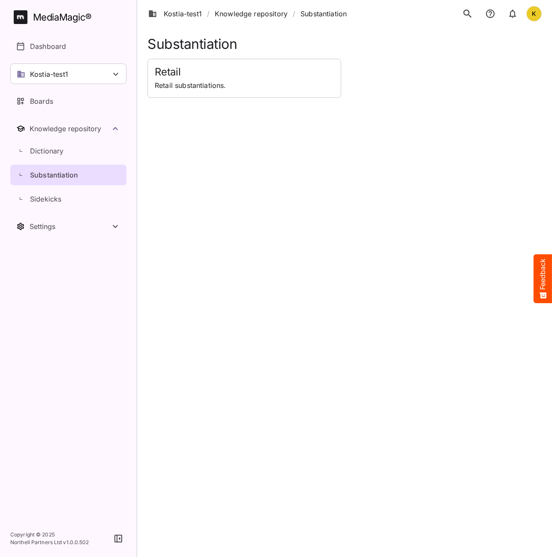
click at [471, 11] on icon "search" at bounding box center [467, 13] width 11 height 11
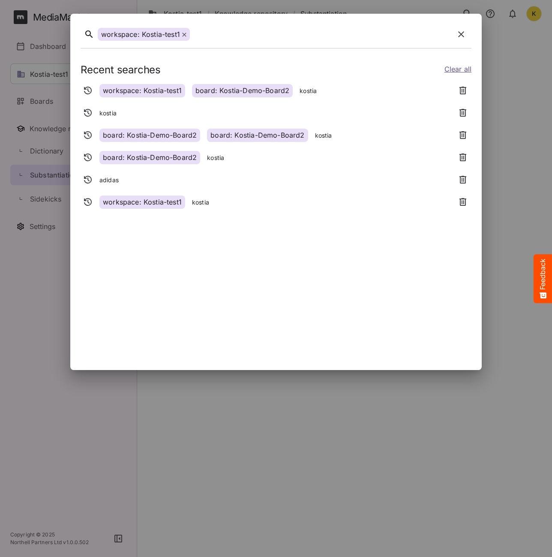
click at [182, 35] on icon at bounding box center [184, 35] width 4 height 4
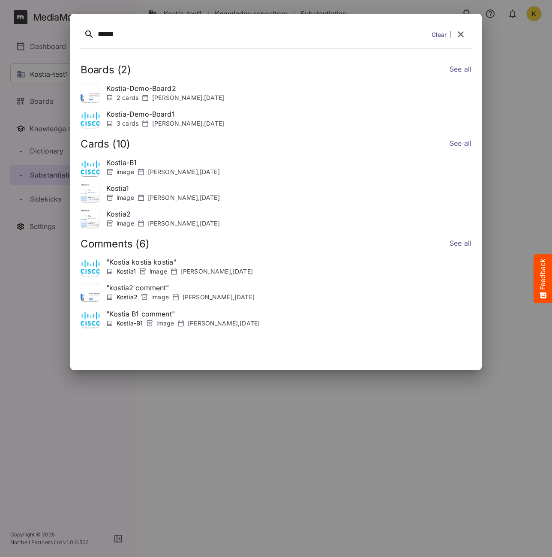
click at [462, 30] on icon "button" at bounding box center [461, 34] width 10 height 10
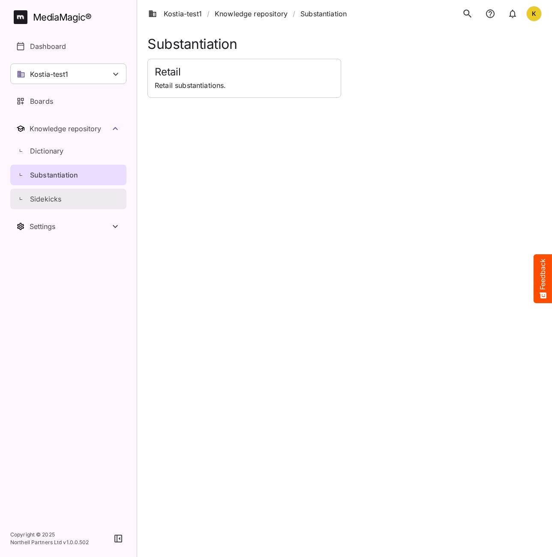
click at [49, 193] on link "Sidekicks" at bounding box center [68, 199] width 116 height 21
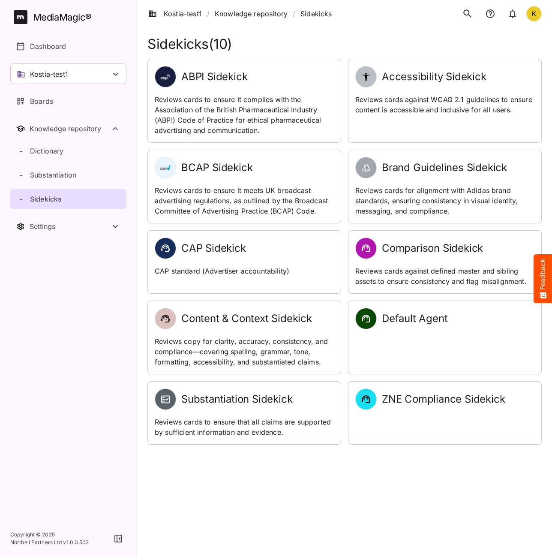
click at [473, 9] on icon "search" at bounding box center [467, 13] width 11 height 11
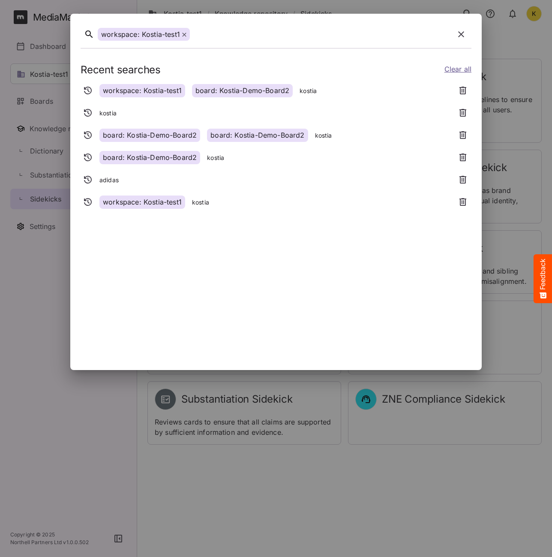
click at [186, 33] on icon at bounding box center [184, 35] width 4 height 4
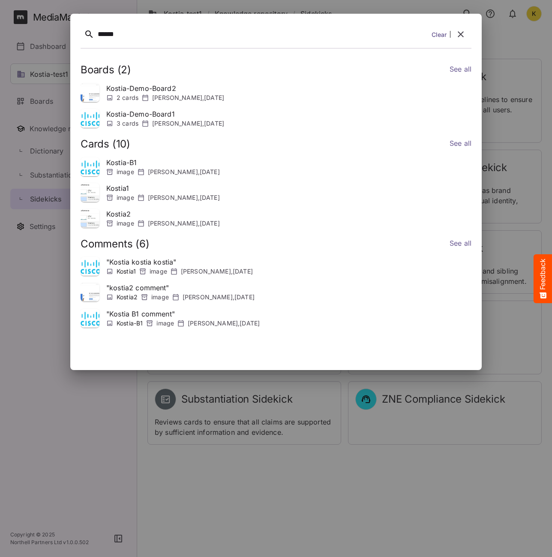
click at [455, 68] on link "See all" at bounding box center [461, 70] width 22 height 12
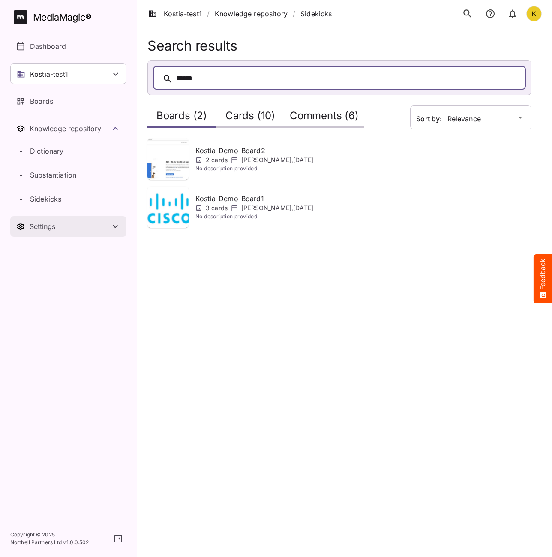
click at [105, 225] on div "Settings" at bounding box center [70, 226] width 81 height 9
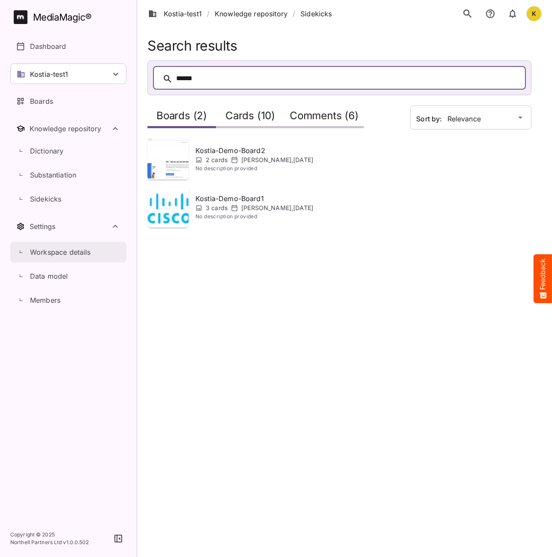
click at [73, 255] on p "Workspace details" at bounding box center [60, 252] width 61 height 10
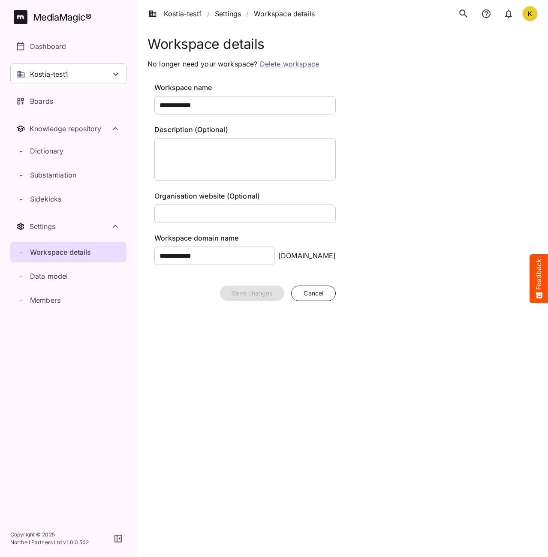
click at [462, 15] on icon "search" at bounding box center [463, 13] width 11 height 11
click at [53, 281] on link "Data model" at bounding box center [68, 276] width 116 height 21
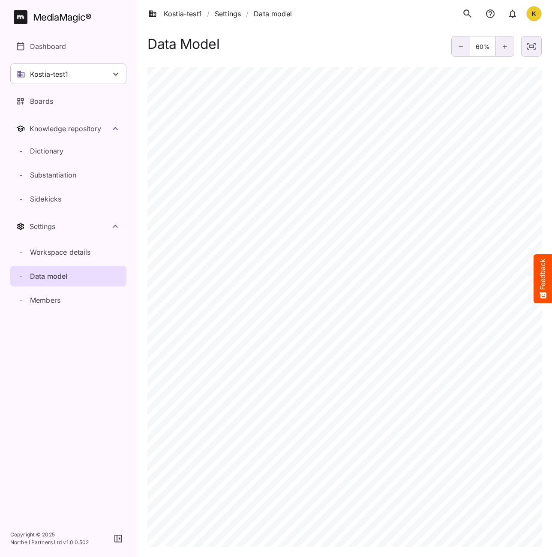
click at [470, 14] on icon "search" at bounding box center [467, 13] width 11 height 11
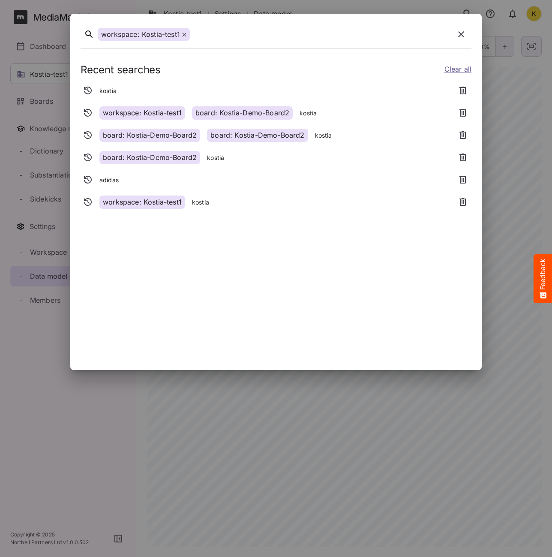
click at [282, 40] on div "workspace: Kostia-test1" at bounding box center [276, 36] width 391 height 24
click at [194, 33] on div at bounding box center [322, 34] width 258 height 3
click at [217, 33] on div at bounding box center [322, 34] width 258 height 13
click at [237, 29] on div "workspace: Kostia-test1" at bounding box center [276, 36] width 391 height 24
click at [235, 33] on div at bounding box center [322, 34] width 258 height 3
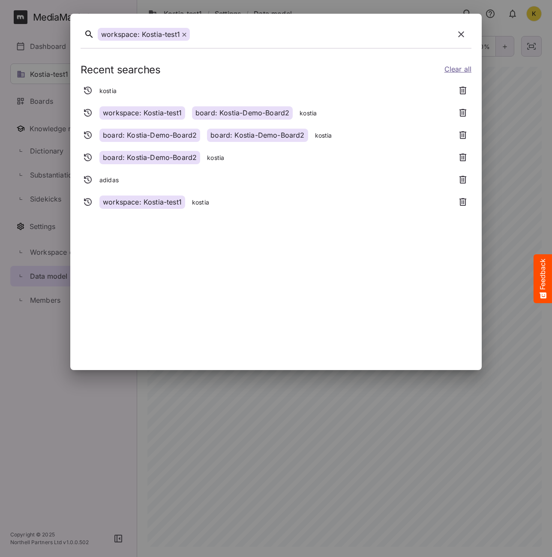
click at [228, 39] on div "workspace: Kostia-test1" at bounding box center [276, 36] width 391 height 24
click at [196, 36] on div "workspace: Kostia-test1" at bounding box center [276, 36] width 391 height 24
click at [383, 31] on div "workspace: Kostia-test1" at bounding box center [276, 36] width 391 height 24
click at [183, 33] on icon at bounding box center [184, 35] width 4 height 4
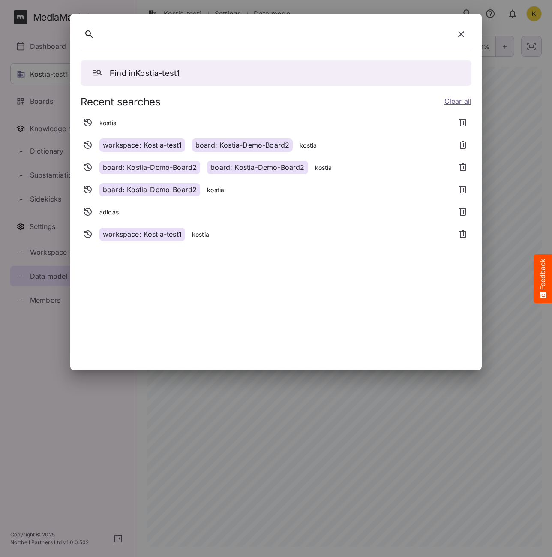
click at [183, 36] on div at bounding box center [274, 34] width 353 height 13
click at [300, 189] on div "board: Kostia-Demo-Board2 kostia" at bounding box center [266, 189] width 370 height 15
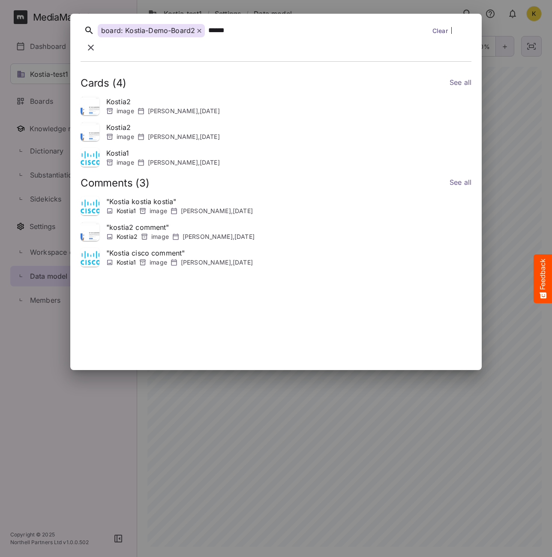
click at [240, 37] on div "******" at bounding box center [318, 30] width 221 height 13
click at [442, 35] on link "Clear" at bounding box center [439, 30] width 15 height 9
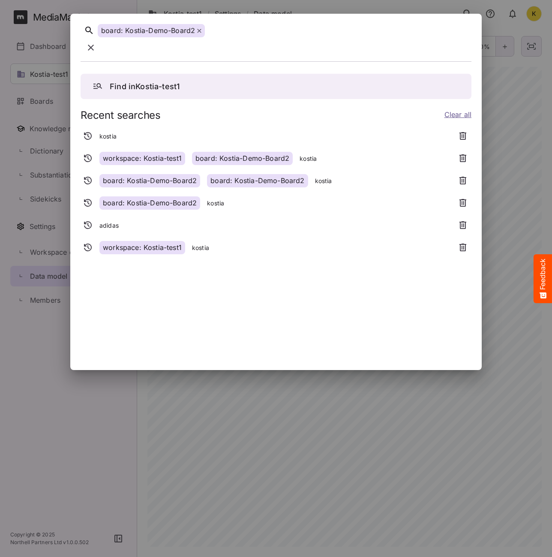
click at [94, 45] on icon "button" at bounding box center [91, 48] width 6 height 6
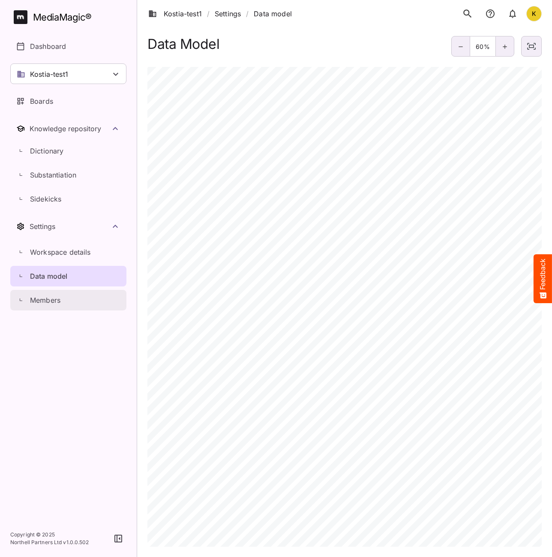
click at [38, 297] on p "Members" at bounding box center [45, 300] width 30 height 10
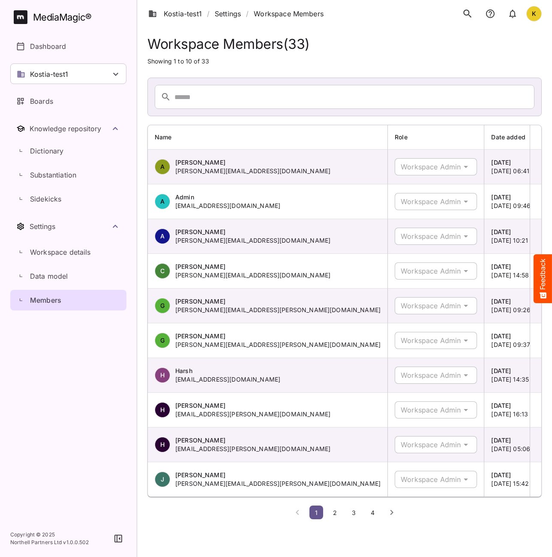
click at [470, 15] on icon "search" at bounding box center [467, 13] width 11 height 11
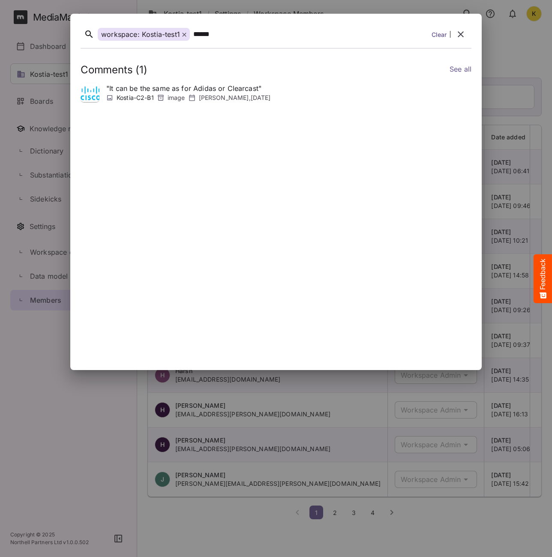
click at [184, 33] on icon at bounding box center [184, 35] width 4 height 4
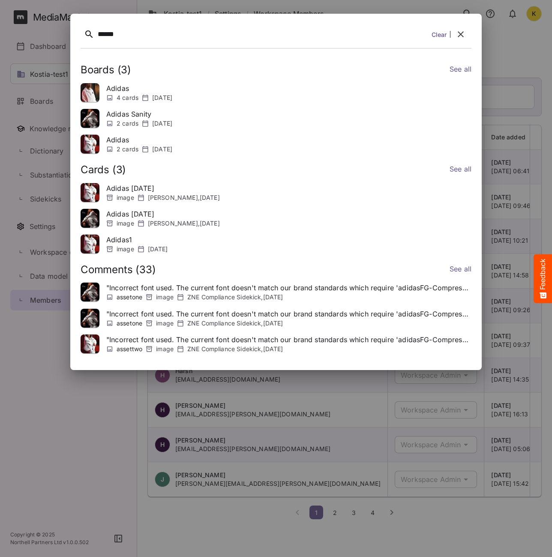
click at [159, 37] on div "******" at bounding box center [263, 34] width 330 height 13
click at [457, 265] on link "See all" at bounding box center [461, 270] width 22 height 12
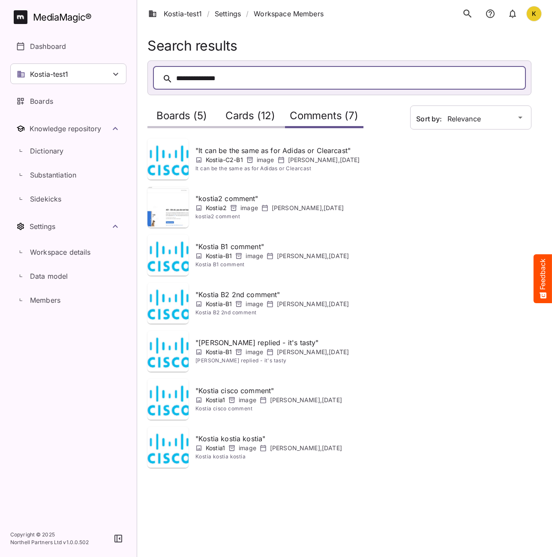
click at [202, 78] on div "**********" at bounding box center [348, 78] width 344 height 13
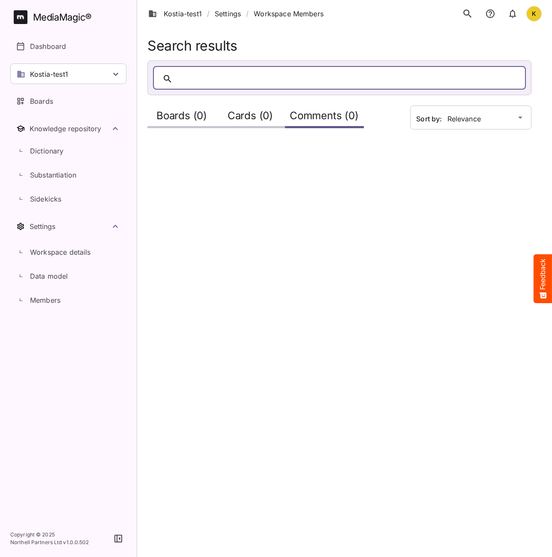
click at [195, 126] on h2 "Boards (0)" at bounding box center [181, 118] width 51 height 16
click at [251, 120] on h2 "Cards (0)" at bounding box center [250, 118] width 45 height 16
click at [313, 109] on div "Comments (0)" at bounding box center [324, 116] width 79 height 24
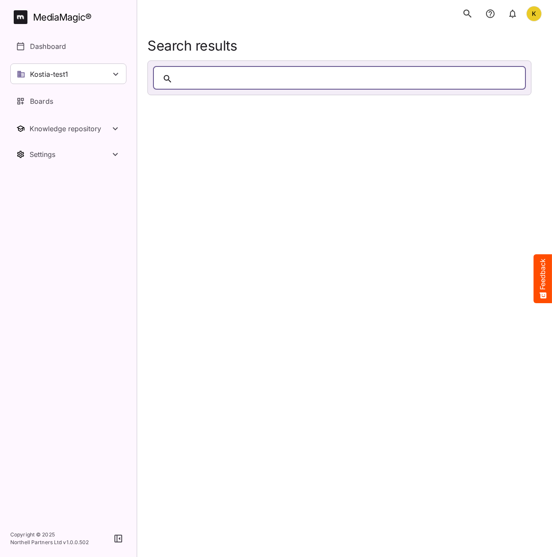
click at [296, 78] on div at bounding box center [348, 78] width 344 height 13
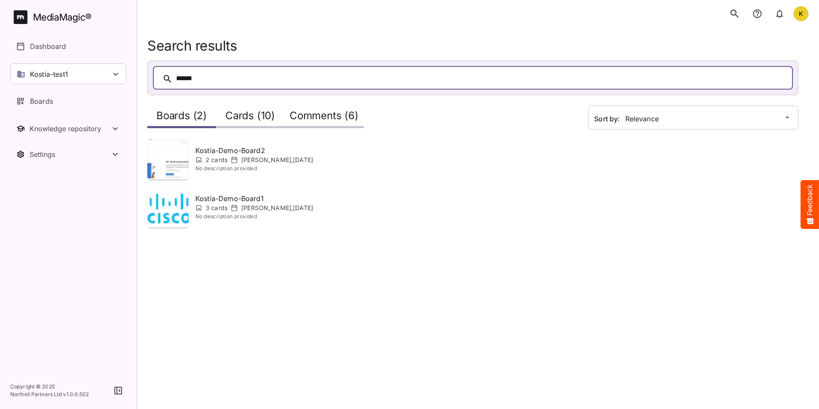
click at [348, 238] on html "K MediaMagic ® Dashboard Kostia-test1 BYOD Default DefaultBYOD E2ETests E2ETest…" at bounding box center [409, 119] width 819 height 238
click at [232, 80] on div "******" at bounding box center [481, 78] width 611 height 13
click at [231, 79] on div "******" at bounding box center [481, 78] width 611 height 13
click at [231, 78] on div "******" at bounding box center [481, 78] width 611 height 13
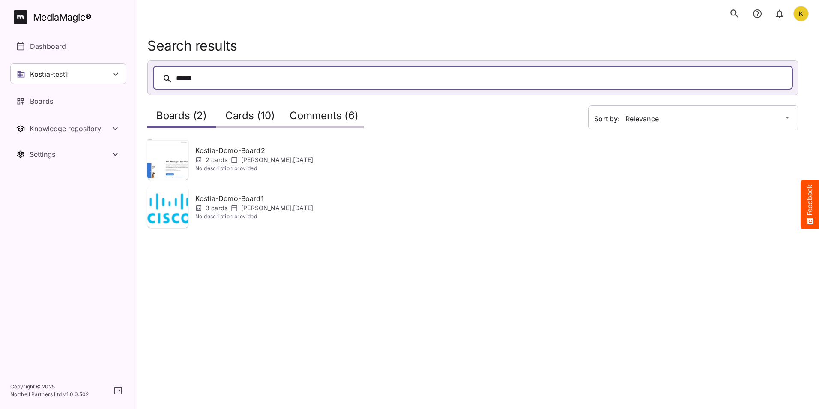
click at [552, 15] on icon "search" at bounding box center [734, 13] width 11 height 11
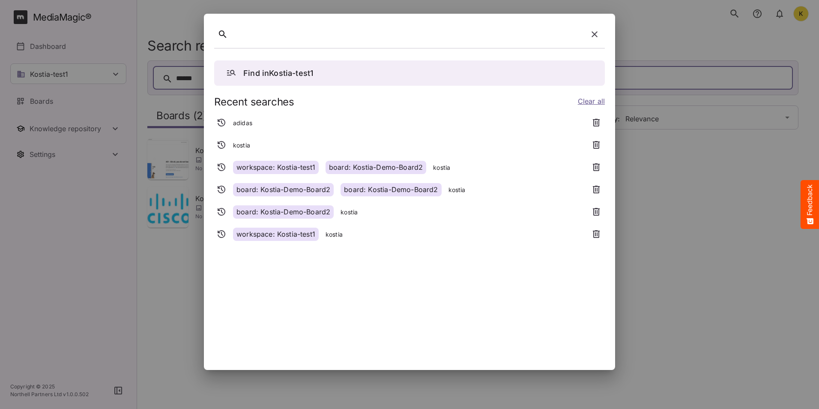
click at [552, 137] on div at bounding box center [409, 204] width 819 height 409
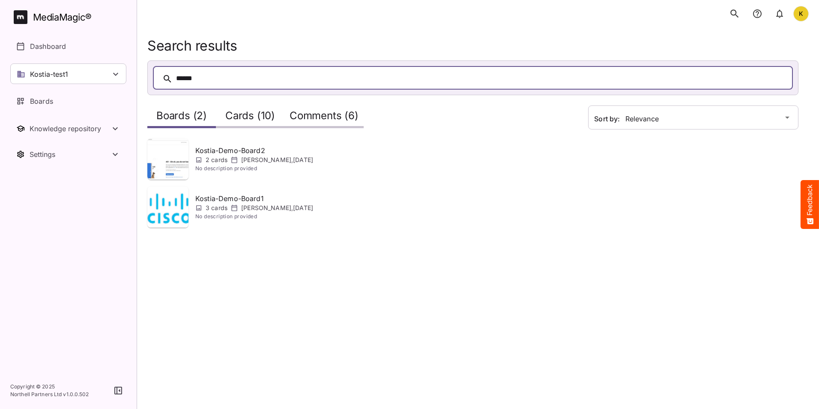
click at [552, 14] on icon "search" at bounding box center [734, 13] width 11 height 11
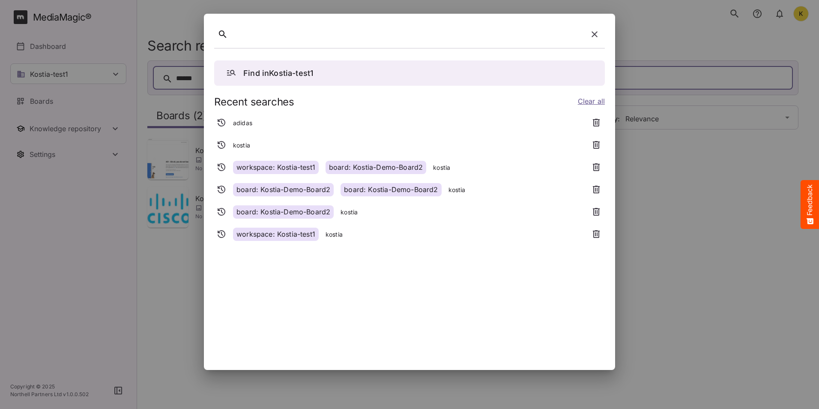
click at [93, 281] on div at bounding box center [409, 204] width 819 height 409
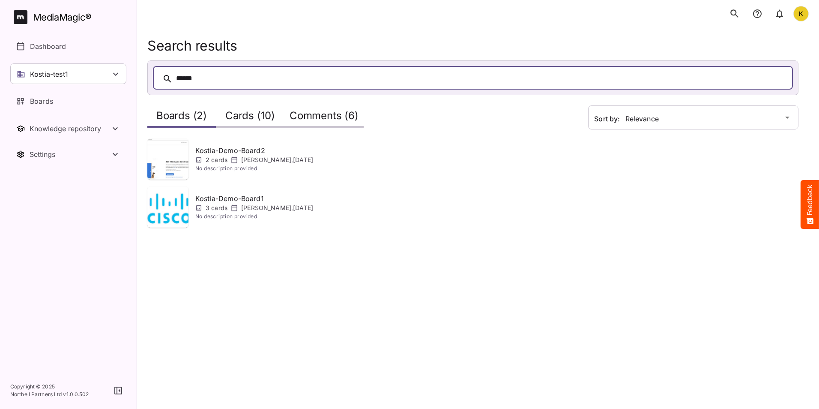
click at [552, 13] on icon "search" at bounding box center [735, 13] width 8 height 8
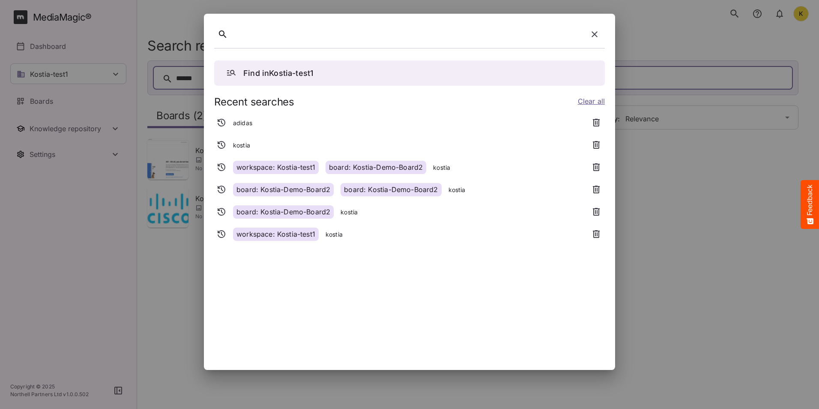
click at [552, 35] on icon "button" at bounding box center [595, 34] width 6 height 6
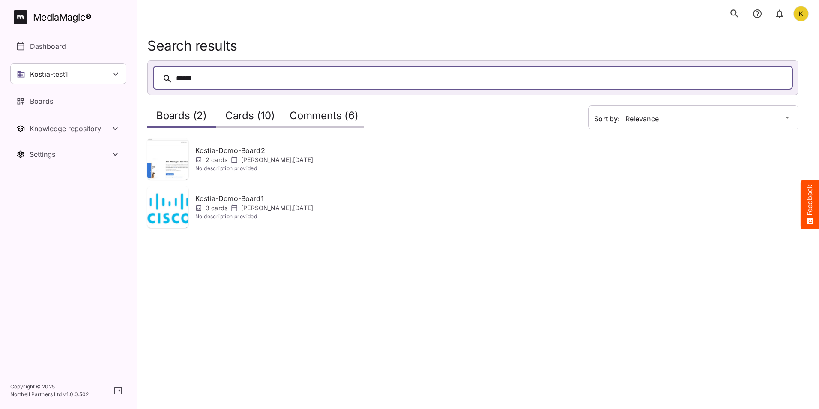
click at [552, 16] on icon "search" at bounding box center [734, 13] width 11 height 11
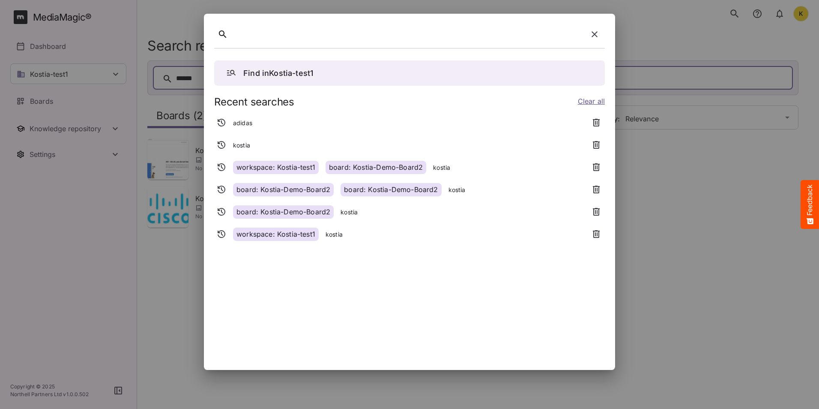
click at [552, 215] on div at bounding box center [409, 204] width 819 height 409
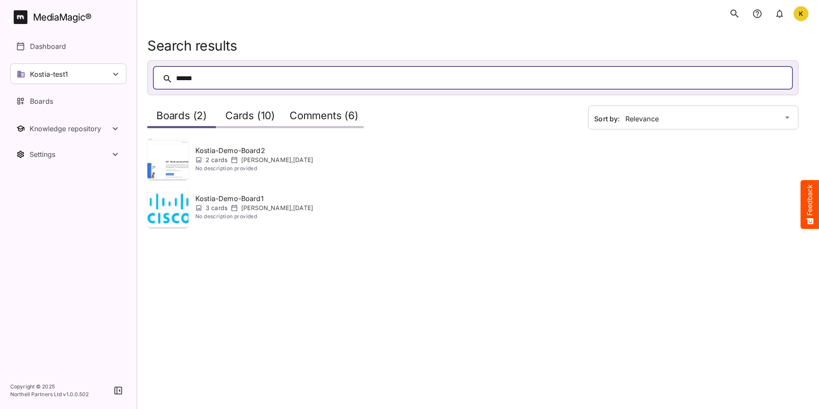
click at [552, 12] on icon "search" at bounding box center [734, 13] width 11 height 11
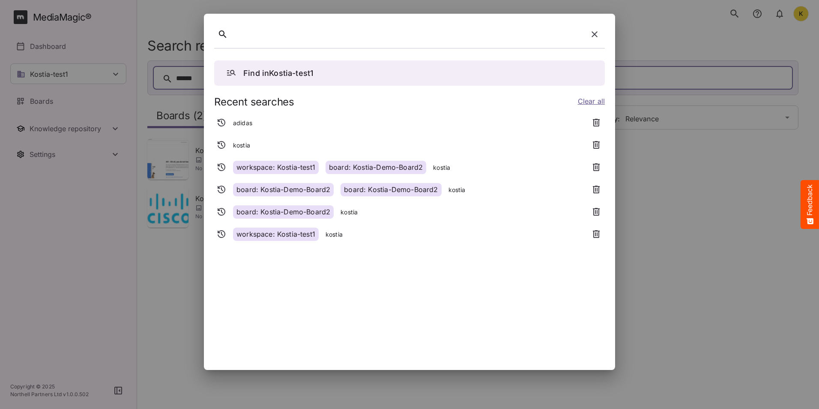
click at [552, 193] on div at bounding box center [409, 204] width 819 height 409
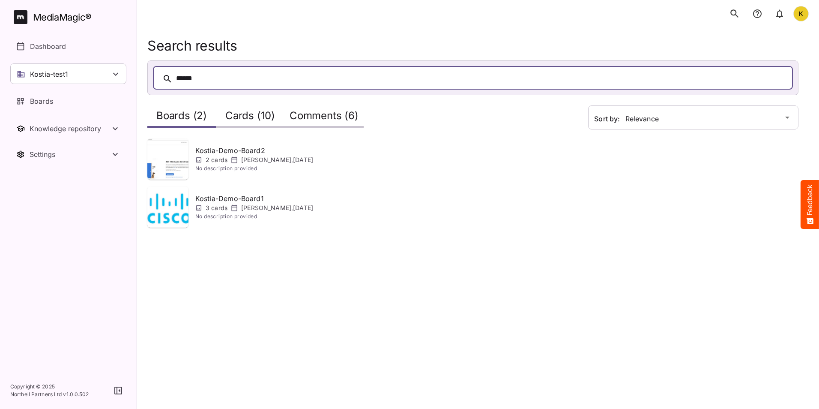
click at [552, 12] on icon "search" at bounding box center [734, 13] width 11 height 11
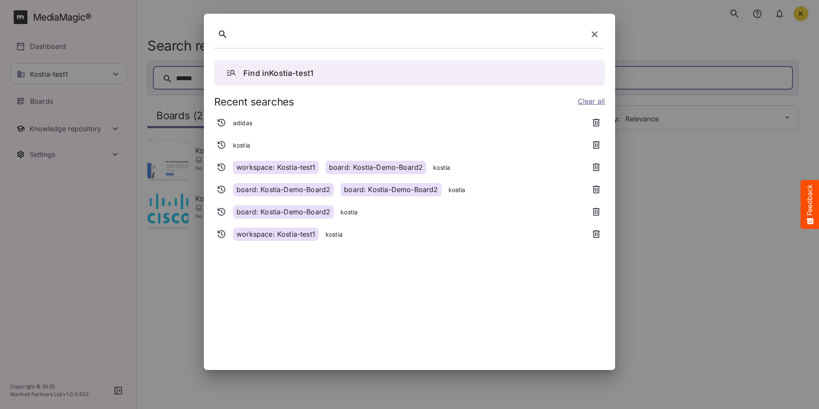
click at [552, 262] on div at bounding box center [409, 204] width 819 height 409
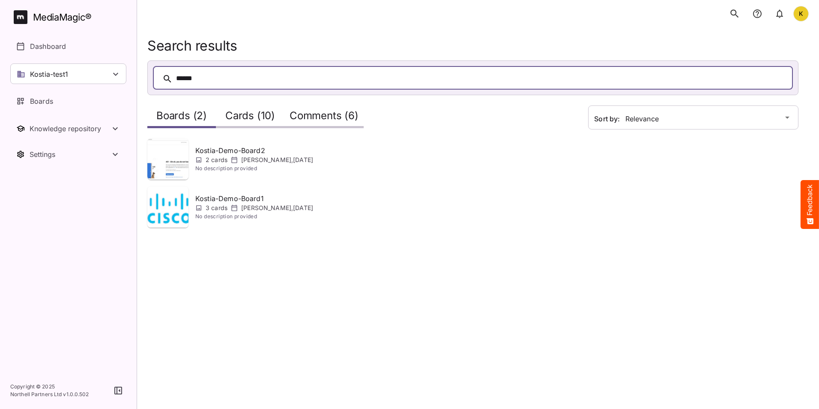
click at [519, 214] on div "Kostia-Demo-Board1 3 cards Kostiantyn Medvid , 10th Oct 2025 No description pro…" at bounding box center [362, 206] width 431 height 41
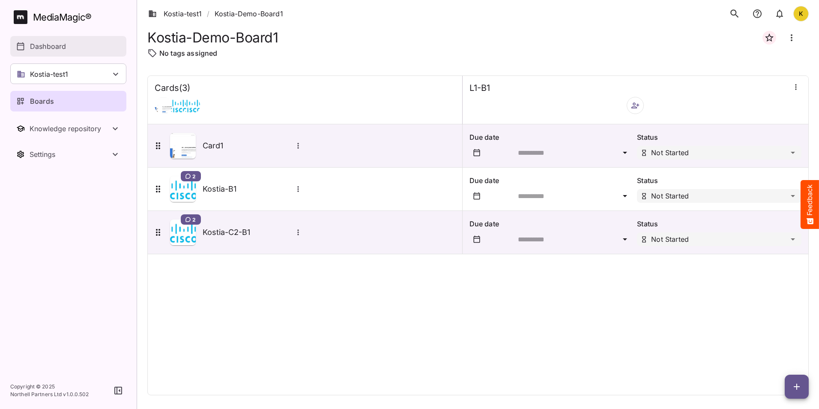
click at [49, 41] on link "Dashboard" at bounding box center [68, 46] width 116 height 21
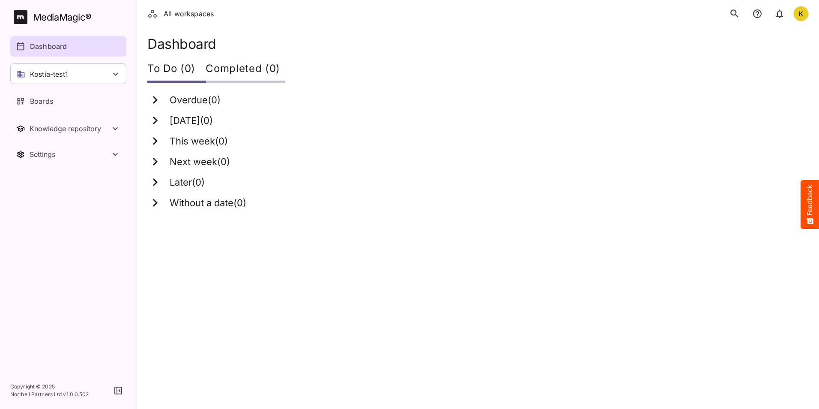
click at [552, 12] on icon "search" at bounding box center [734, 13] width 11 height 11
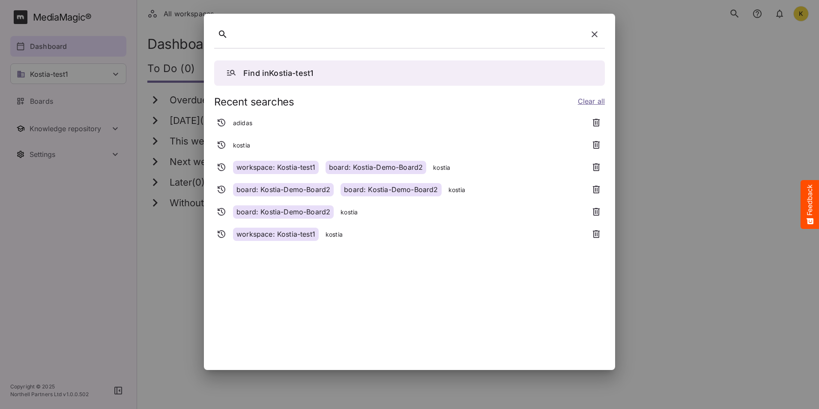
click at [51, 112] on div at bounding box center [409, 204] width 819 height 409
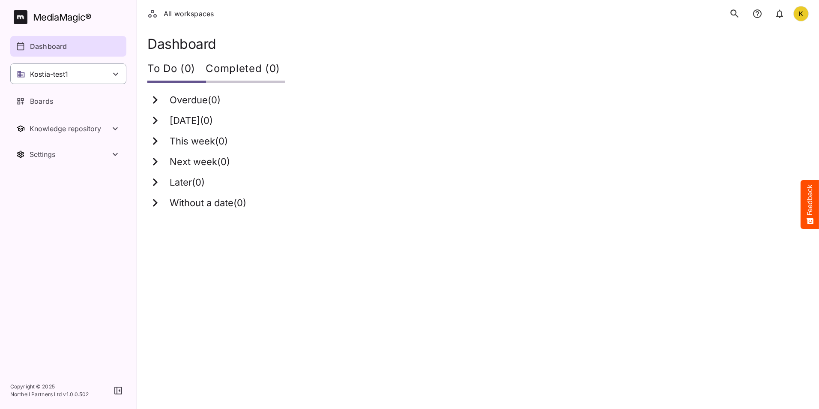
click at [57, 71] on p "Kostia-test1" at bounding box center [49, 74] width 38 height 10
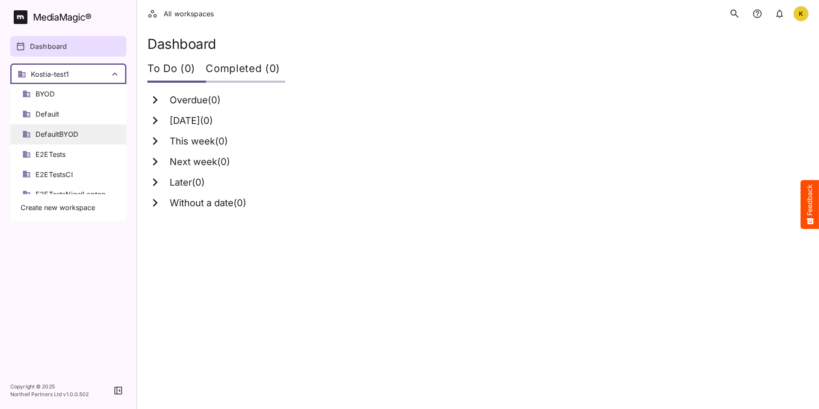
click at [55, 135] on span "DefaultBYOD" at bounding box center [57, 134] width 43 height 10
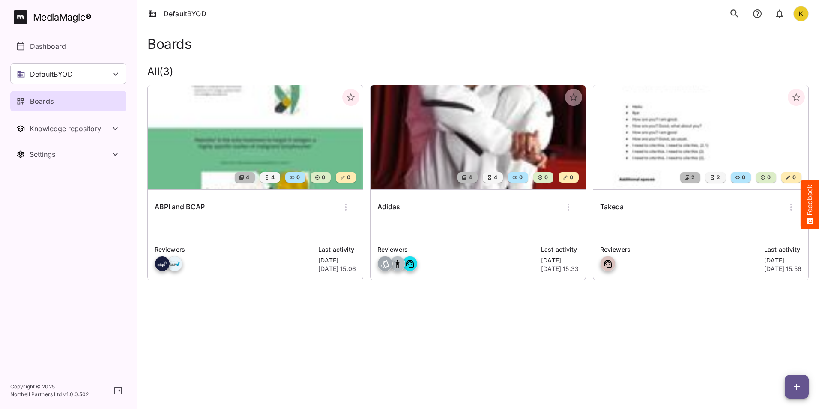
click at [297, 143] on img at bounding box center [255, 137] width 215 height 104
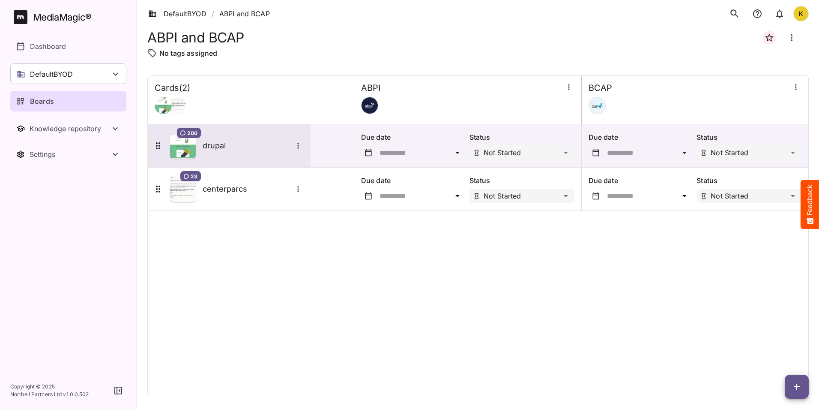
click at [207, 148] on h5 "drupal" at bounding box center [248, 146] width 90 height 10
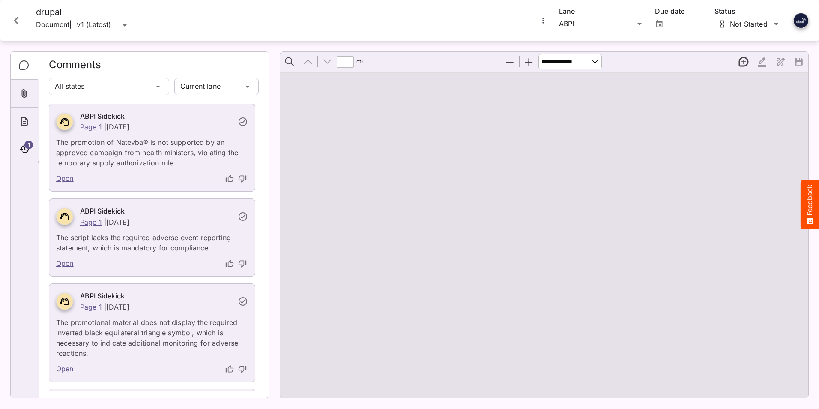
type input "*"
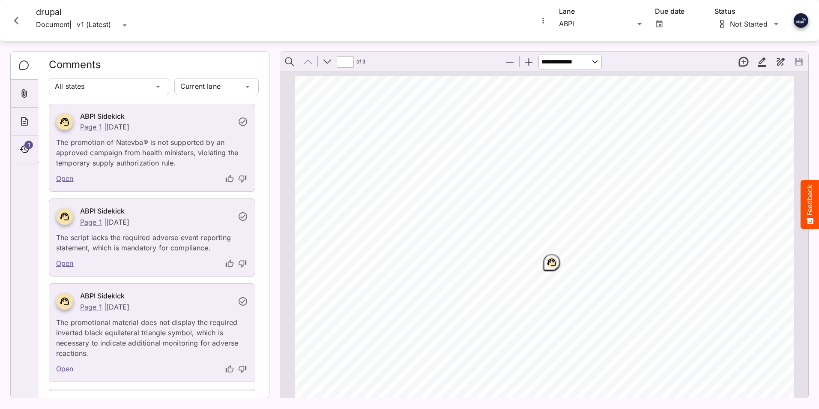
click at [10, 16] on icon "Close card" at bounding box center [16, 20] width 15 height 15
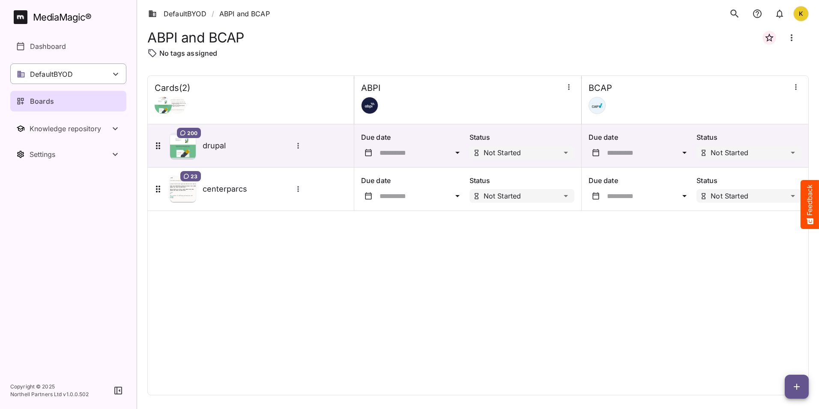
click at [99, 74] on div "DefaultBYOD" at bounding box center [68, 73] width 116 height 21
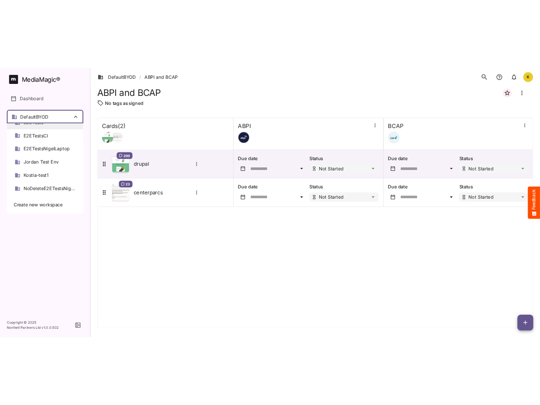
scroll to position [152, 0]
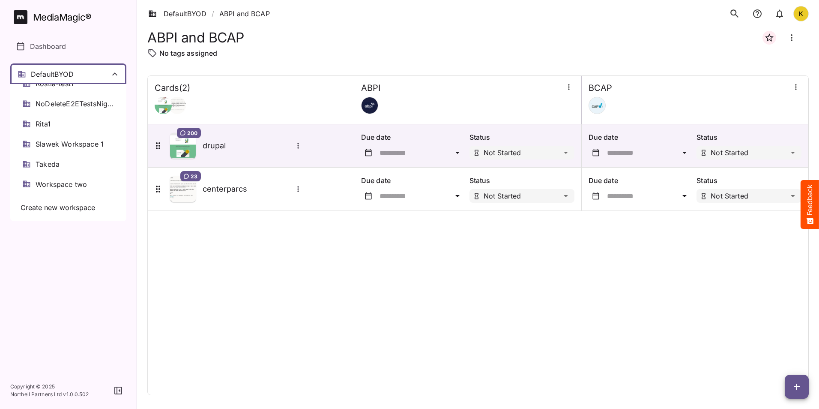
click at [103, 279] on div at bounding box center [409, 204] width 819 height 409
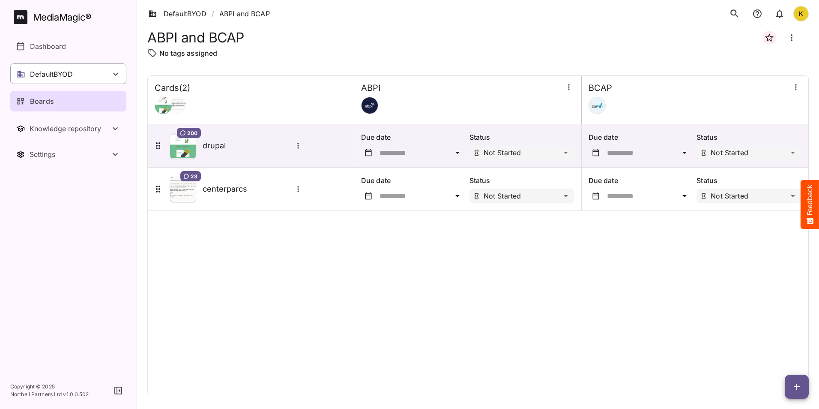
click at [57, 78] on p "DefaultBYOD" at bounding box center [51, 74] width 43 height 10
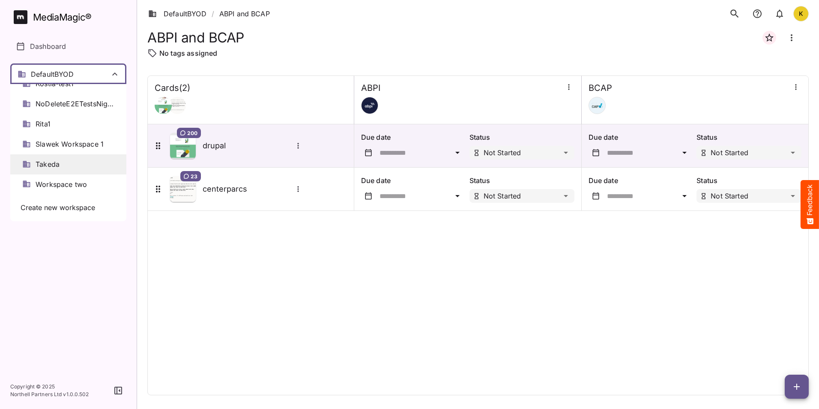
click at [60, 162] on span "Takeda" at bounding box center [48, 164] width 24 height 10
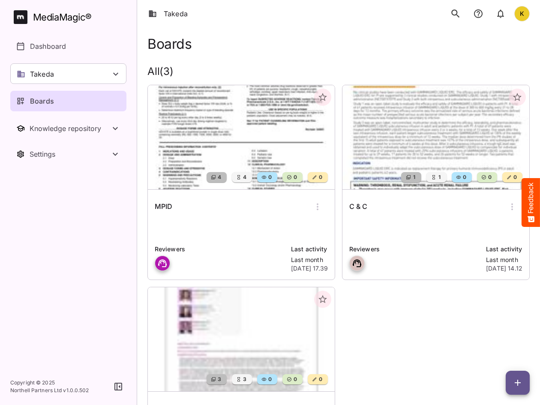
click at [454, 14] on icon "search" at bounding box center [455, 13] width 11 height 11
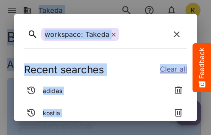
drag, startPoint x: 152, startPoint y: 135, endPoint x: 141, endPoint y: 211, distance: 77.0
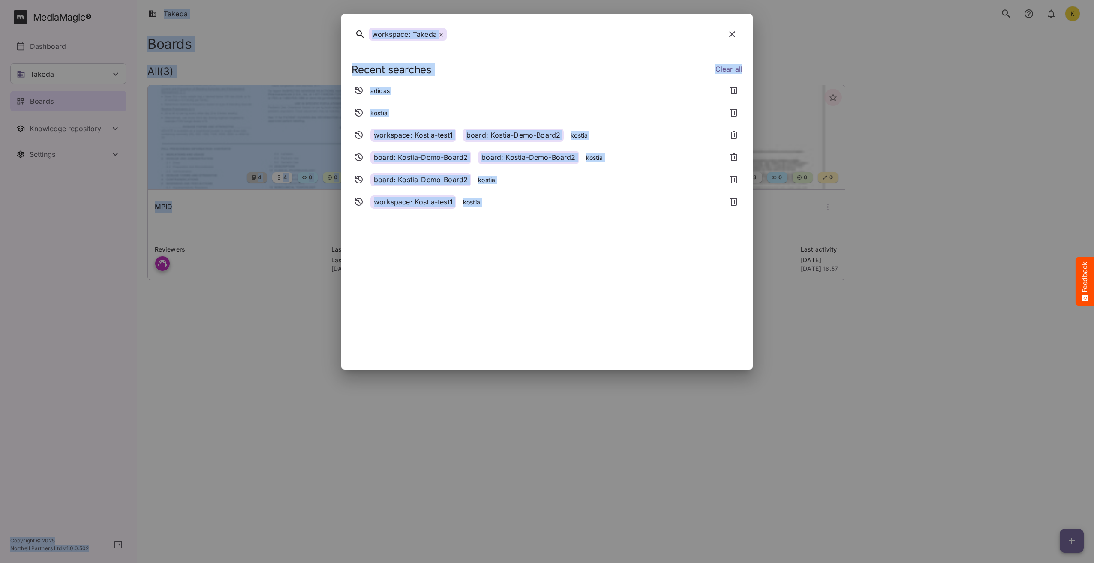
click at [552, 267] on div "Recent searches Clear all adidas kostia workspace: Kostia-test1 board: Kostia-D…" at bounding box center [546, 207] width 391 height 306
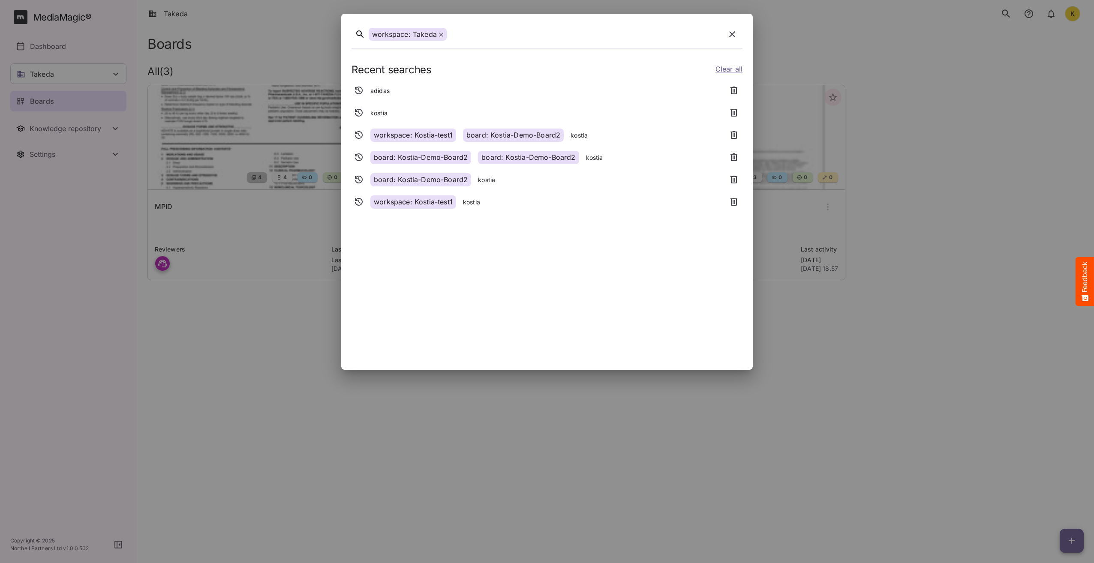
click at [209, 374] on div at bounding box center [547, 281] width 1094 height 563
